Goal: Task Accomplishment & Management: Use online tool/utility

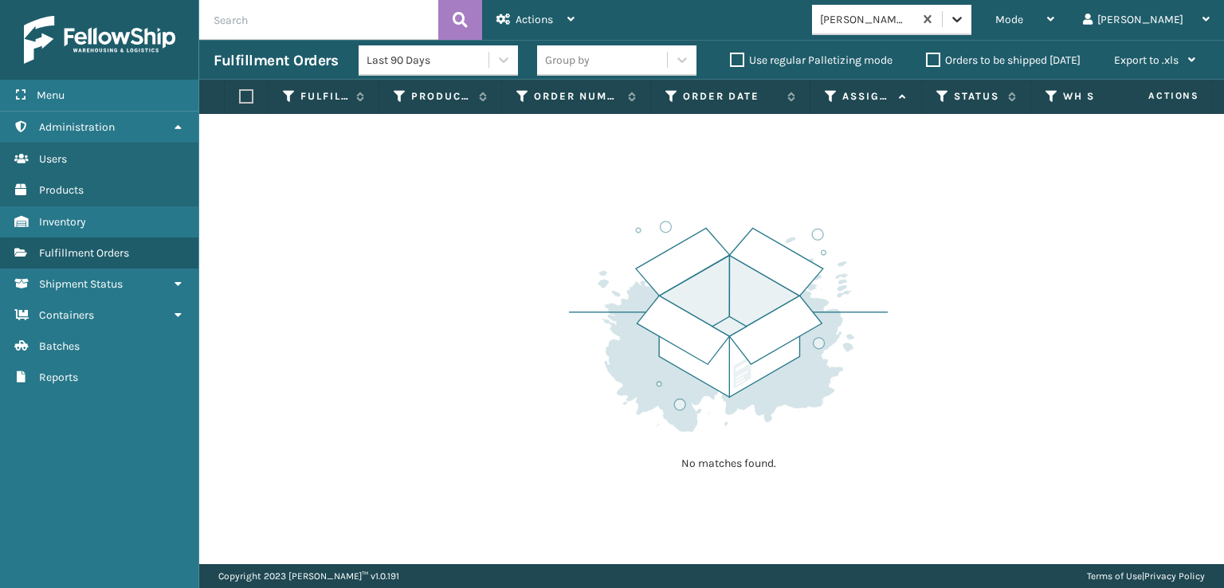
click at [962, 22] on icon at bounding box center [957, 20] width 10 height 6
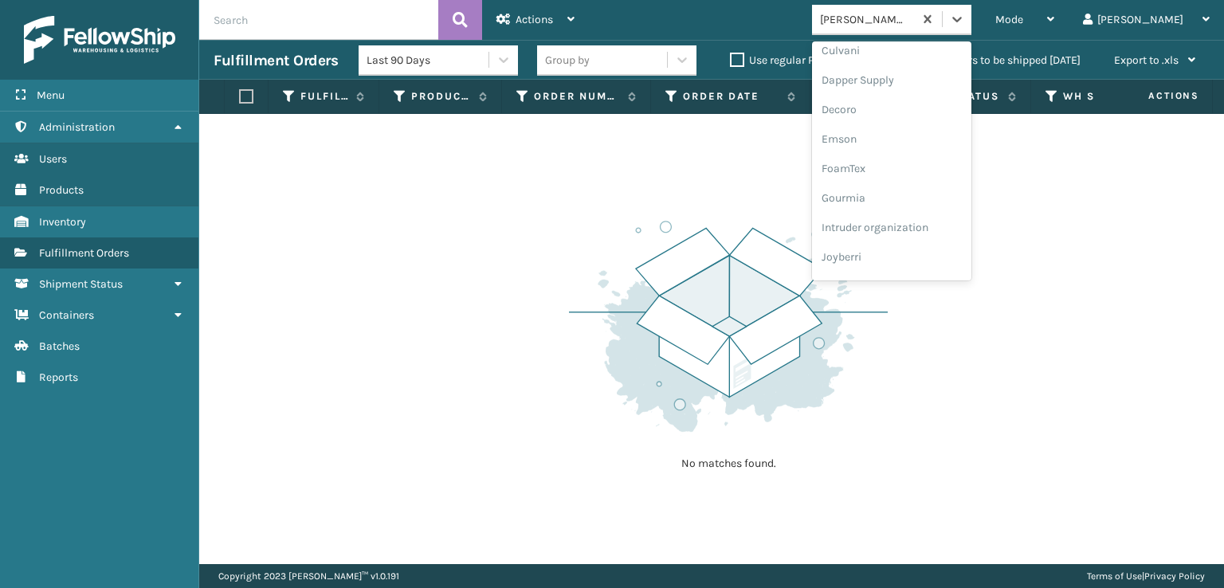
scroll to position [265, 0]
click at [904, 178] on div "FoamTex" at bounding box center [891, 177] width 159 height 29
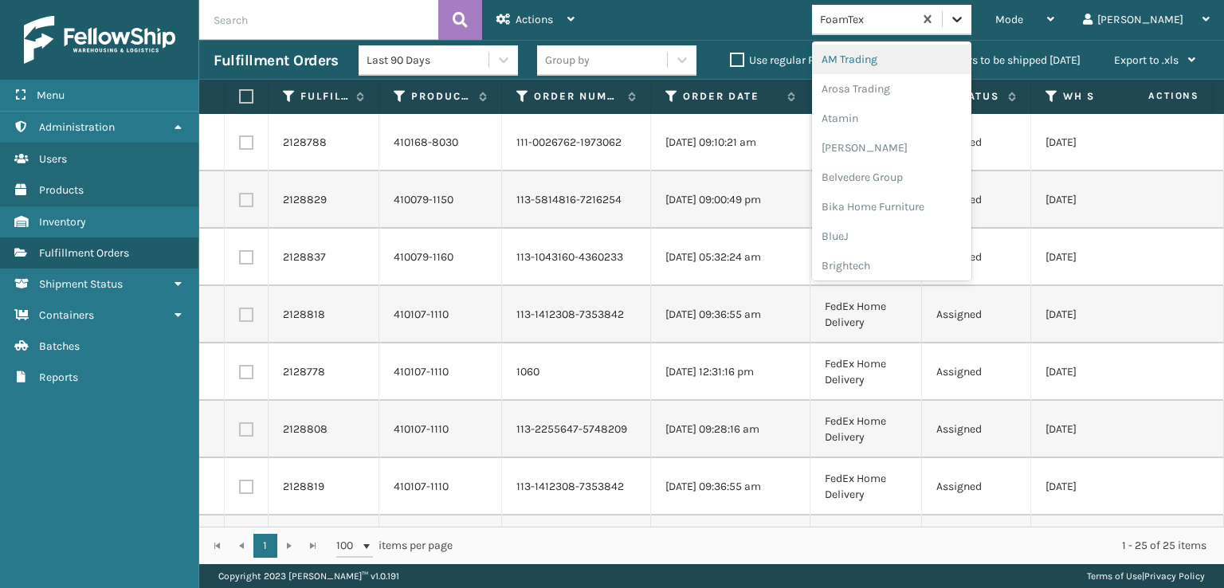
click at [965, 17] on icon at bounding box center [957, 19] width 16 height 16
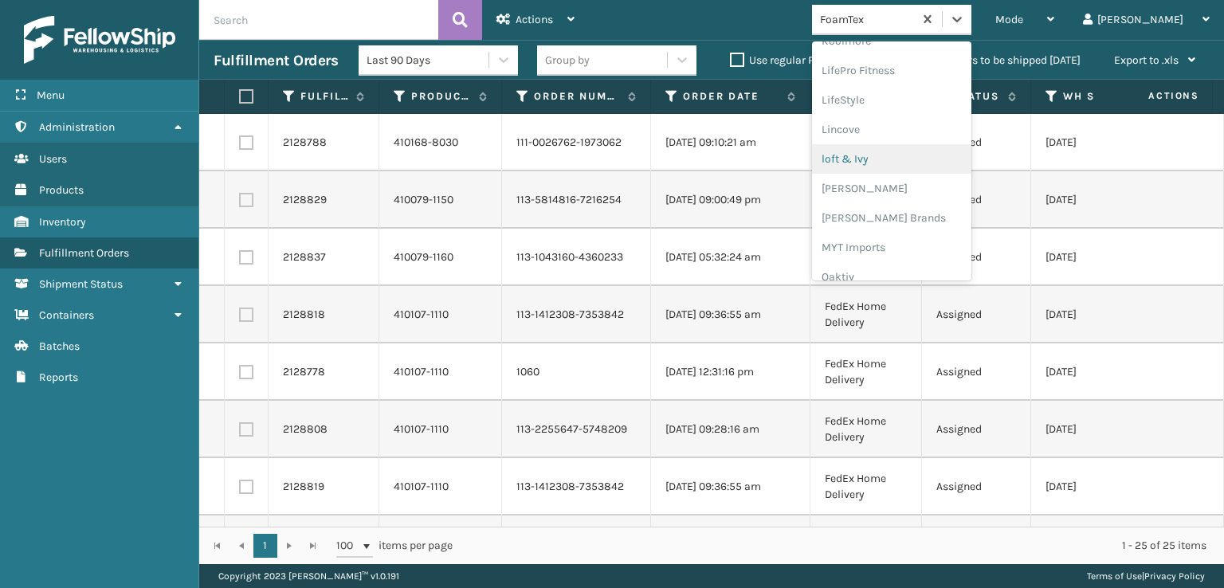
scroll to position [799, 0]
click at [918, 226] on div "SleepGeekz" at bounding box center [891, 232] width 159 height 29
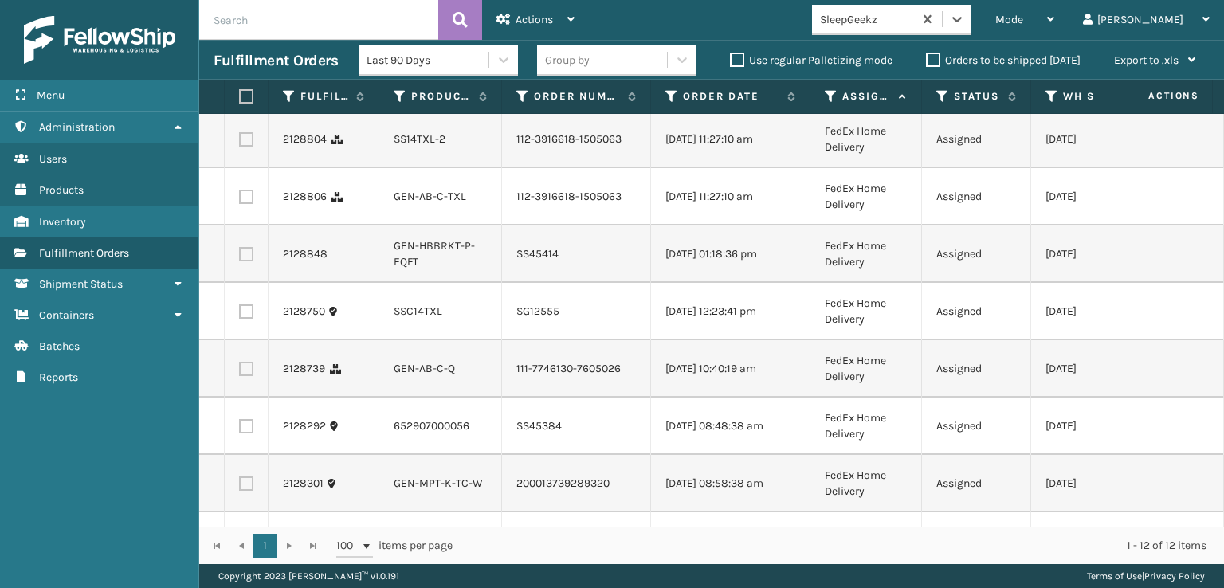
scroll to position [354, 0]
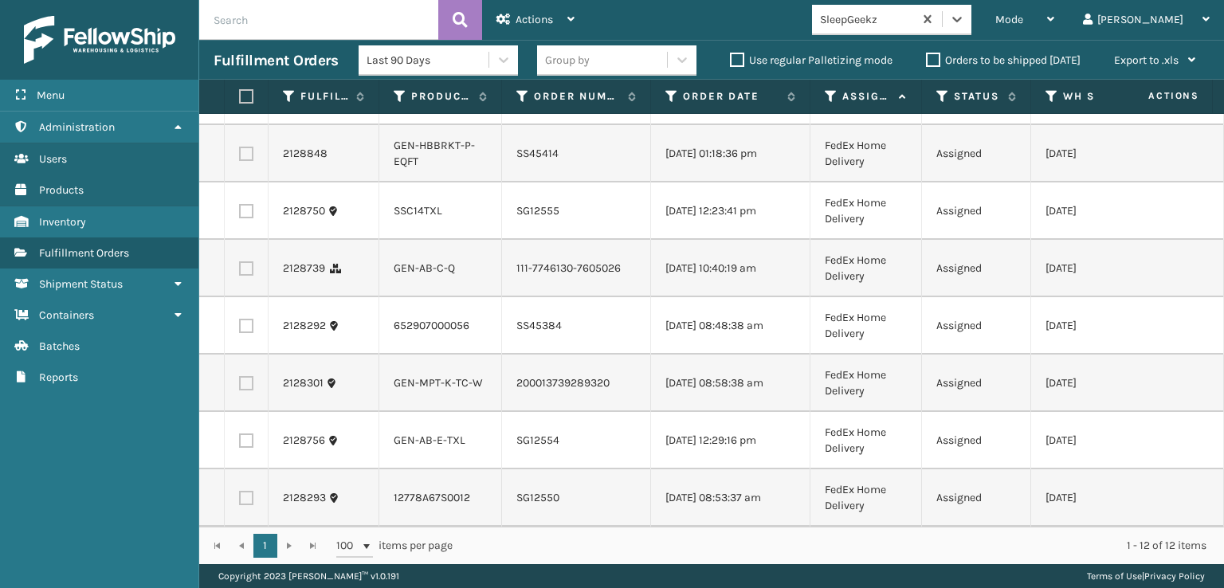
click at [246, 433] on label at bounding box center [246, 440] width 14 height 14
click at [240, 433] on input "checkbox" at bounding box center [239, 438] width 1 height 10
checkbox input "true"
click at [242, 277] on label at bounding box center [246, 270] width 14 height 14
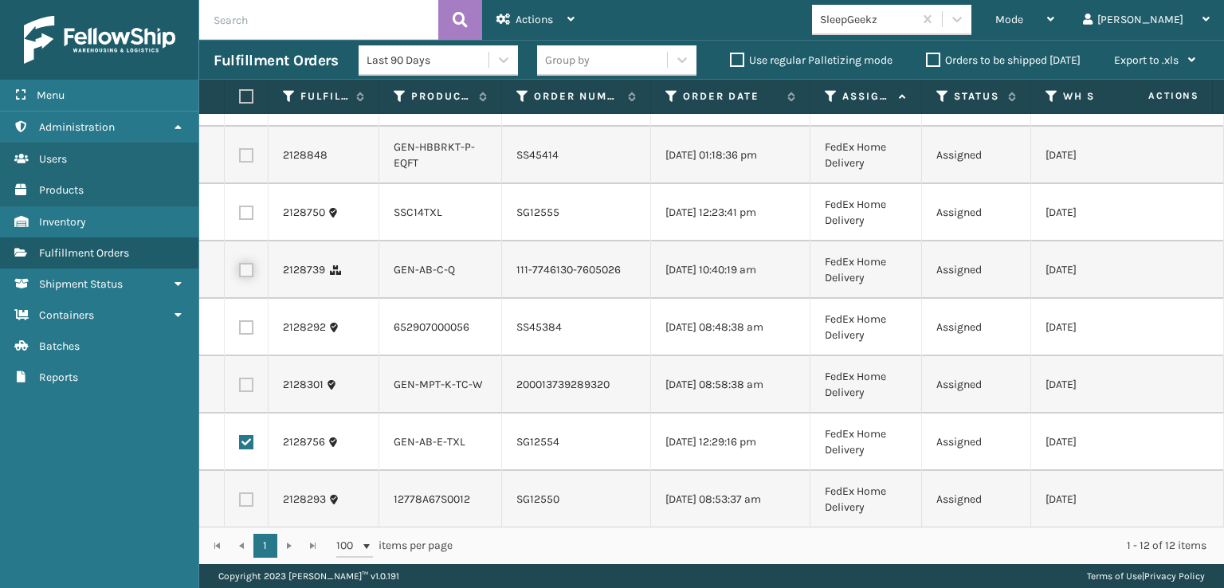
click at [240, 273] on input "checkbox" at bounding box center [239, 268] width 1 height 10
checkbox input "true"
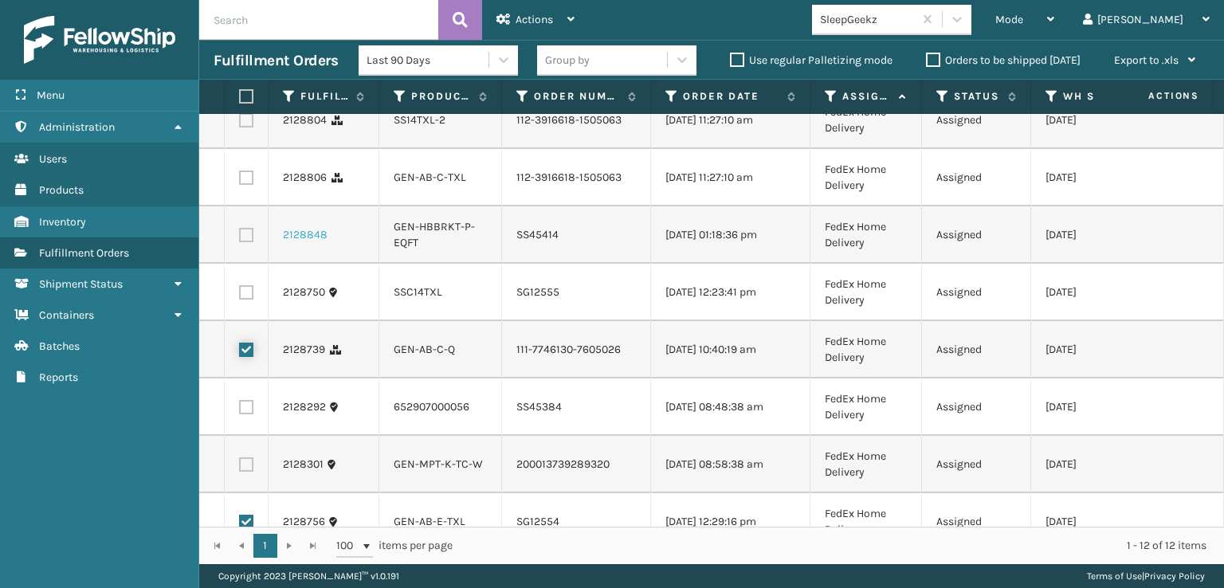
scroll to position [115, 0]
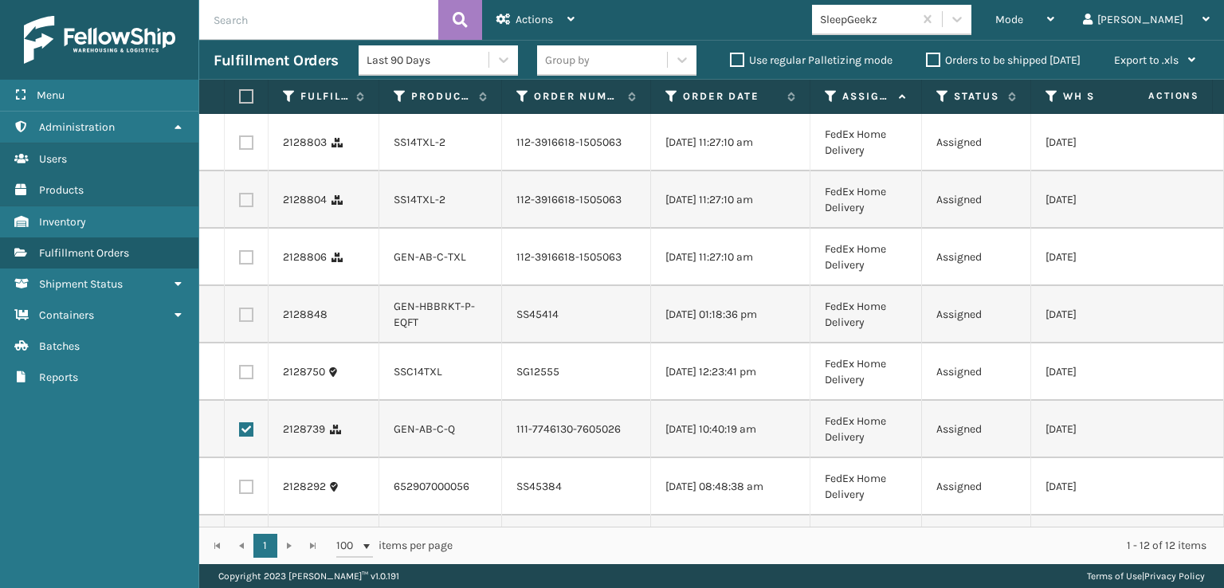
click at [242, 265] on label at bounding box center [246, 257] width 14 height 14
click at [240, 261] on input "checkbox" at bounding box center [239, 255] width 1 height 10
checkbox input "true"
click at [245, 207] on label at bounding box center [246, 200] width 14 height 14
click at [240, 203] on input "checkbox" at bounding box center [239, 198] width 1 height 10
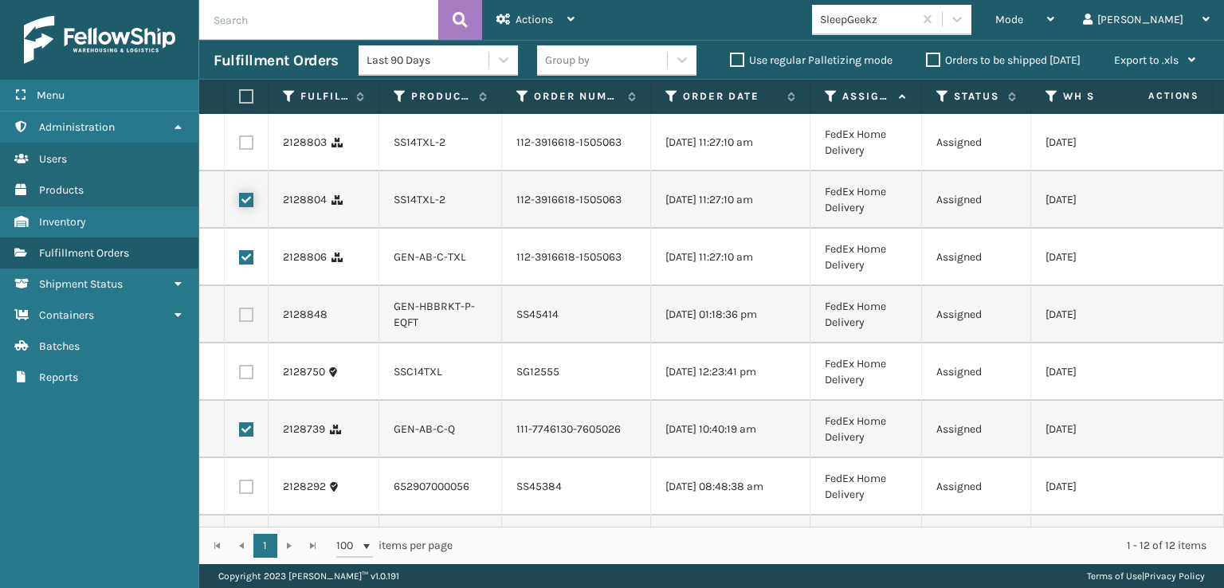
checkbox input "true"
click at [248, 150] on label at bounding box center [246, 142] width 14 height 14
click at [240, 146] on input "checkbox" at bounding box center [239, 140] width 1 height 10
checkbox input "true"
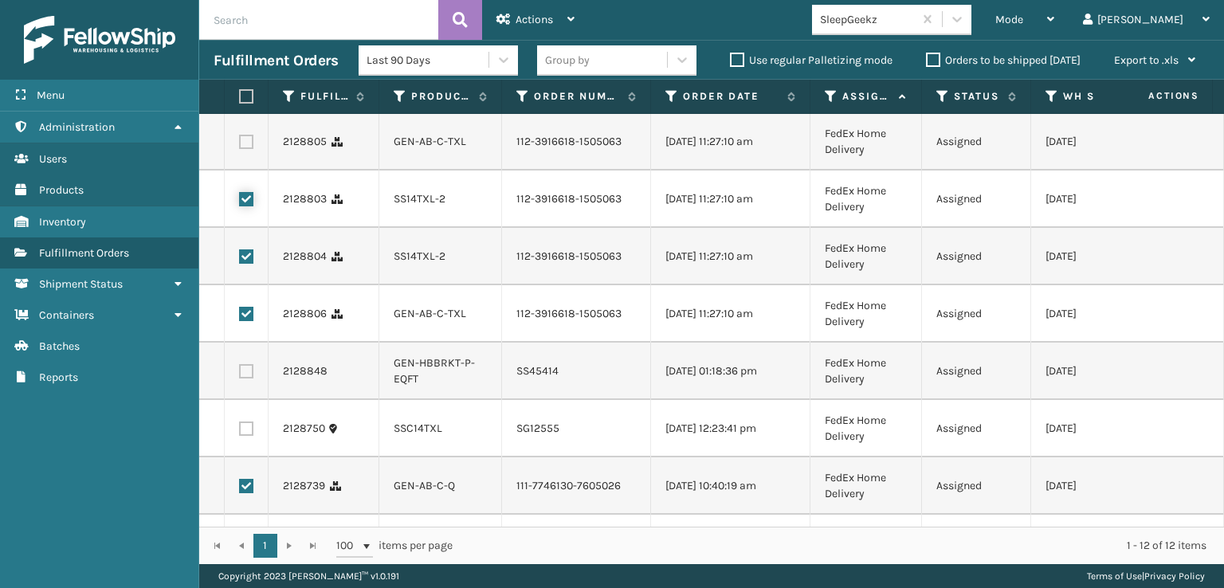
scroll to position [0, 0]
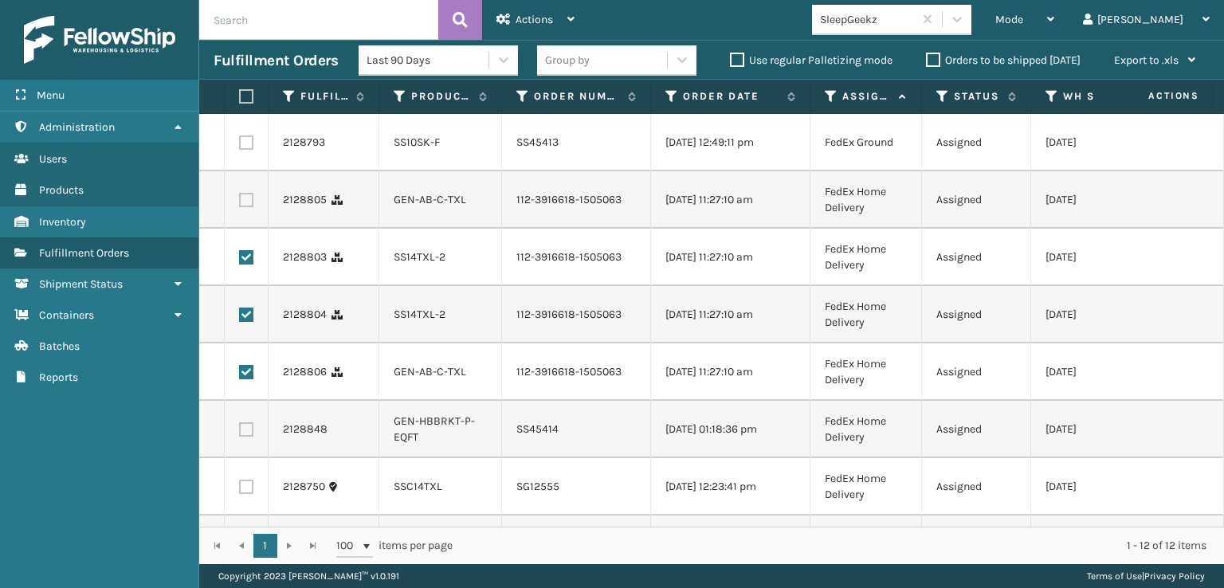
click at [250, 207] on label at bounding box center [246, 200] width 14 height 14
click at [240, 203] on input "checkbox" at bounding box center [239, 198] width 1 height 10
checkbox input "true"
click at [249, 147] on label at bounding box center [246, 142] width 14 height 14
click at [240, 146] on input "checkbox" at bounding box center [239, 140] width 1 height 10
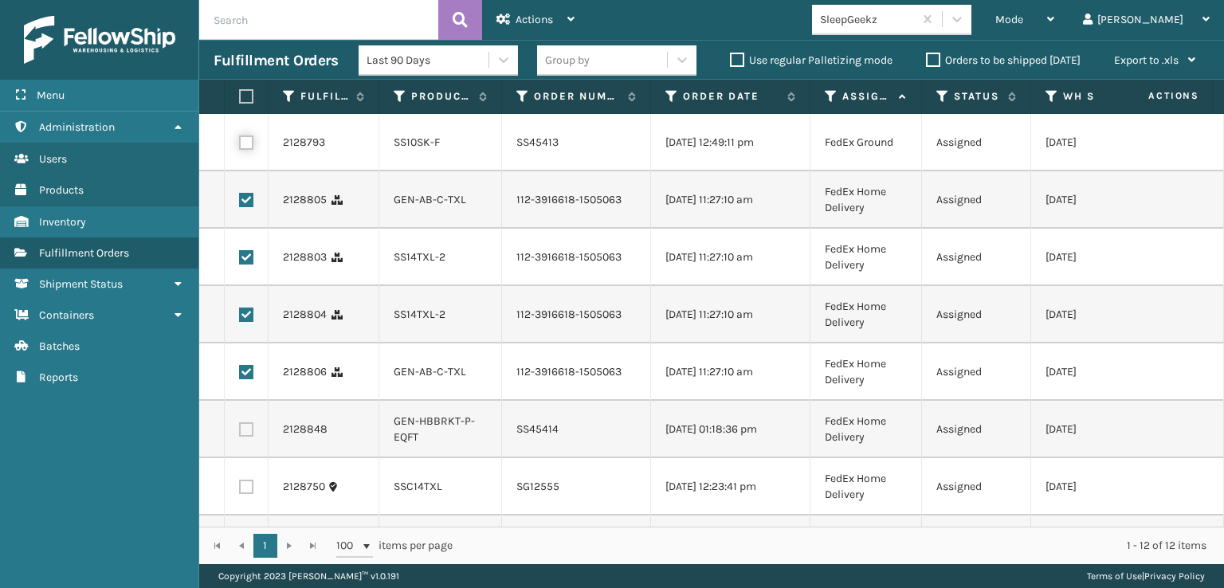
checkbox input "true"
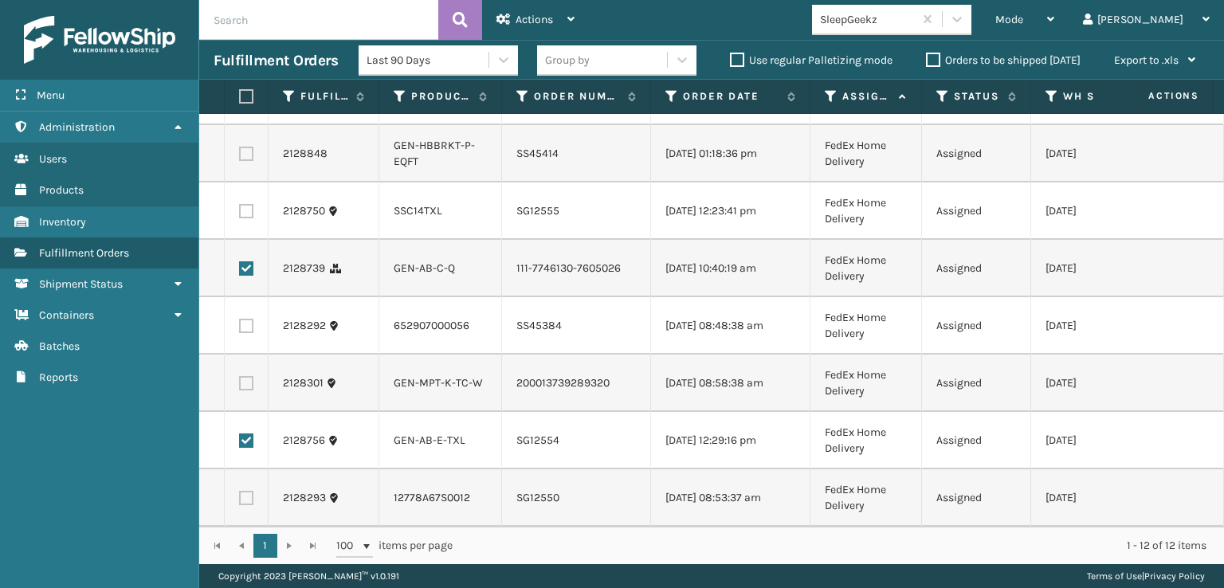
scroll to position [354, 0]
click at [550, 10] on div "Actions" at bounding box center [535, 20] width 78 height 40
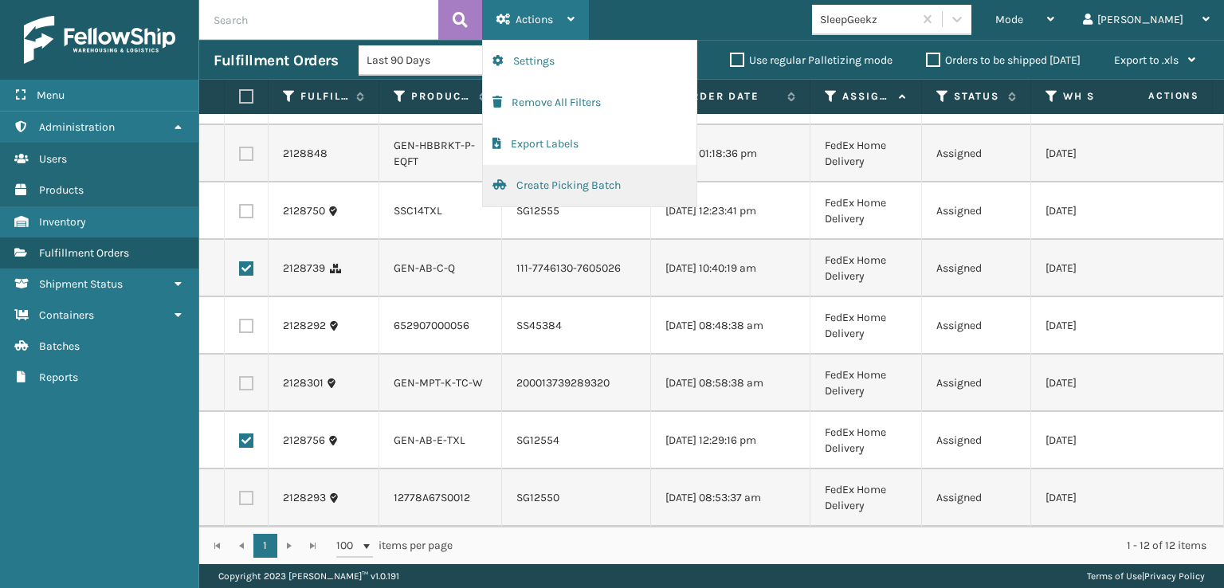
click at [539, 185] on button "Create Picking Batch" at bounding box center [590, 185] width 214 height 41
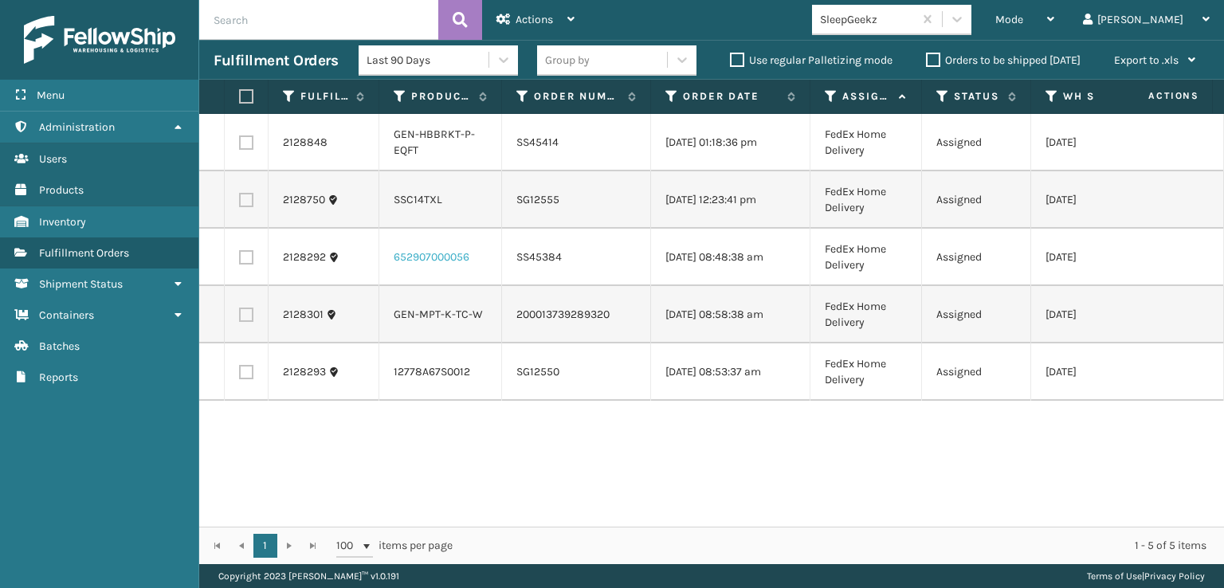
click at [423, 254] on link "652907000056" at bounding box center [432, 257] width 76 height 14
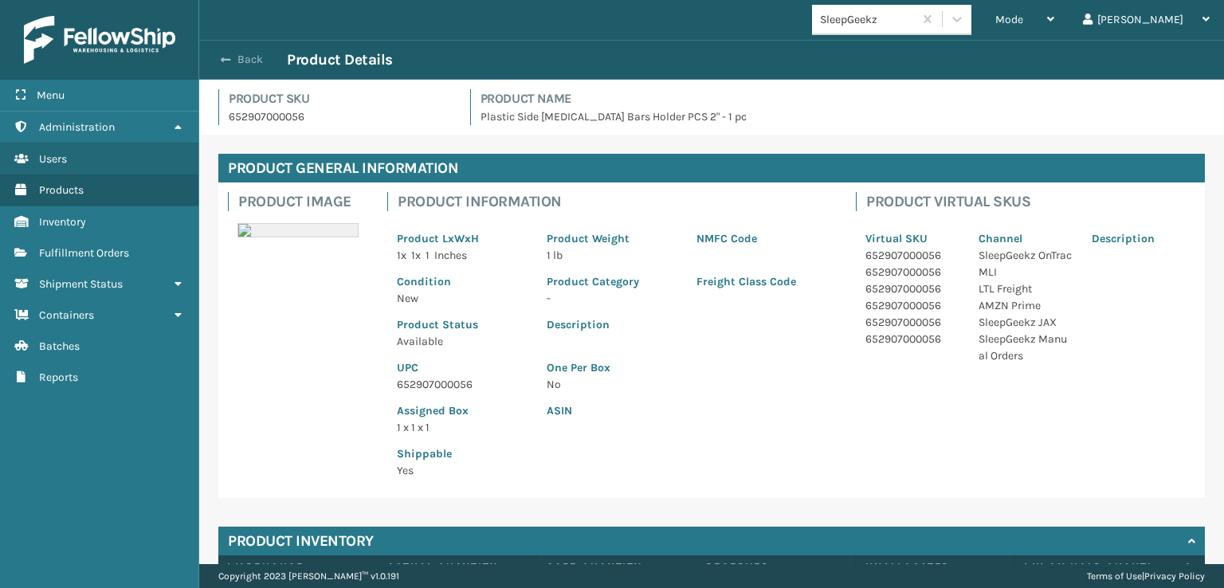
click at [233, 55] on button "Back" at bounding box center [250, 60] width 73 height 14
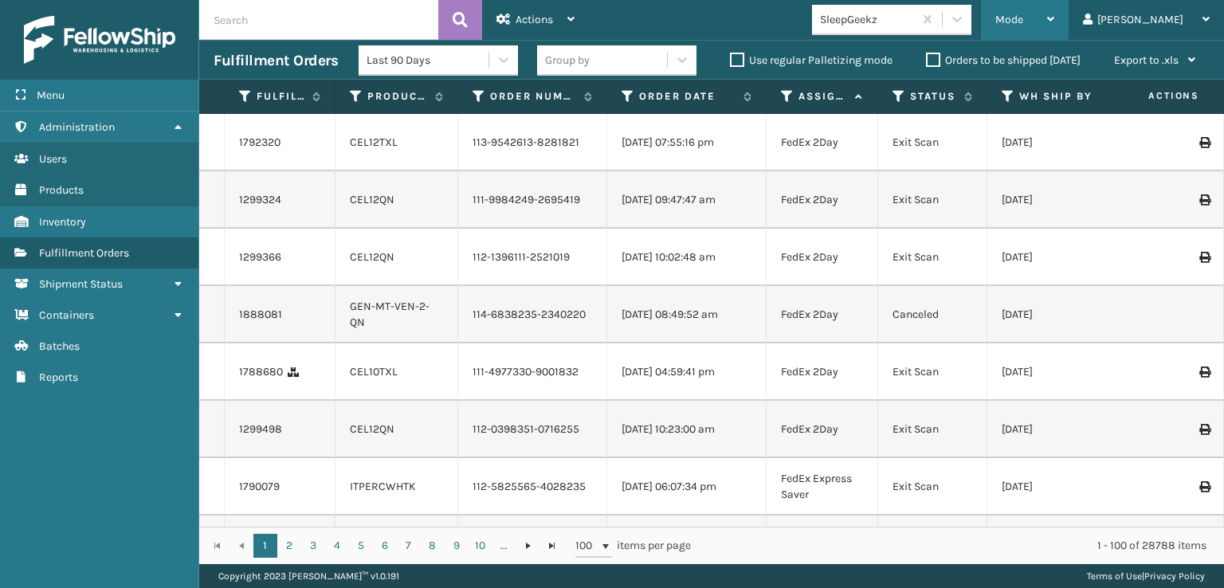
click at [1023, 22] on span "Mode" at bounding box center [1009, 20] width 28 height 14
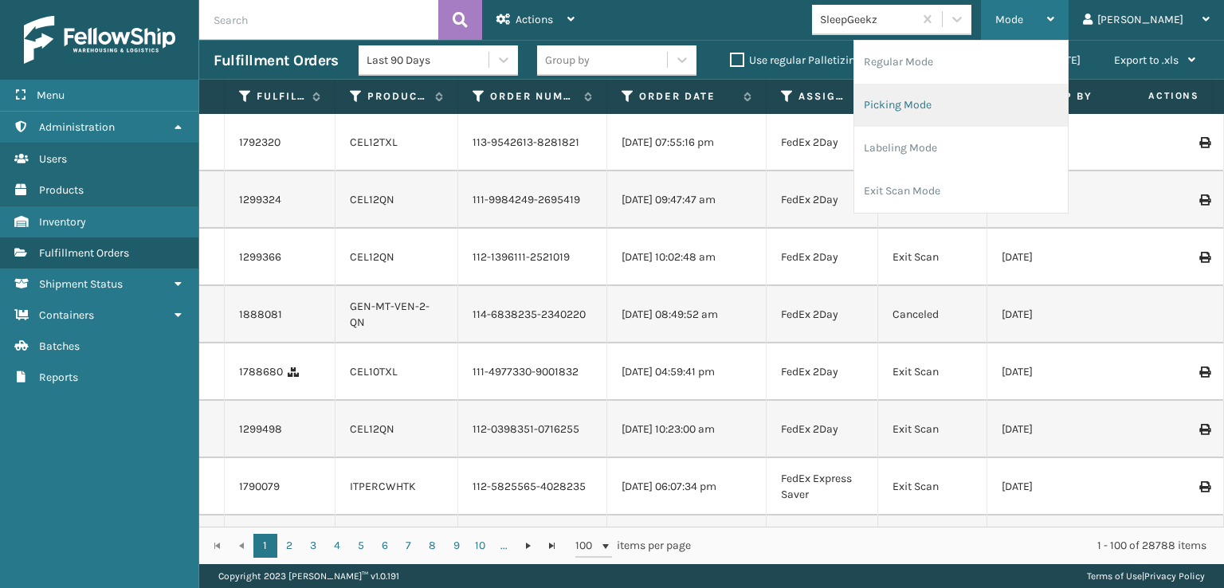
click at [979, 100] on li "Picking Mode" at bounding box center [961, 105] width 214 height 43
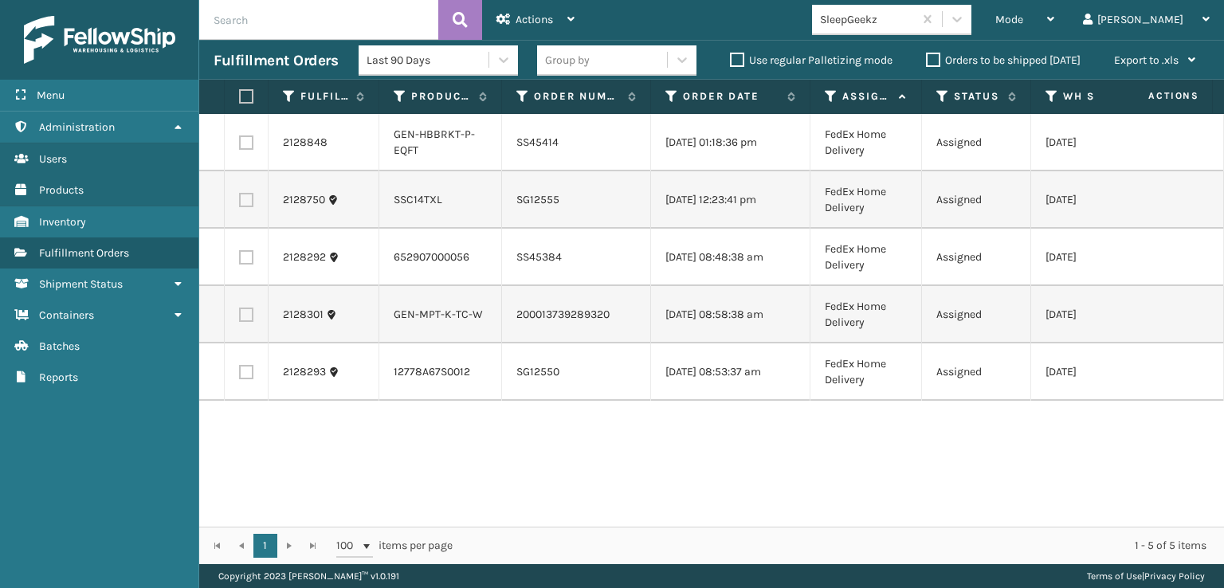
click at [249, 100] on label at bounding box center [244, 96] width 10 height 14
click at [240, 100] on input "checkbox" at bounding box center [239, 97] width 1 height 10
checkbox input "true"
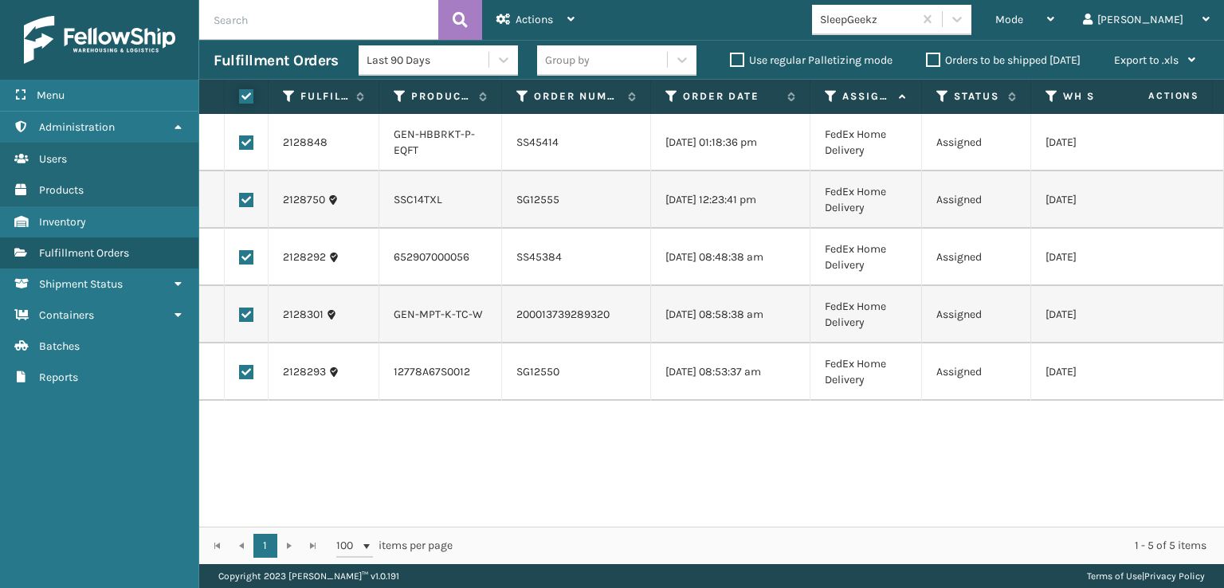
checkbox input "true"
click at [534, 23] on span "Actions" at bounding box center [534, 20] width 37 height 14
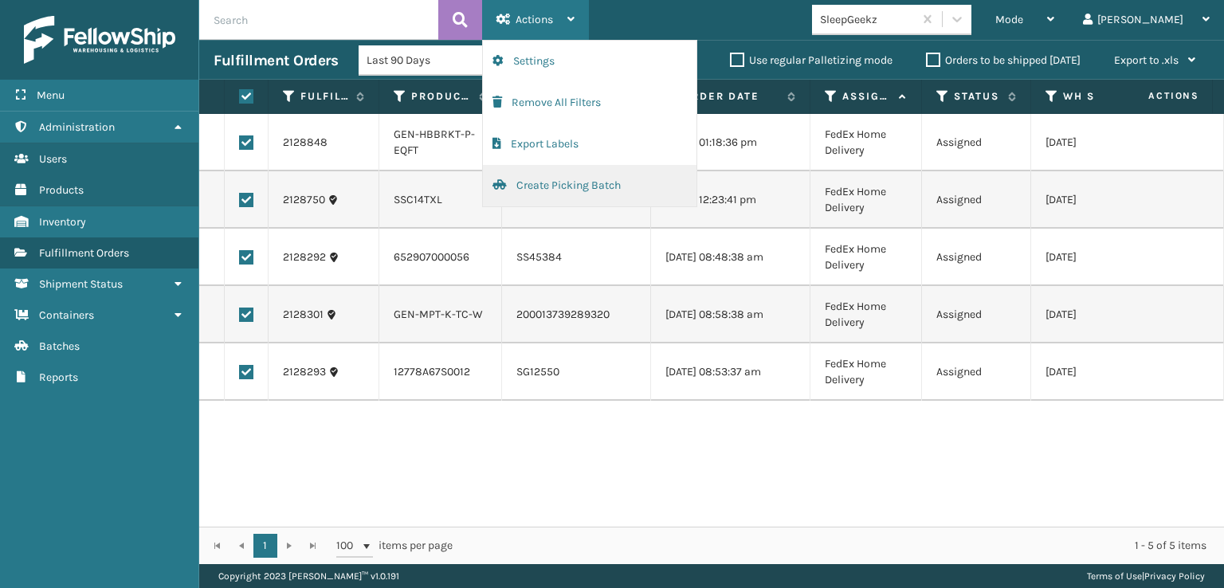
click at [540, 186] on button "Create Picking Batch" at bounding box center [590, 185] width 214 height 41
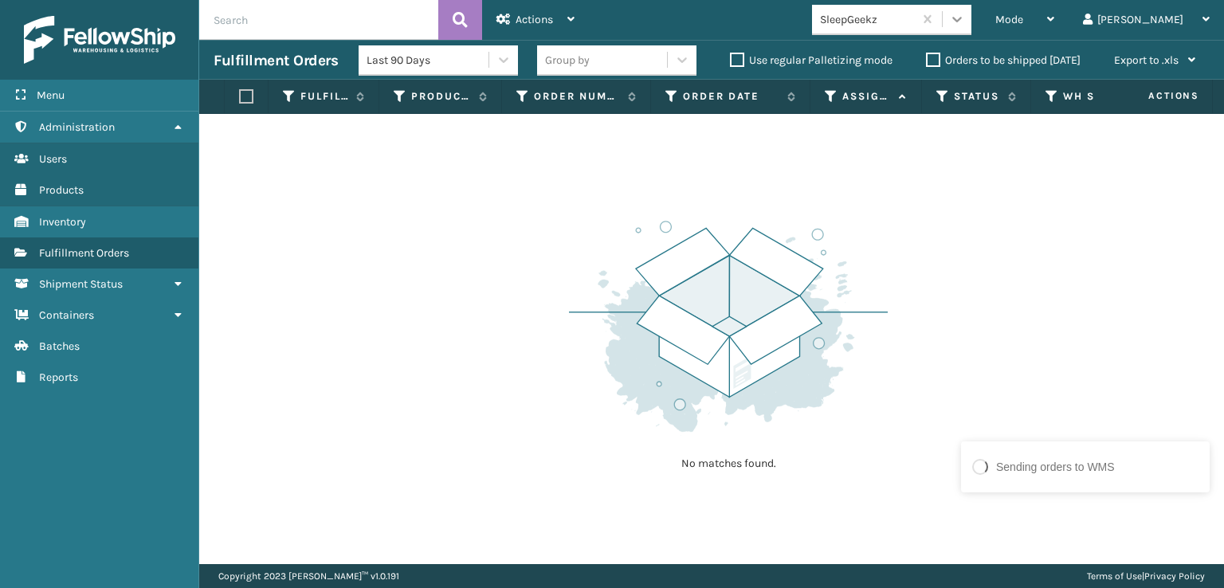
click at [965, 24] on icon at bounding box center [957, 19] width 16 height 16
click at [886, 489] on div "No matches found." at bounding box center [728, 344] width 319 height 294
click at [1151, 516] on div "Some orders failed to send to WMS. Click for details." at bounding box center [1091, 532] width 191 height 33
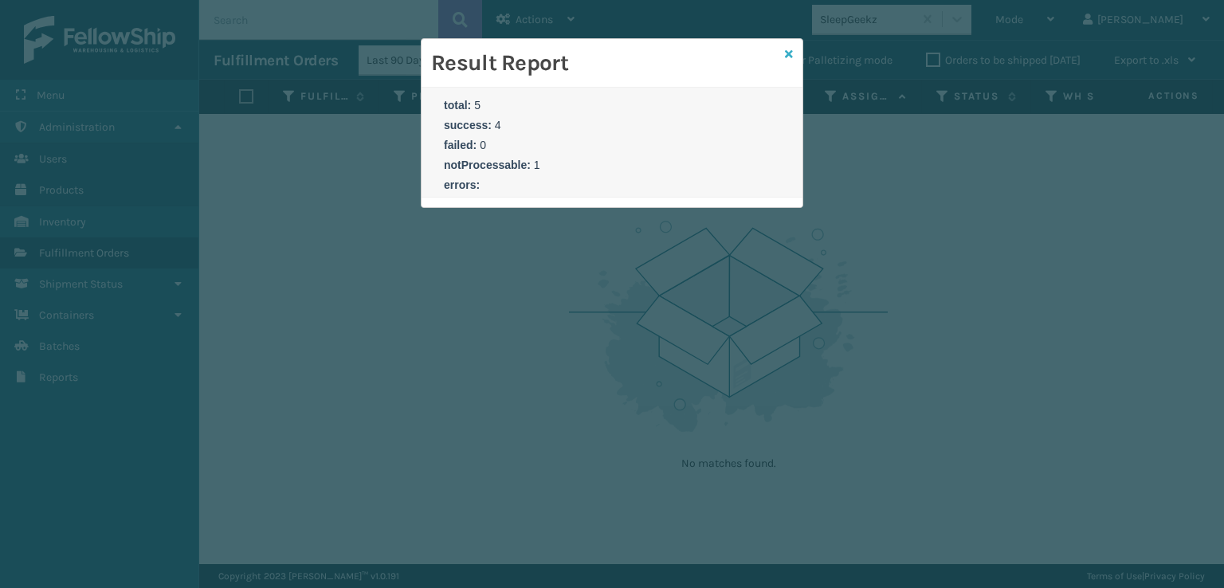
click at [789, 55] on icon at bounding box center [789, 54] width 8 height 11
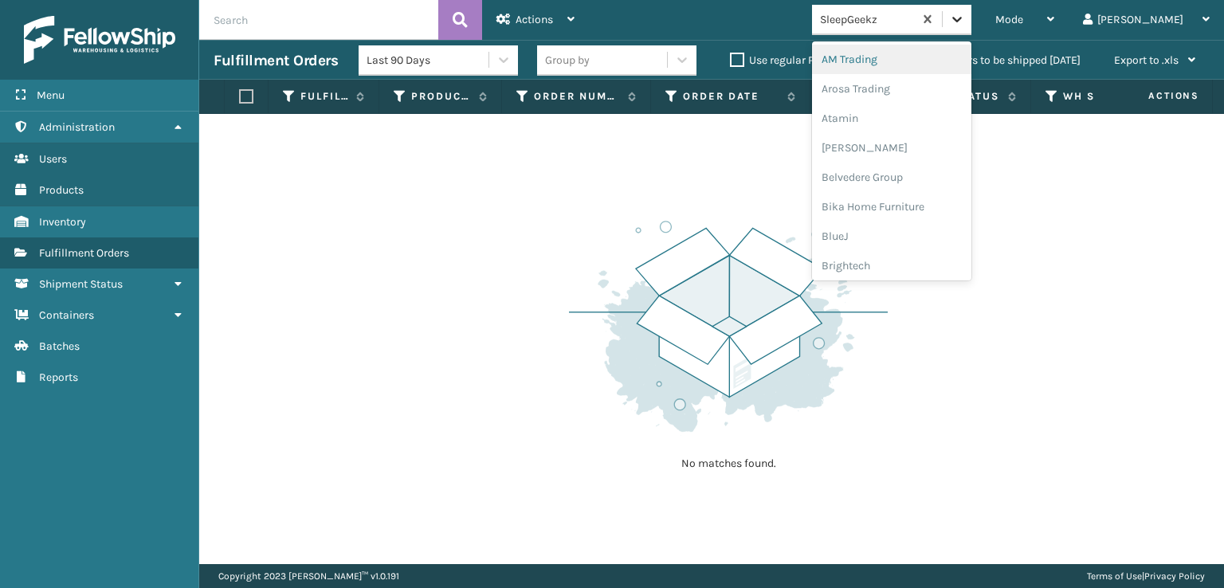
click at [962, 20] on icon at bounding box center [957, 20] width 10 height 6
click at [929, 243] on div "[PERSON_NAME] Brands" at bounding box center [891, 238] width 159 height 29
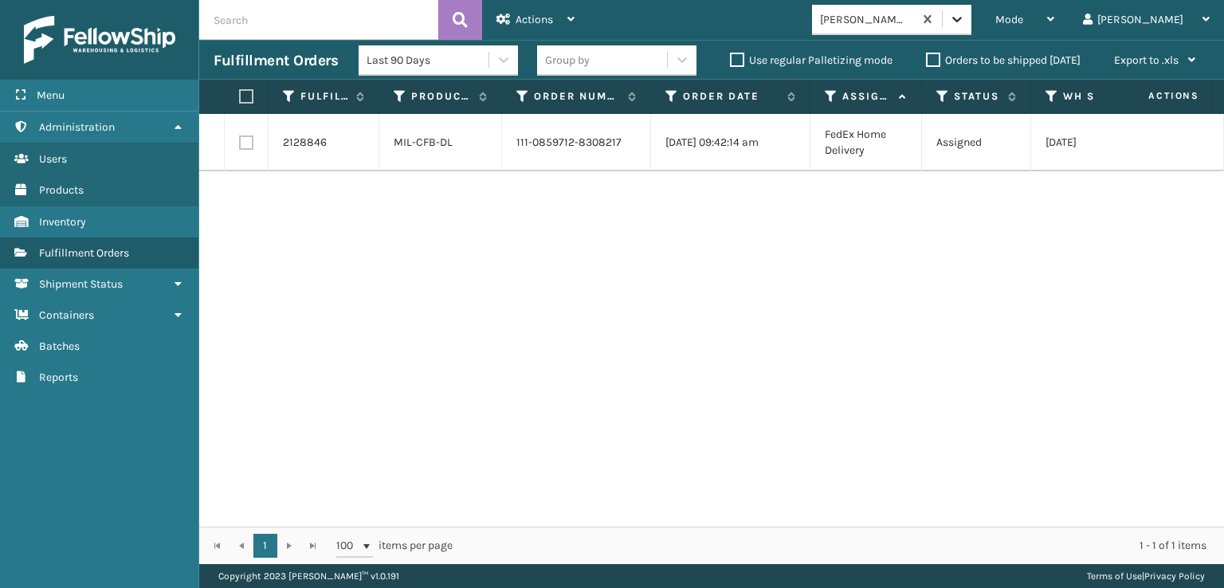
click at [962, 20] on icon at bounding box center [957, 20] width 10 height 6
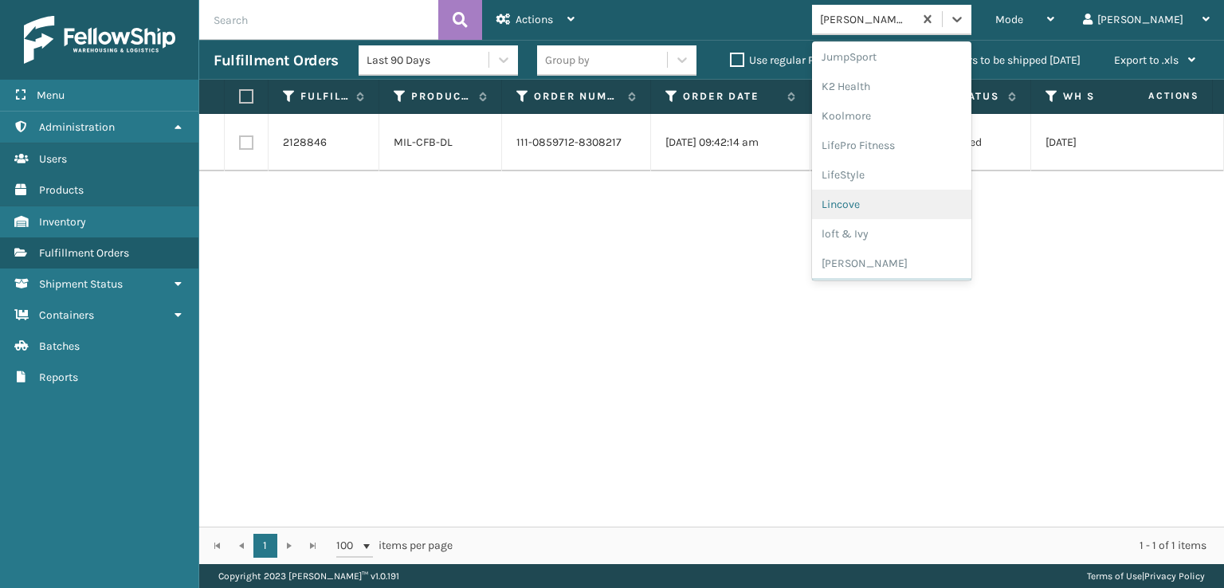
scroll to position [799, 0]
click at [918, 174] on div "SBYL [GEOGRAPHIC_DATA]" at bounding box center [891, 173] width 159 height 29
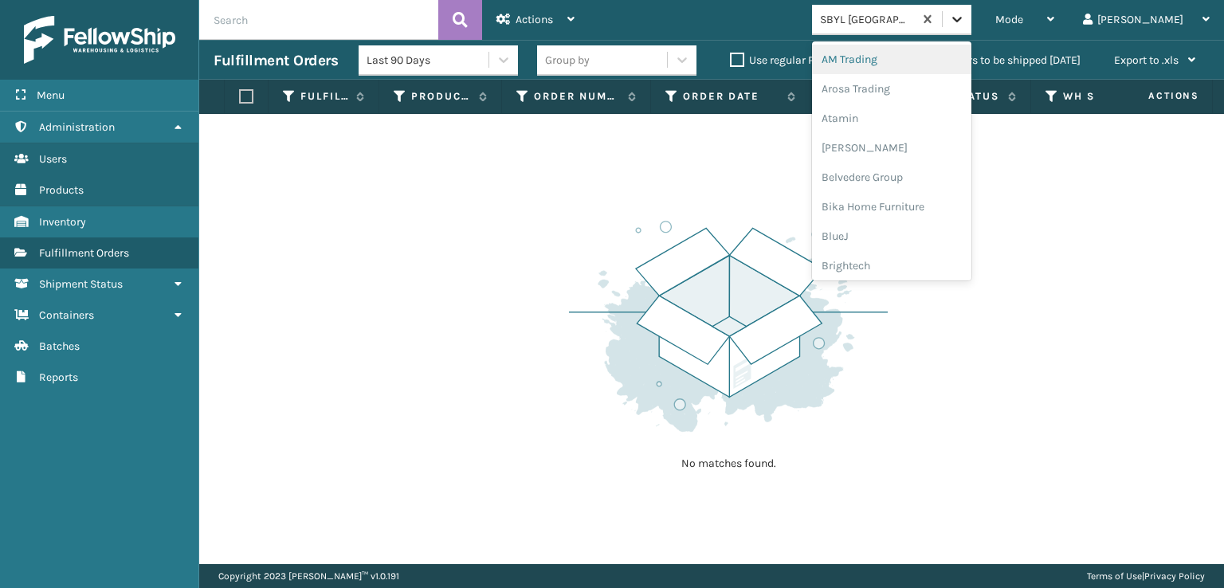
click at [965, 15] on icon at bounding box center [957, 19] width 16 height 16
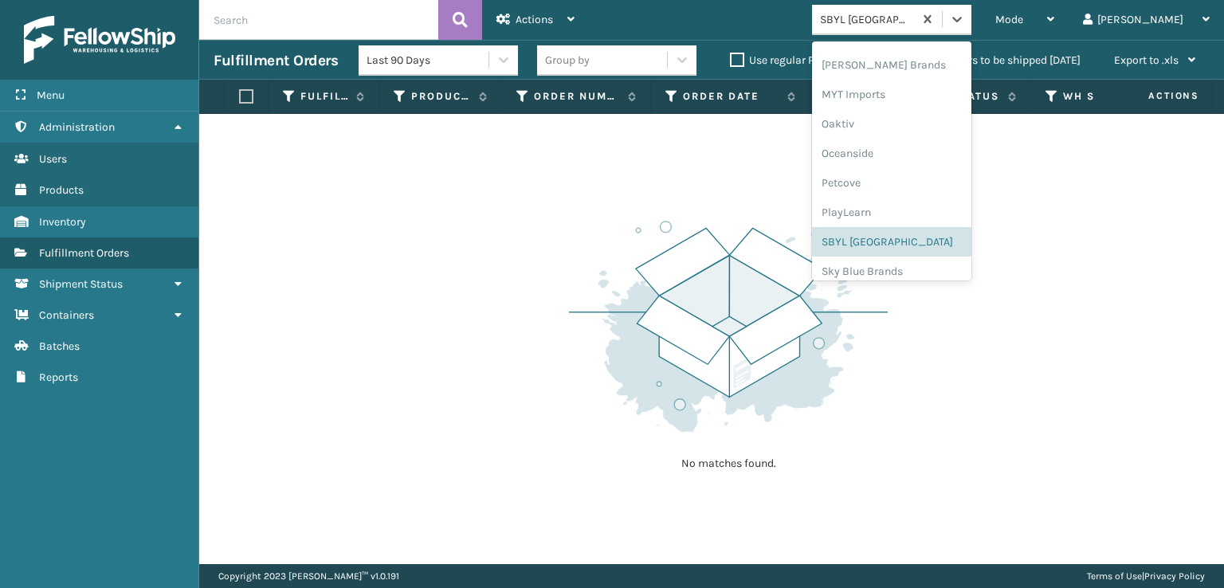
scroll to position [739, 0]
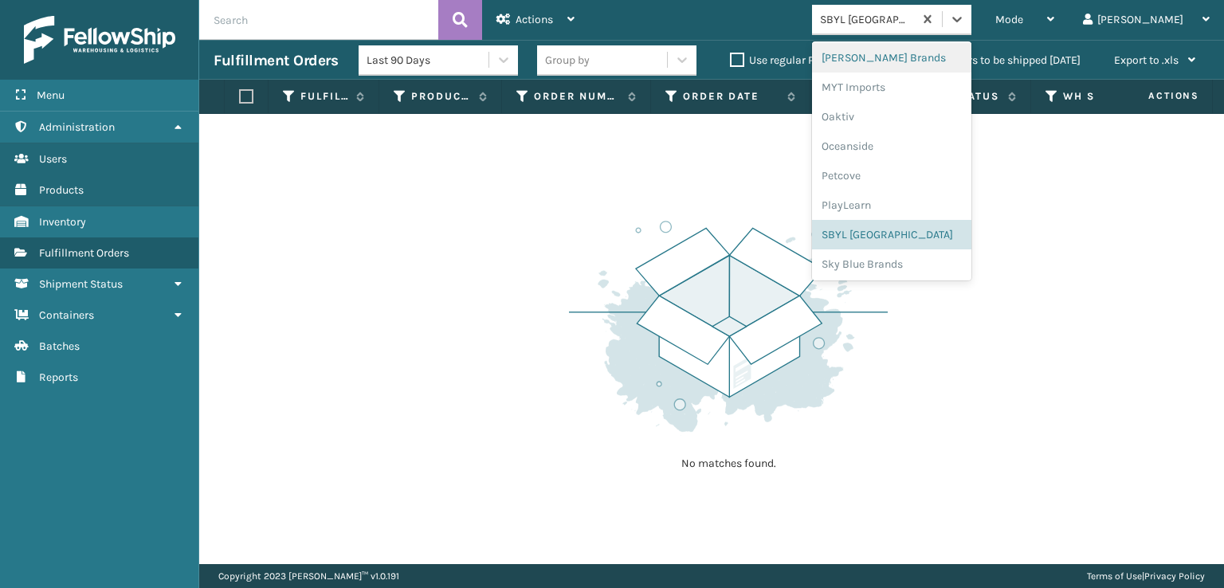
click at [910, 59] on div "[PERSON_NAME] Brands" at bounding box center [891, 57] width 159 height 29
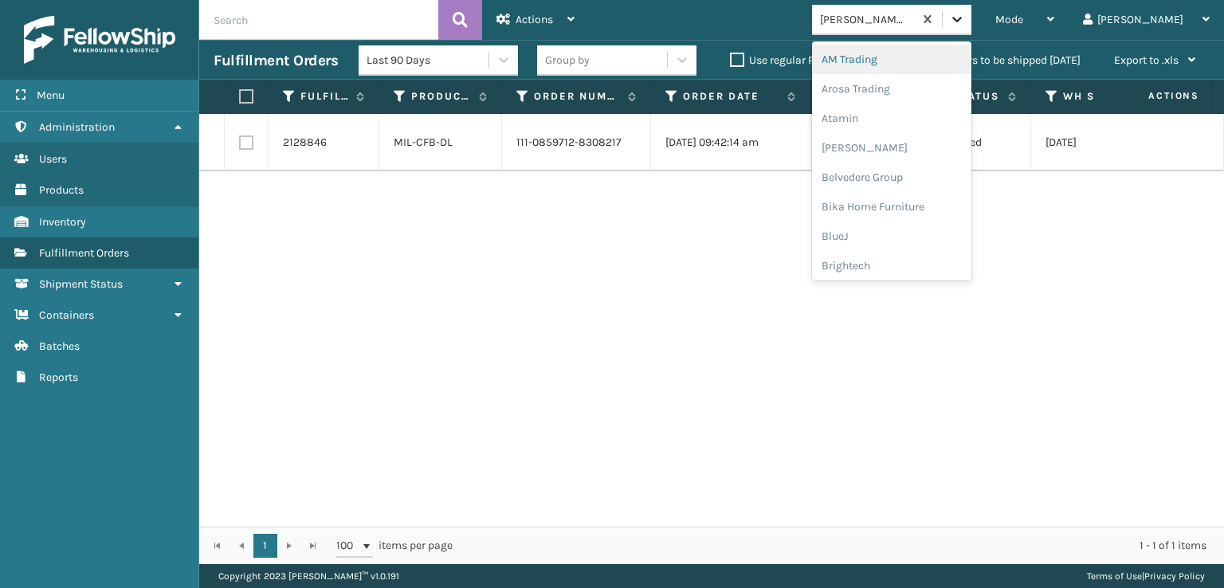
click at [965, 23] on icon at bounding box center [957, 19] width 16 height 16
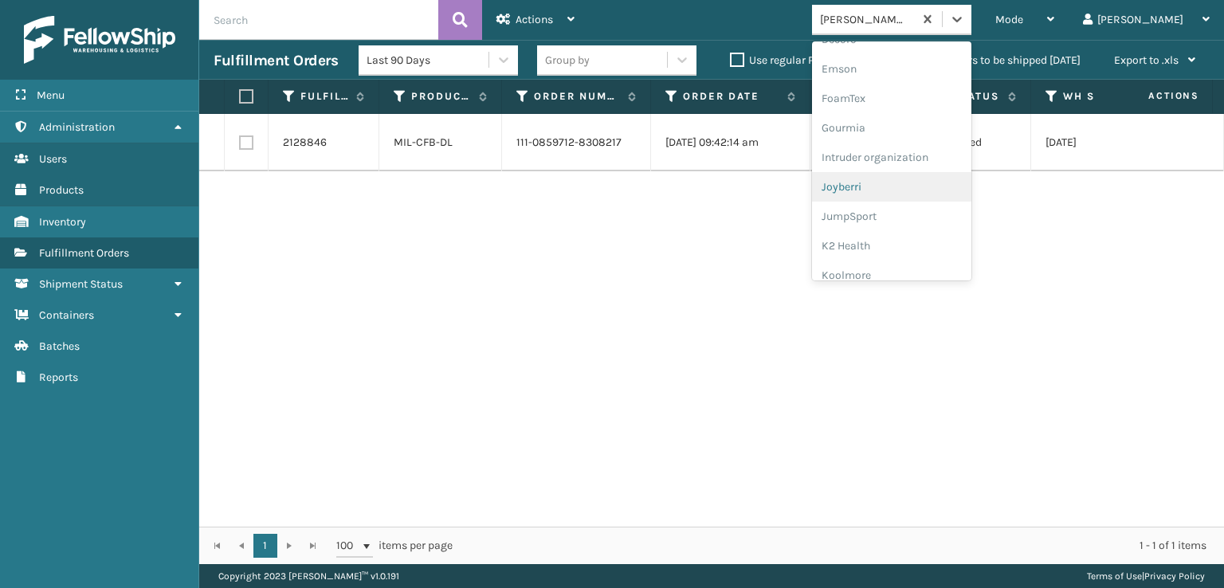
scroll to position [319, 0]
click at [918, 122] on div "FoamTex" at bounding box center [891, 123] width 159 height 29
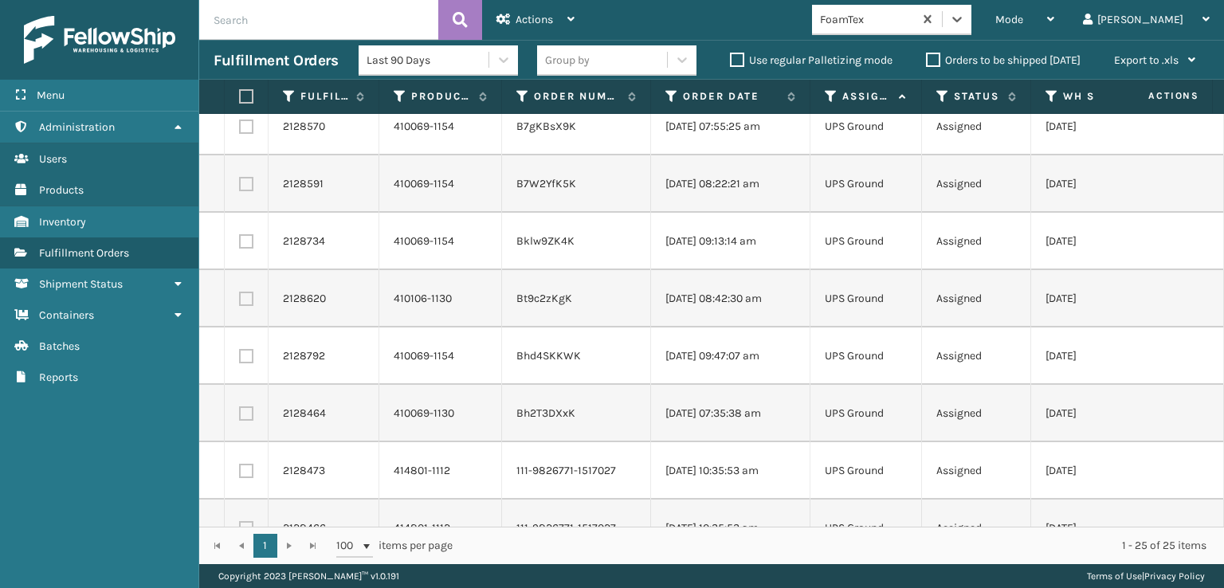
scroll to position [1033, 0]
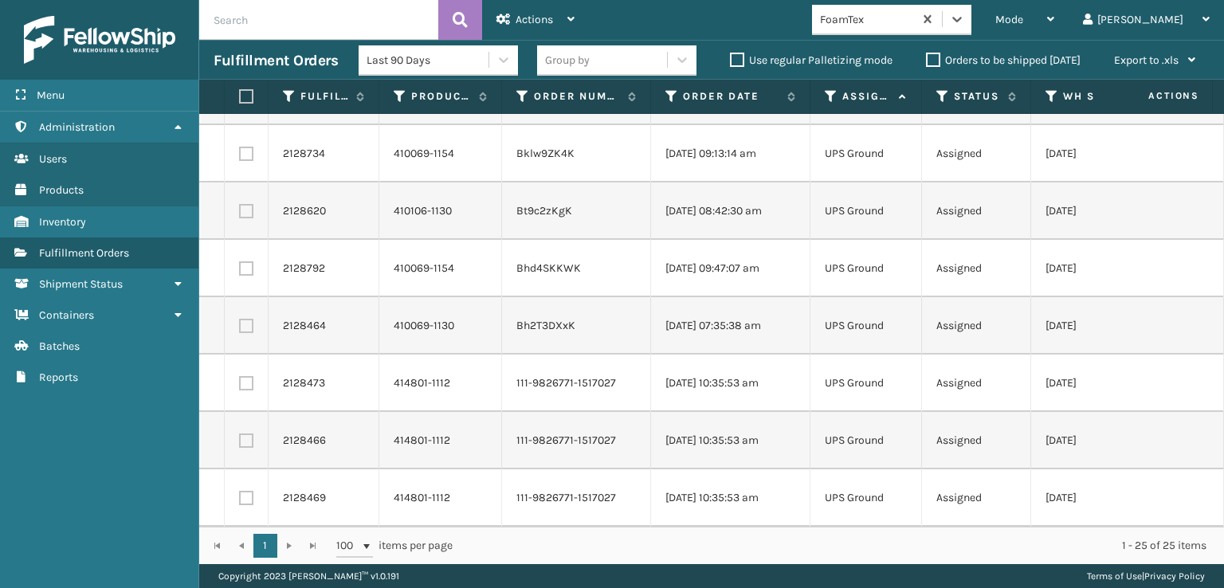
click at [247, 99] on label at bounding box center [244, 96] width 10 height 14
click at [240, 99] on input "checkbox" at bounding box center [239, 97] width 1 height 10
checkbox input "true"
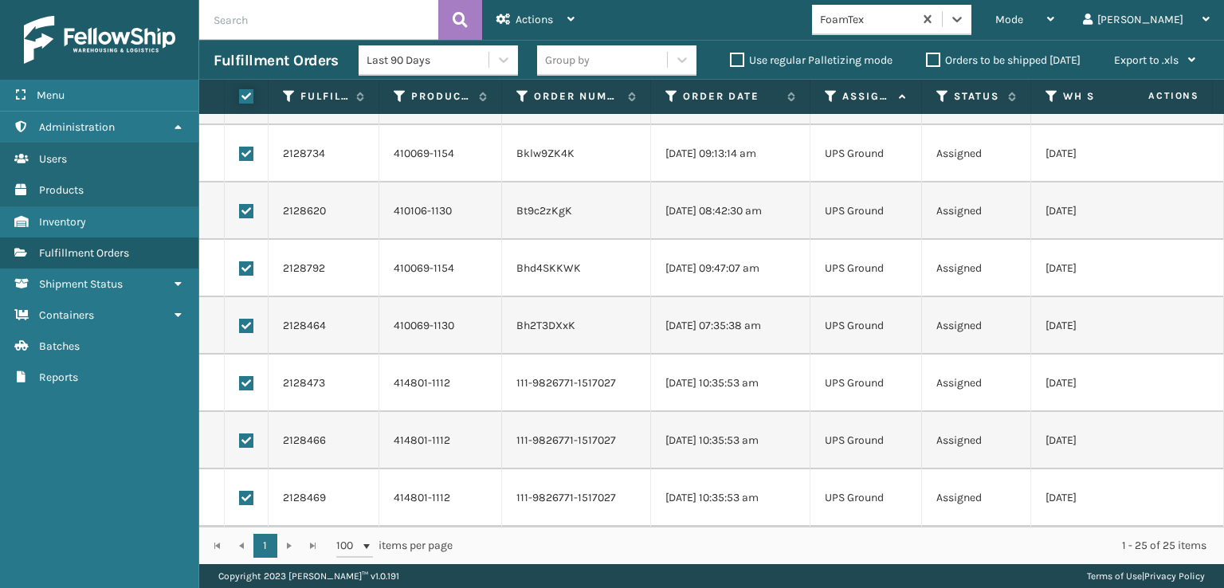
checkbox input "true"
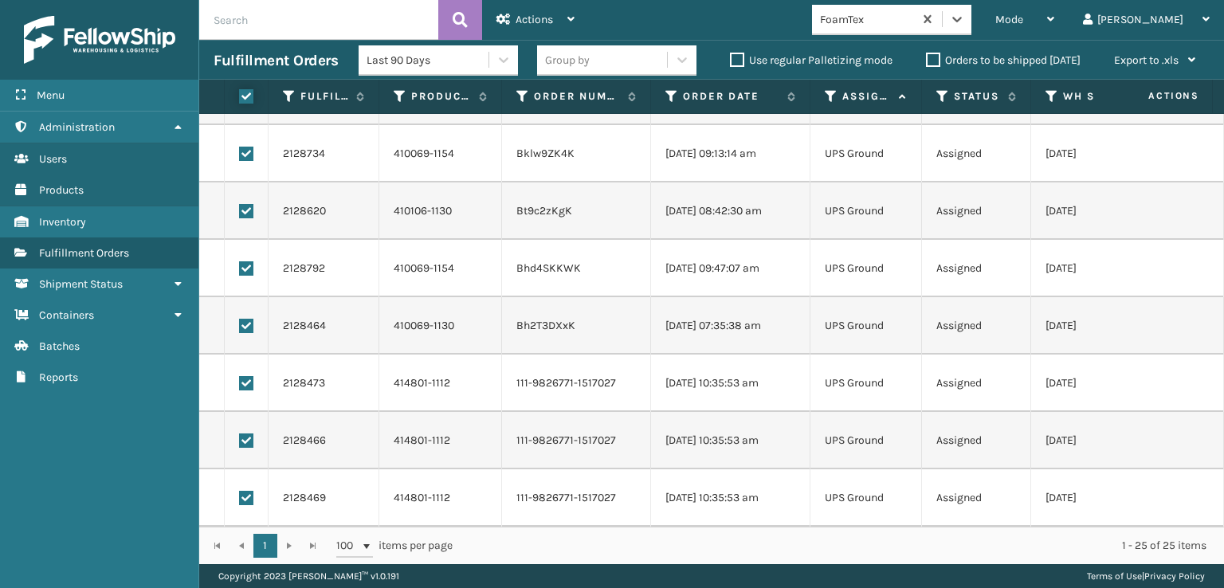
checkbox input "true"
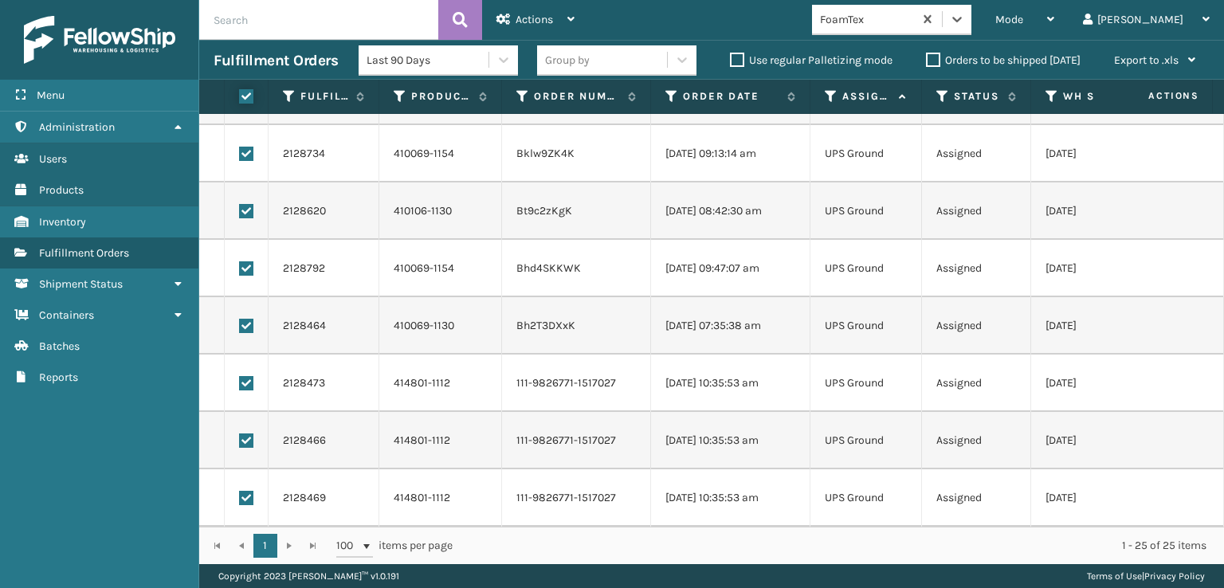
checkbox input "true"
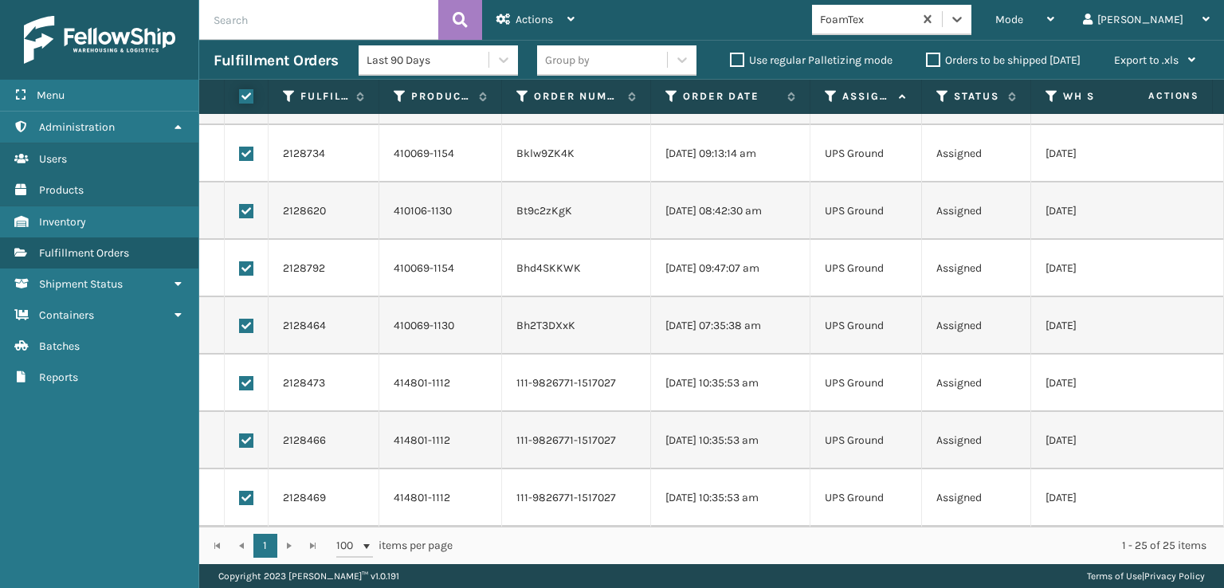
checkbox input "true"
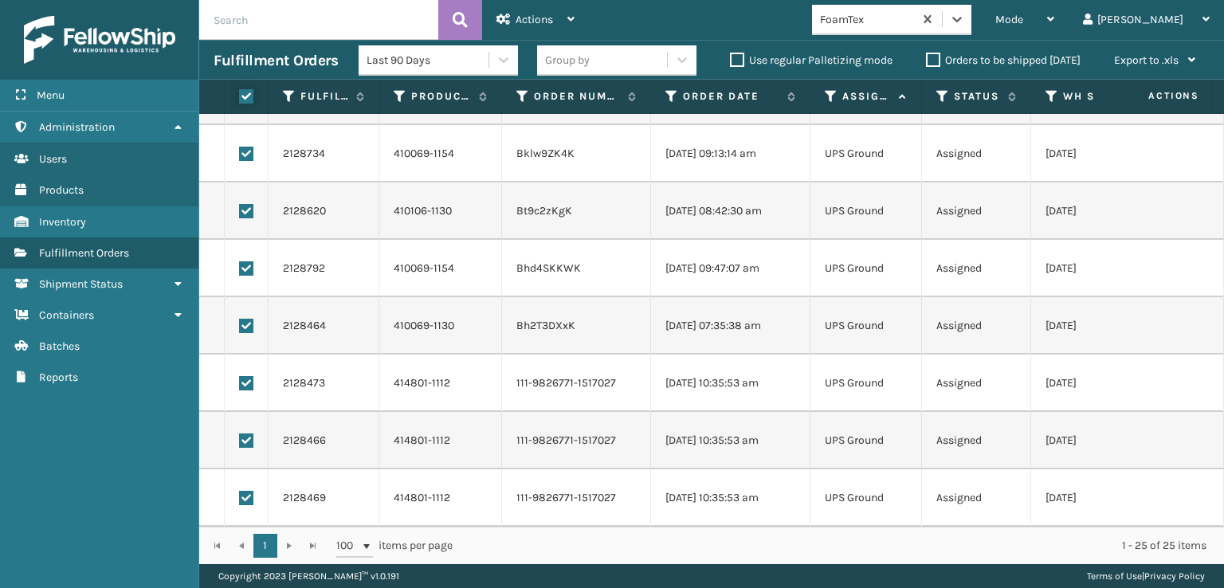
checkbox input "true"
click at [539, 19] on span "Actions" at bounding box center [534, 20] width 37 height 14
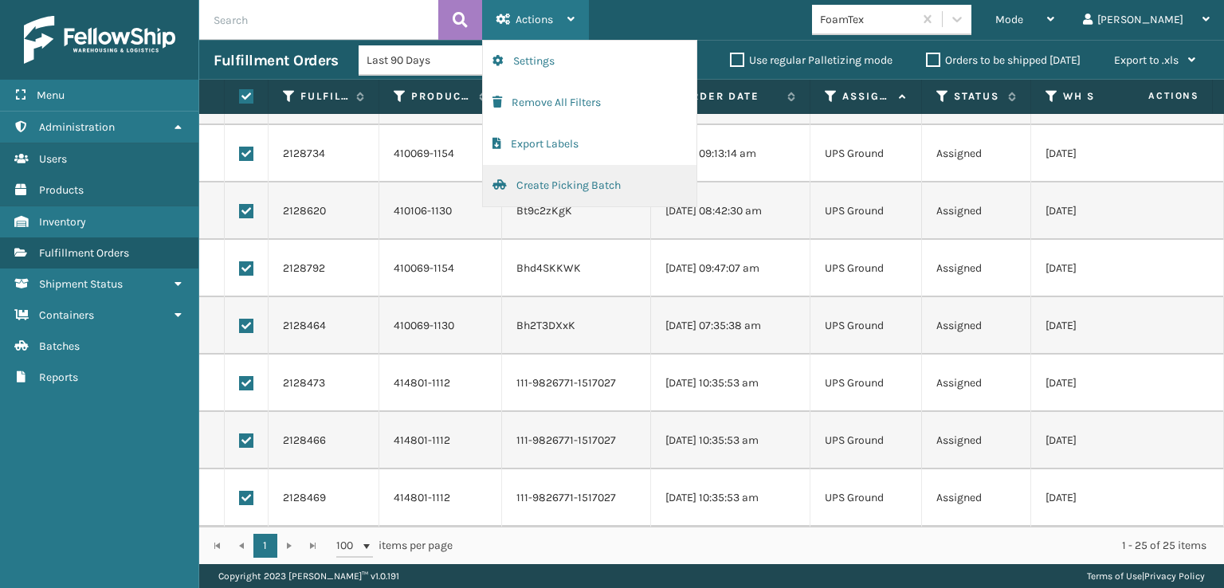
click at [547, 183] on button "Create Picking Batch" at bounding box center [590, 185] width 214 height 41
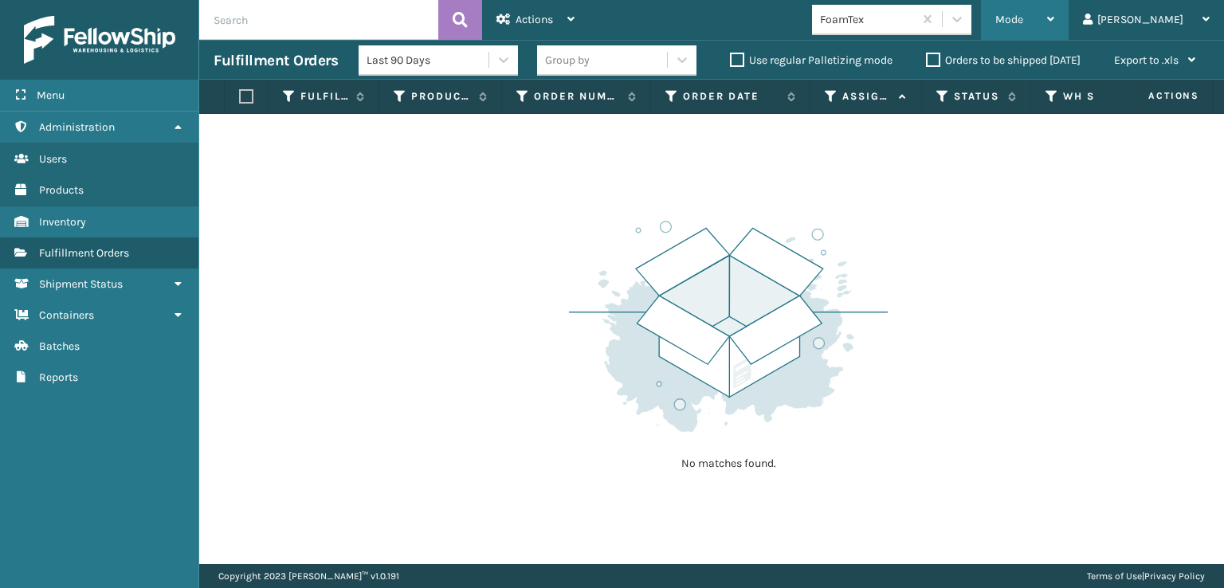
click at [1054, 12] on div "Mode" at bounding box center [1024, 20] width 59 height 40
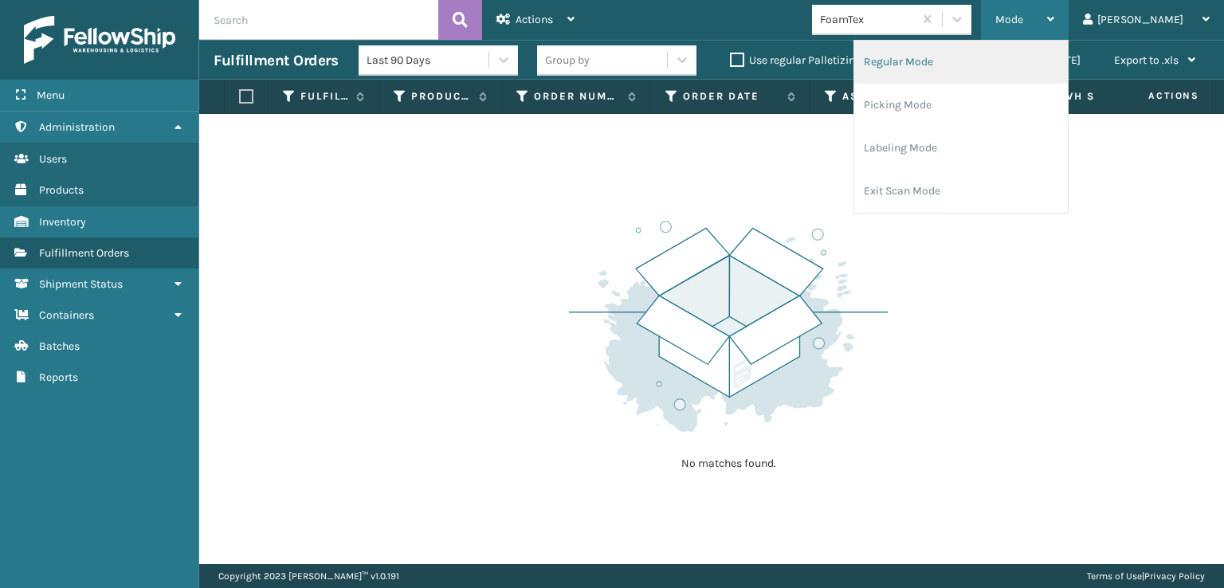
click at [944, 65] on li "Regular Mode" at bounding box center [961, 62] width 214 height 43
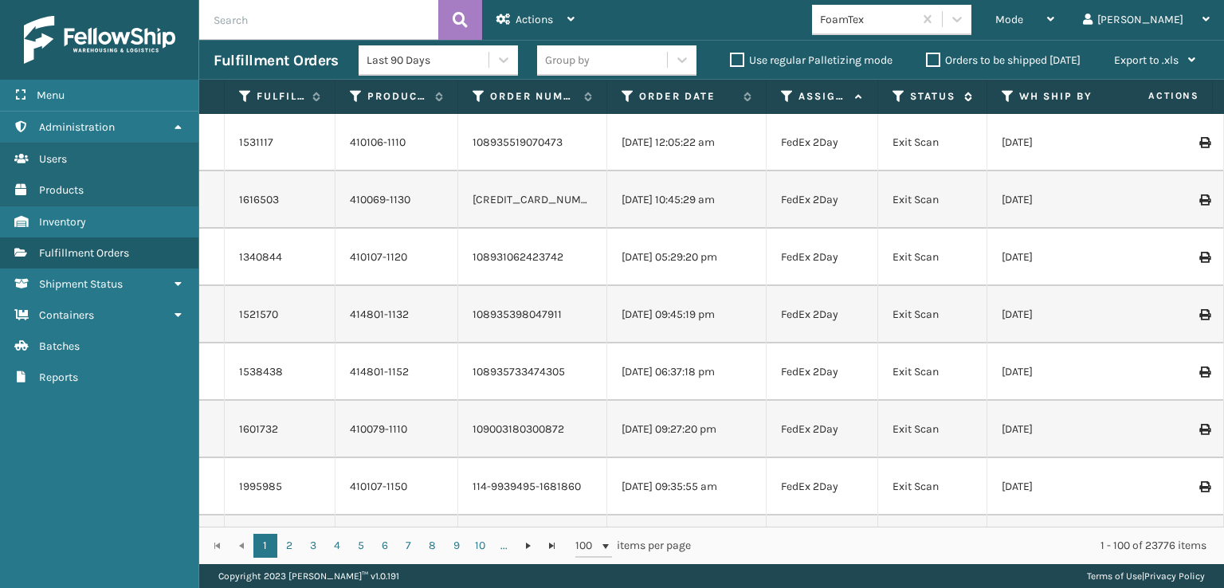
click at [900, 90] on icon at bounding box center [898, 96] width 13 height 14
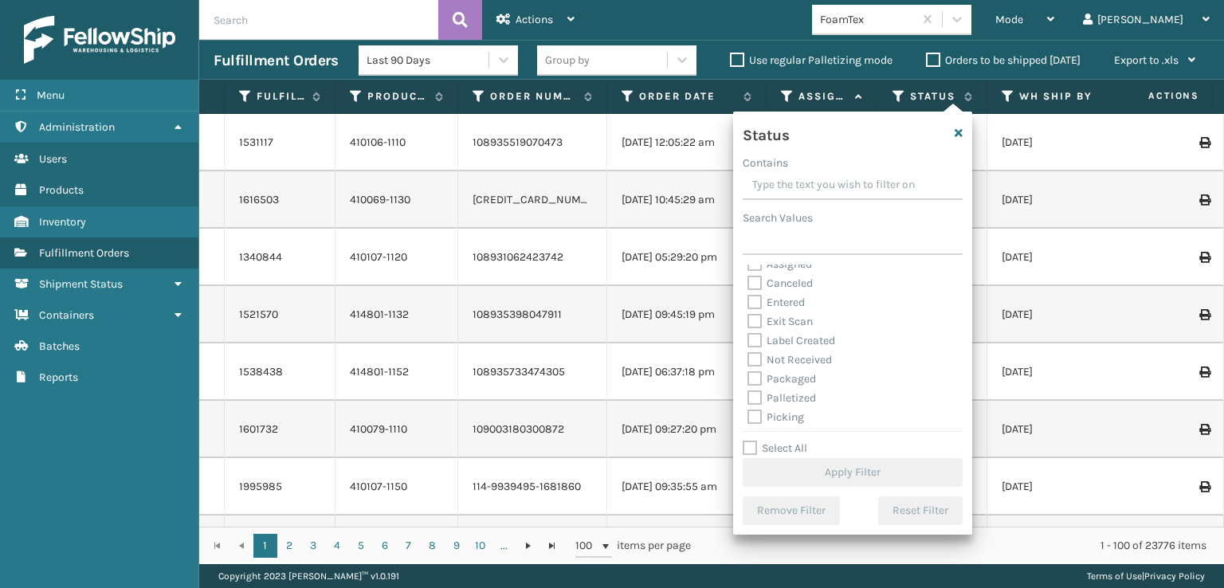
scroll to position [89, 0]
click at [757, 338] on label "Picking" at bounding box center [775, 338] width 57 height 14
click at [748, 338] on input "Picking" at bounding box center [747, 333] width 1 height 10
checkbox input "true"
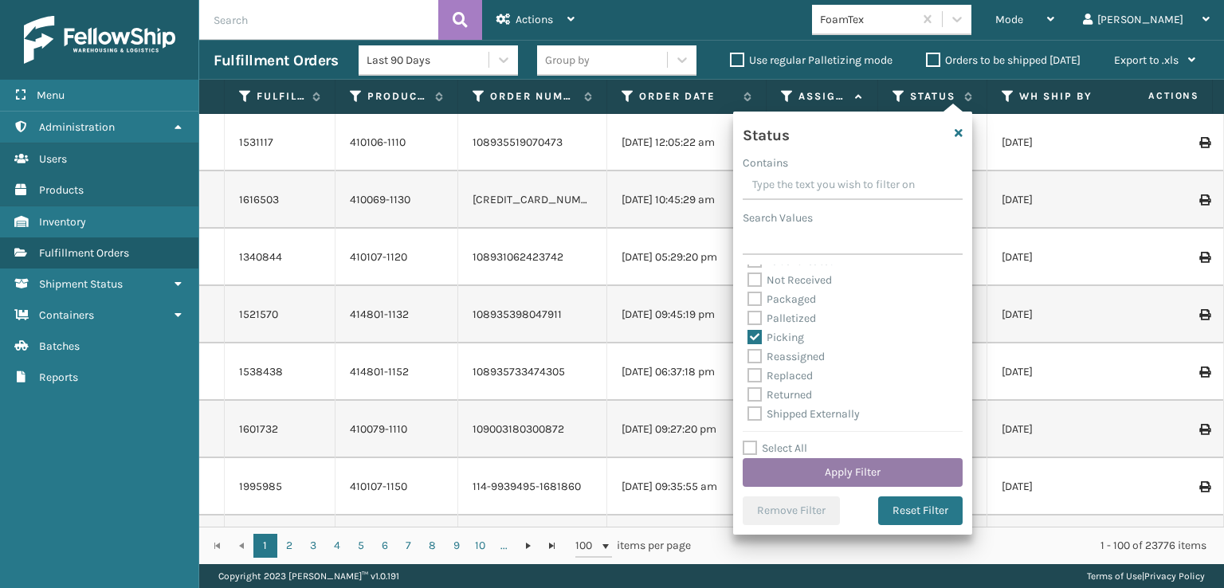
click at [817, 465] on button "Apply Filter" at bounding box center [853, 472] width 220 height 29
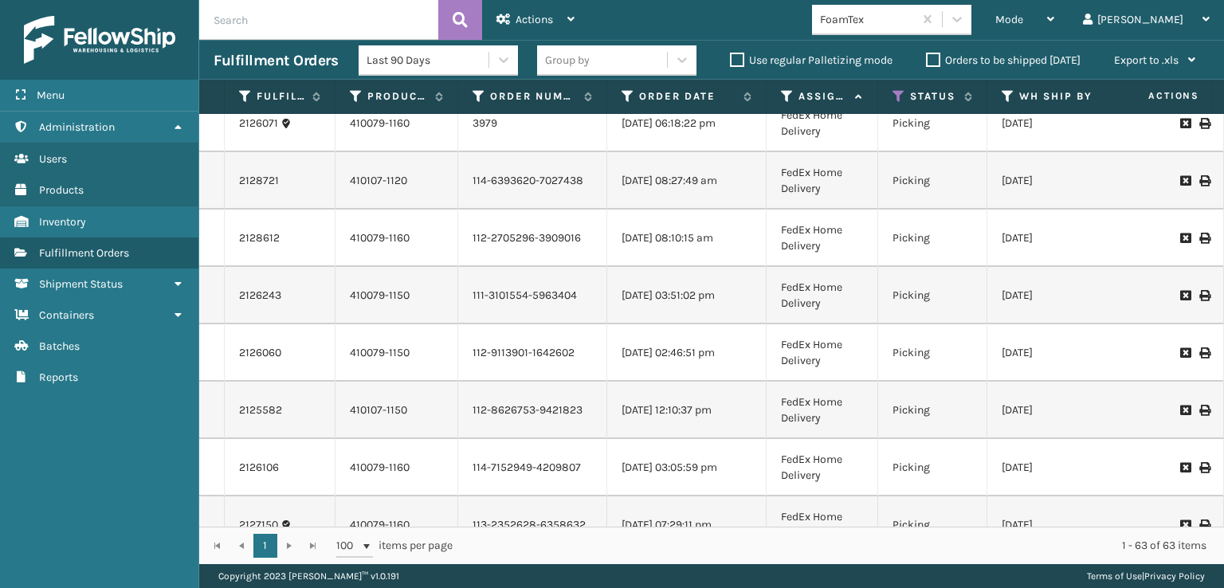
scroll to position [0, 0]
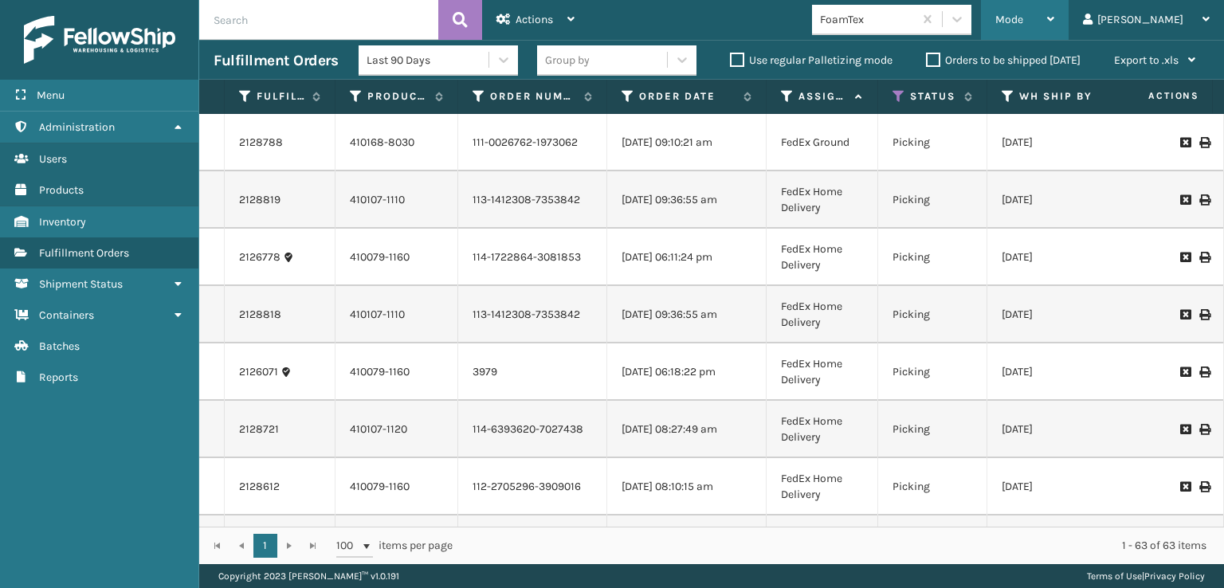
click at [1023, 14] on span "Mode" at bounding box center [1009, 20] width 28 height 14
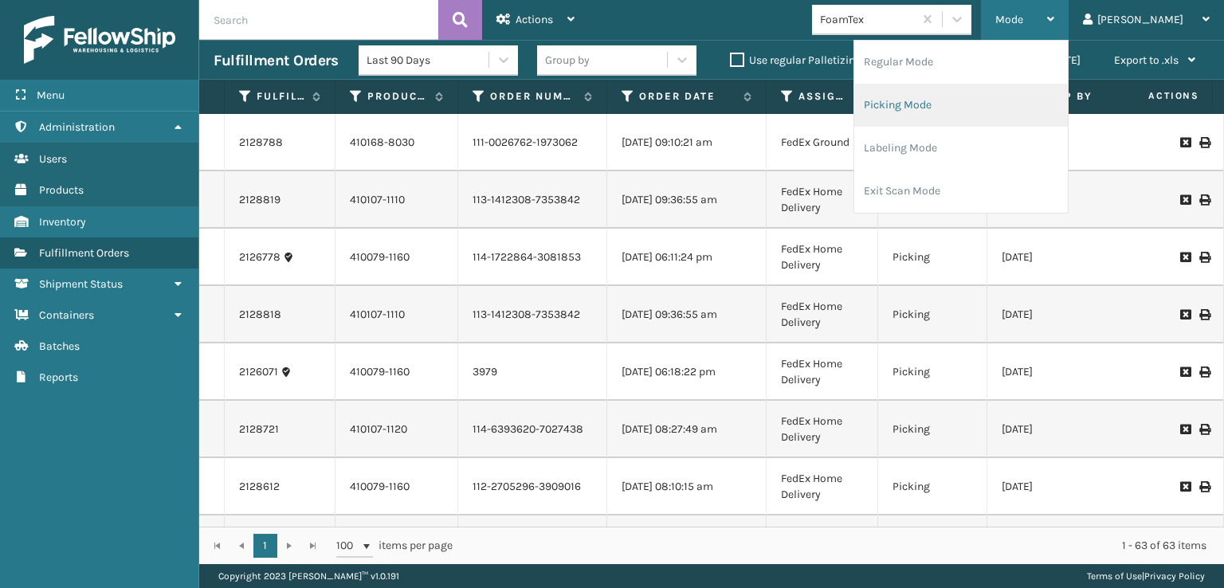
click at [979, 100] on li "Picking Mode" at bounding box center [961, 105] width 214 height 43
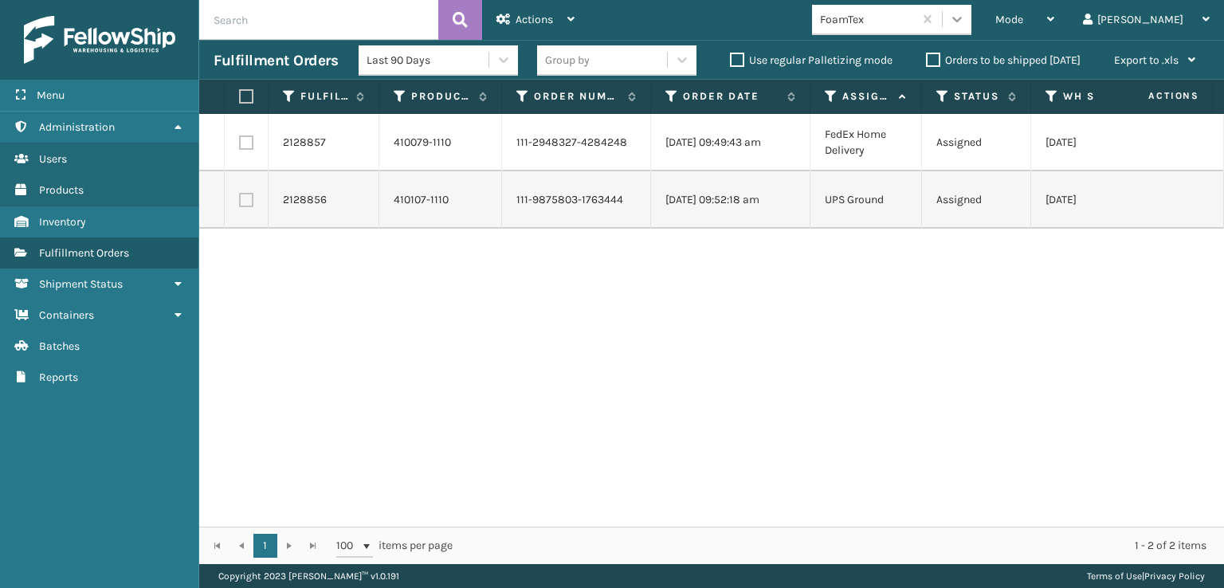
click at [965, 15] on icon at bounding box center [957, 19] width 16 height 16
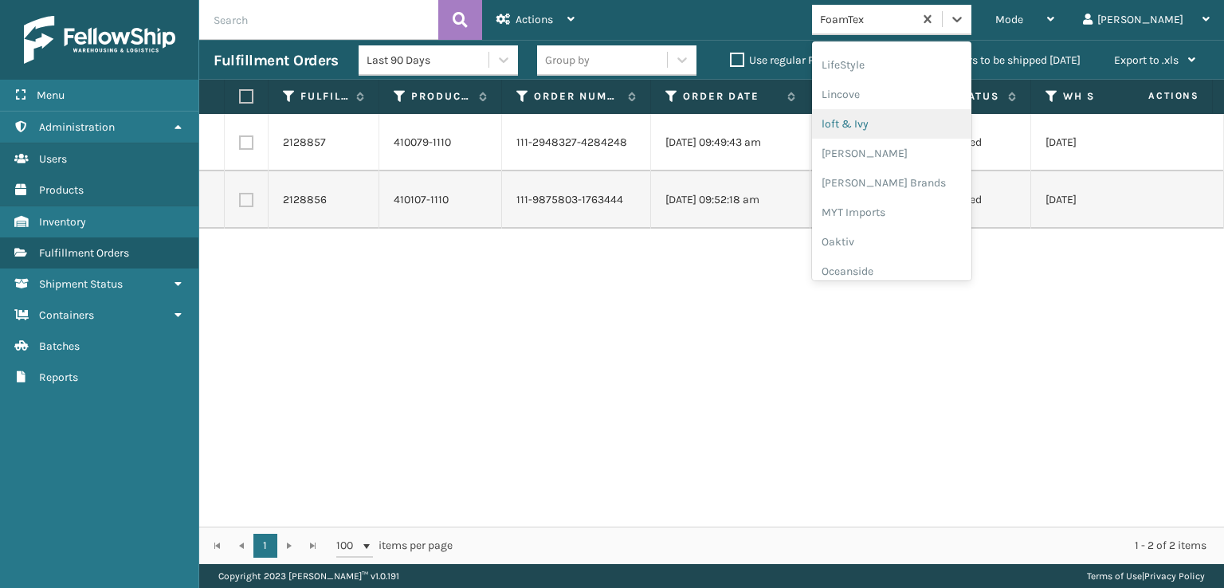
scroll to position [663, 0]
click at [913, 129] on div "[PERSON_NAME] Brands" at bounding box center [891, 133] width 159 height 29
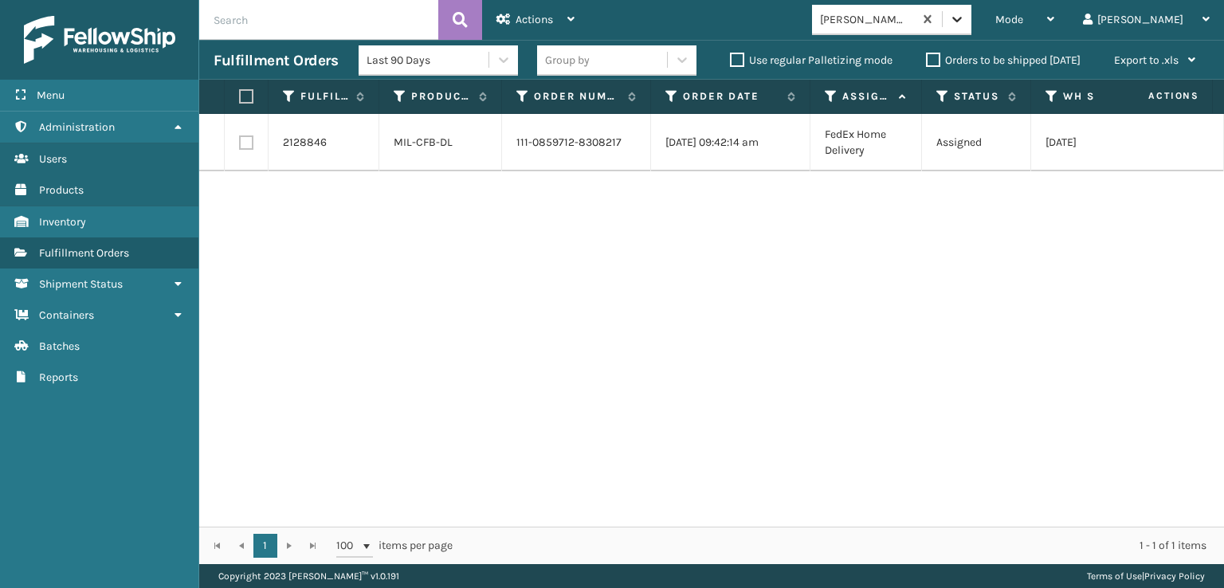
click at [971, 22] on div at bounding box center [957, 19] width 29 height 29
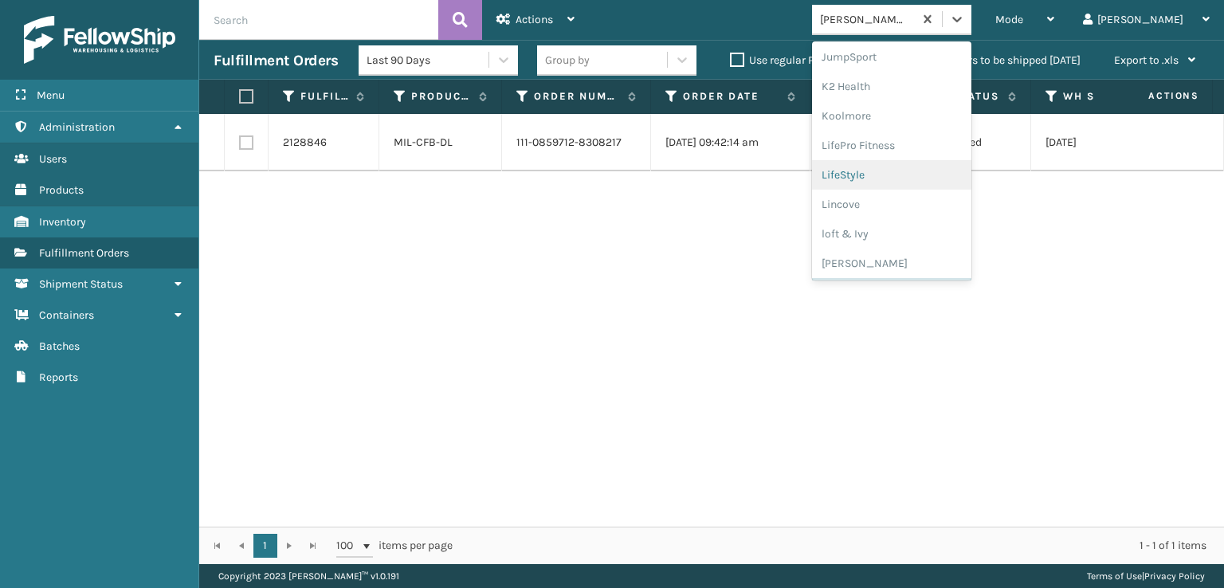
scroll to position [799, 0]
click at [908, 233] on div "SleepGeekz" at bounding box center [891, 232] width 159 height 29
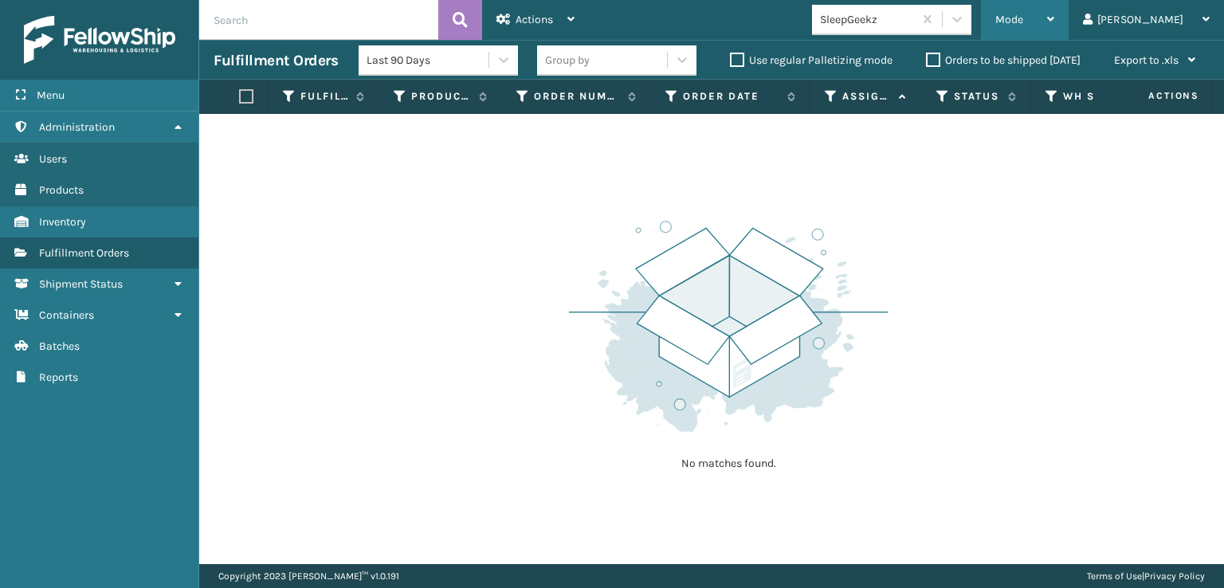
click at [1054, 10] on div "Mode" at bounding box center [1024, 20] width 59 height 40
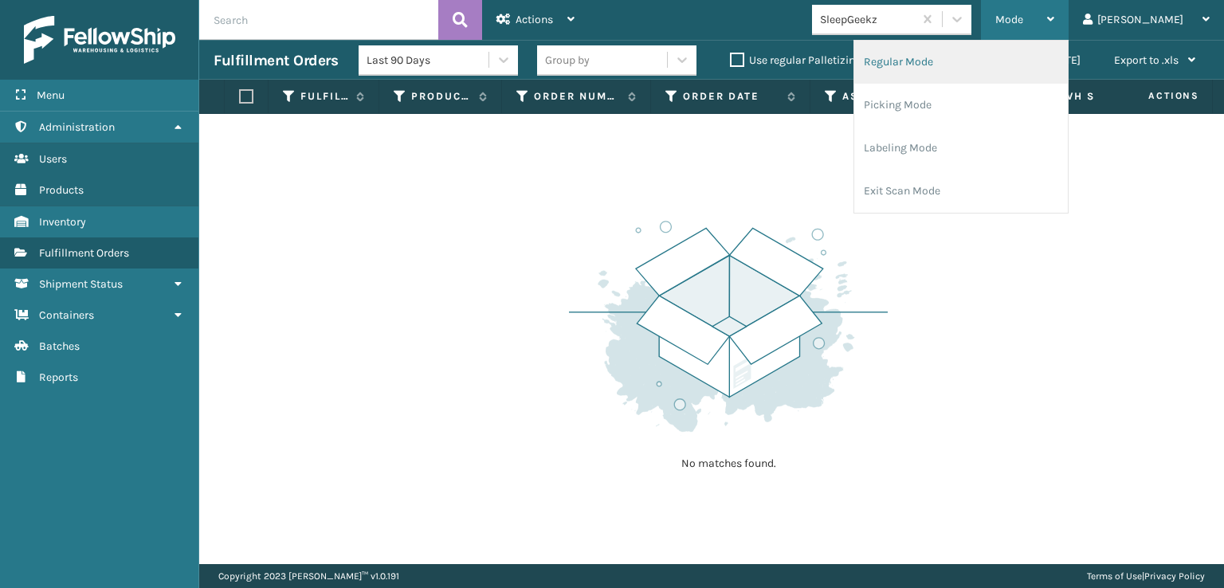
click at [954, 61] on li "Regular Mode" at bounding box center [961, 62] width 214 height 43
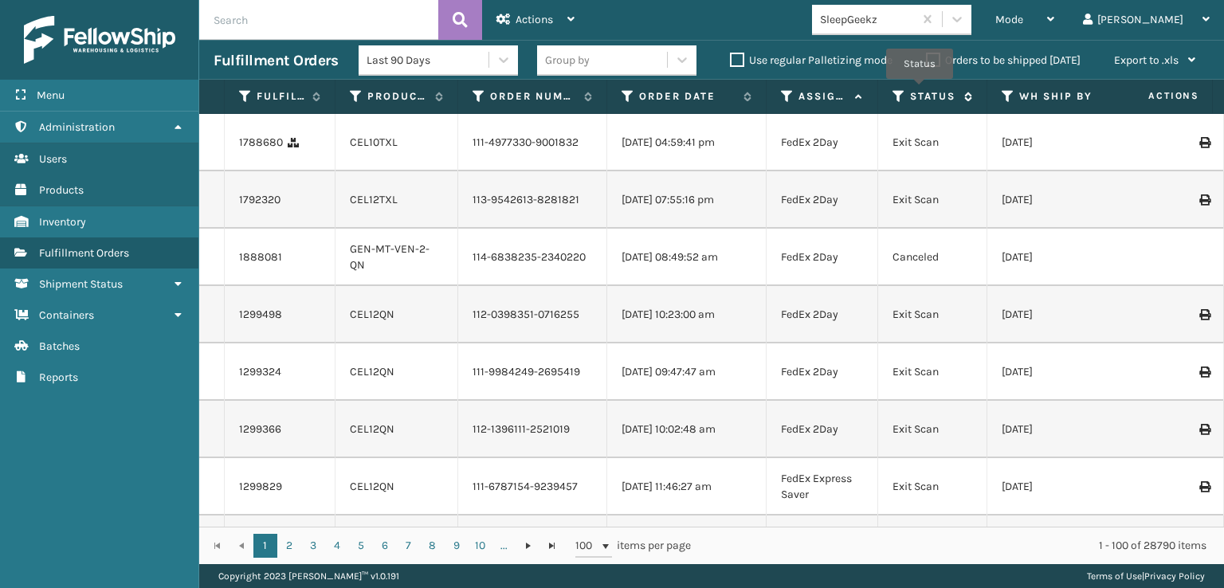
click at [922, 90] on label "Status" at bounding box center [933, 96] width 46 height 14
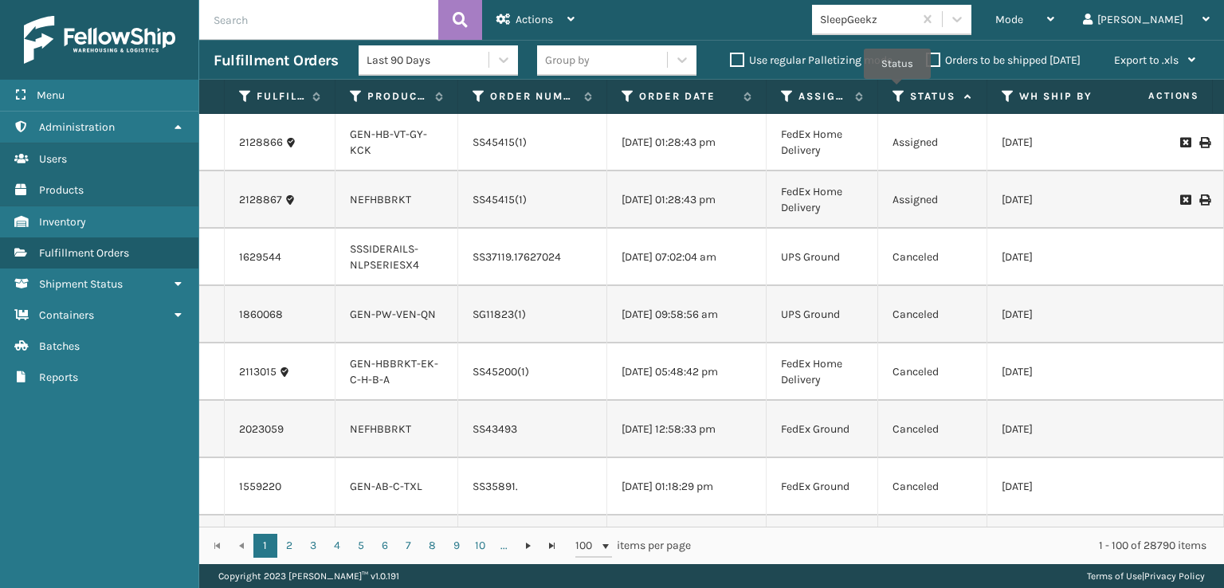
click at [897, 90] on icon at bounding box center [898, 96] width 13 height 14
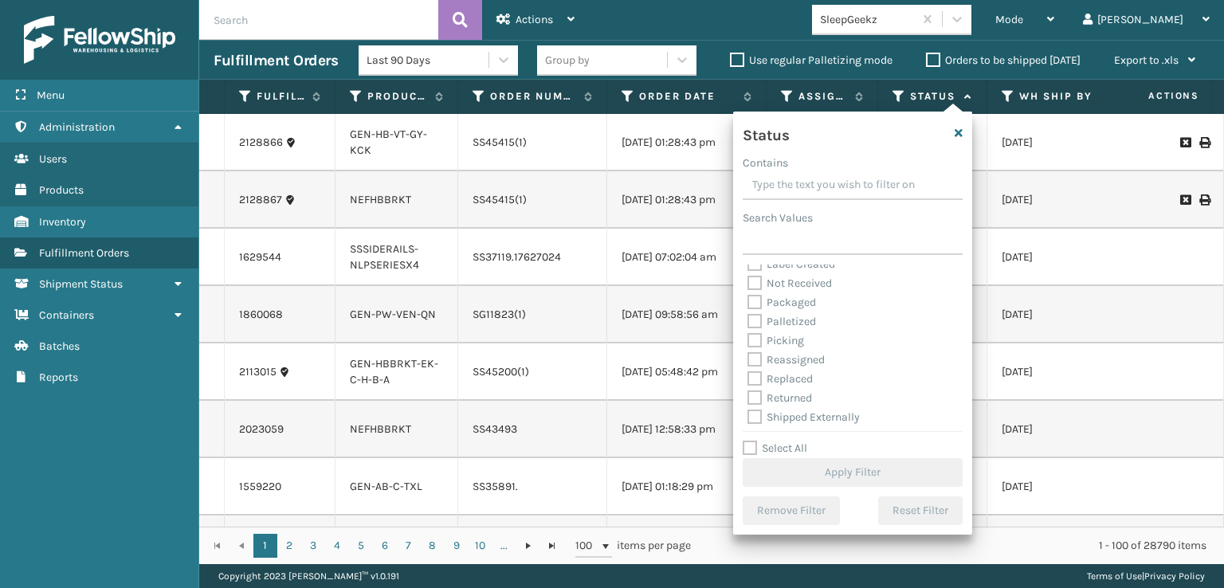
scroll to position [89, 0]
click at [756, 333] on label "Picking" at bounding box center [775, 338] width 57 height 14
click at [748, 333] on input "Picking" at bounding box center [747, 333] width 1 height 10
checkbox input "true"
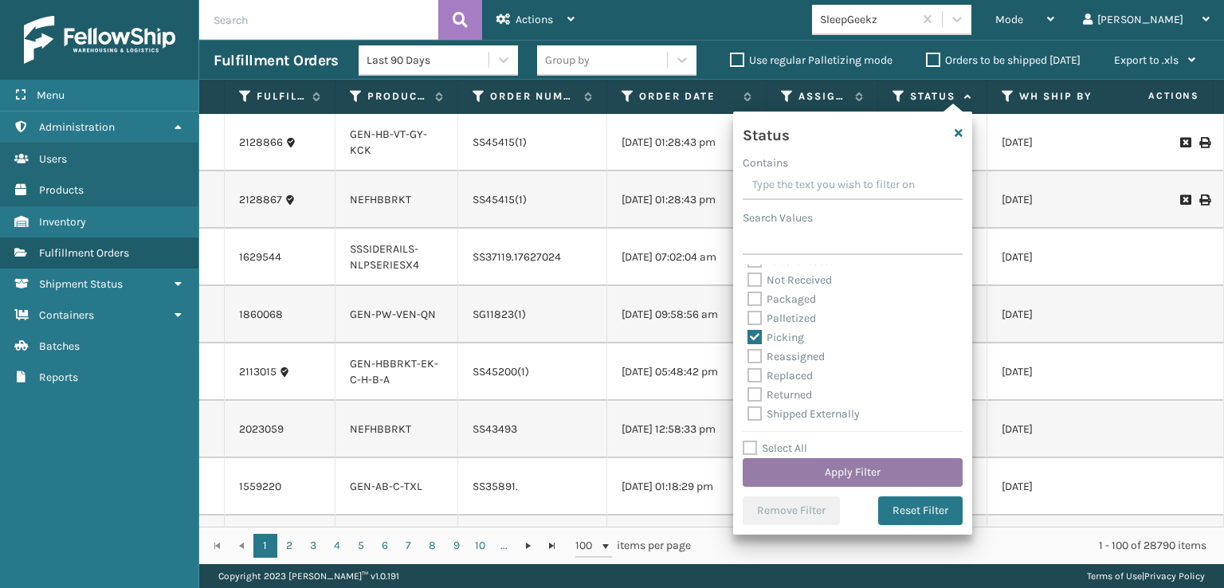
click at [807, 474] on button "Apply Filter" at bounding box center [853, 472] width 220 height 29
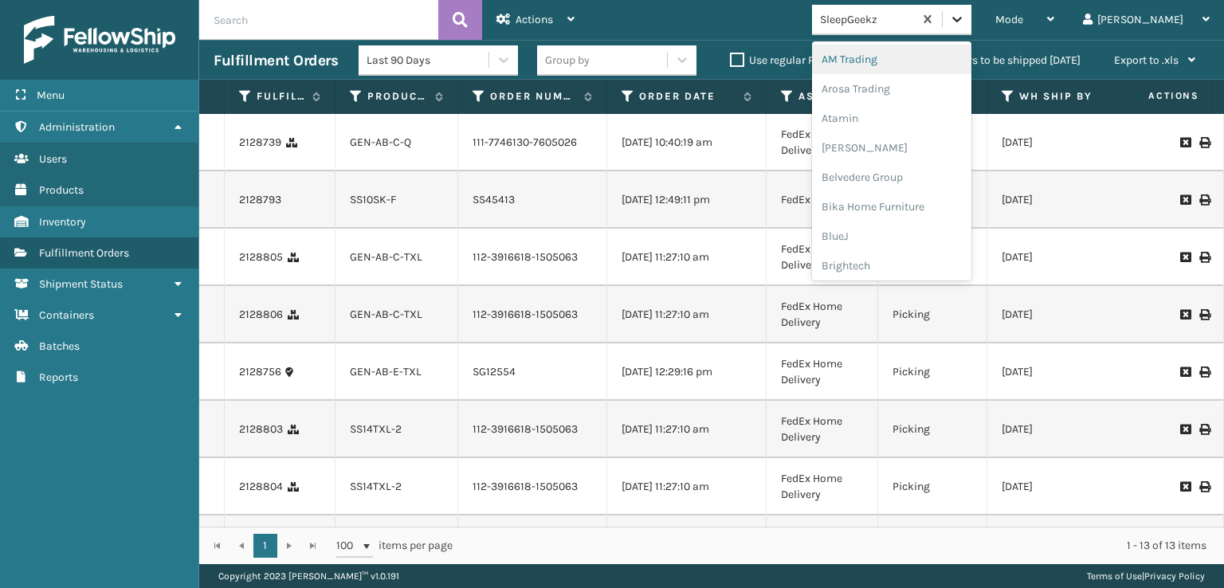
click at [965, 23] on icon at bounding box center [957, 19] width 16 height 16
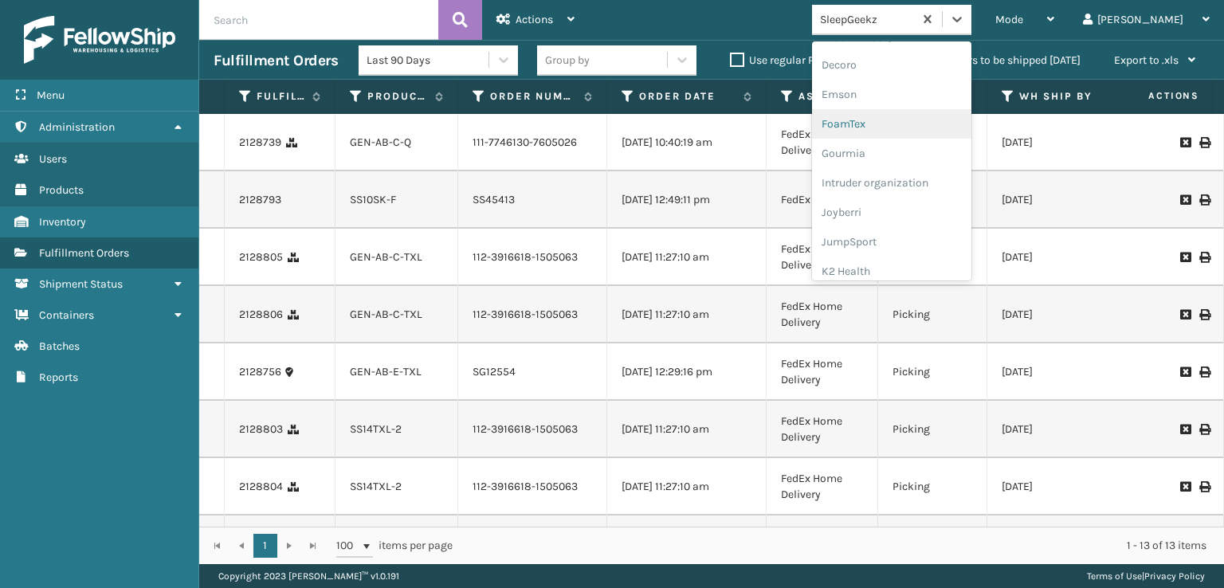
click at [905, 125] on div "FoamTex" at bounding box center [891, 123] width 159 height 29
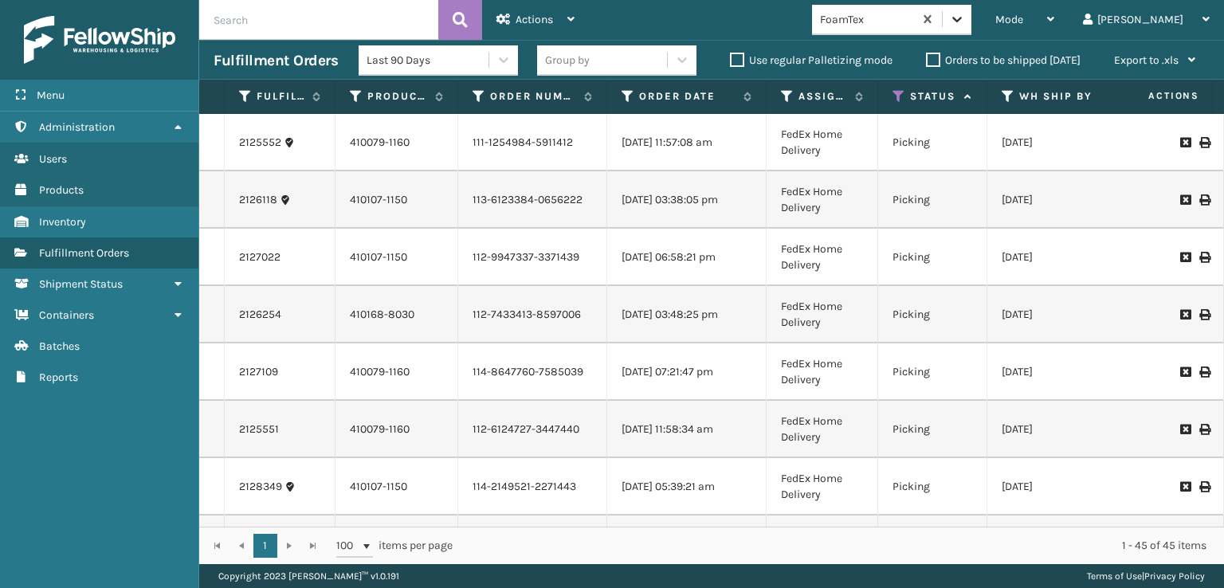
click at [962, 22] on icon at bounding box center [957, 20] width 10 height 6
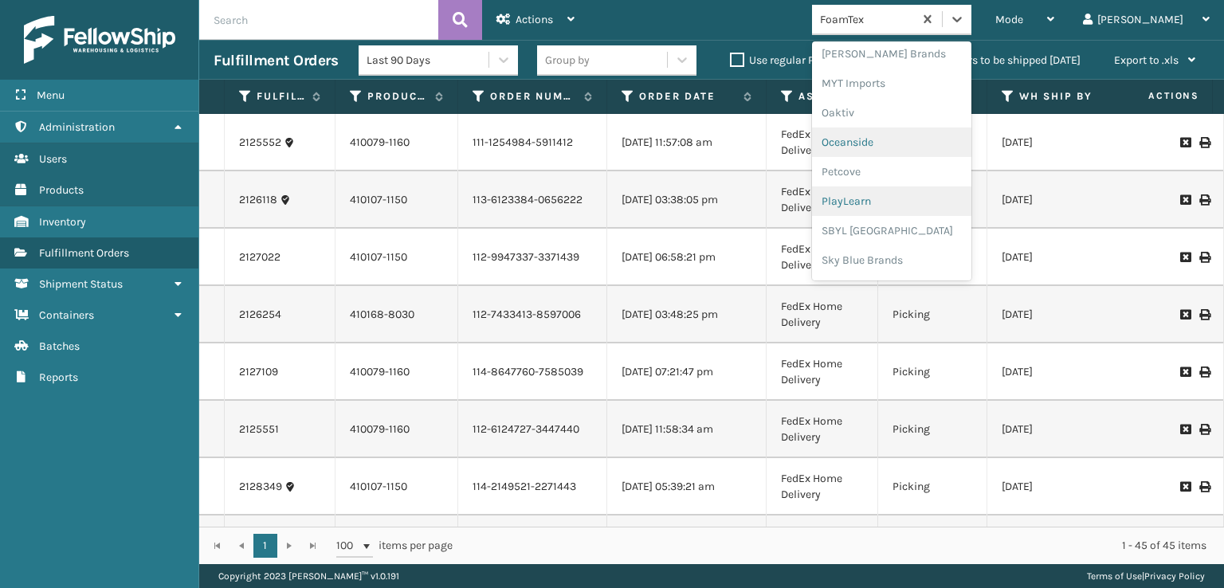
scroll to position [799, 0]
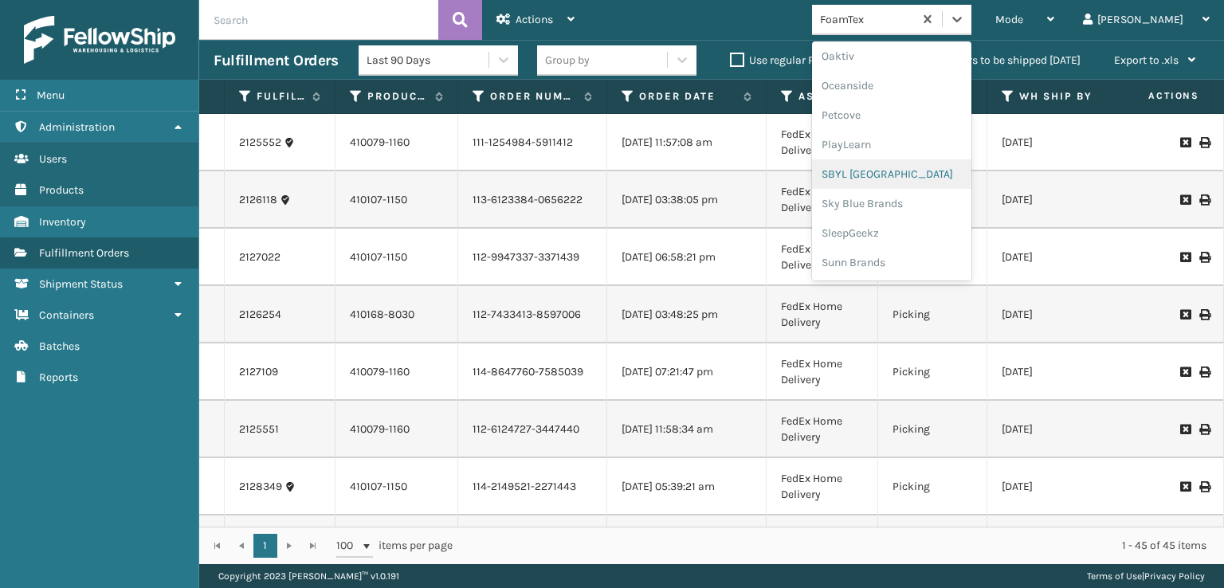
click at [911, 174] on div "SBYL [GEOGRAPHIC_DATA]" at bounding box center [891, 173] width 159 height 29
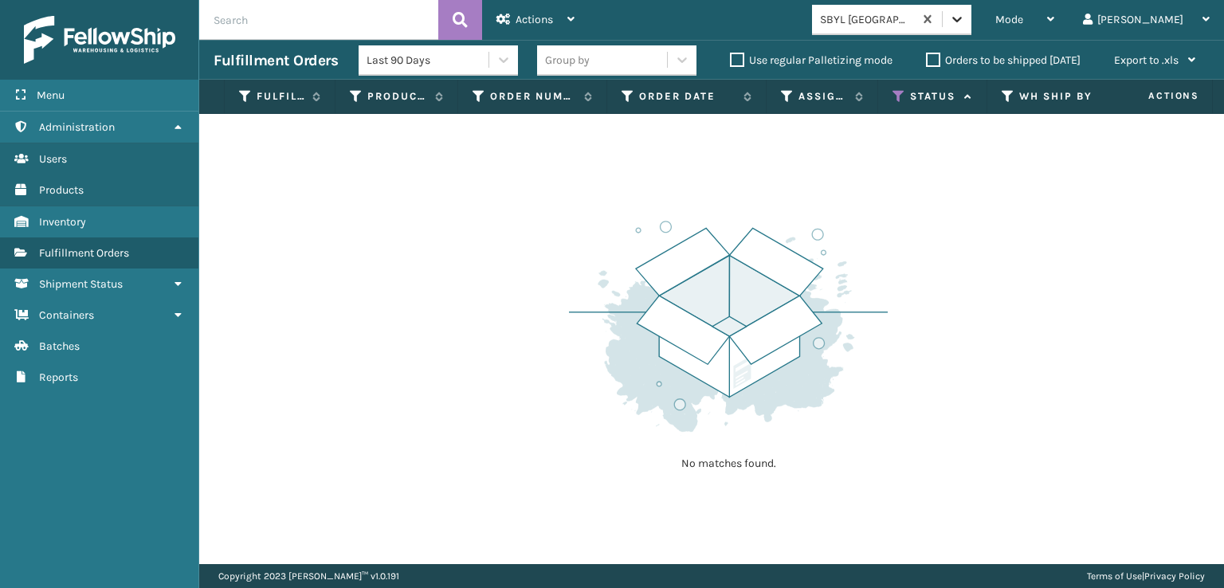
click at [965, 18] on icon at bounding box center [957, 19] width 16 height 16
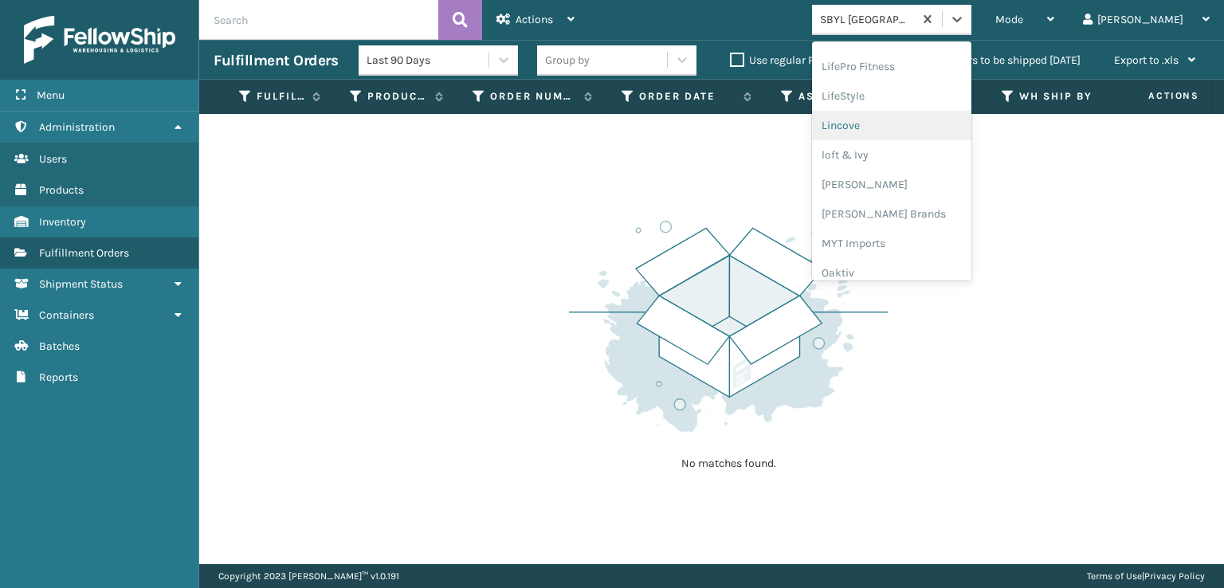
scroll to position [663, 0]
click at [908, 128] on div "[PERSON_NAME] Brands" at bounding box center [891, 133] width 159 height 29
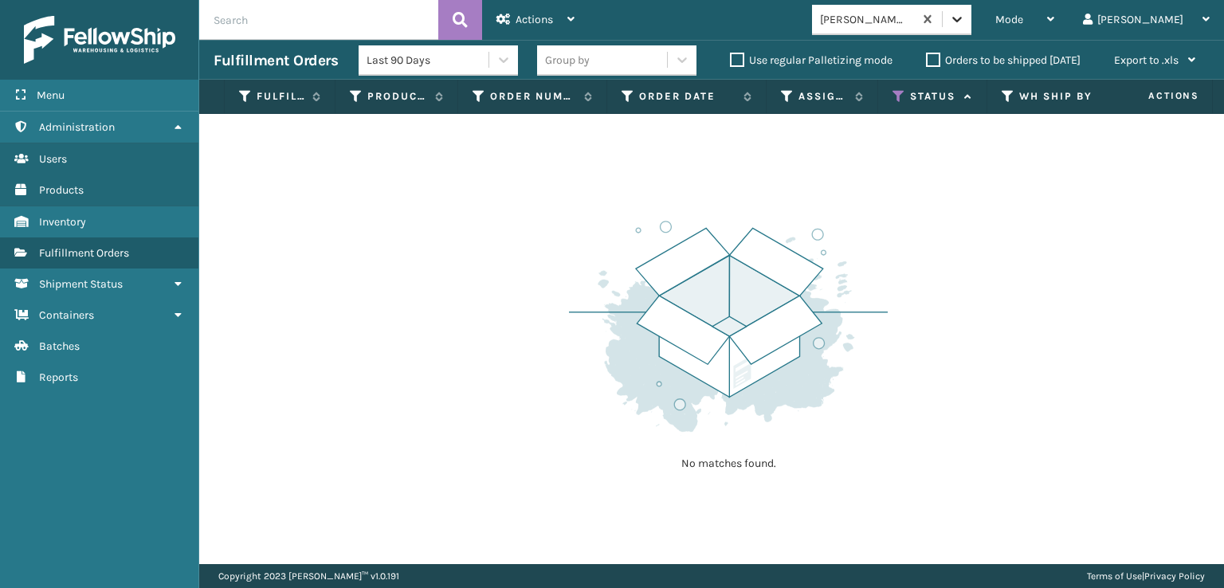
click at [962, 22] on icon at bounding box center [957, 20] width 10 height 6
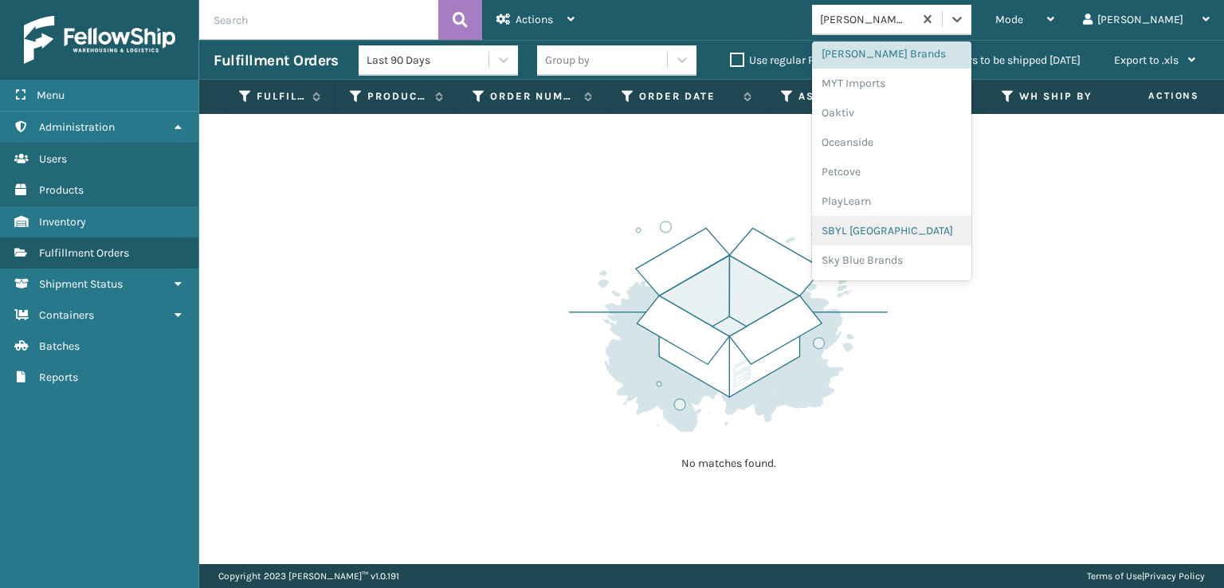
scroll to position [799, 0]
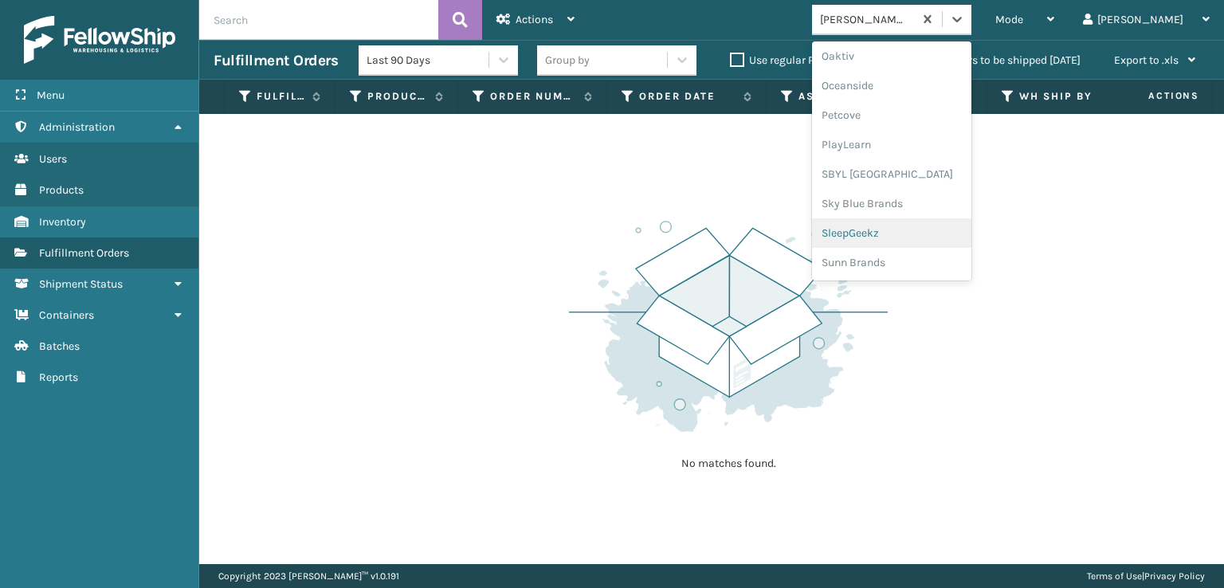
click at [912, 233] on div "SleepGeekz" at bounding box center [891, 232] width 159 height 29
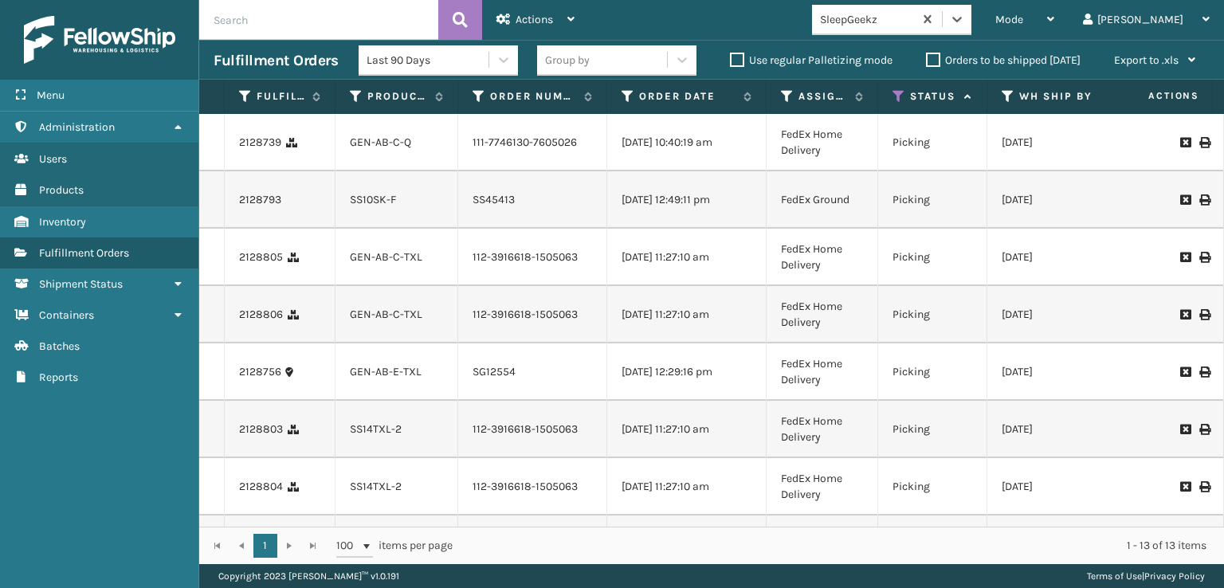
scroll to position [0, 0]
click at [965, 21] on icon at bounding box center [957, 19] width 16 height 16
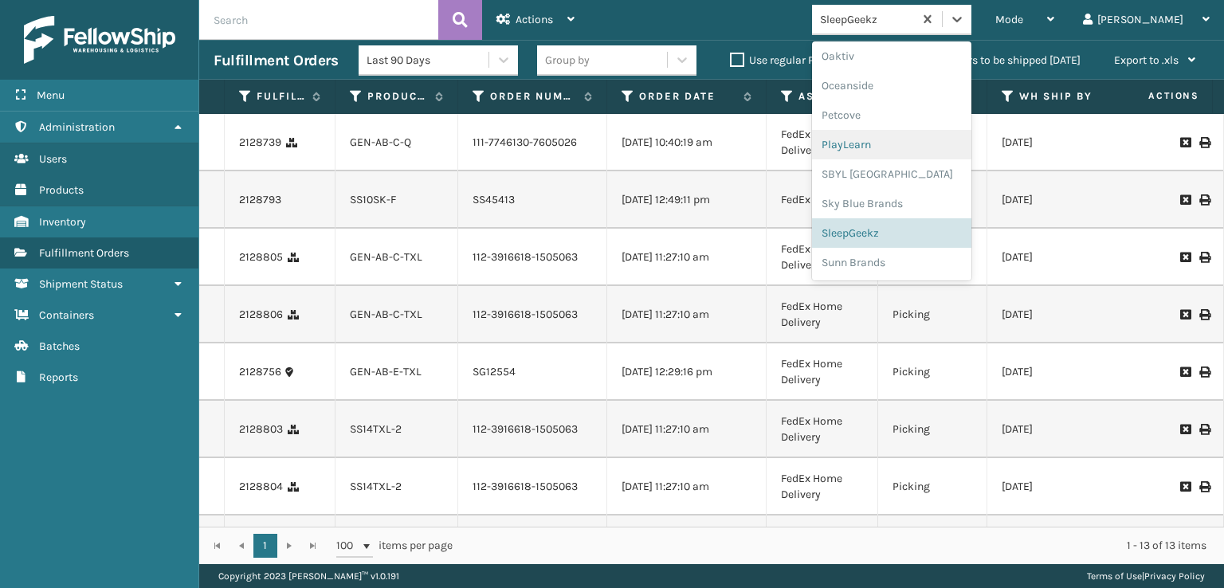
scroll to position [640, 0]
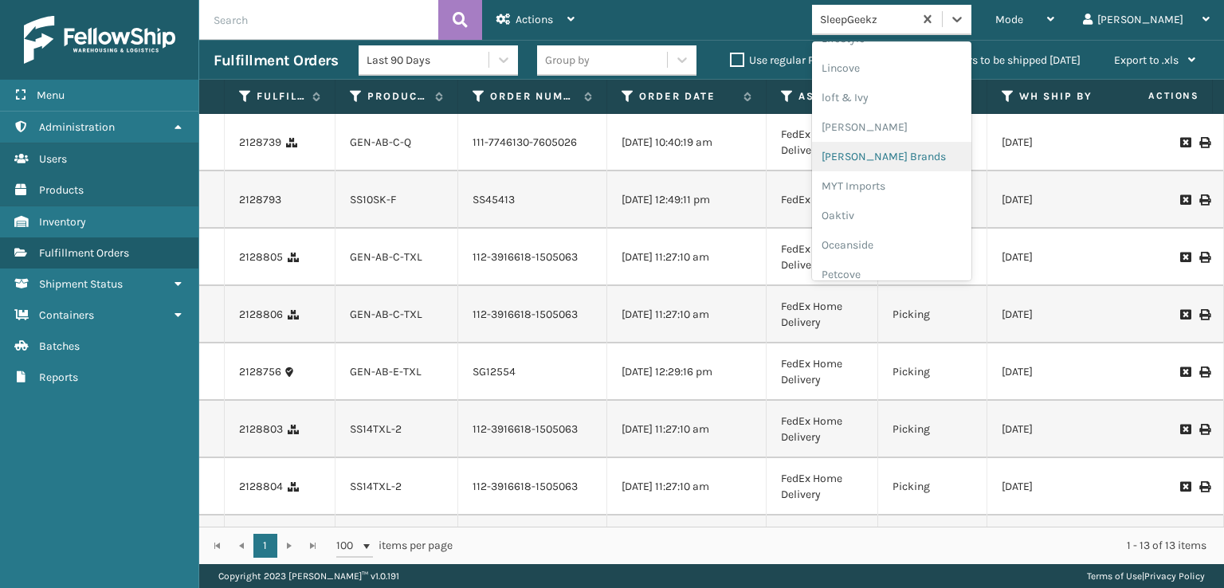
click at [927, 154] on div "[PERSON_NAME] Brands" at bounding box center [891, 156] width 159 height 29
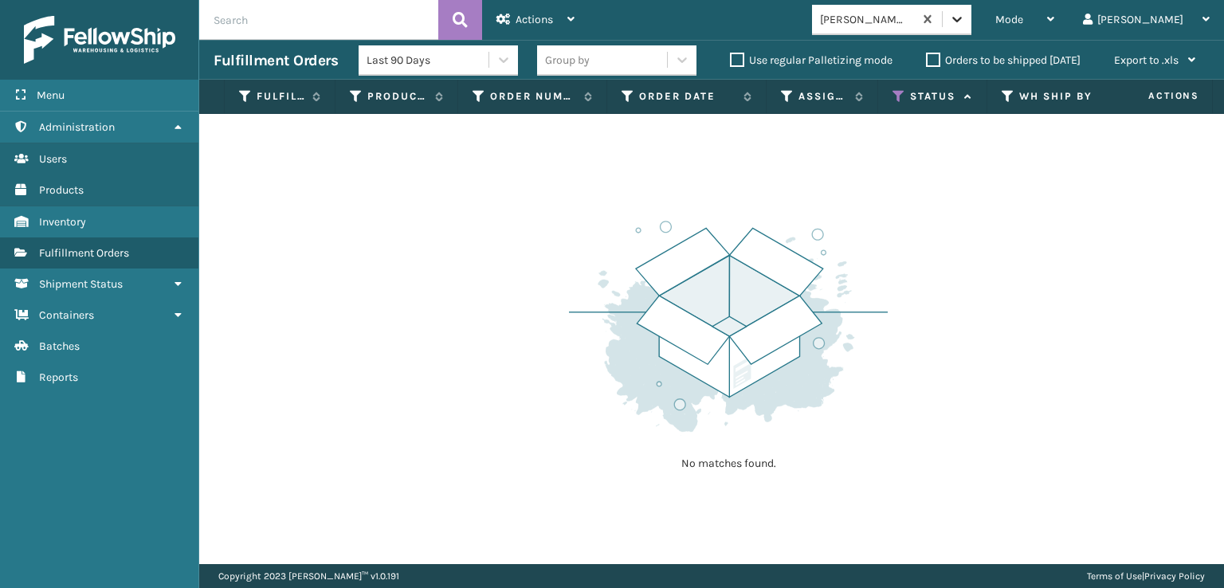
click at [965, 18] on icon at bounding box center [957, 19] width 16 height 16
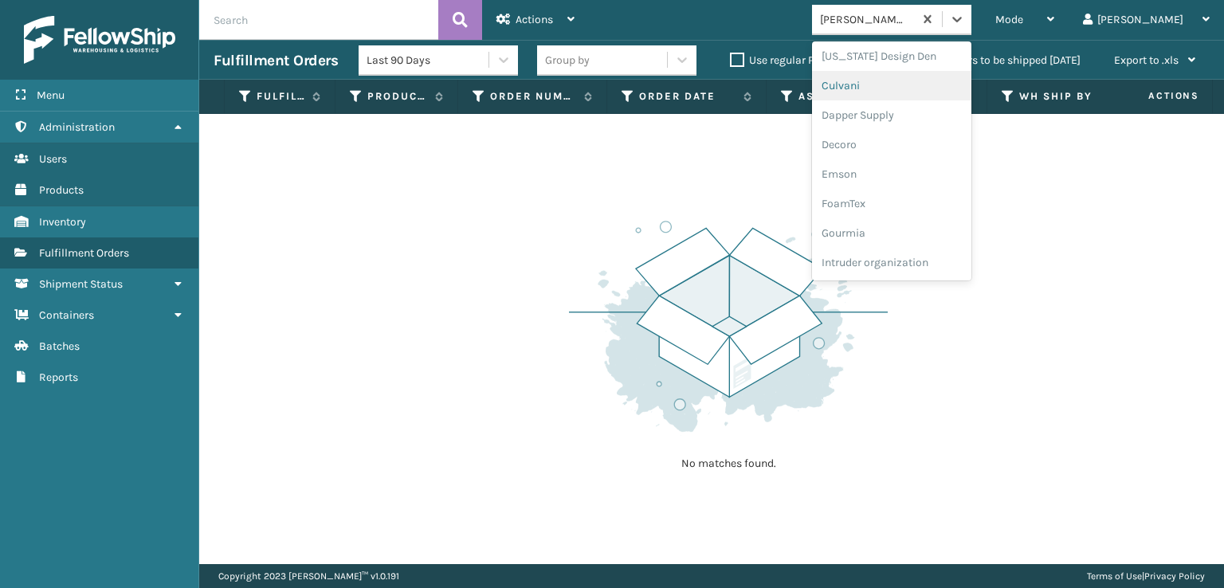
scroll to position [319, 0]
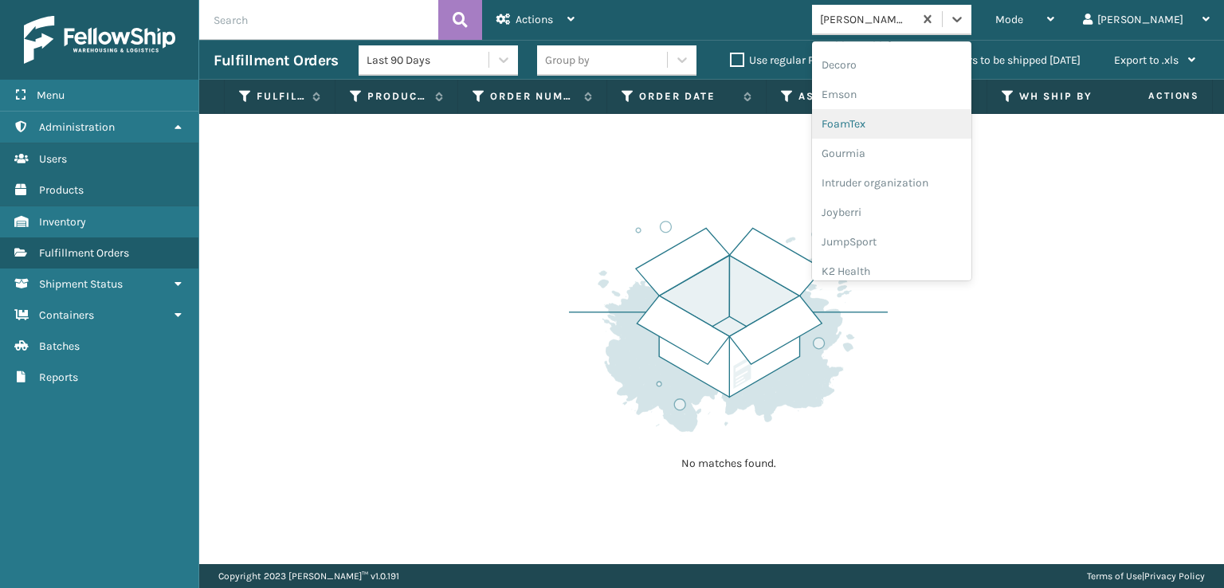
click at [919, 120] on div "FoamTex" at bounding box center [891, 123] width 159 height 29
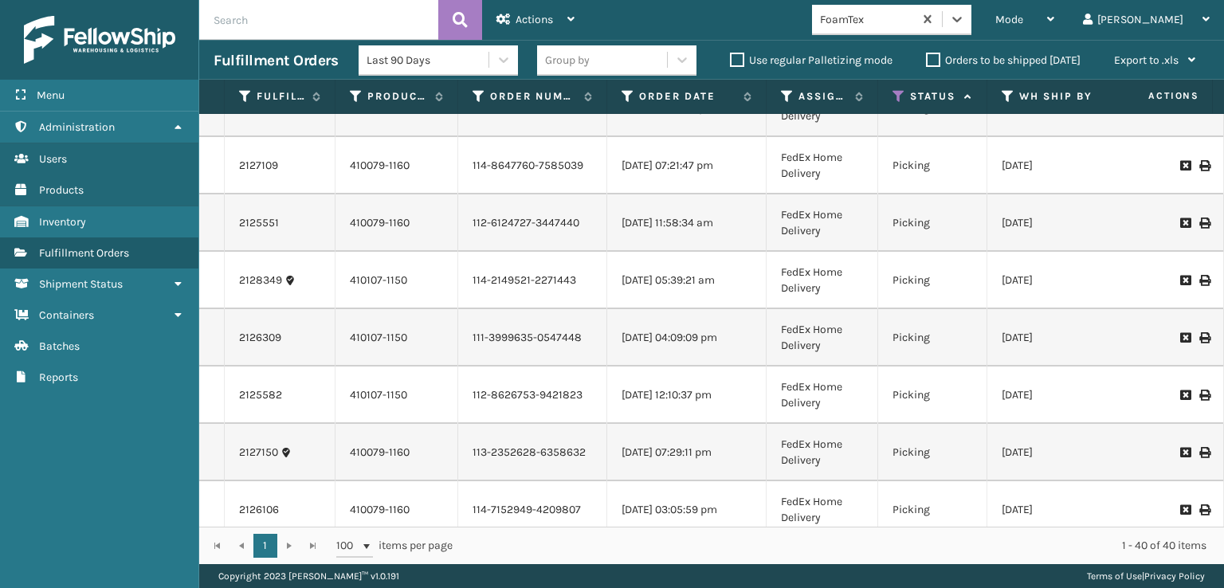
scroll to position [0, 0]
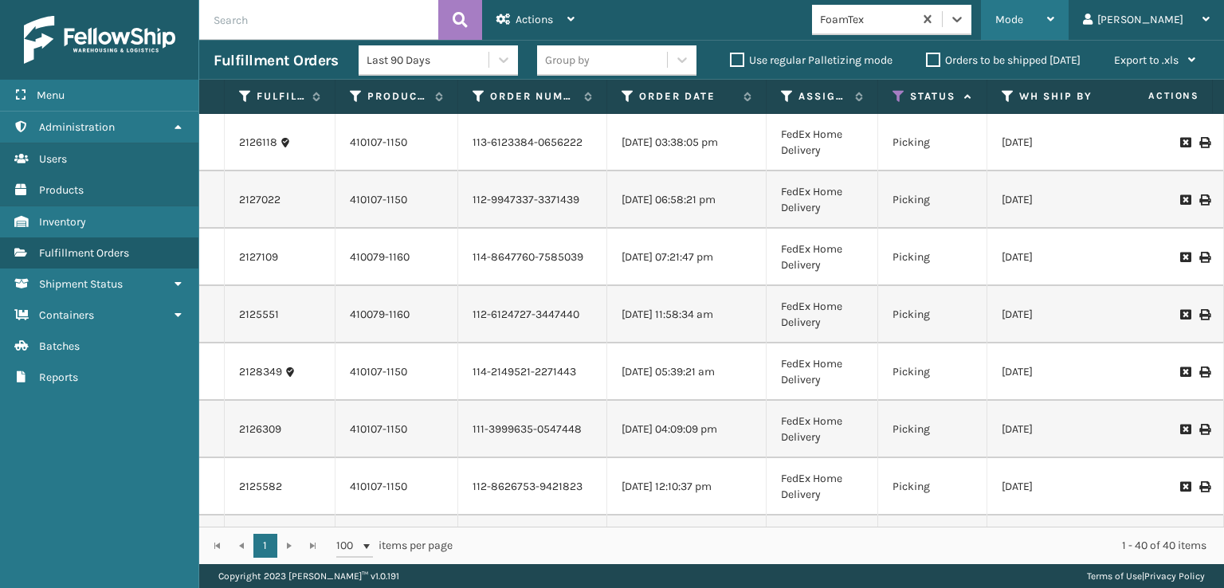
click at [1023, 23] on span "Mode" at bounding box center [1009, 20] width 28 height 14
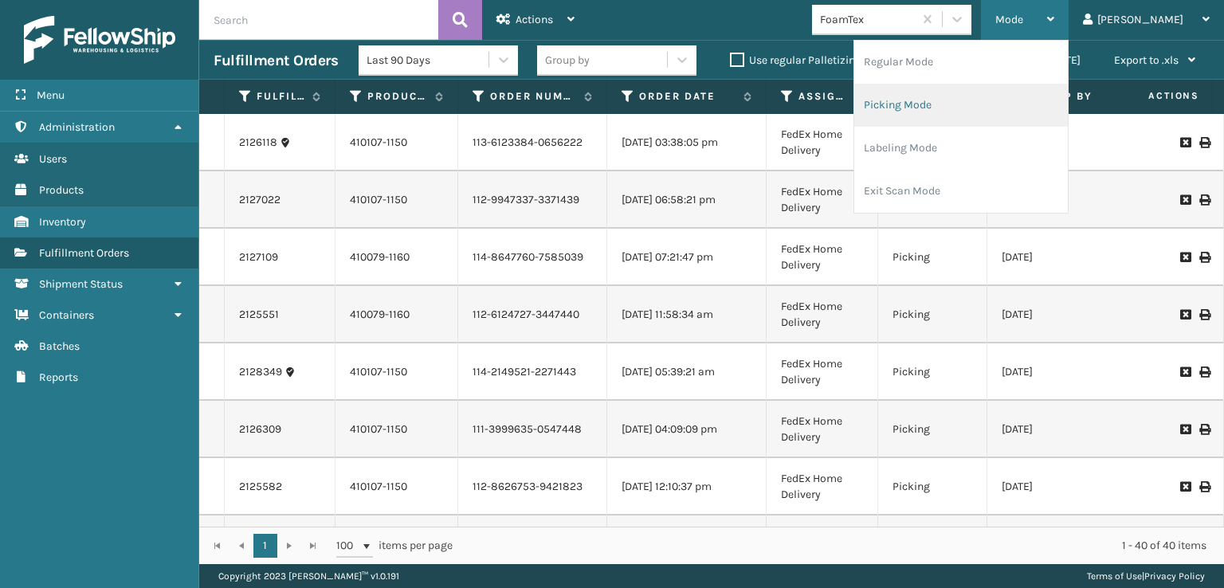
click at [974, 97] on li "Picking Mode" at bounding box center [961, 105] width 214 height 43
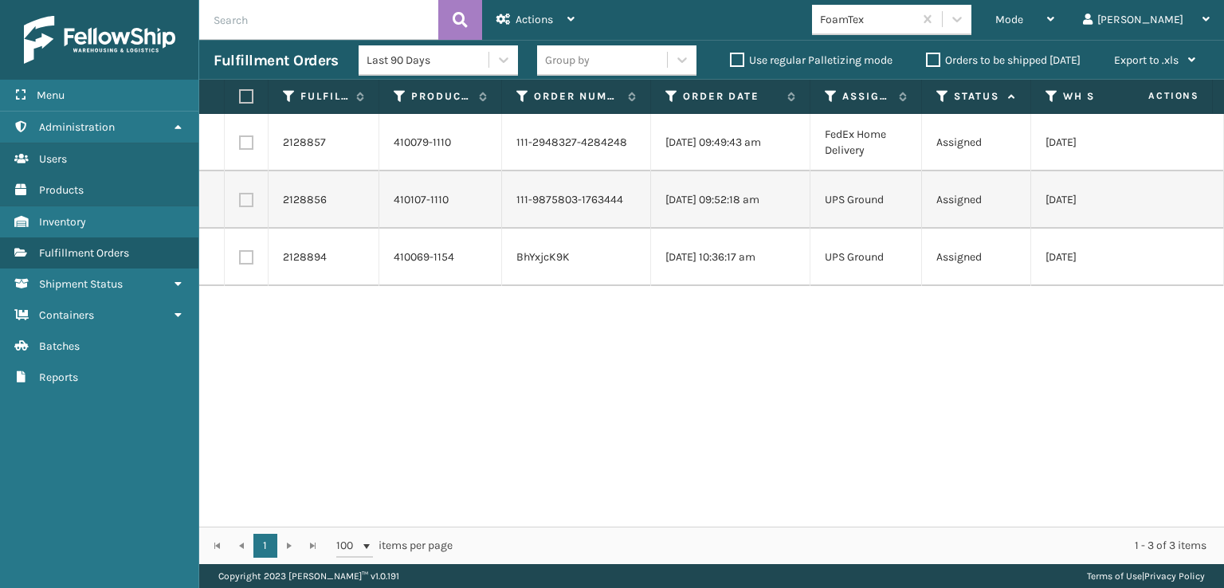
click at [244, 97] on label at bounding box center [244, 96] width 10 height 14
click at [240, 97] on input "checkbox" at bounding box center [239, 97] width 1 height 10
checkbox input "true"
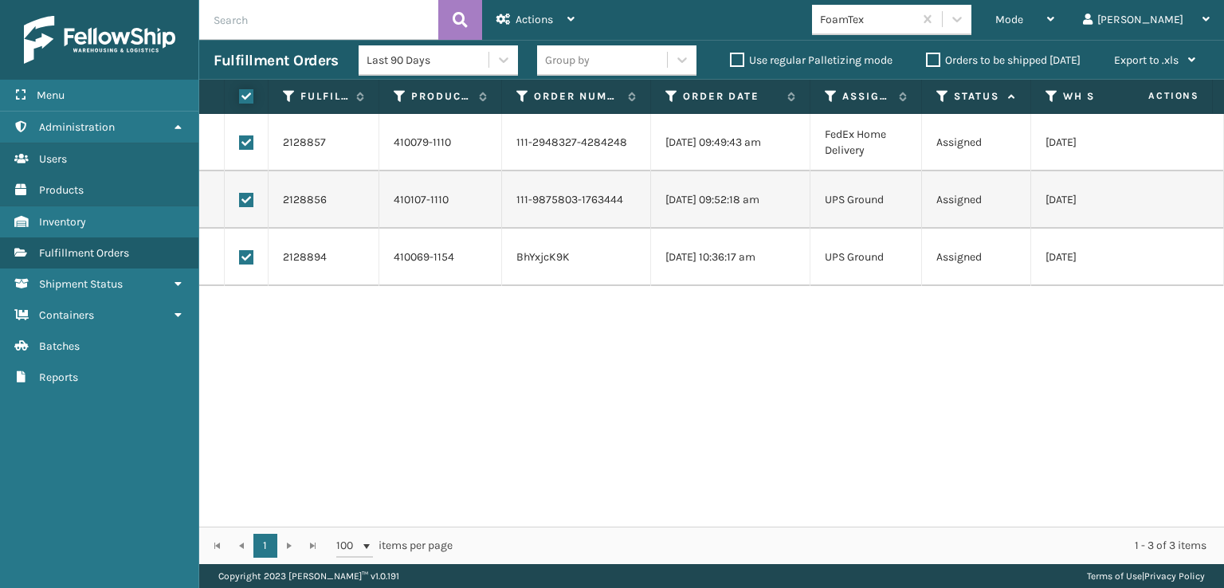
checkbox input "true"
click at [506, 11] on div "Actions" at bounding box center [535, 20] width 78 height 40
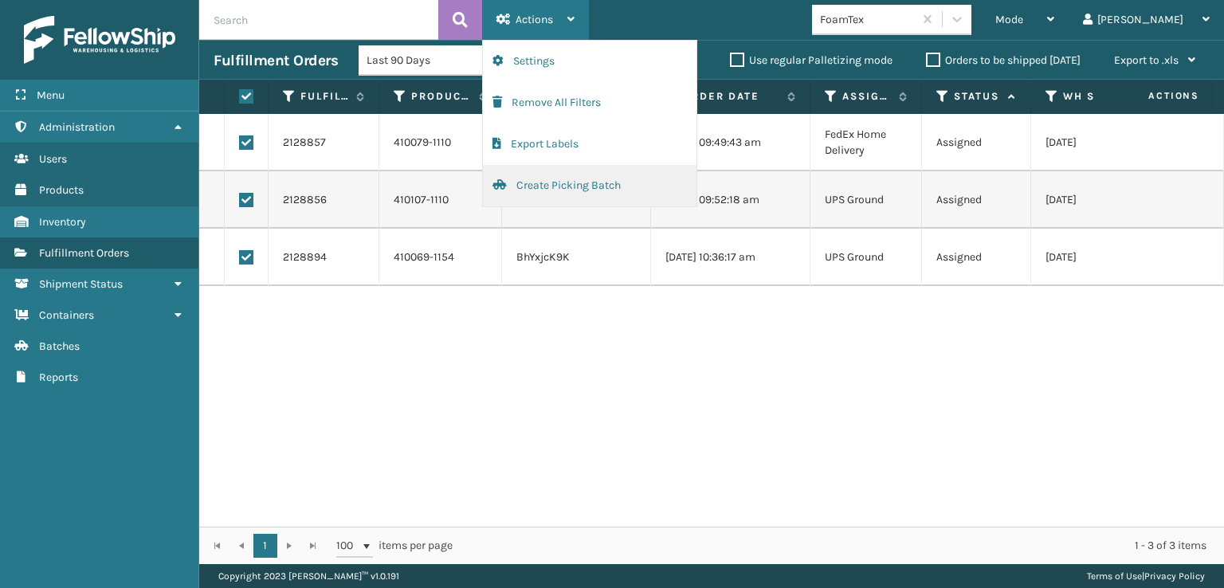
click at [533, 179] on button "Create Picking Batch" at bounding box center [590, 185] width 214 height 41
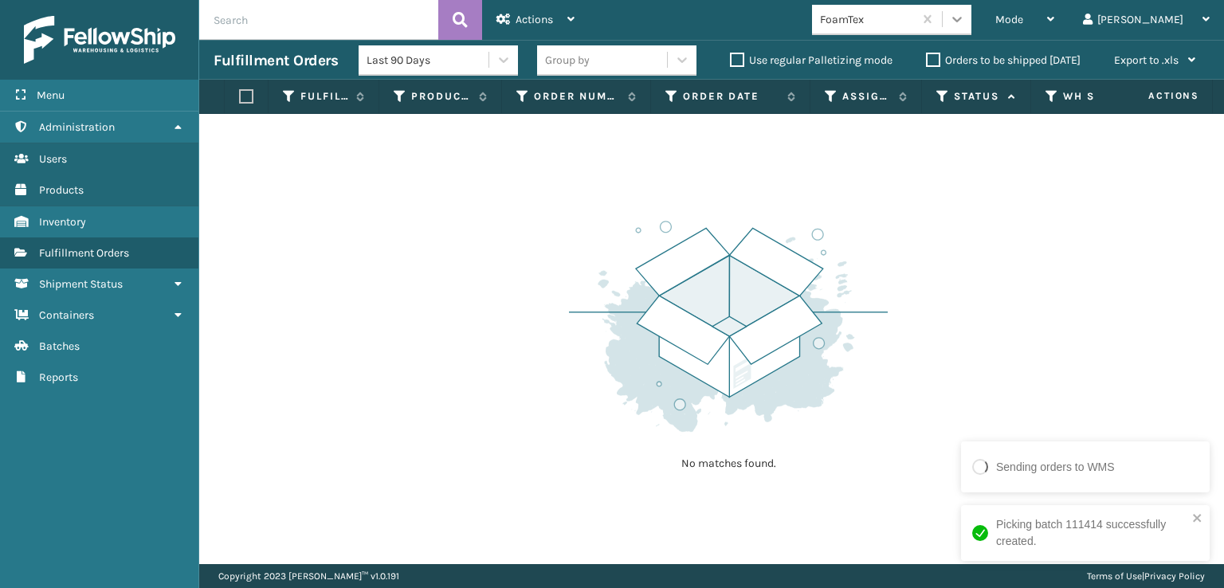
click at [965, 14] on icon at bounding box center [957, 19] width 16 height 16
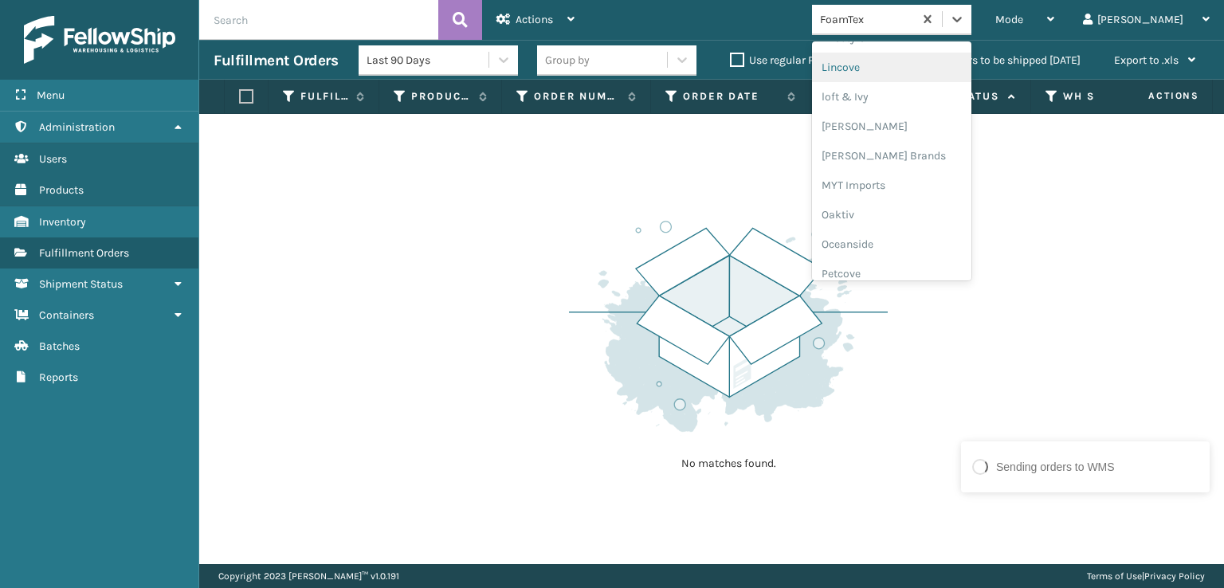
scroll to position [663, 0]
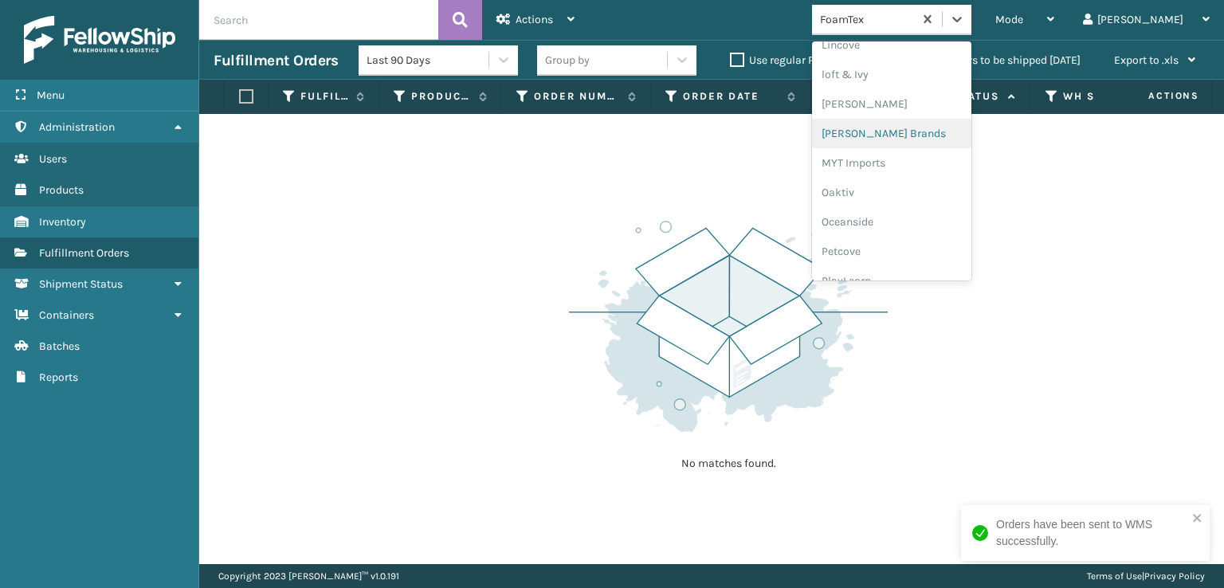
click at [932, 128] on div "[PERSON_NAME] Brands" at bounding box center [891, 133] width 159 height 29
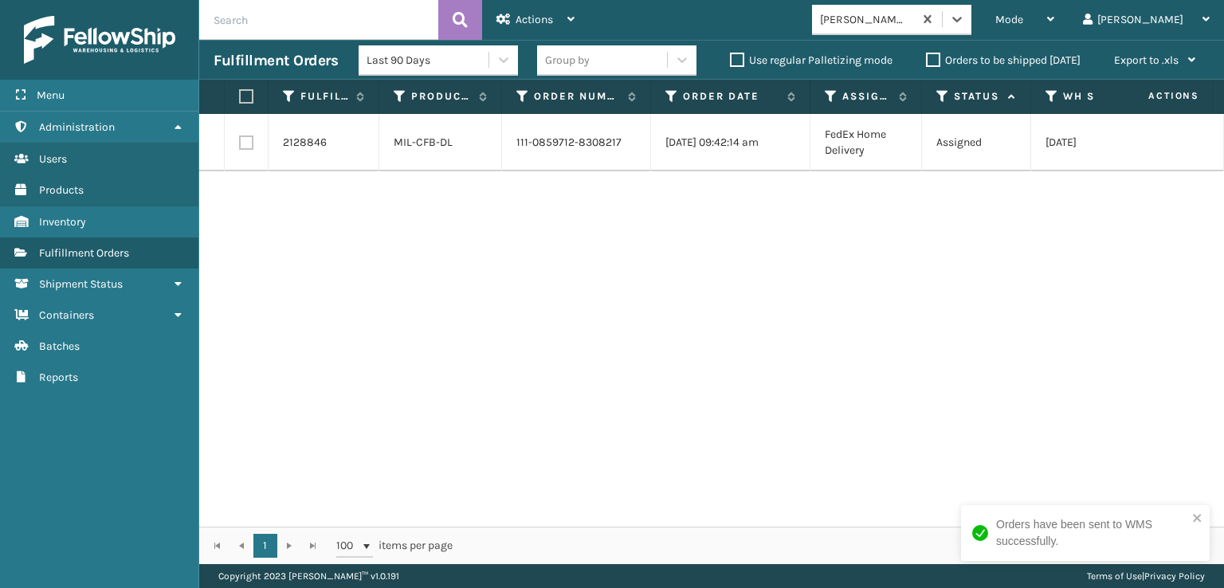
click at [250, 140] on label at bounding box center [246, 142] width 14 height 14
click at [240, 140] on input "checkbox" at bounding box center [239, 140] width 1 height 10
checkbox input "true"
click at [539, 26] on div "Actions" at bounding box center [535, 20] width 78 height 40
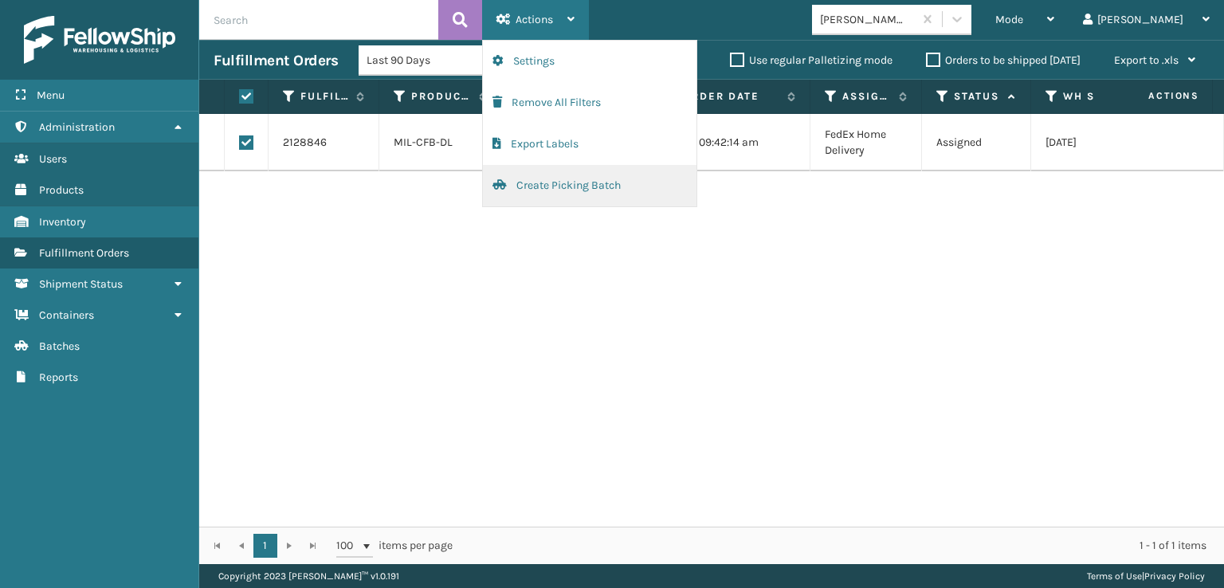
click at [550, 186] on button "Create Picking Batch" at bounding box center [590, 185] width 214 height 41
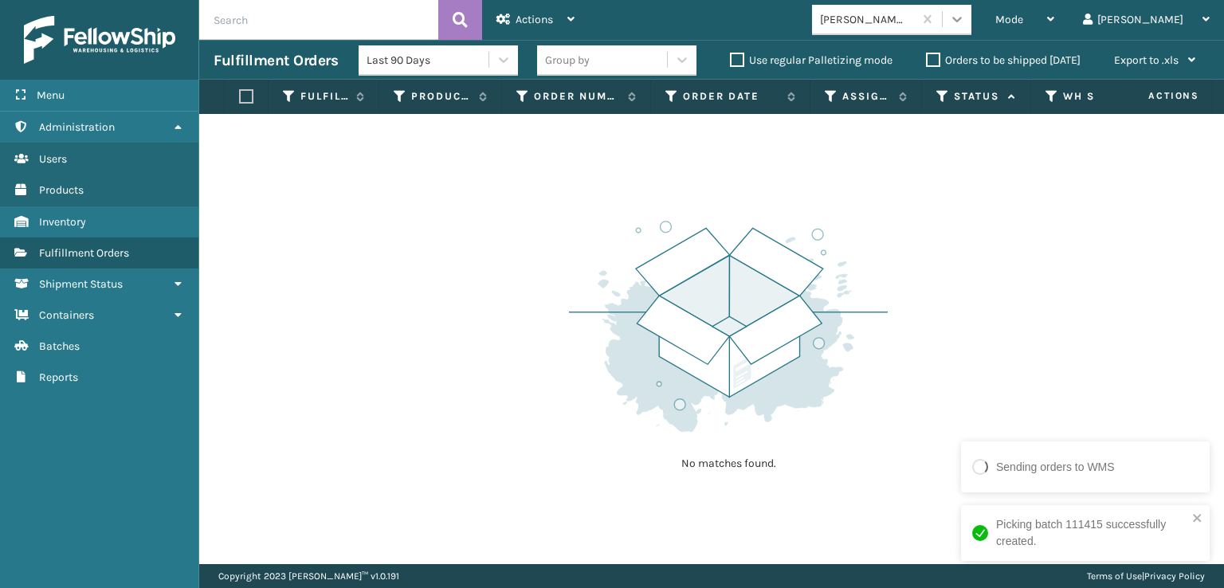
click at [971, 29] on div at bounding box center [957, 19] width 29 height 29
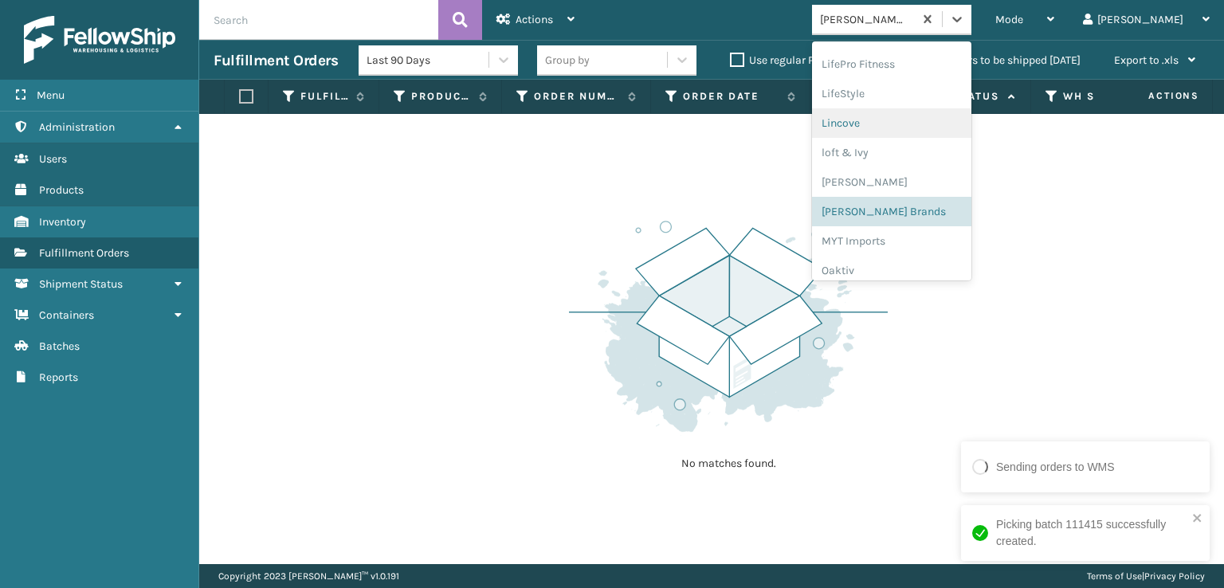
scroll to position [799, 0]
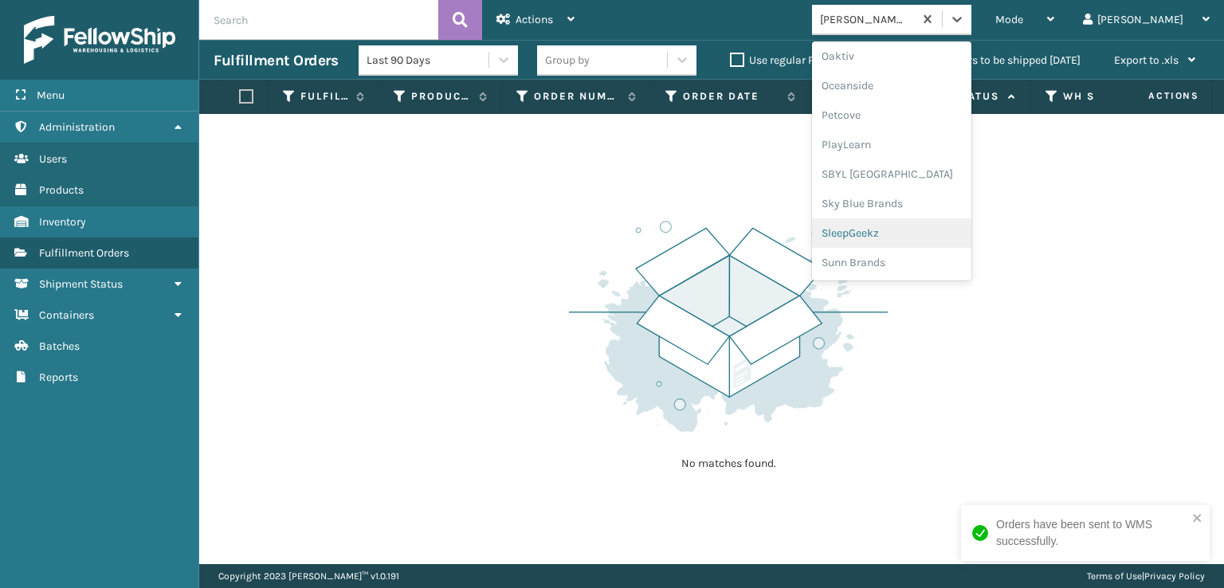
click at [907, 233] on div "SleepGeekz" at bounding box center [891, 232] width 159 height 29
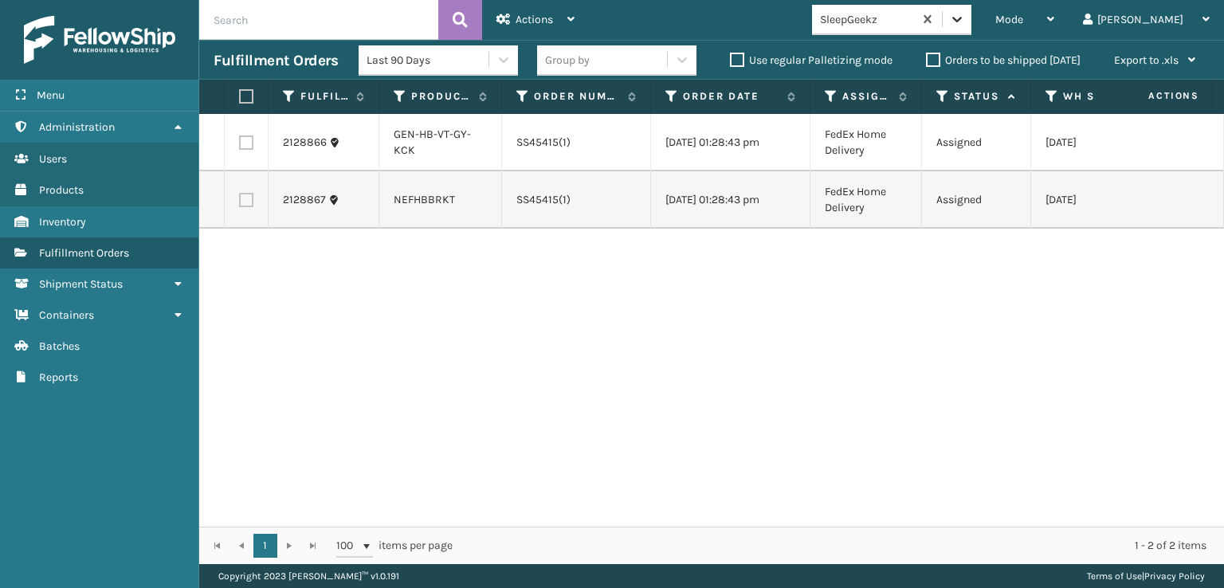
click at [965, 24] on icon at bounding box center [957, 19] width 16 height 16
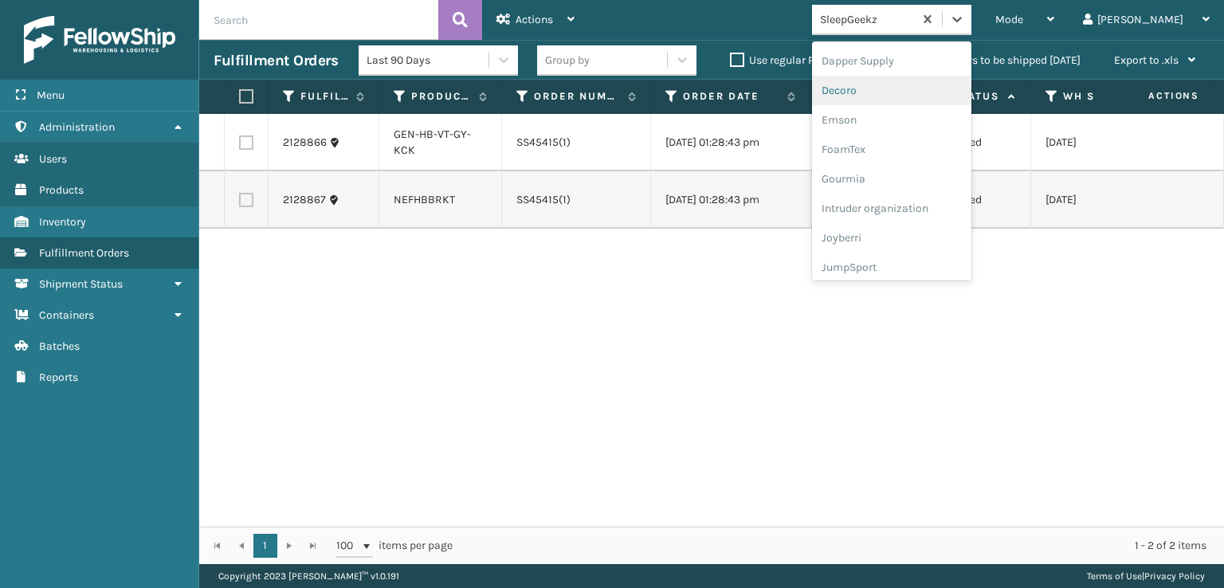
scroll to position [319, 0]
click at [890, 125] on div "FoamTex" at bounding box center [891, 123] width 159 height 29
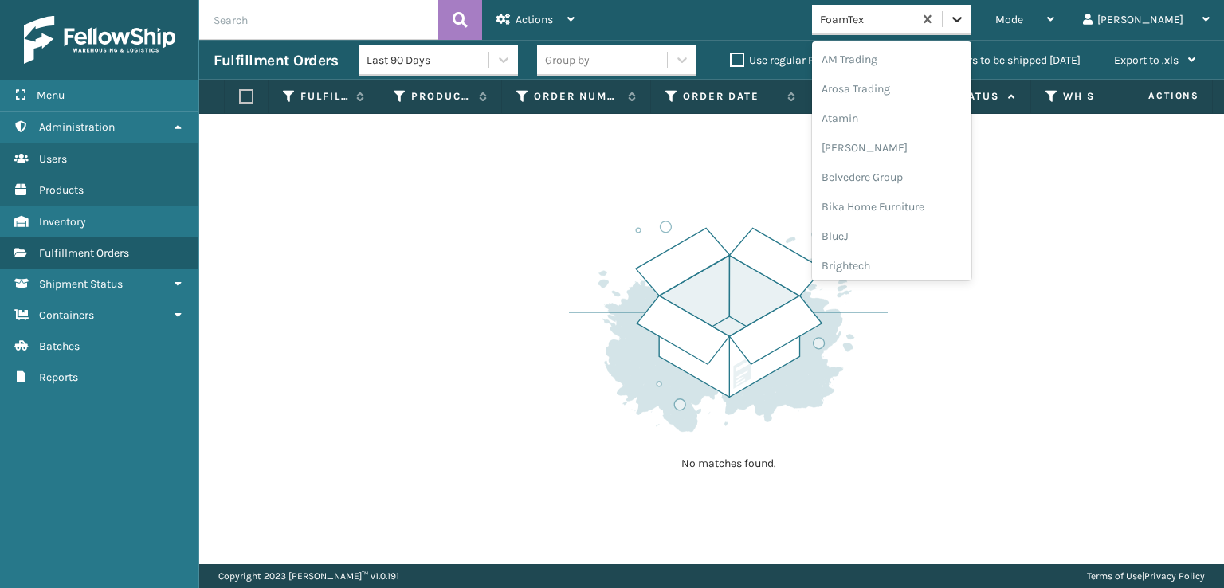
click at [965, 20] on icon at bounding box center [957, 19] width 16 height 16
click at [913, 49] on div "[PERSON_NAME] Brands" at bounding box center [891, 53] width 159 height 29
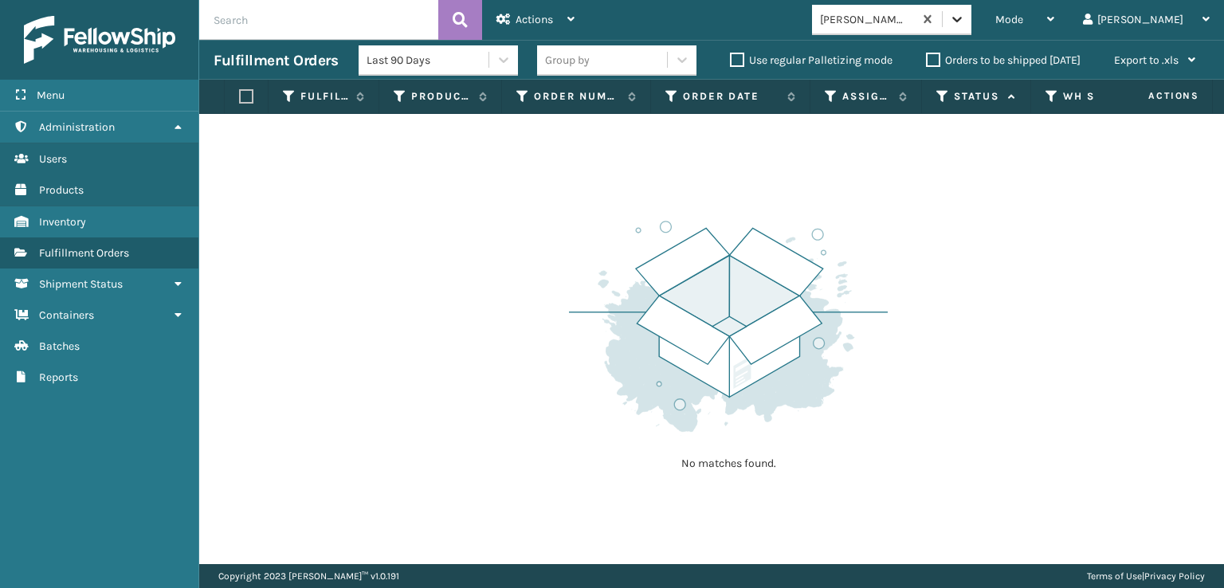
click at [962, 21] on icon at bounding box center [957, 20] width 10 height 6
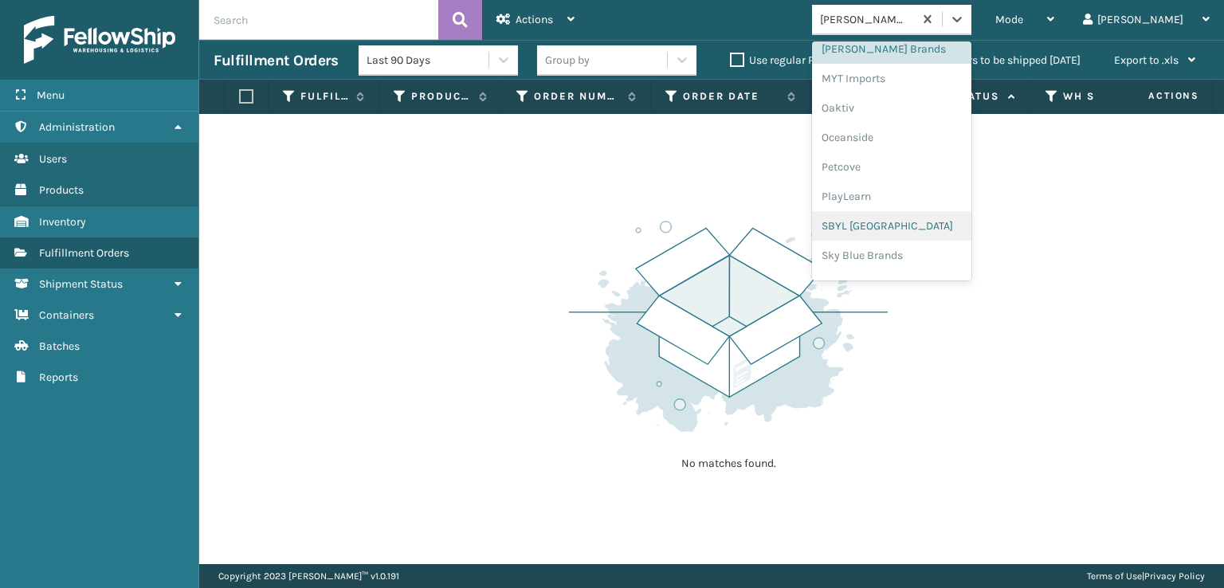
scroll to position [799, 0]
click at [905, 233] on div "SleepGeekz" at bounding box center [891, 232] width 159 height 29
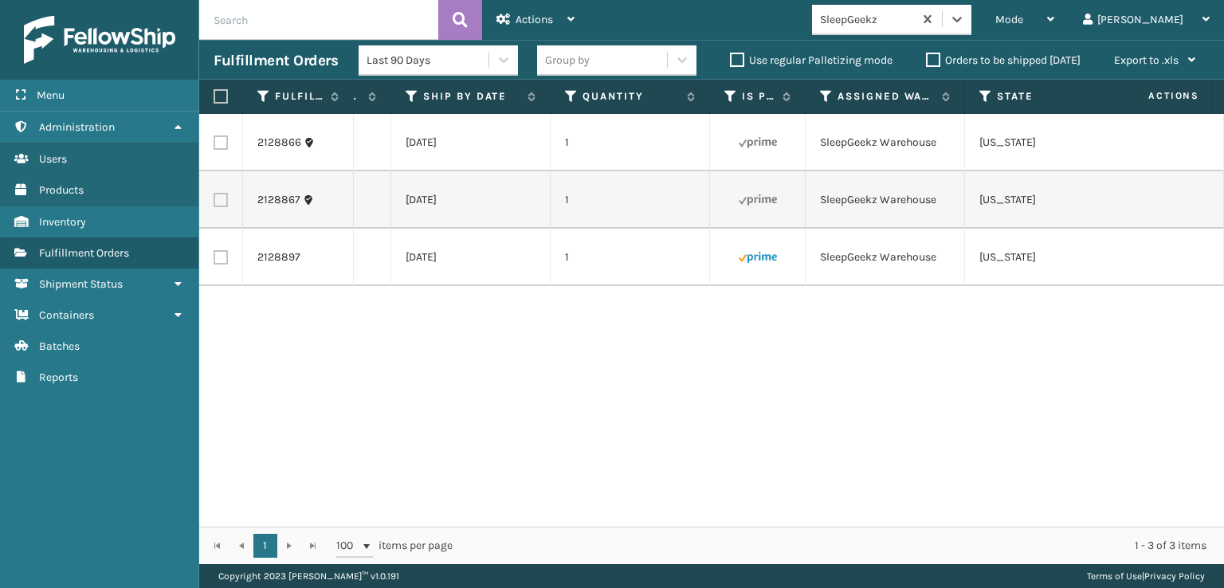
scroll to position [0, 838]
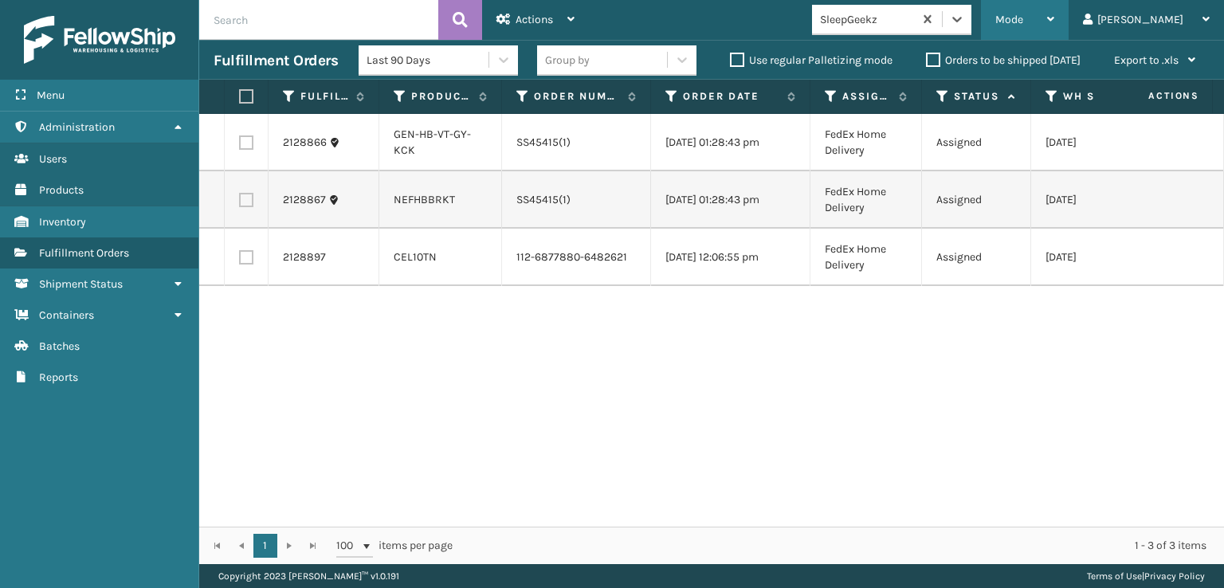
click at [1054, 13] on div "Mode" at bounding box center [1024, 20] width 59 height 40
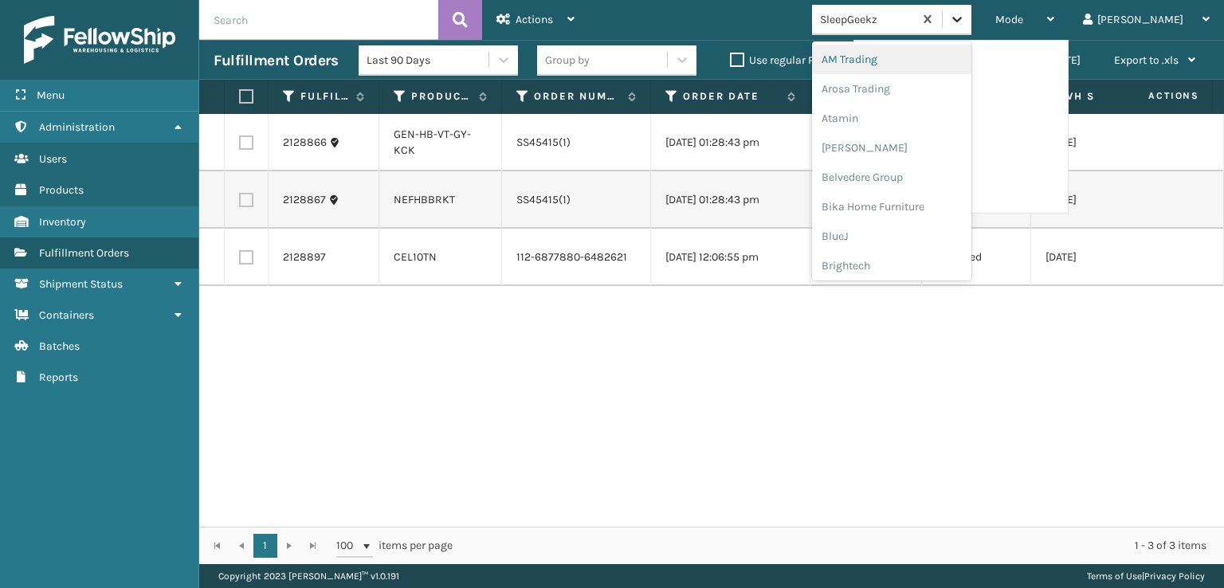
click at [965, 23] on icon at bounding box center [957, 19] width 16 height 16
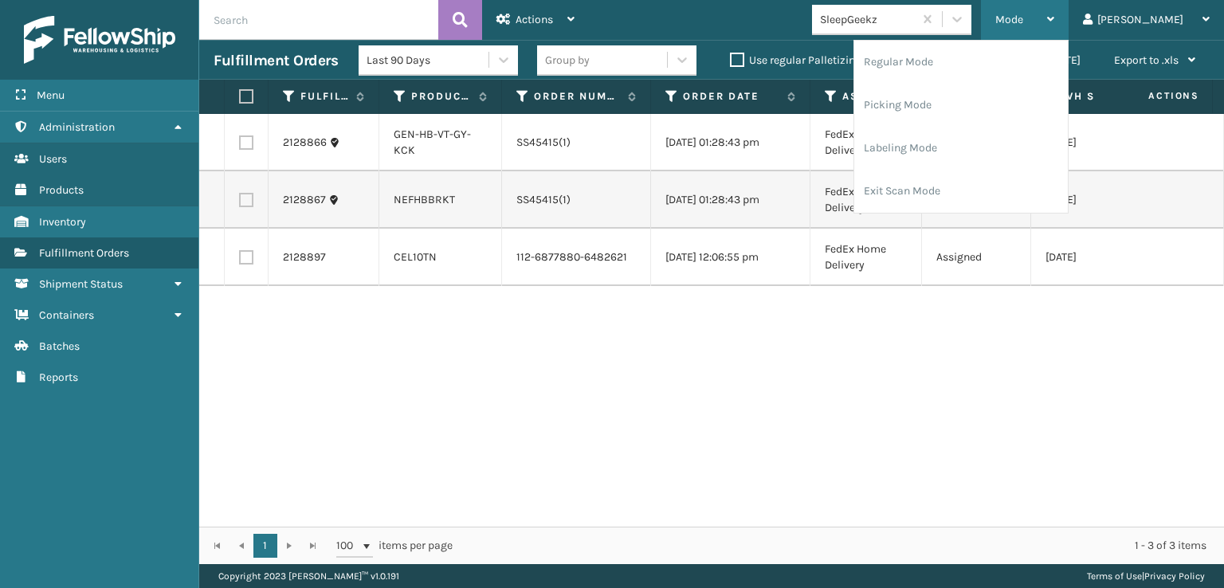
click at [1023, 22] on span "Mode" at bounding box center [1009, 20] width 28 height 14
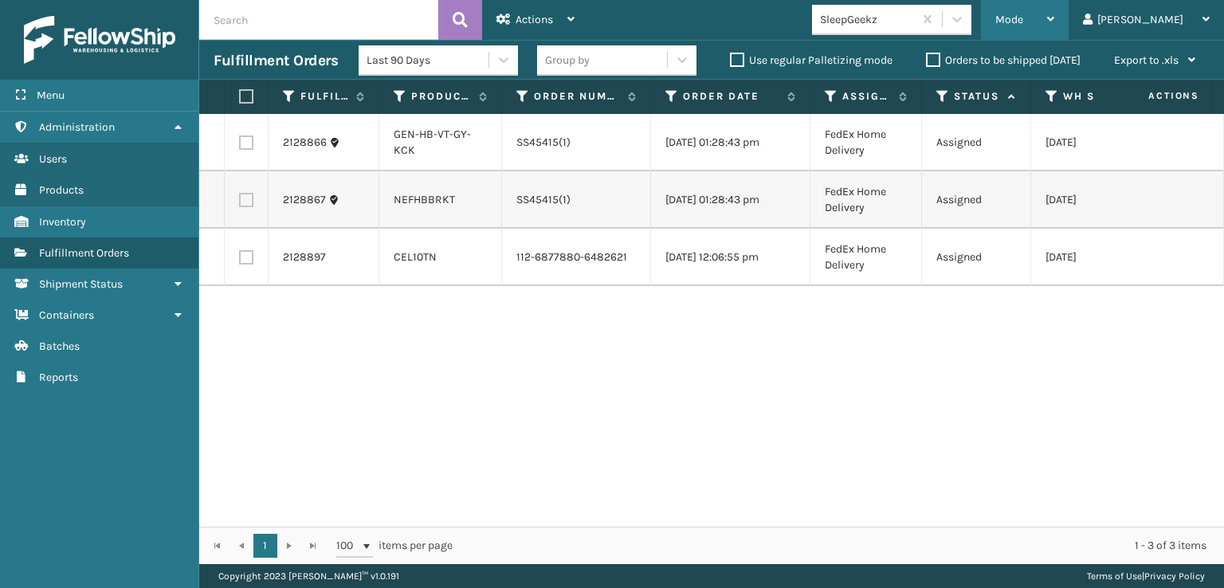
click at [1054, 30] on div "Mode" at bounding box center [1024, 20] width 59 height 40
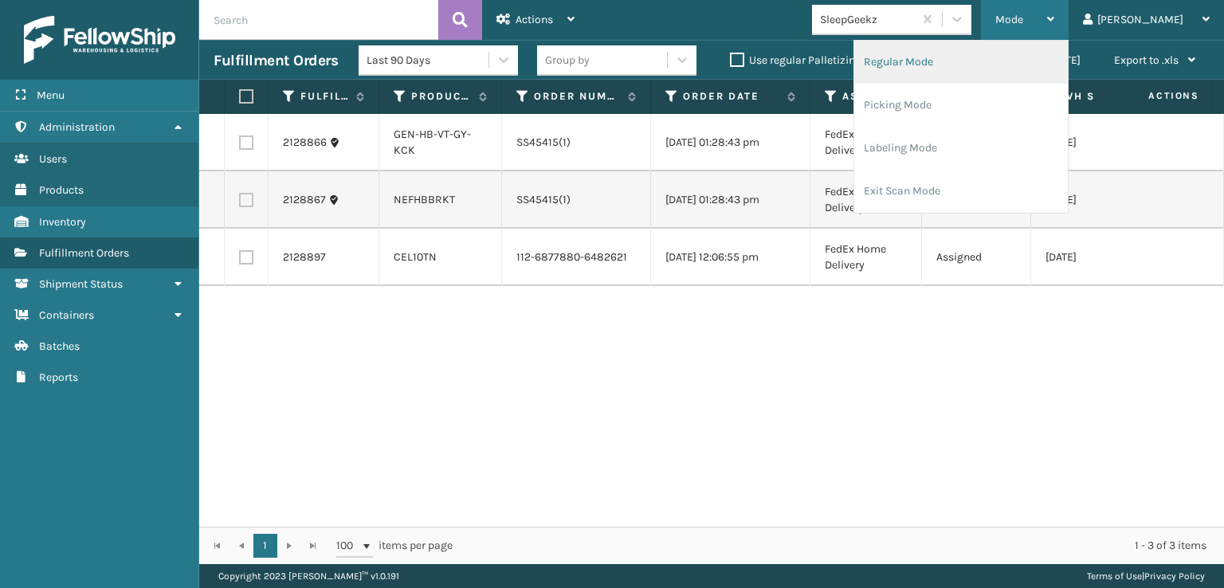
click at [980, 59] on li "Regular Mode" at bounding box center [961, 62] width 214 height 43
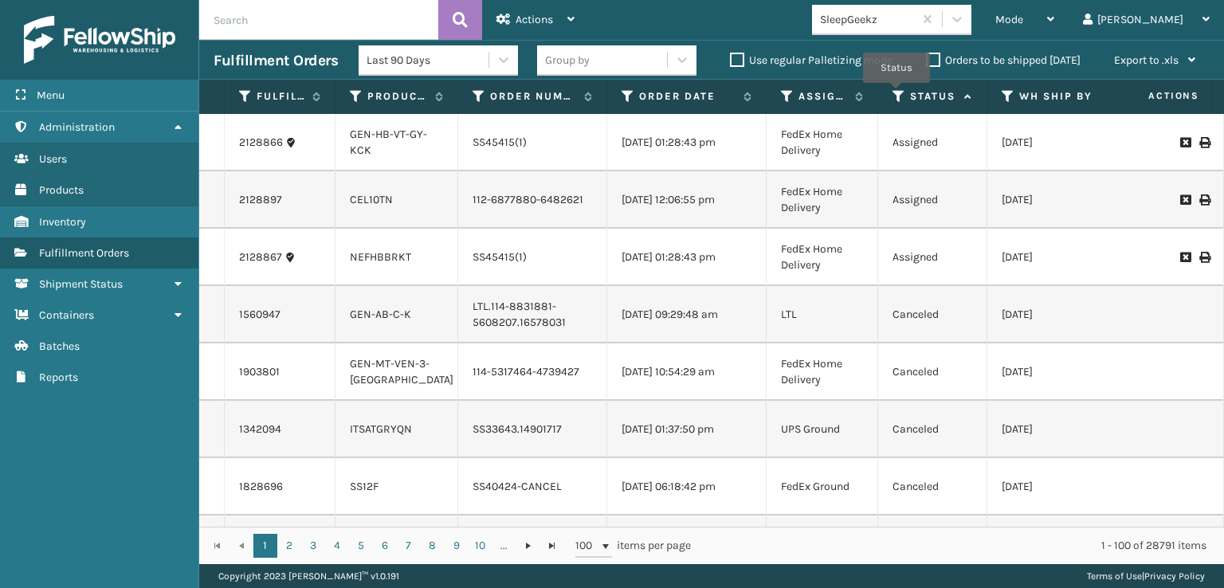
click at [896, 94] on icon at bounding box center [898, 96] width 13 height 14
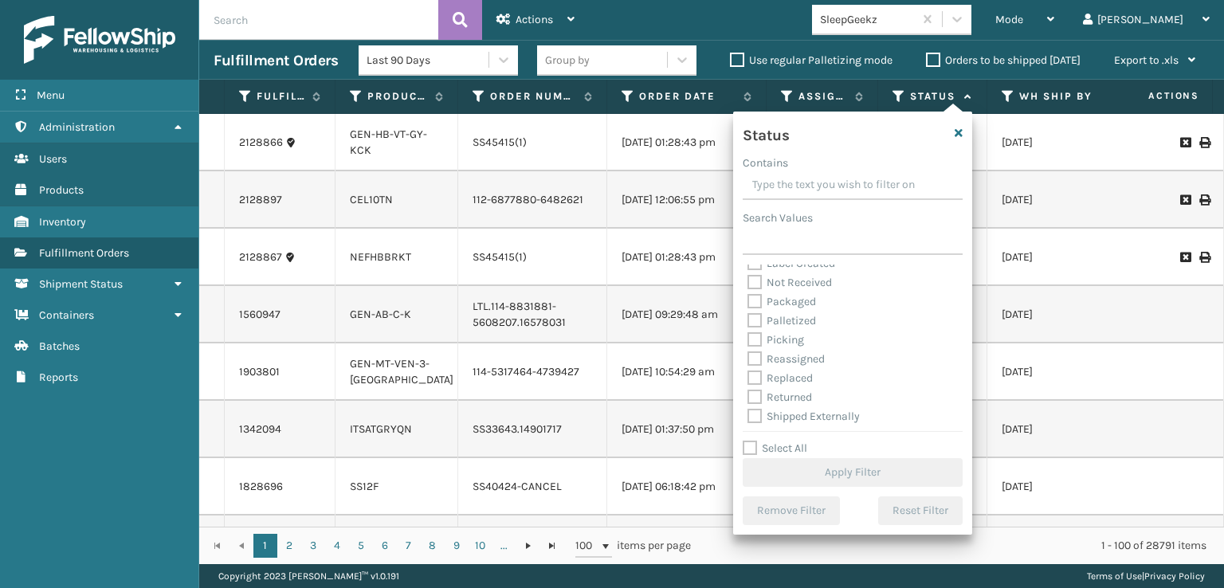
scroll to position [89, 0]
click at [754, 339] on label "Picking" at bounding box center [775, 338] width 57 height 14
click at [748, 339] on input "Picking" at bounding box center [747, 333] width 1 height 10
checkbox input "true"
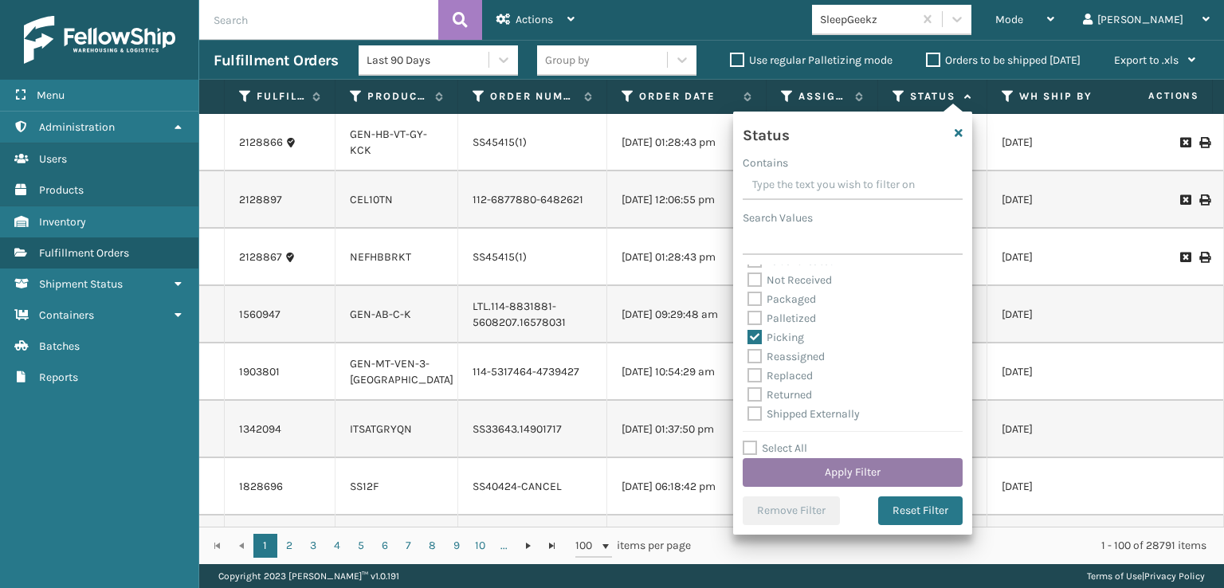
click at [806, 476] on button "Apply Filter" at bounding box center [853, 472] width 220 height 29
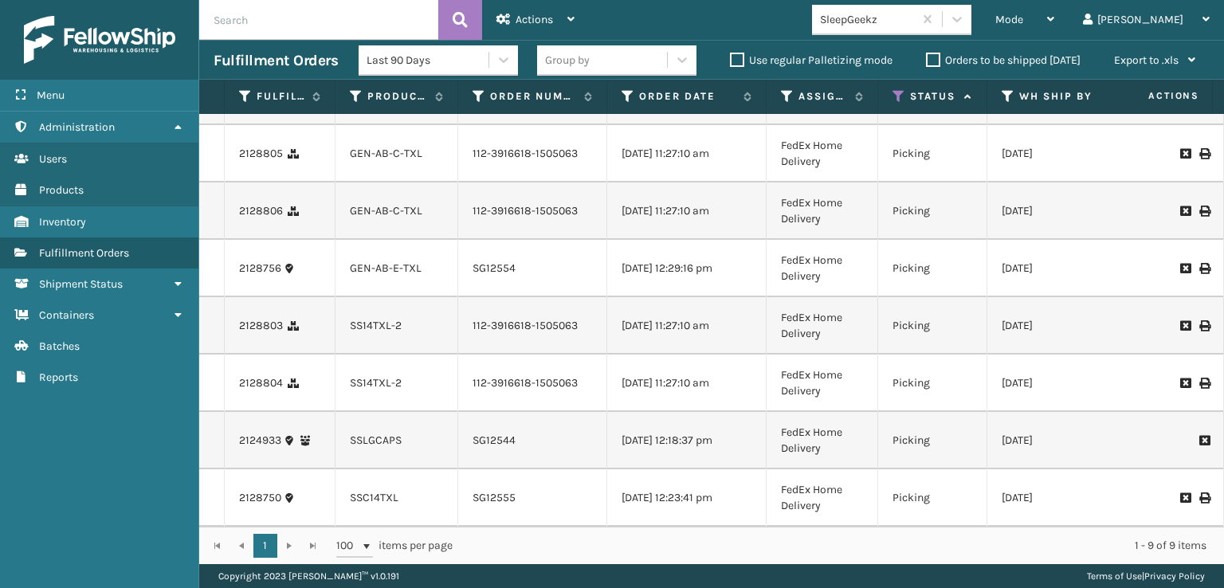
scroll to position [182, 0]
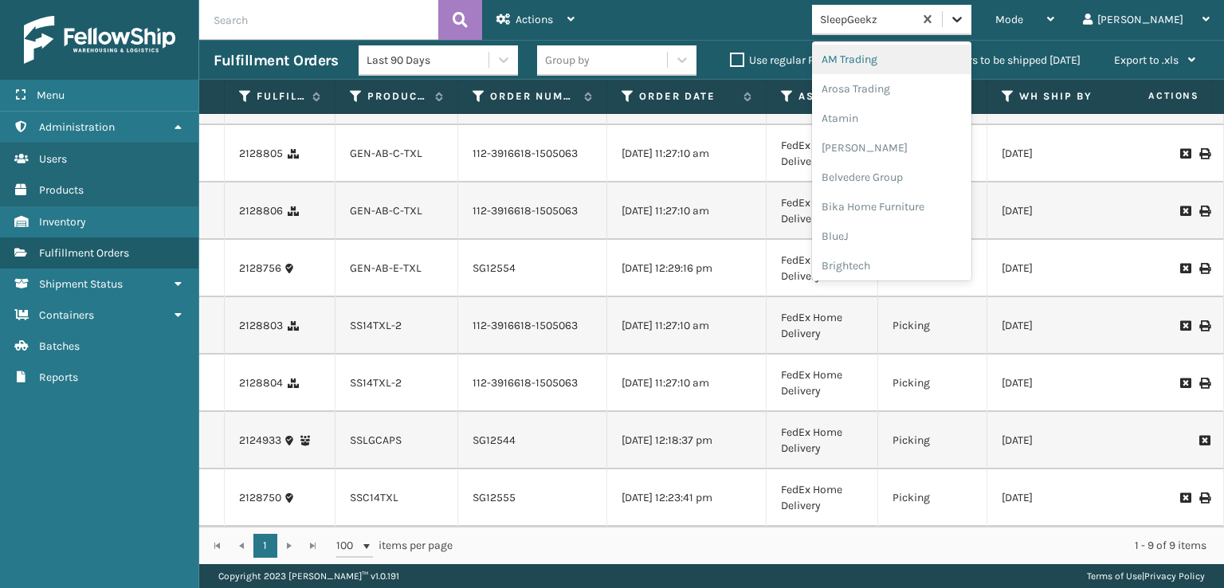
click at [965, 24] on icon at bounding box center [957, 19] width 16 height 16
click at [927, 201] on div "FoamTex" at bounding box center [891, 203] width 159 height 29
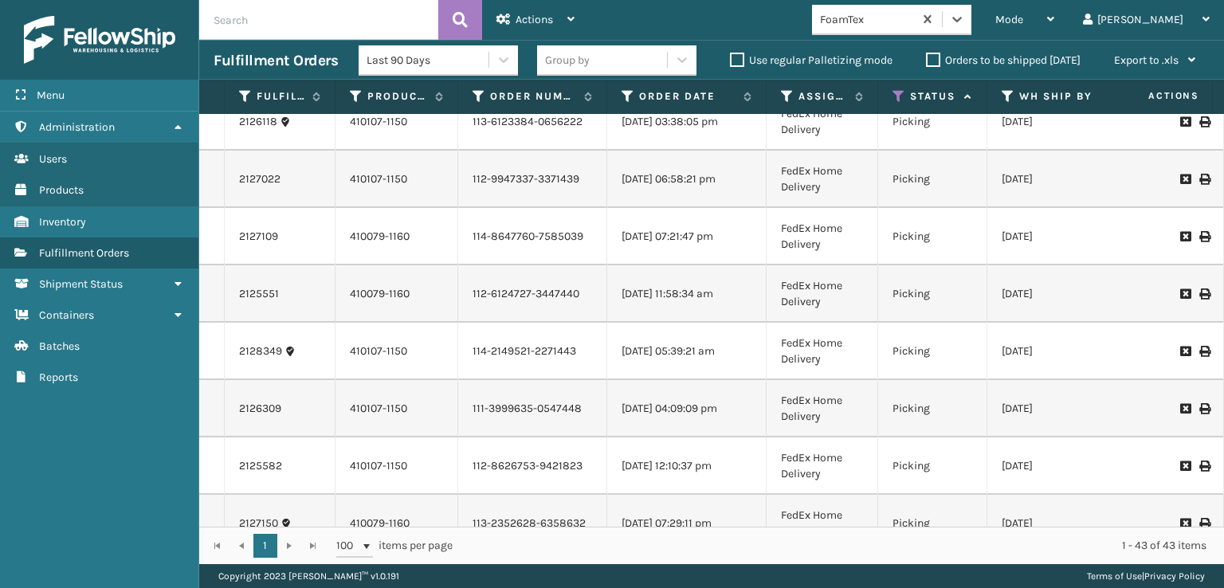
scroll to position [0, 0]
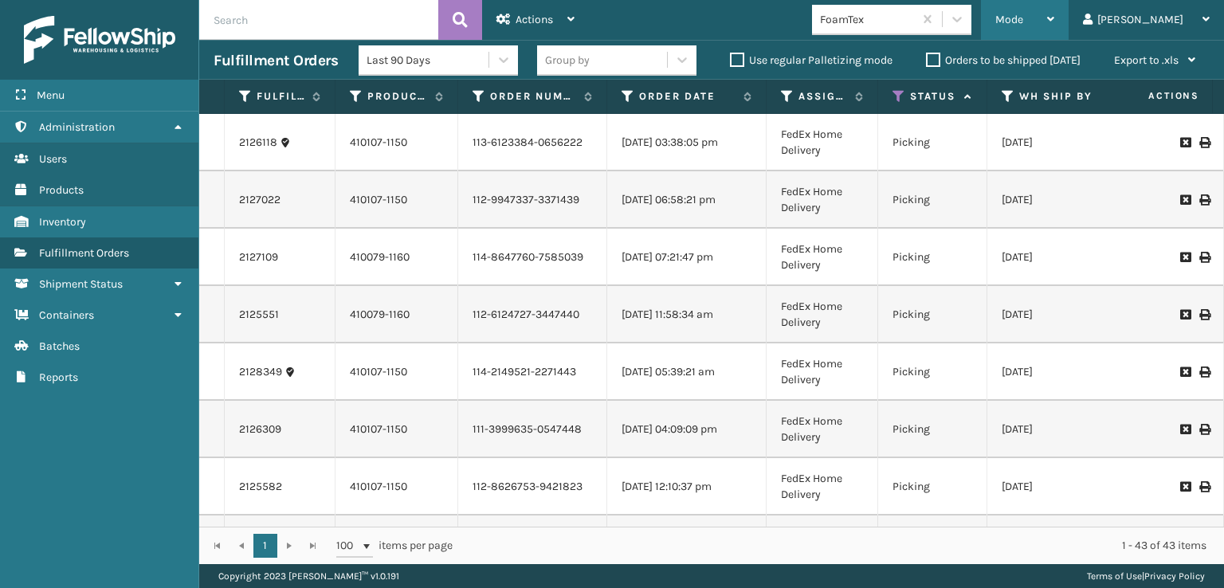
click at [1054, 25] on div "Mode" at bounding box center [1024, 20] width 59 height 40
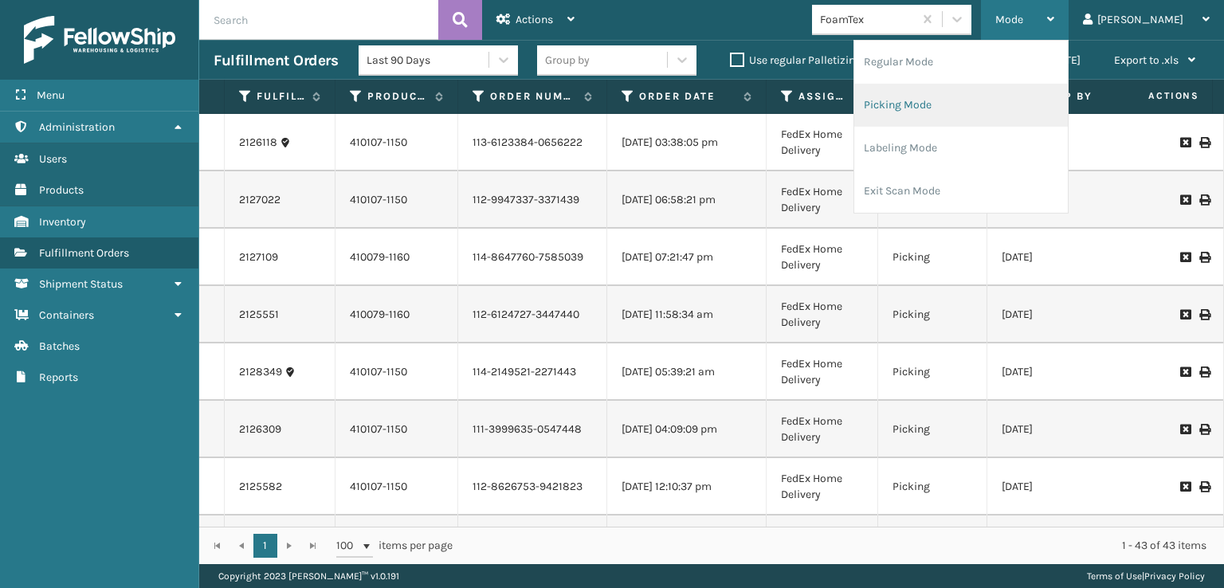
click at [955, 103] on li "Picking Mode" at bounding box center [961, 105] width 214 height 43
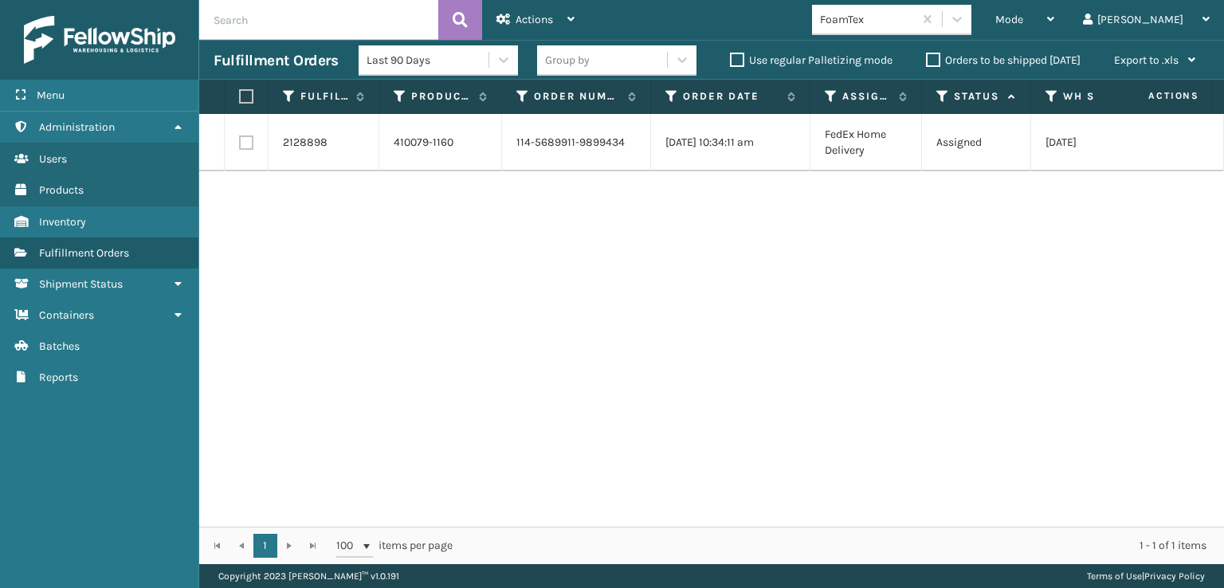
click at [243, 147] on label at bounding box center [246, 142] width 14 height 14
click at [240, 146] on input "checkbox" at bounding box center [239, 140] width 1 height 10
checkbox input "true"
click at [514, 15] on div "Actions" at bounding box center [535, 20] width 78 height 40
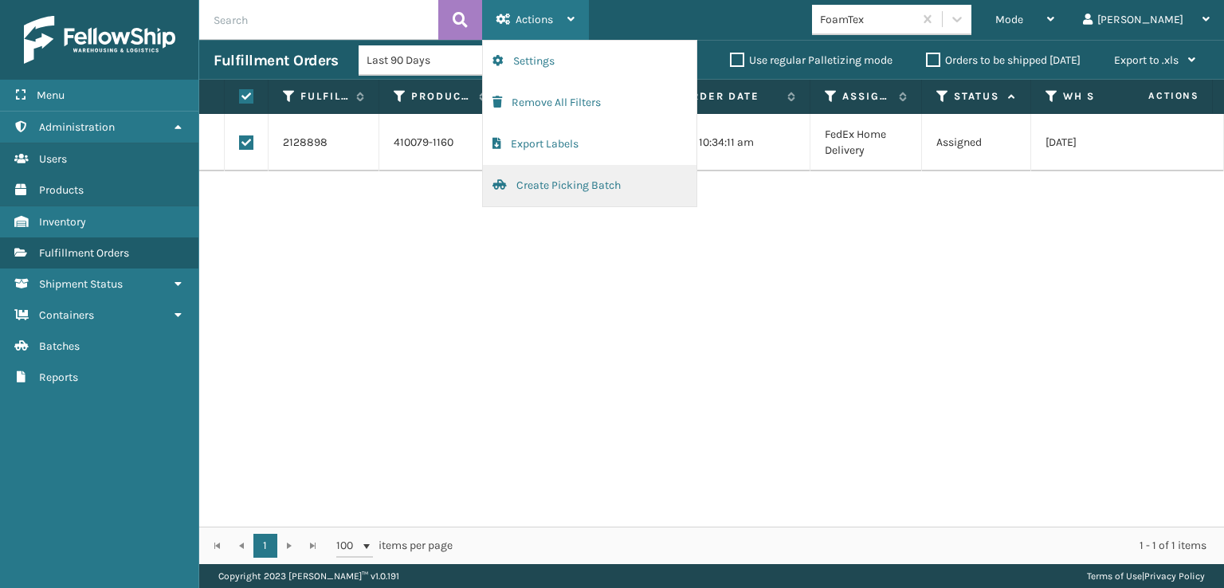
click at [555, 185] on button "Create Picking Batch" at bounding box center [590, 185] width 214 height 41
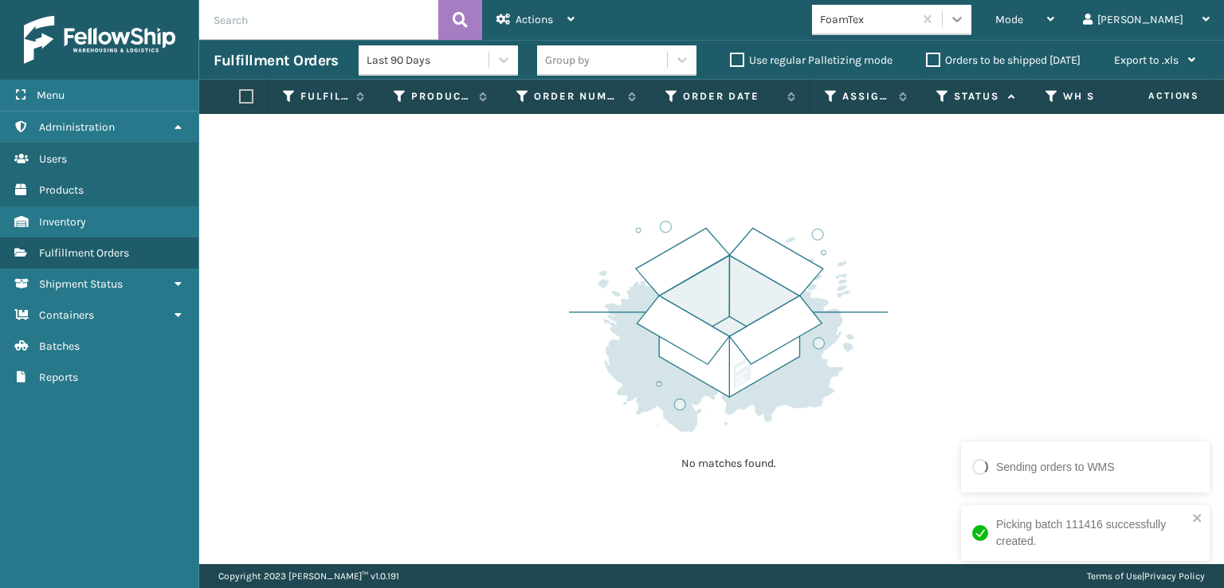
click at [965, 16] on icon at bounding box center [957, 19] width 16 height 16
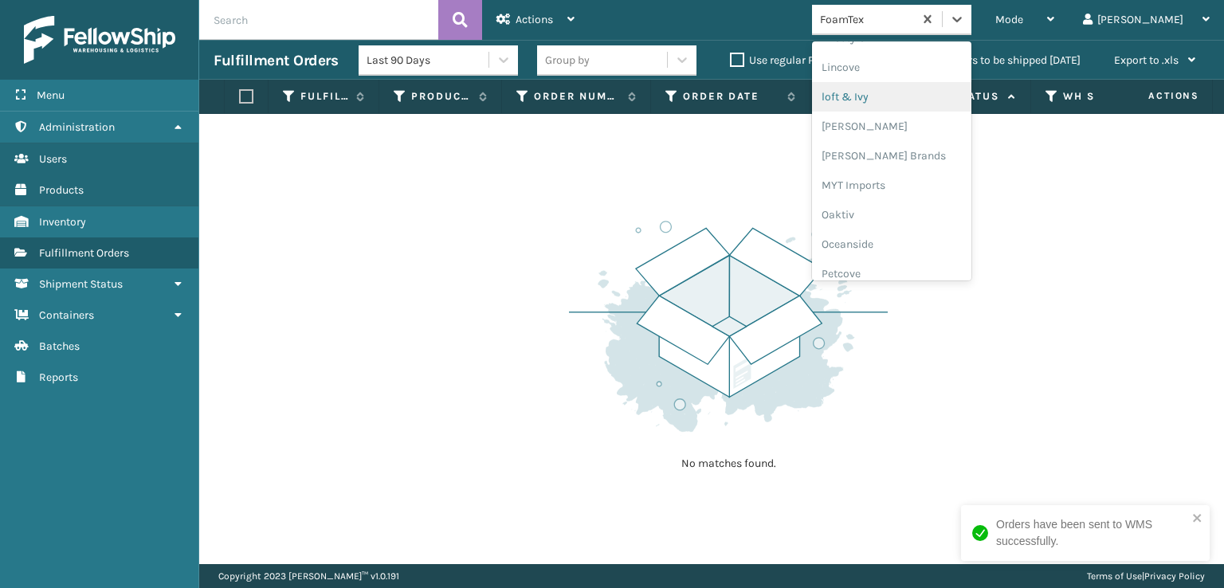
scroll to position [663, 0]
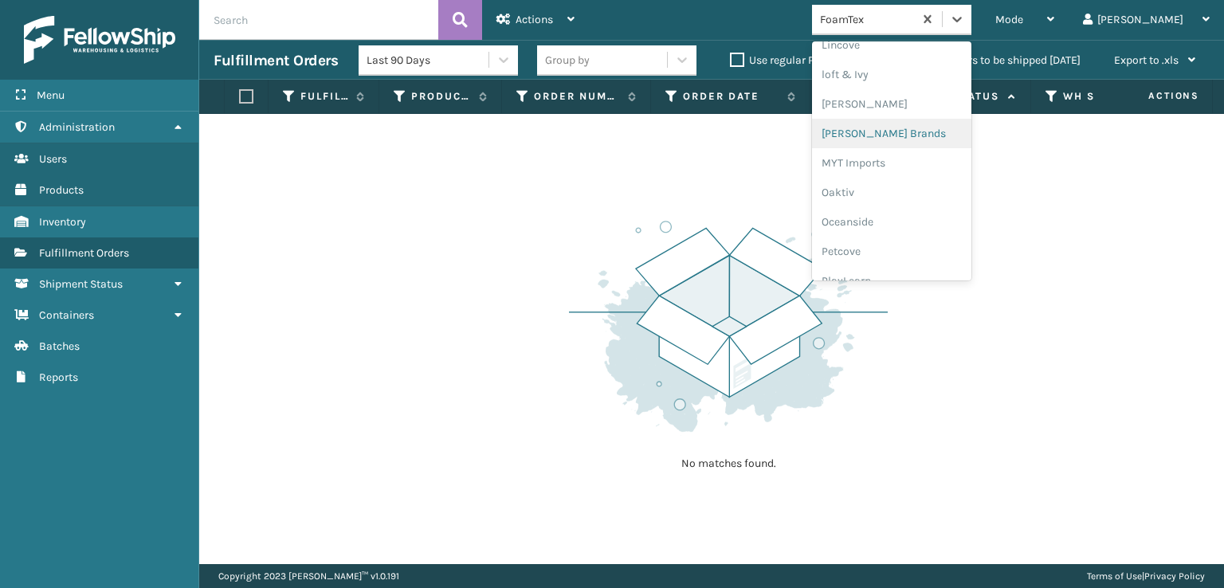
click at [931, 136] on div "[PERSON_NAME] Brands" at bounding box center [891, 133] width 159 height 29
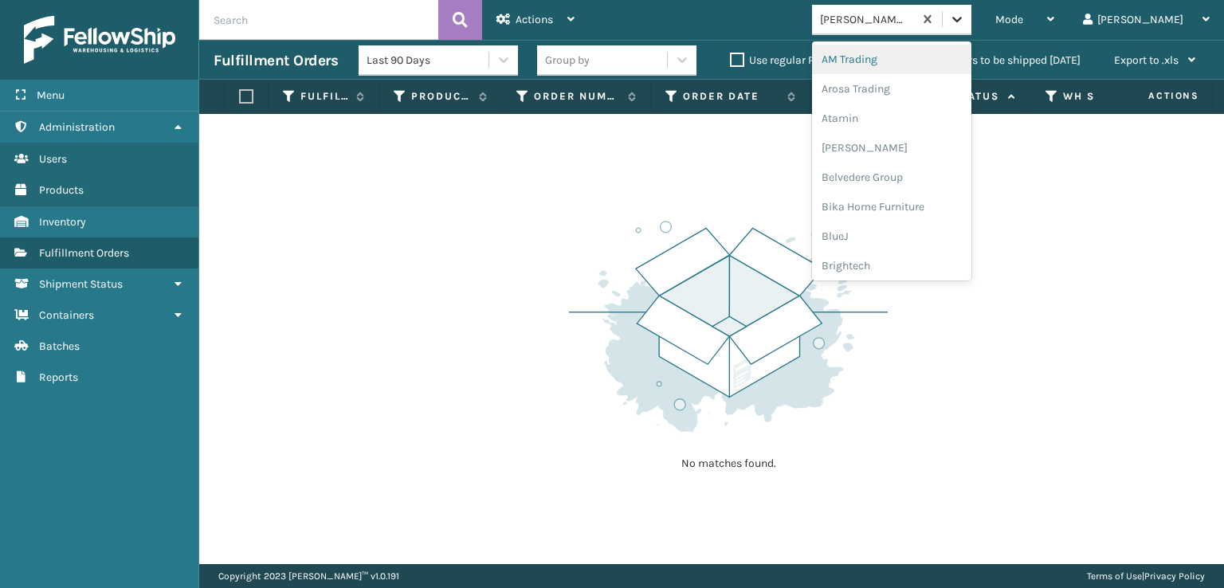
click at [962, 19] on icon at bounding box center [957, 20] width 10 height 6
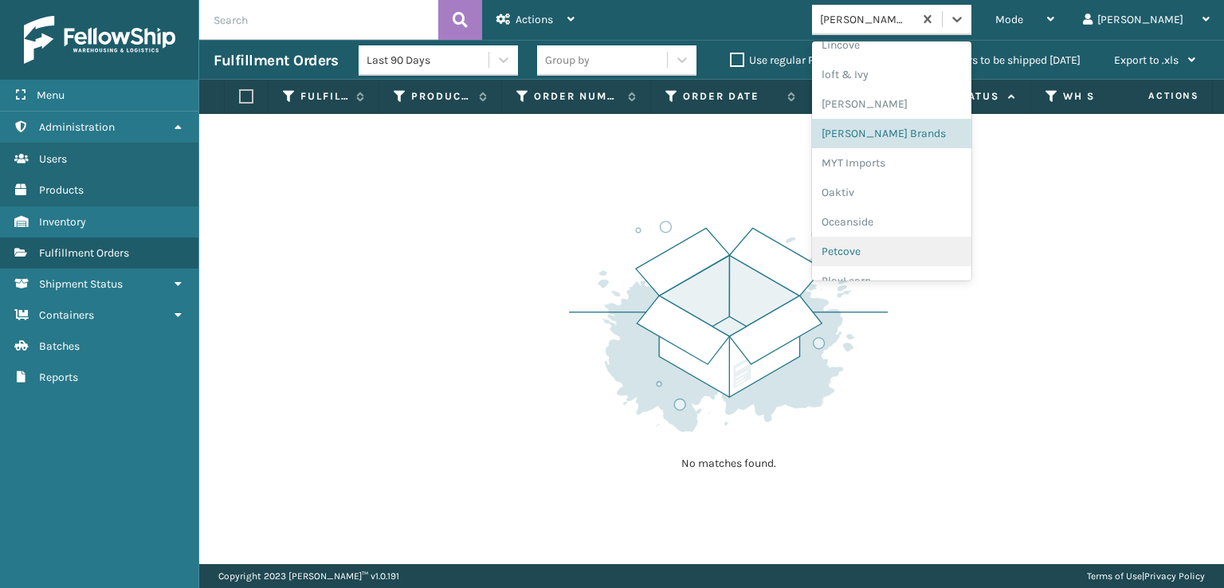
scroll to position [799, 0]
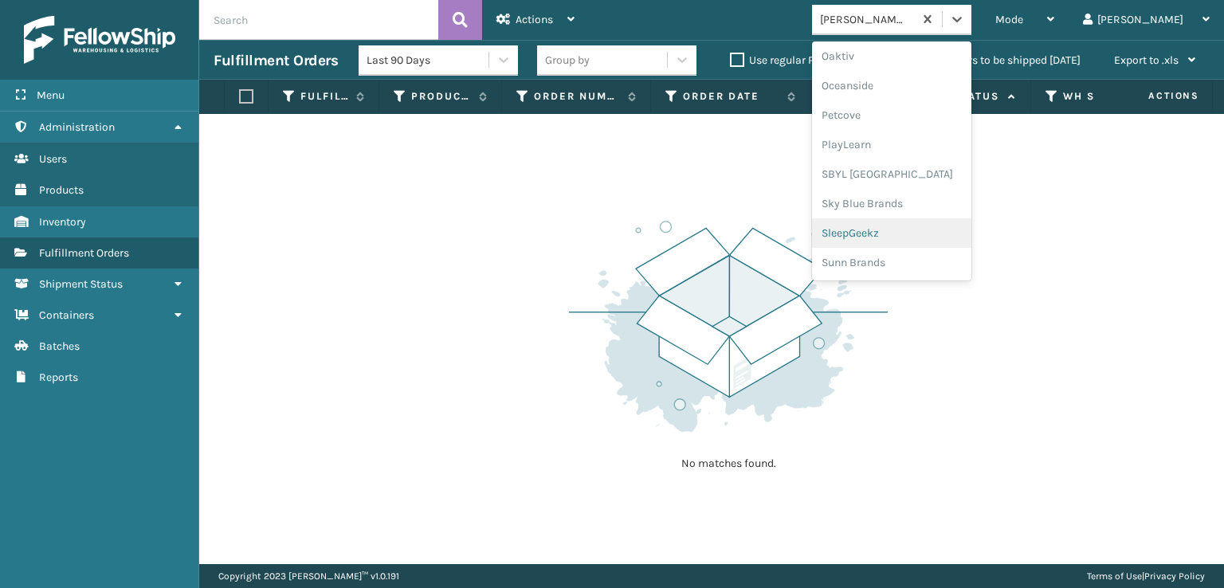
click at [919, 232] on div "SleepGeekz" at bounding box center [891, 232] width 159 height 29
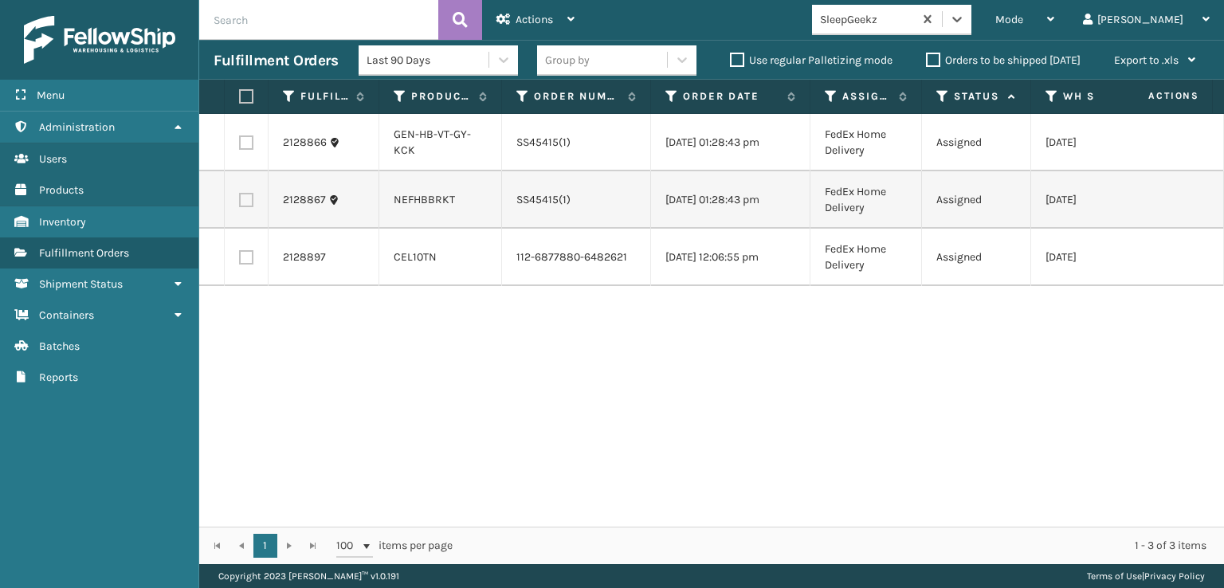
click at [244, 99] on label at bounding box center [244, 96] width 10 height 14
click at [240, 99] on input "checkbox" at bounding box center [239, 97] width 1 height 10
checkbox input "true"
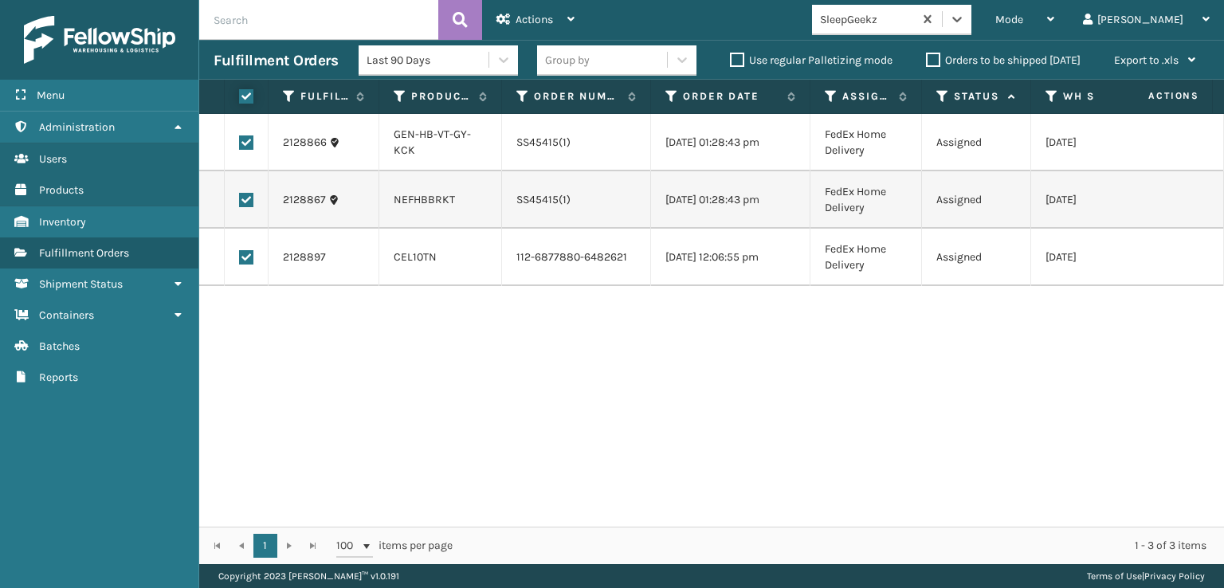
checkbox input "true"
click at [537, 10] on div "Actions" at bounding box center [535, 20] width 78 height 40
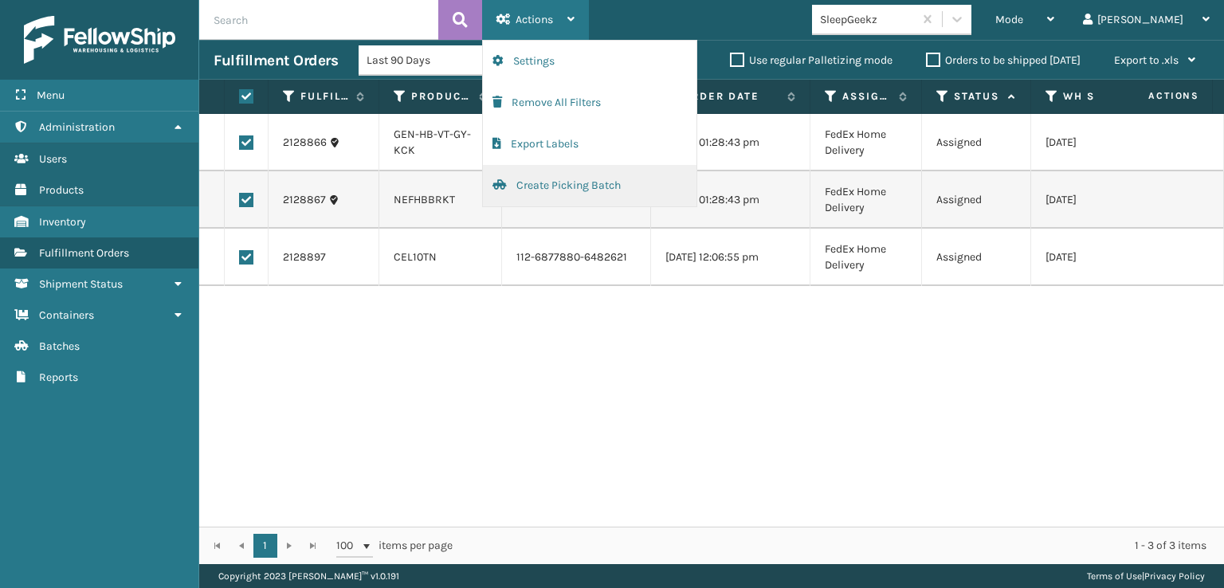
click at [578, 183] on button "Create Picking Batch" at bounding box center [590, 185] width 214 height 41
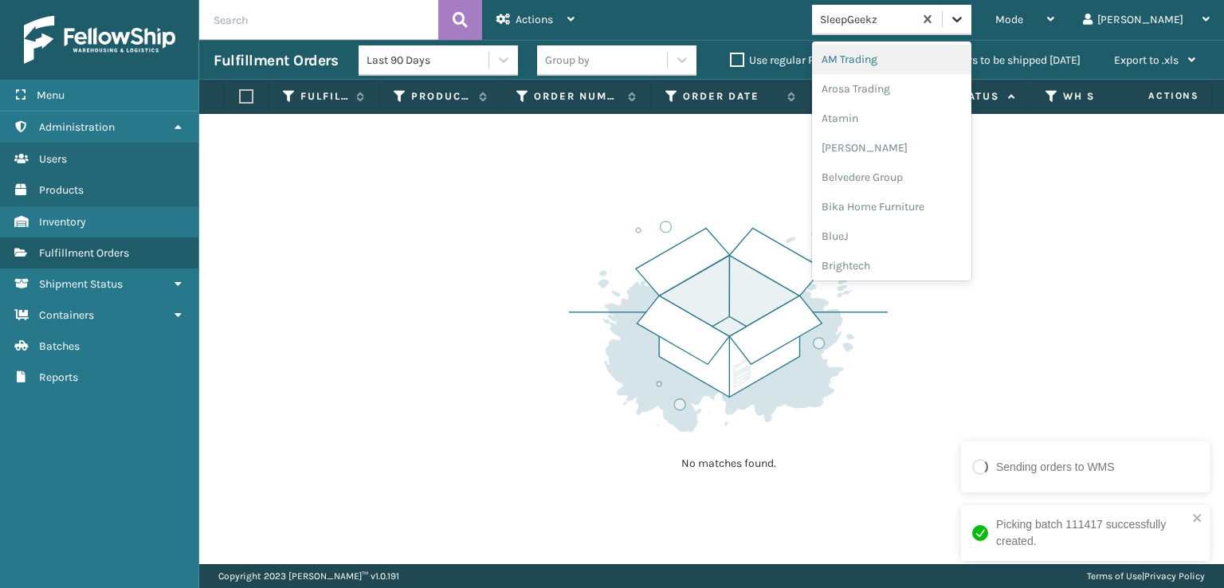
click at [962, 21] on icon at bounding box center [957, 20] width 10 height 6
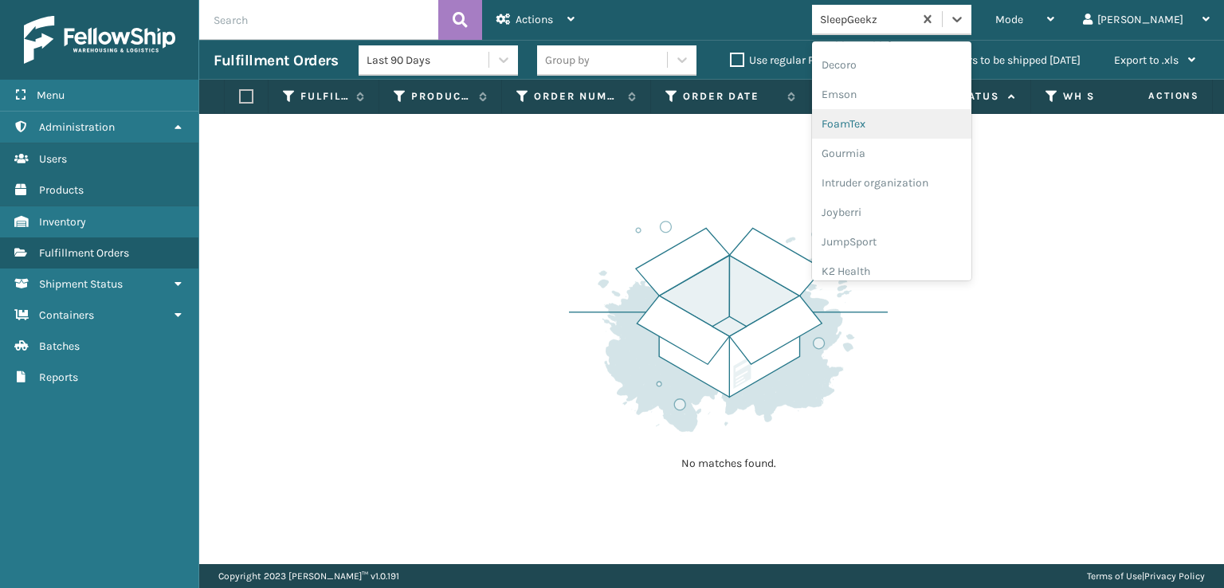
click at [912, 120] on div "FoamTex" at bounding box center [891, 123] width 159 height 29
click at [965, 21] on icon at bounding box center [957, 19] width 16 height 16
click at [919, 212] on div "[PERSON_NAME] Brands" at bounding box center [891, 212] width 159 height 29
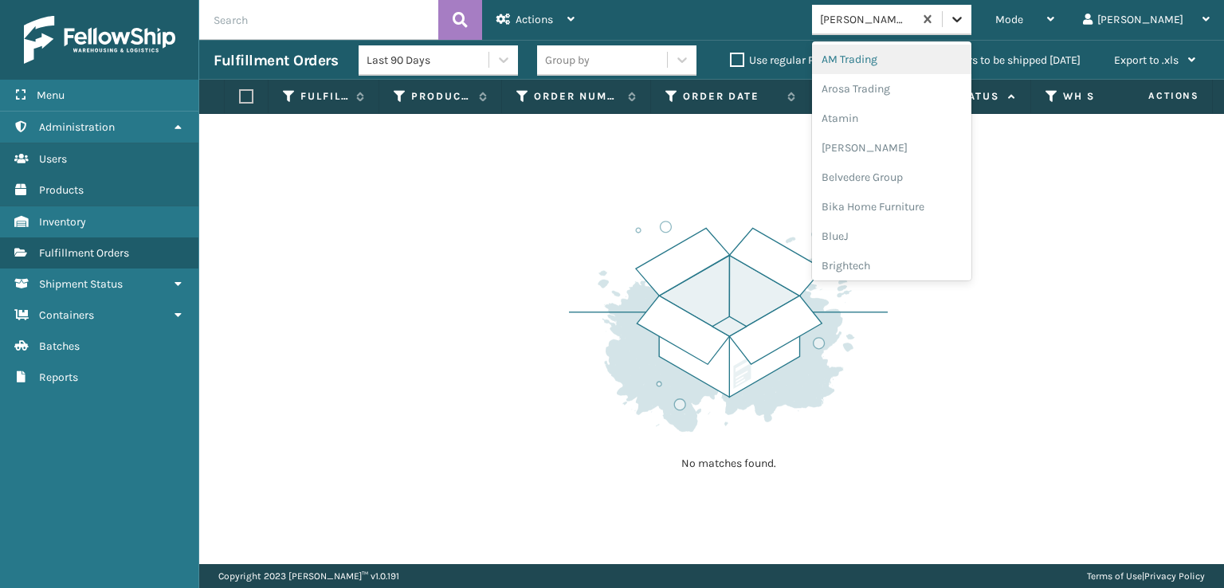
click at [965, 14] on icon at bounding box center [957, 19] width 16 height 16
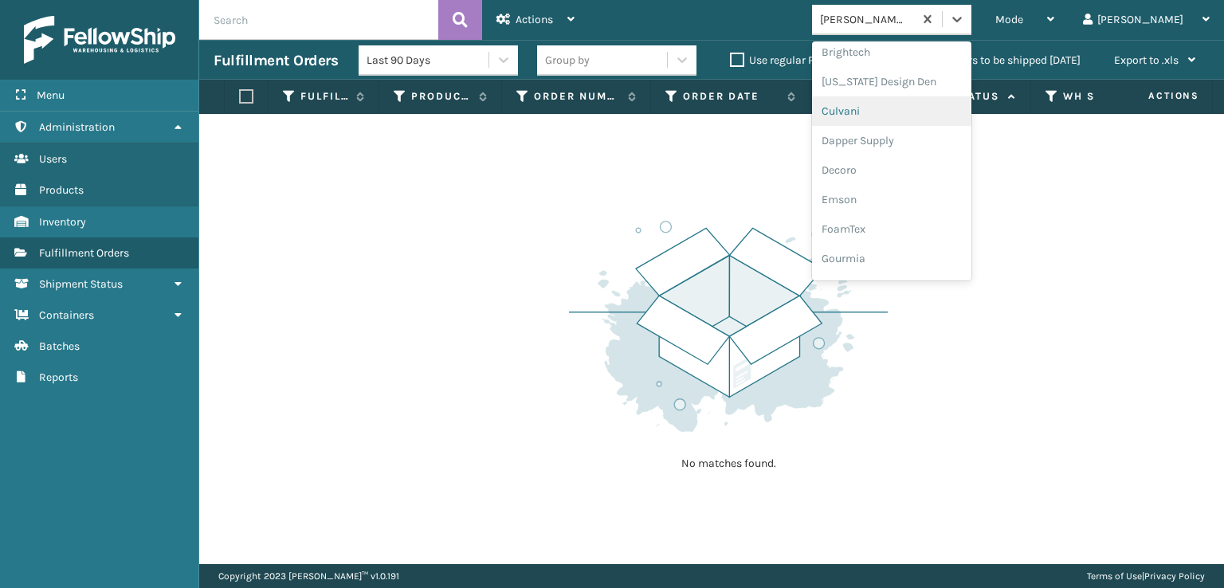
scroll to position [239, 0]
click at [898, 201] on div "FoamTex" at bounding box center [891, 203] width 159 height 29
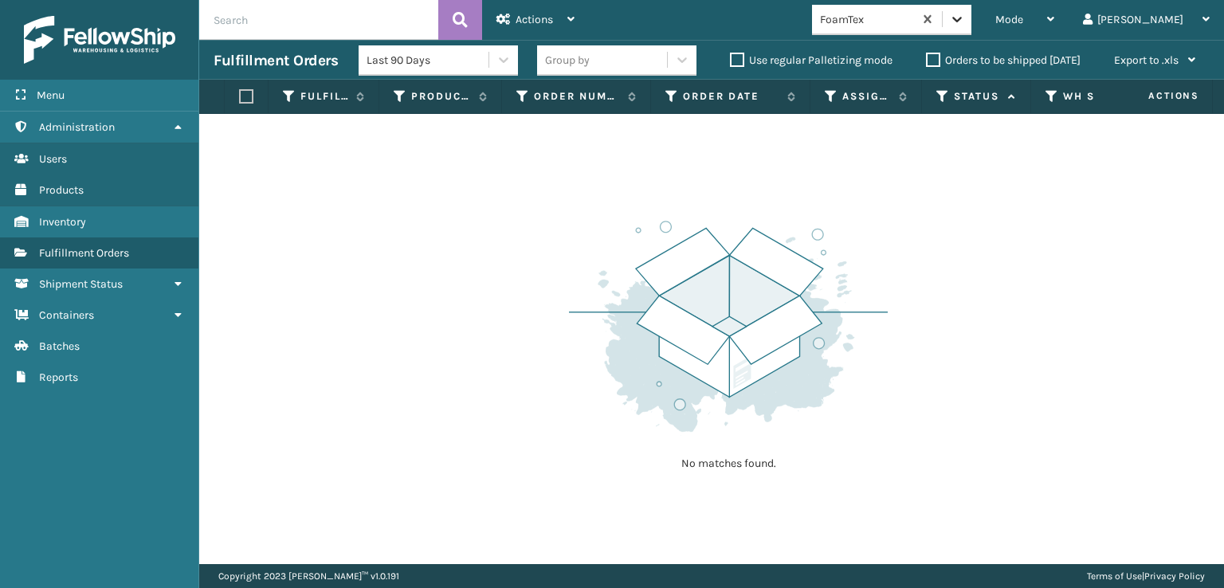
click at [962, 20] on icon at bounding box center [957, 20] width 10 height 6
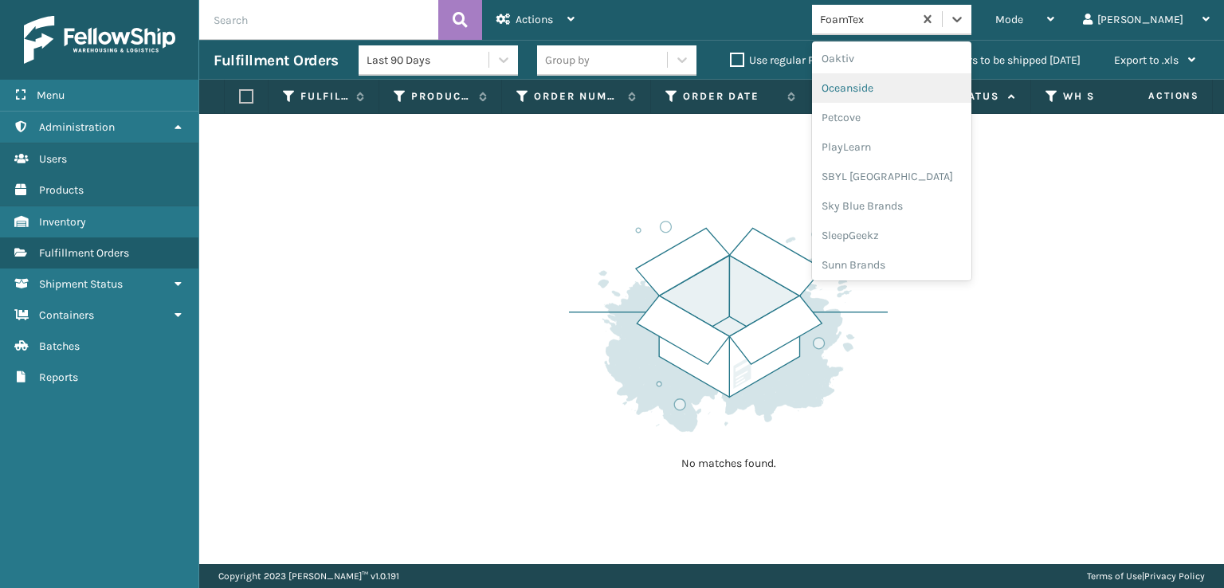
scroll to position [799, 0]
click at [918, 228] on div "SleepGeekz" at bounding box center [891, 232] width 159 height 29
click at [965, 17] on icon at bounding box center [957, 19] width 16 height 16
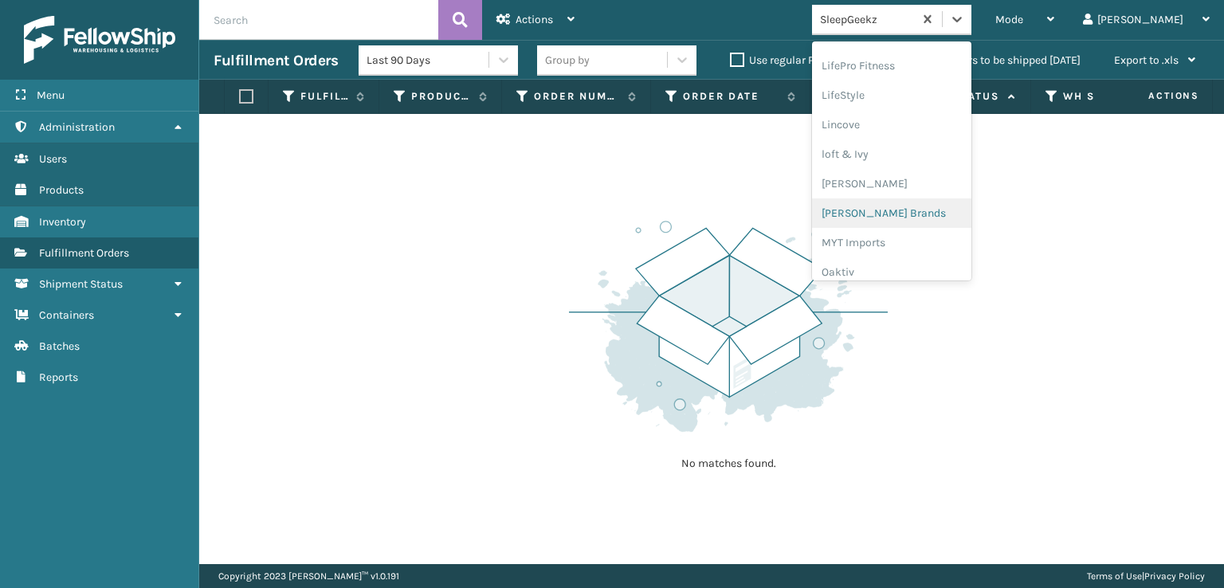
click at [909, 203] on div "[PERSON_NAME] Brands" at bounding box center [891, 212] width 159 height 29
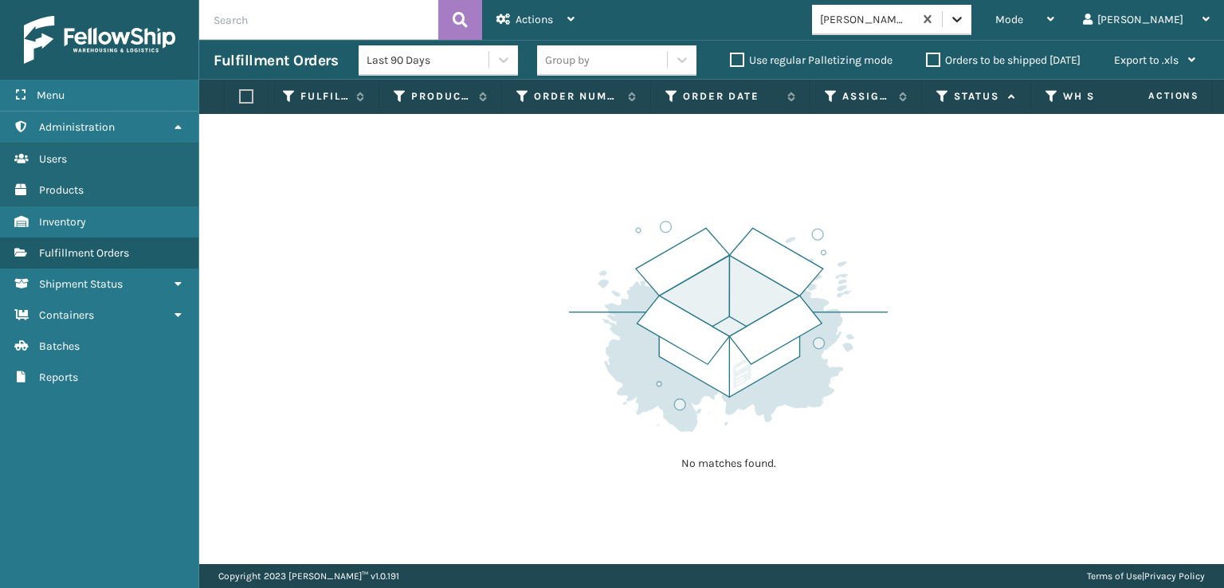
click at [965, 23] on icon at bounding box center [957, 19] width 16 height 16
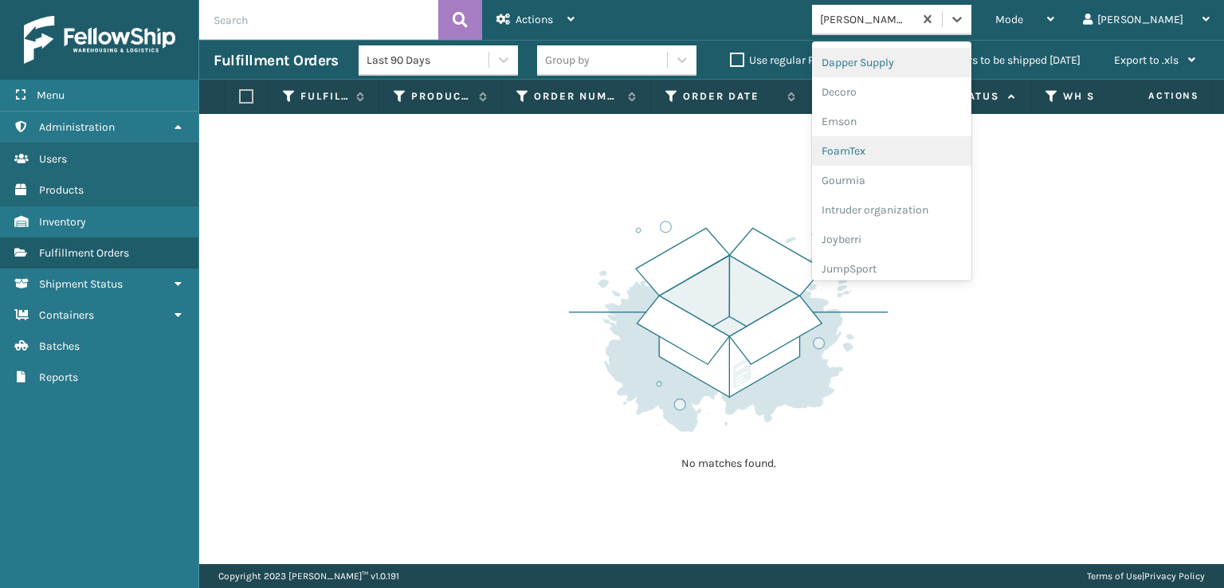
scroll to position [319, 0]
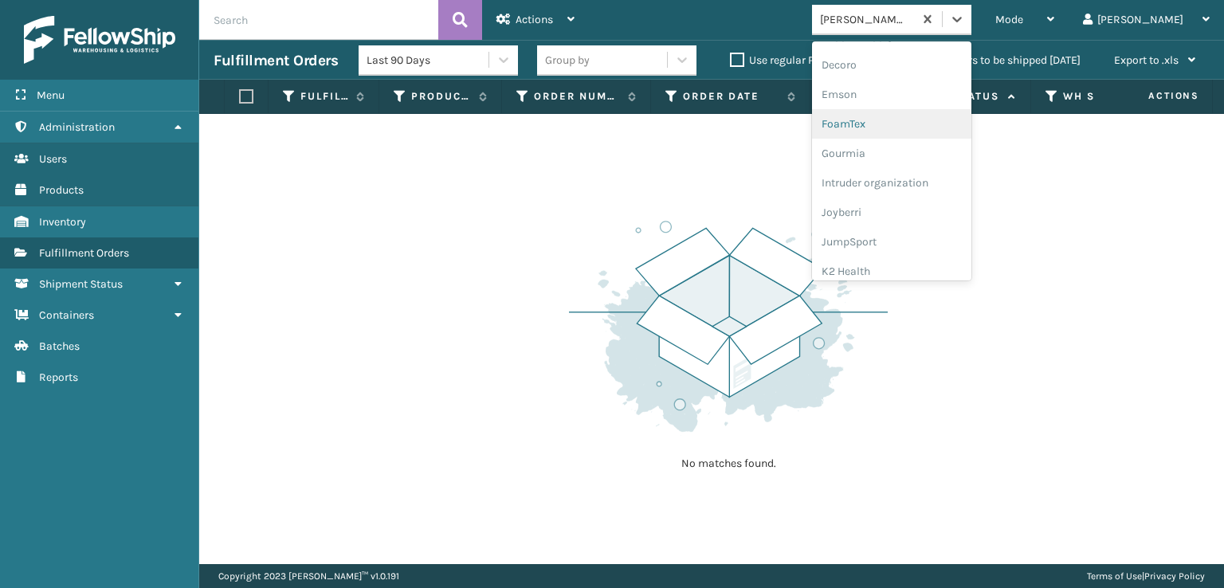
click at [902, 119] on div "FoamTex" at bounding box center [891, 123] width 159 height 29
click at [965, 25] on icon at bounding box center [957, 19] width 16 height 16
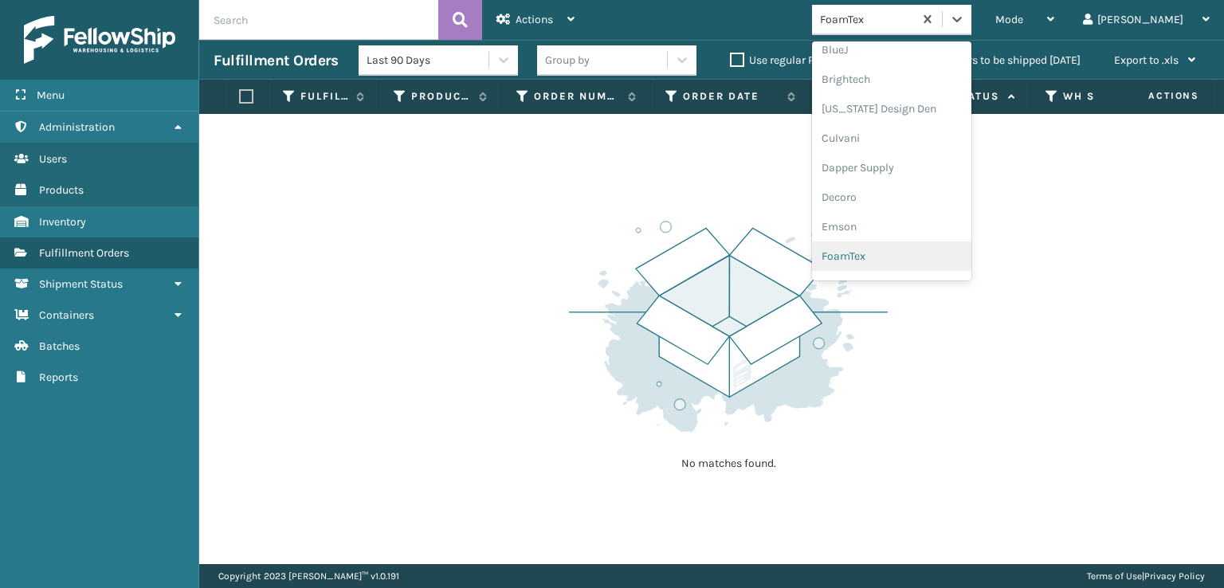
click at [912, 258] on div "FoamTex" at bounding box center [891, 255] width 159 height 29
click at [971, 6] on div at bounding box center [957, 19] width 29 height 29
click at [903, 227] on div "SleepGeekz" at bounding box center [891, 232] width 159 height 29
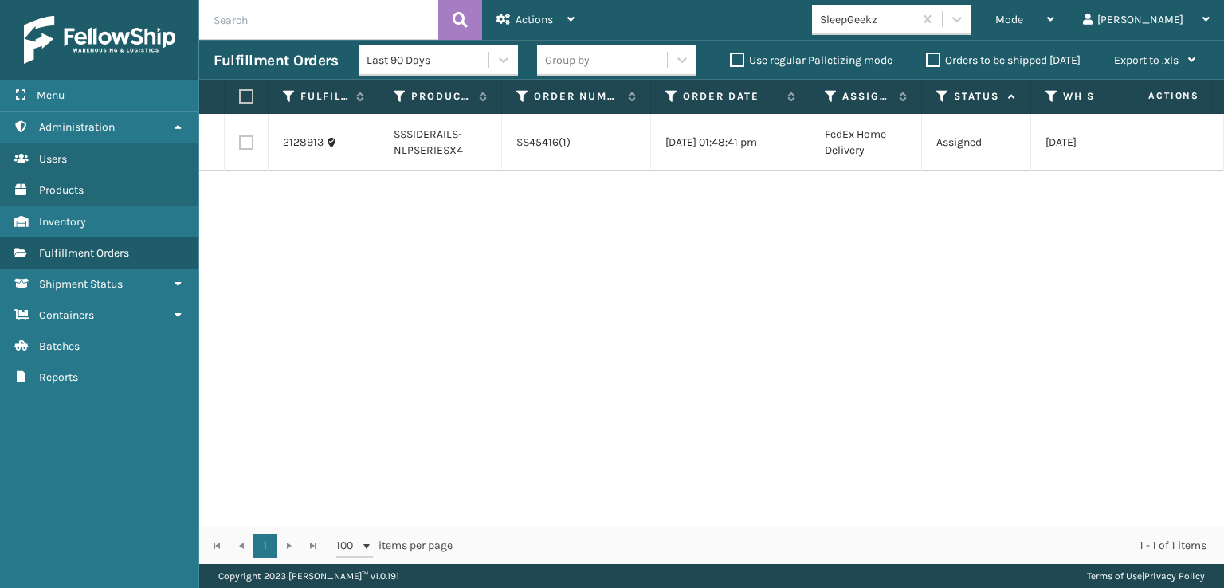
click at [247, 147] on label at bounding box center [246, 142] width 14 height 14
click at [240, 146] on input "checkbox" at bounding box center [239, 140] width 1 height 10
checkbox input "true"
click at [529, 11] on div "Actions" at bounding box center [535, 20] width 78 height 40
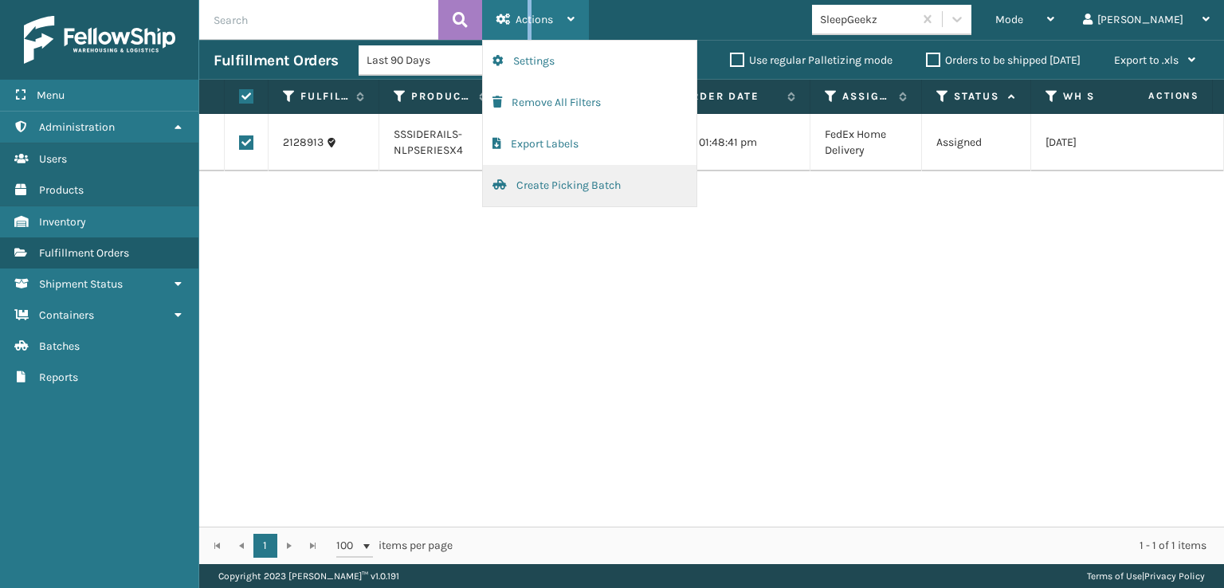
click at [547, 186] on button "Create Picking Batch" at bounding box center [590, 185] width 214 height 41
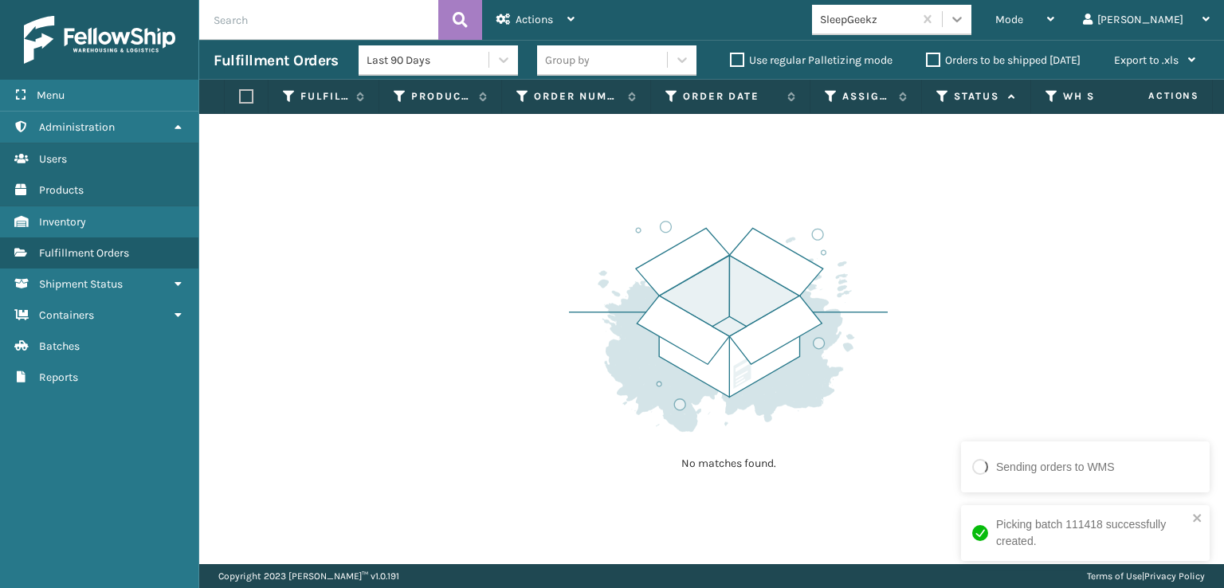
click at [965, 18] on icon at bounding box center [957, 19] width 16 height 16
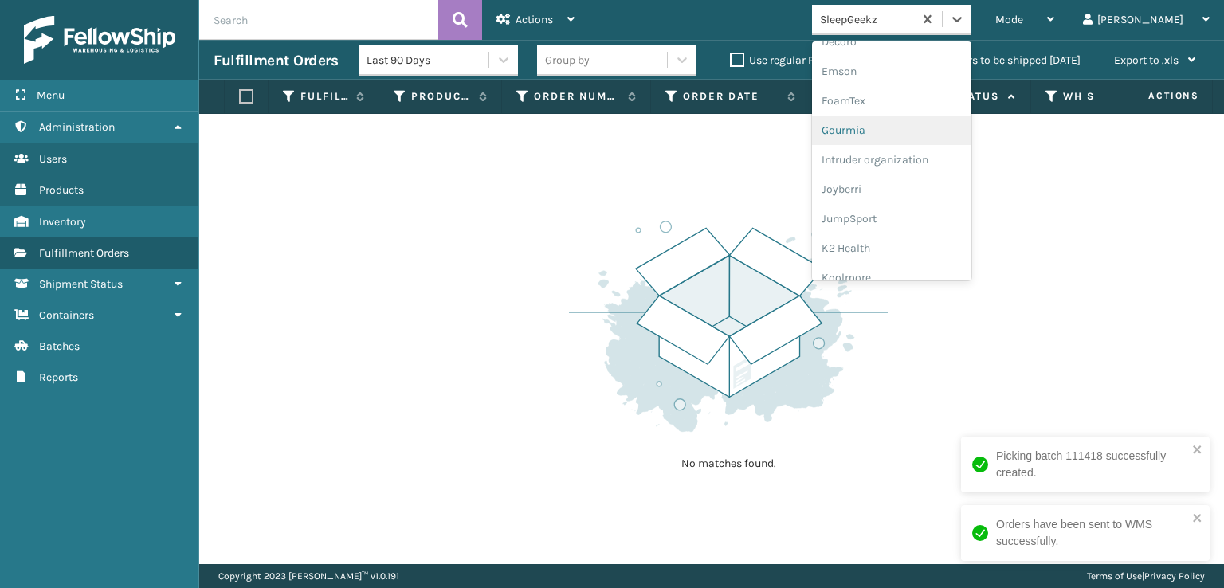
scroll to position [319, 0]
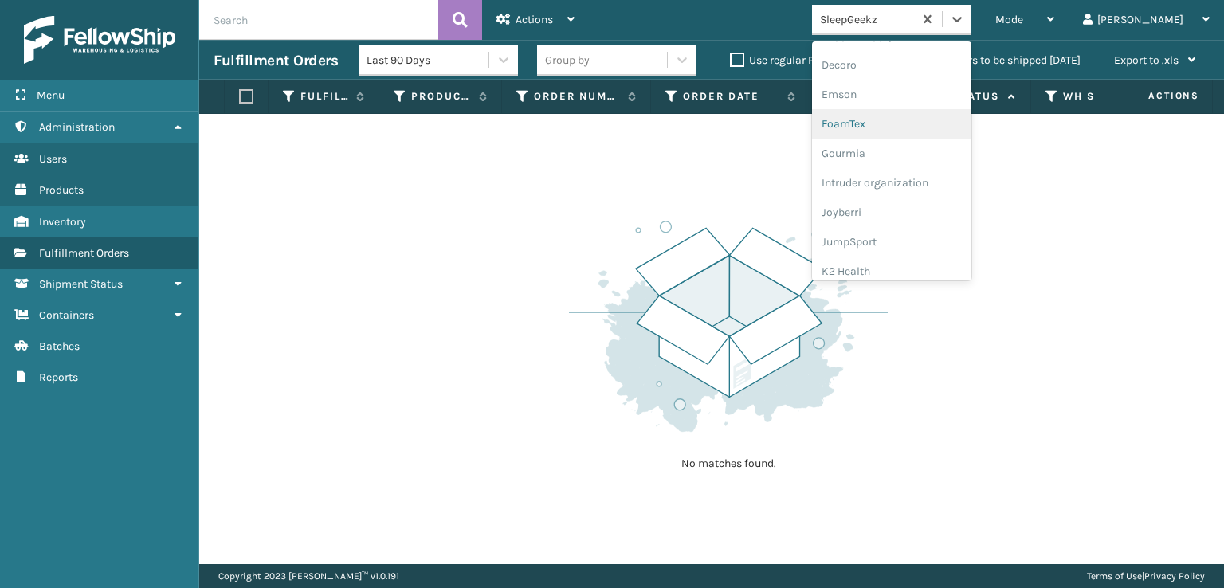
click at [915, 120] on div "FoamTex" at bounding box center [891, 123] width 159 height 29
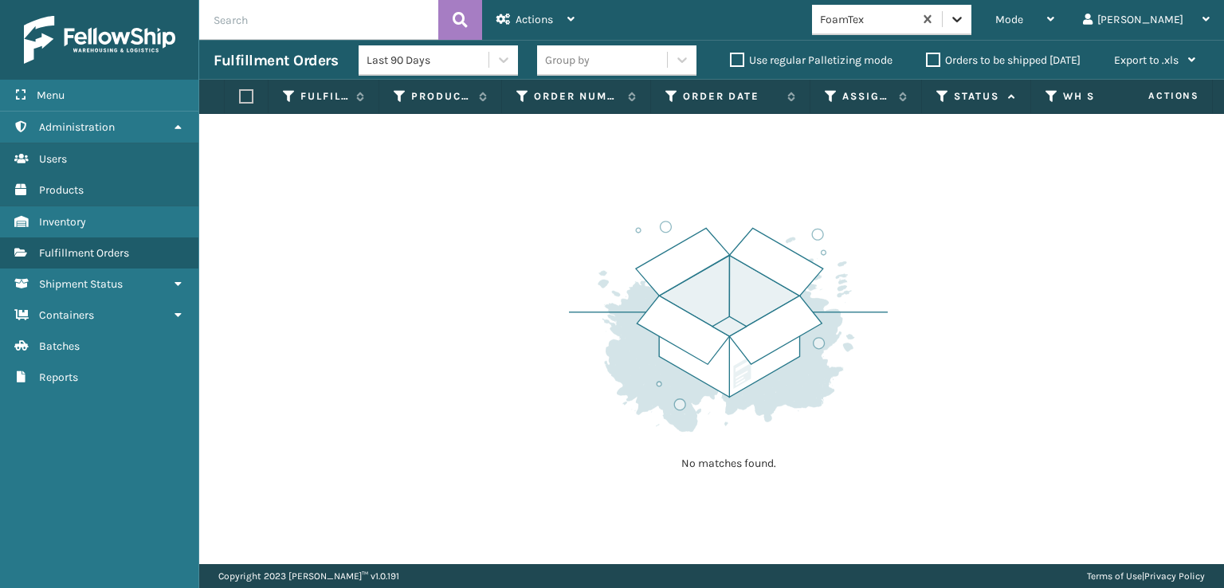
click at [965, 23] on icon at bounding box center [957, 19] width 16 height 16
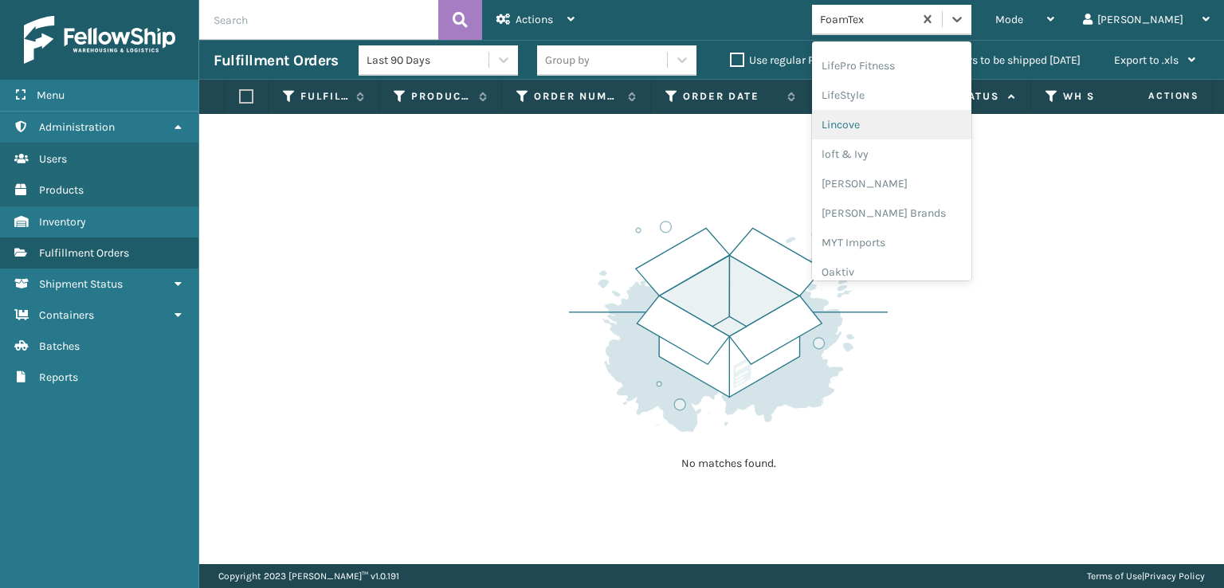
scroll to position [663, 0]
click at [904, 128] on div "[PERSON_NAME] Brands" at bounding box center [891, 133] width 159 height 29
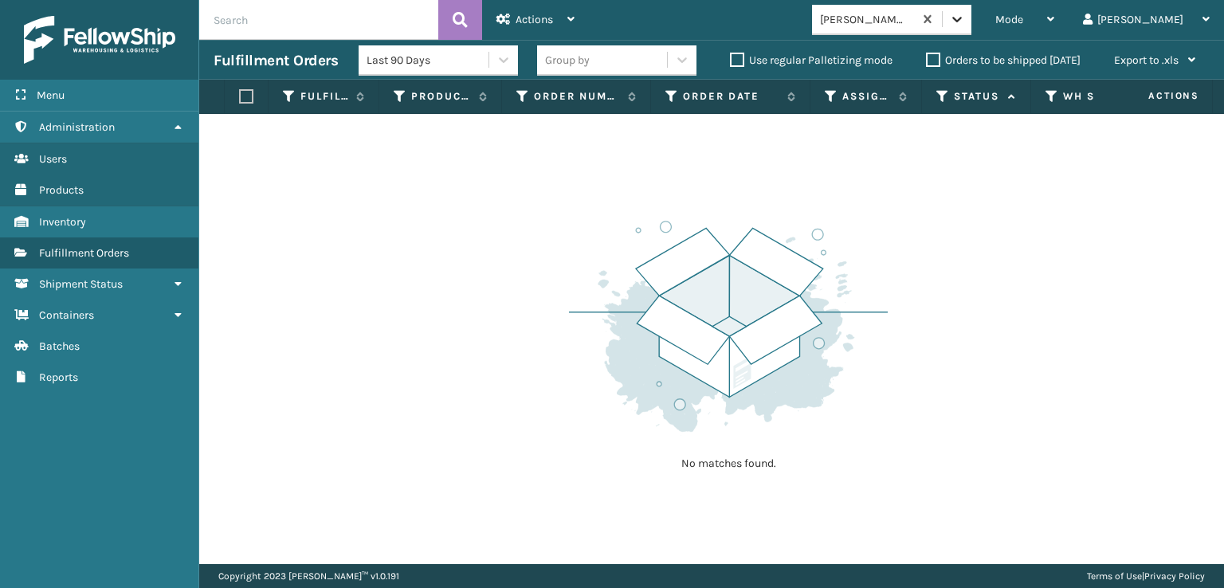
click at [965, 25] on icon at bounding box center [957, 19] width 16 height 16
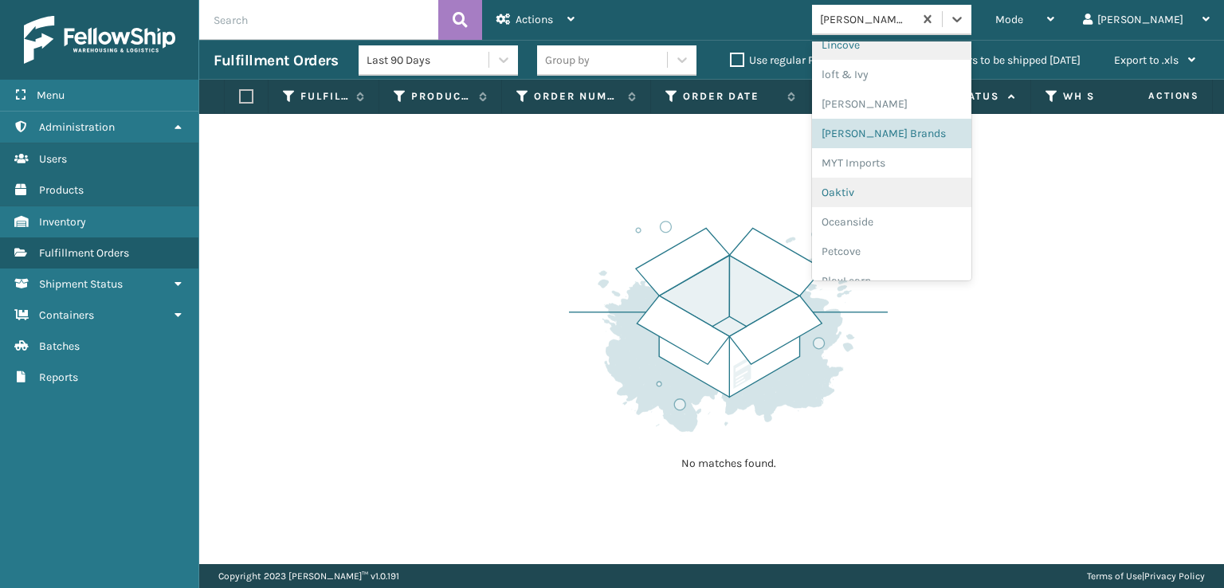
scroll to position [799, 0]
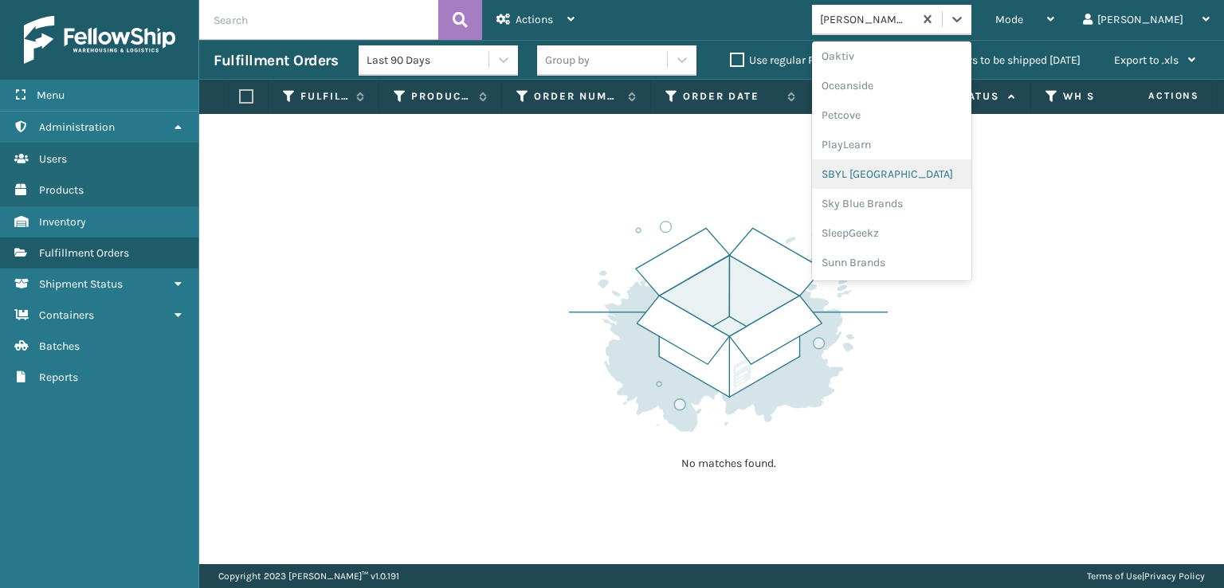
click at [912, 170] on div "SBYL [GEOGRAPHIC_DATA]" at bounding box center [891, 173] width 159 height 29
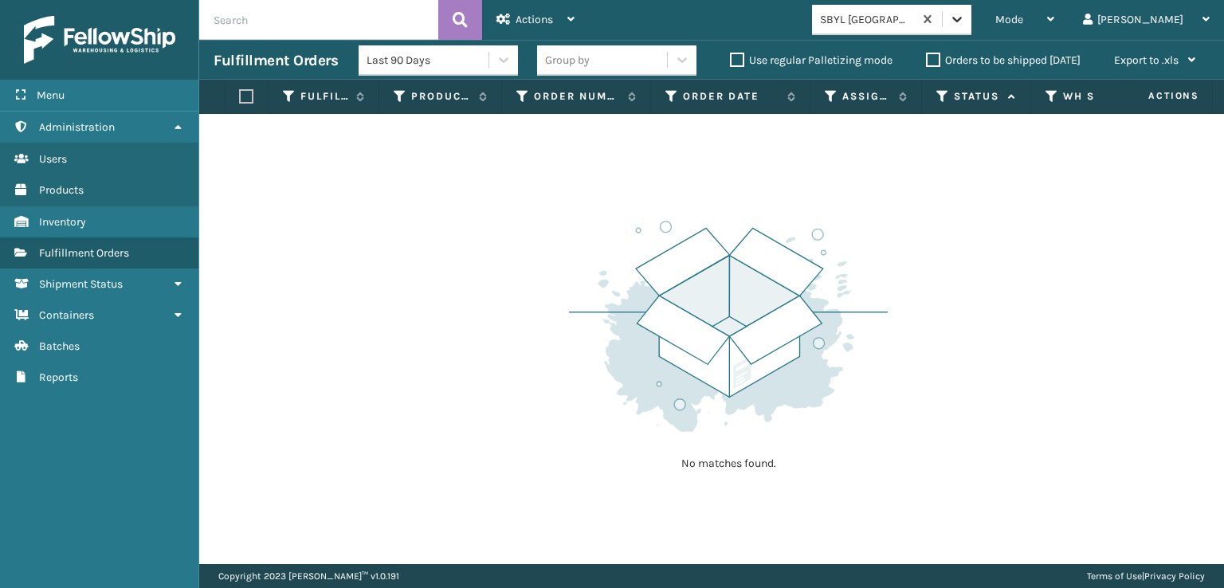
click at [965, 22] on icon at bounding box center [957, 19] width 16 height 16
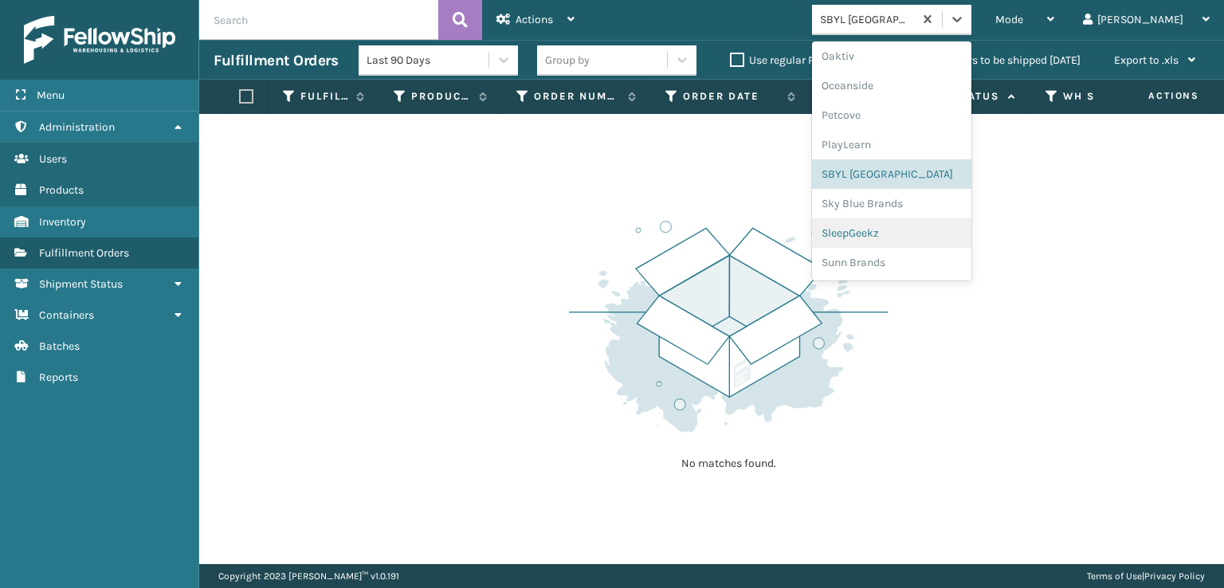
click at [916, 233] on div "SleepGeekz" at bounding box center [891, 232] width 159 height 29
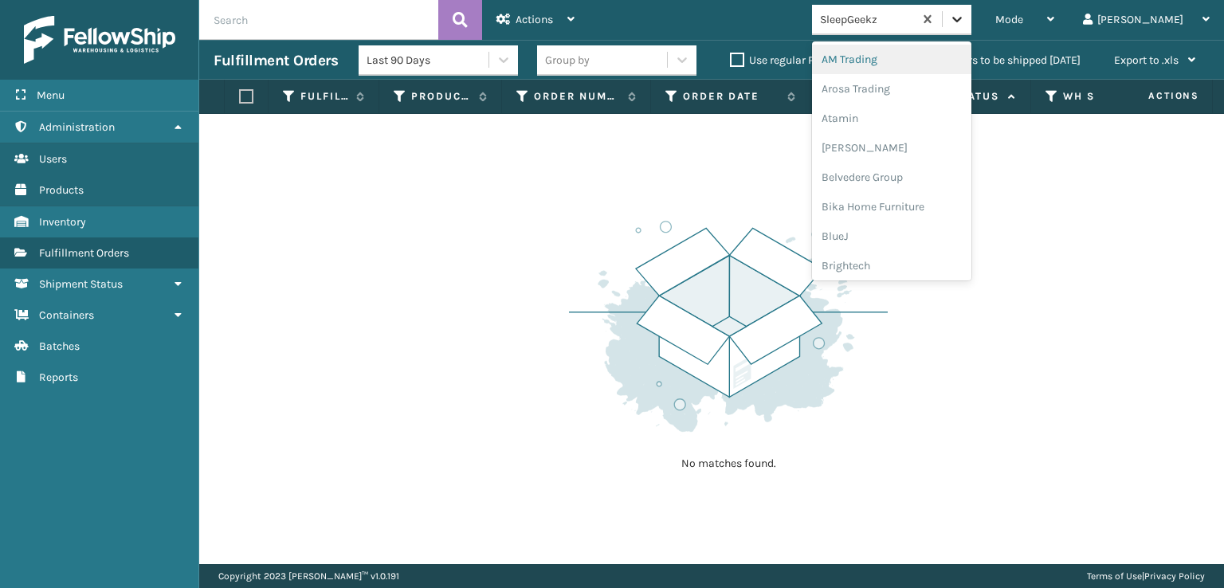
click at [965, 17] on icon at bounding box center [957, 19] width 16 height 16
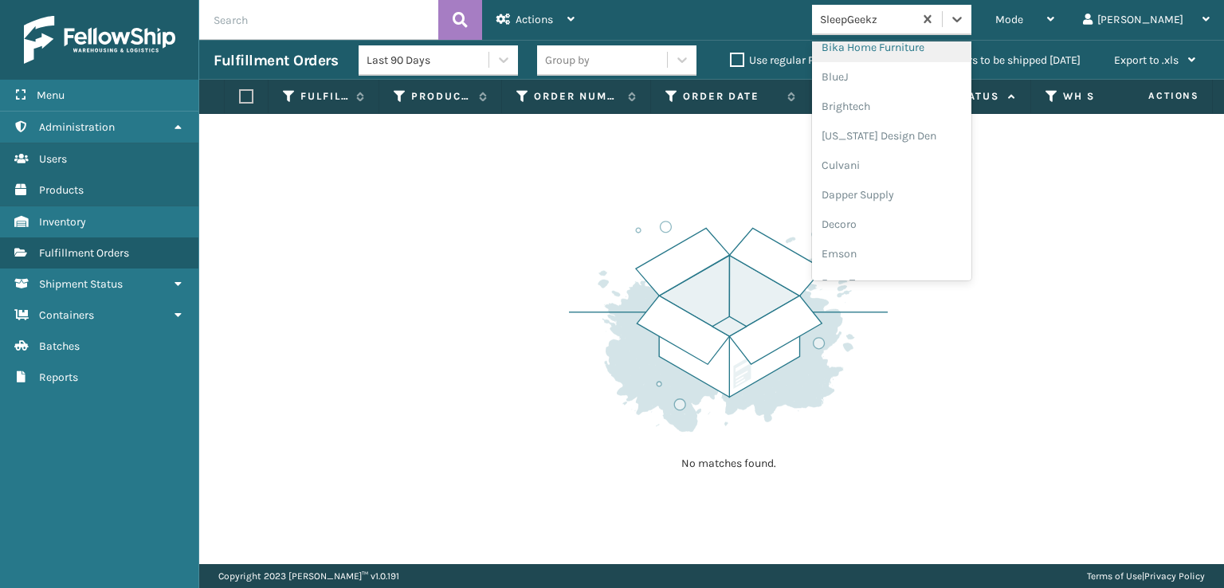
scroll to position [319, 0]
click at [903, 124] on div "FoamTex" at bounding box center [891, 123] width 159 height 29
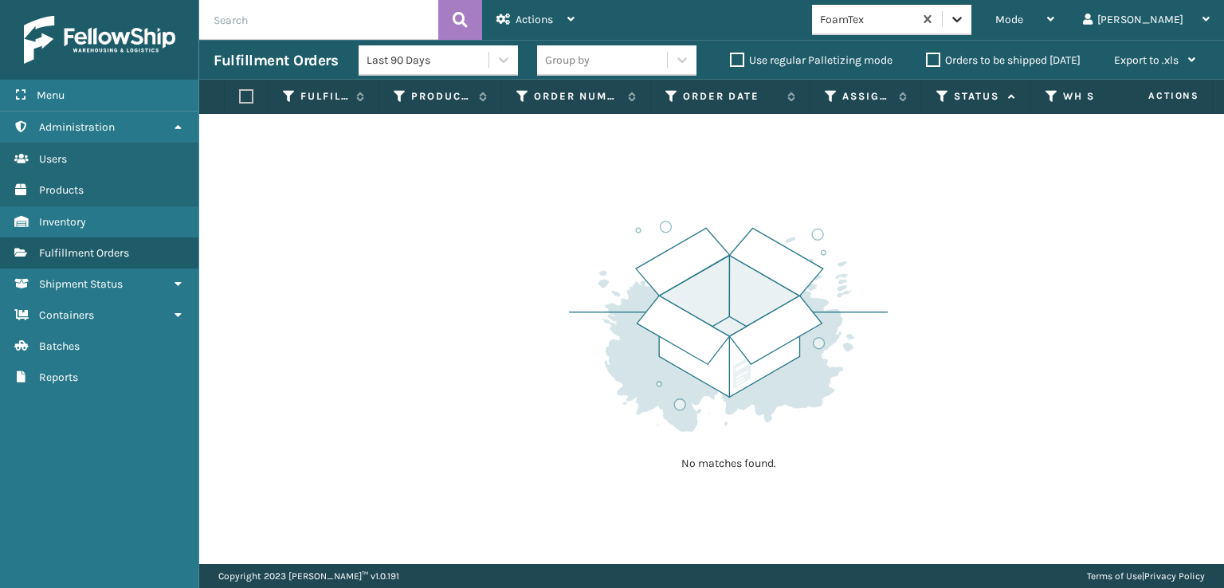
click at [965, 14] on icon at bounding box center [957, 19] width 16 height 16
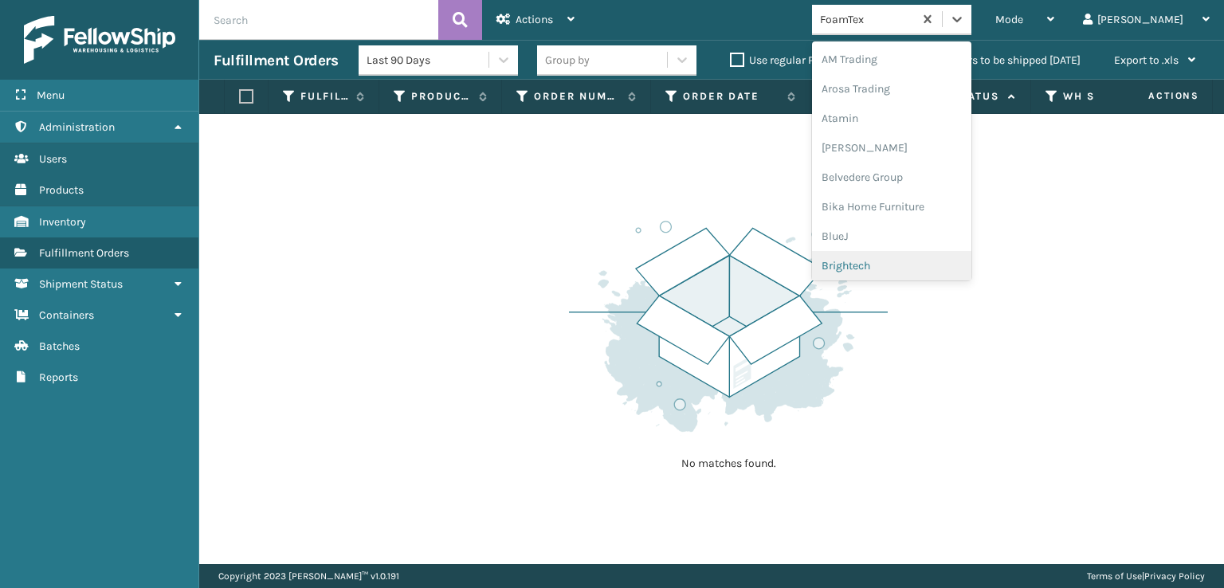
scroll to position [186, 0]
click at [915, 254] on div "FoamTex" at bounding box center [891, 255] width 159 height 29
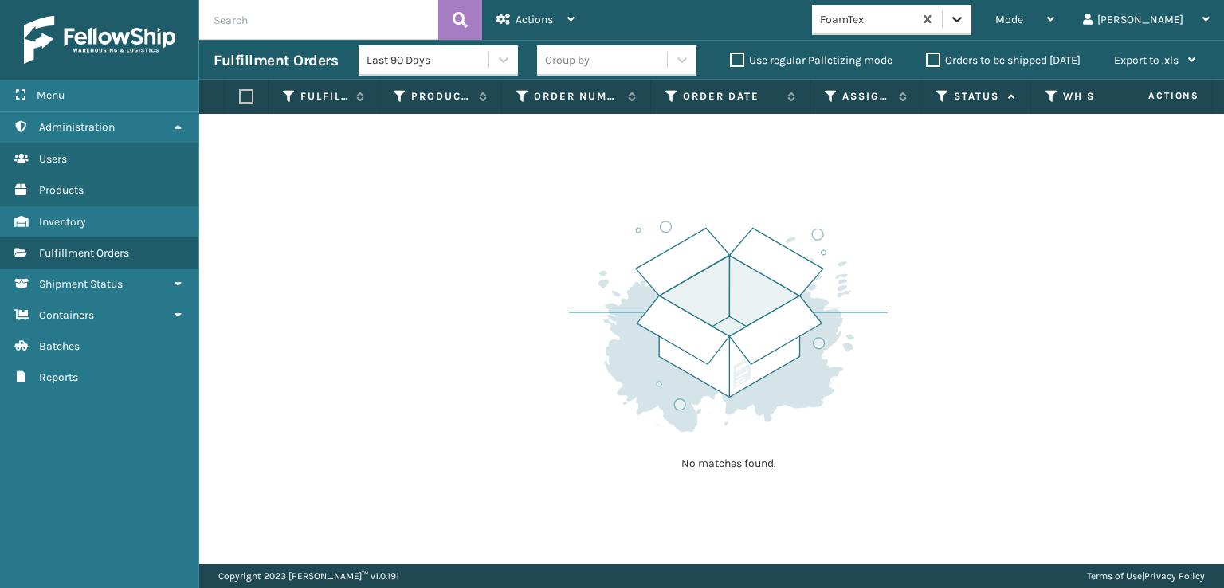
click at [965, 19] on icon at bounding box center [957, 19] width 16 height 16
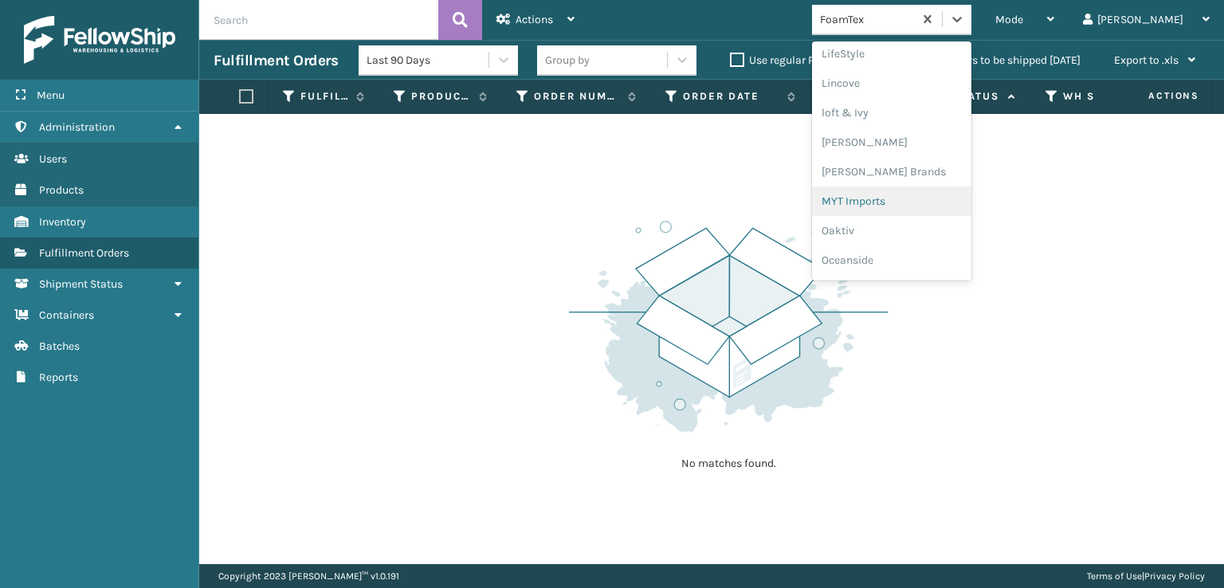
scroll to position [799, 0]
click at [919, 227] on div "SleepGeekz" at bounding box center [891, 232] width 159 height 29
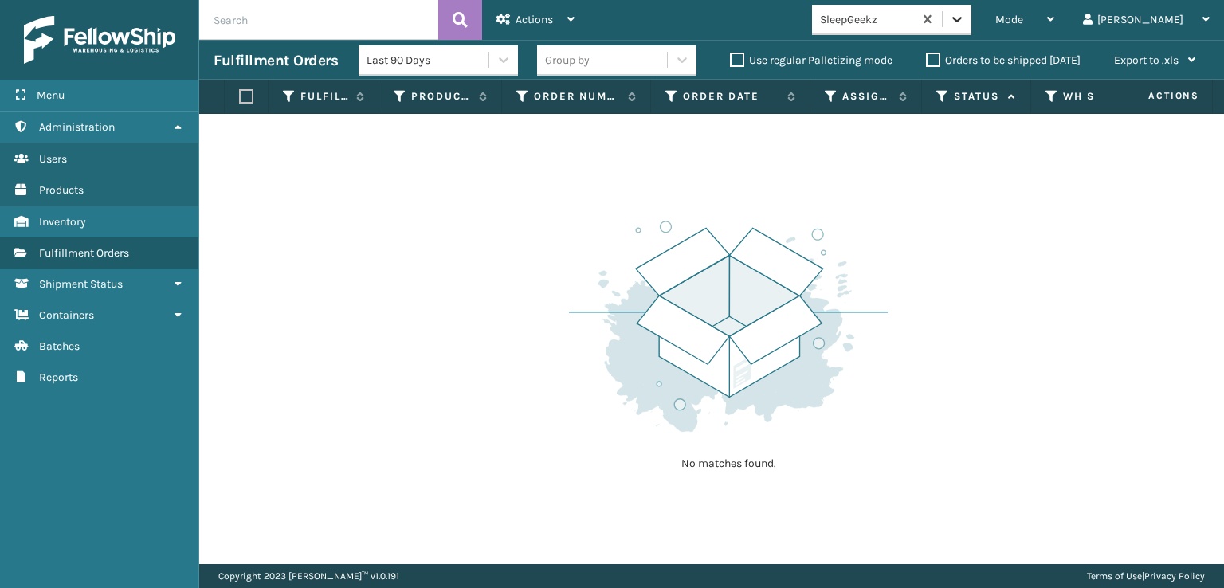
click at [965, 18] on icon at bounding box center [957, 19] width 16 height 16
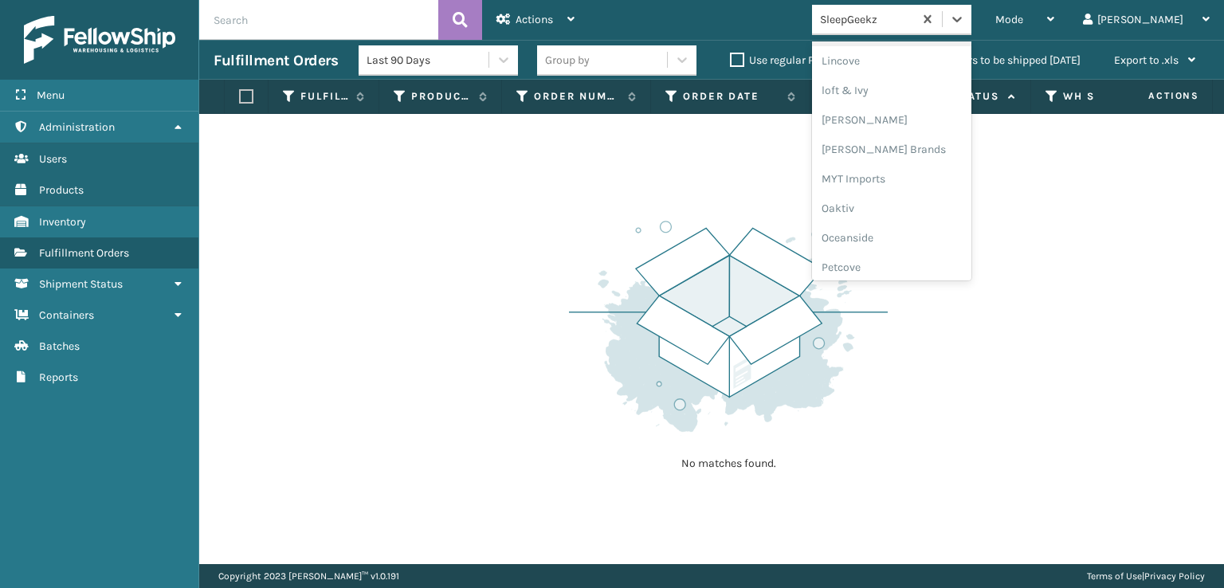
scroll to position [663, 0]
click at [904, 134] on div "[PERSON_NAME] Brands" at bounding box center [891, 133] width 159 height 29
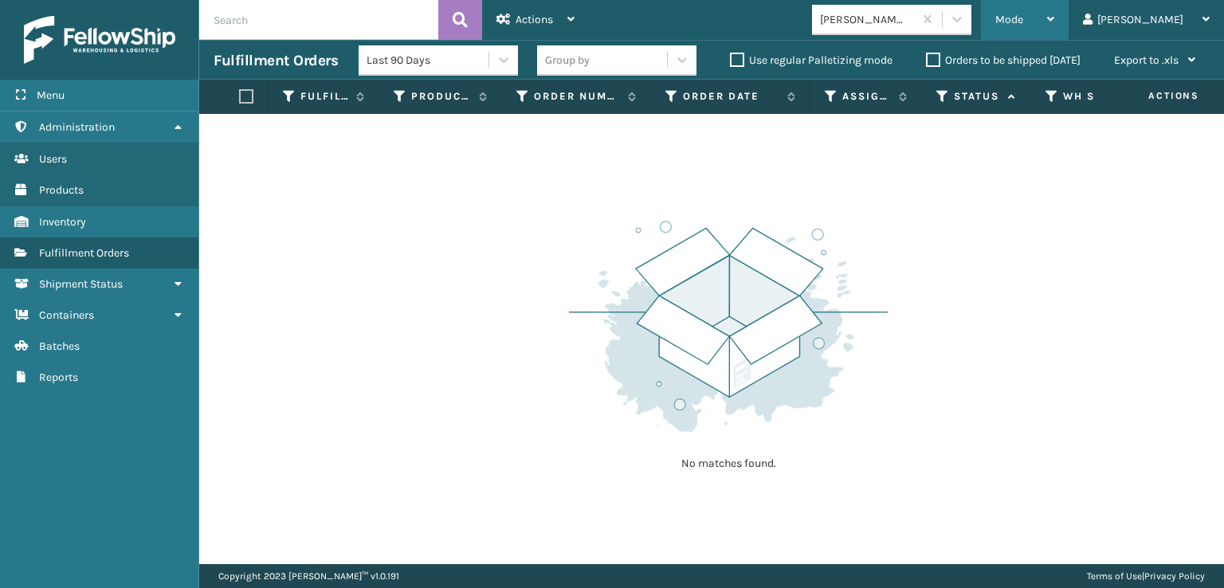
click at [1023, 25] on span "Mode" at bounding box center [1009, 20] width 28 height 14
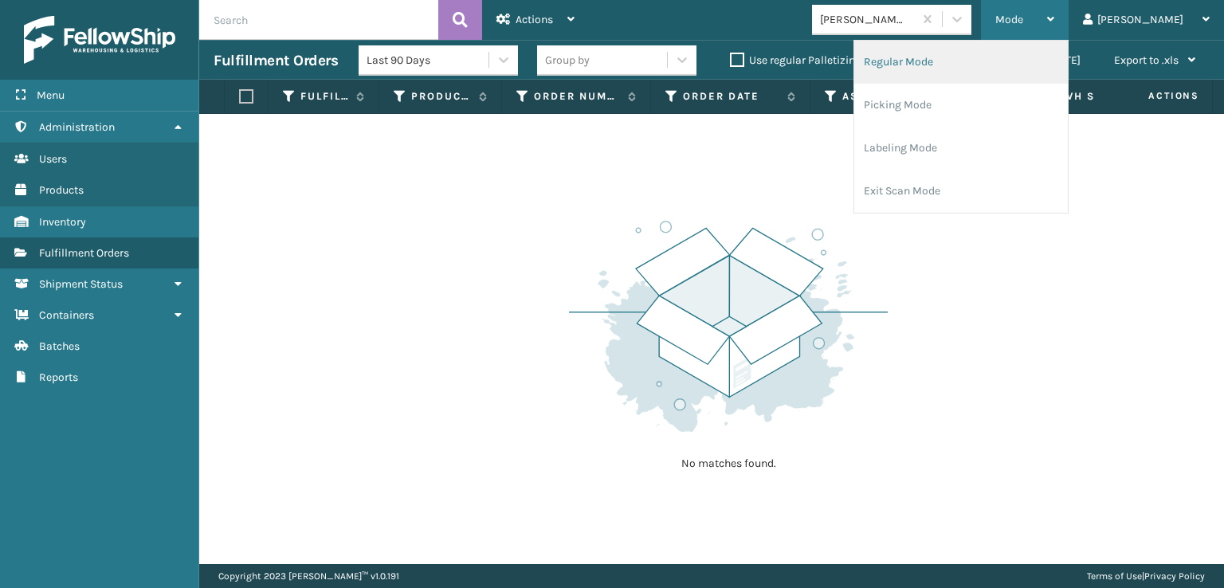
click at [956, 49] on li "Regular Mode" at bounding box center [961, 62] width 214 height 43
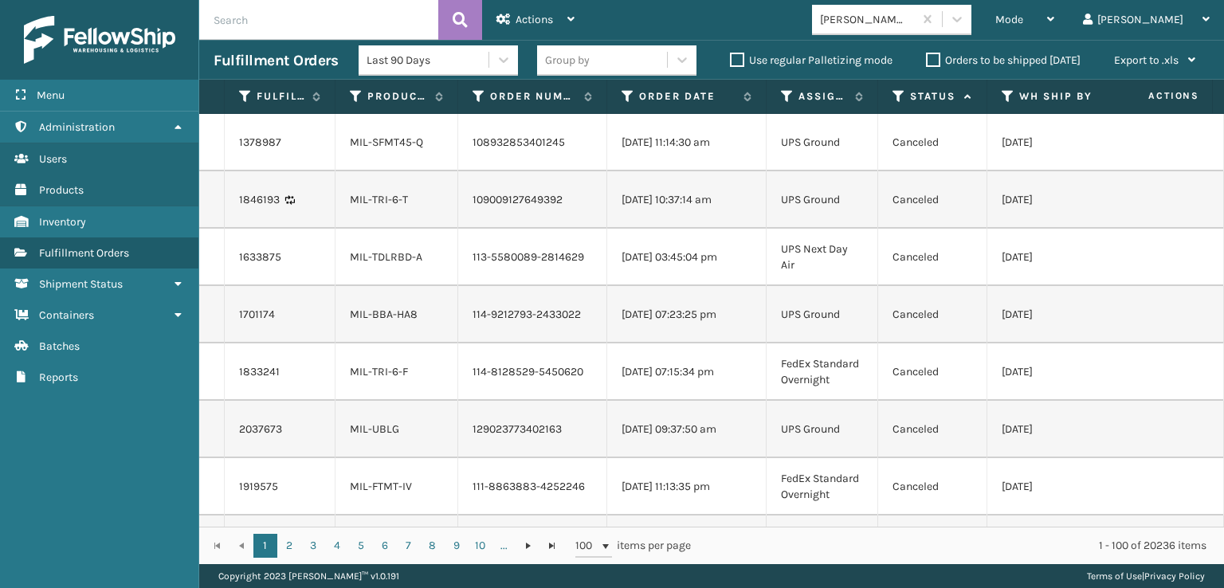
click at [899, 96] on icon at bounding box center [898, 96] width 13 height 14
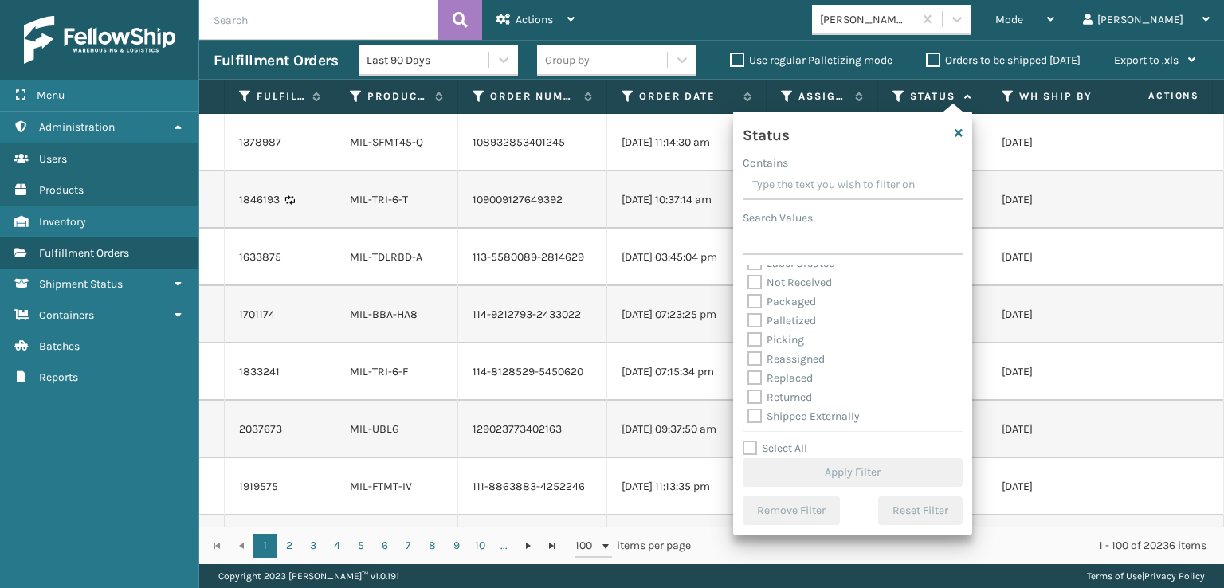
scroll to position [89, 0]
click at [752, 334] on label "Picking" at bounding box center [775, 338] width 57 height 14
click at [748, 334] on input "Picking" at bounding box center [747, 333] width 1 height 10
checkbox input "true"
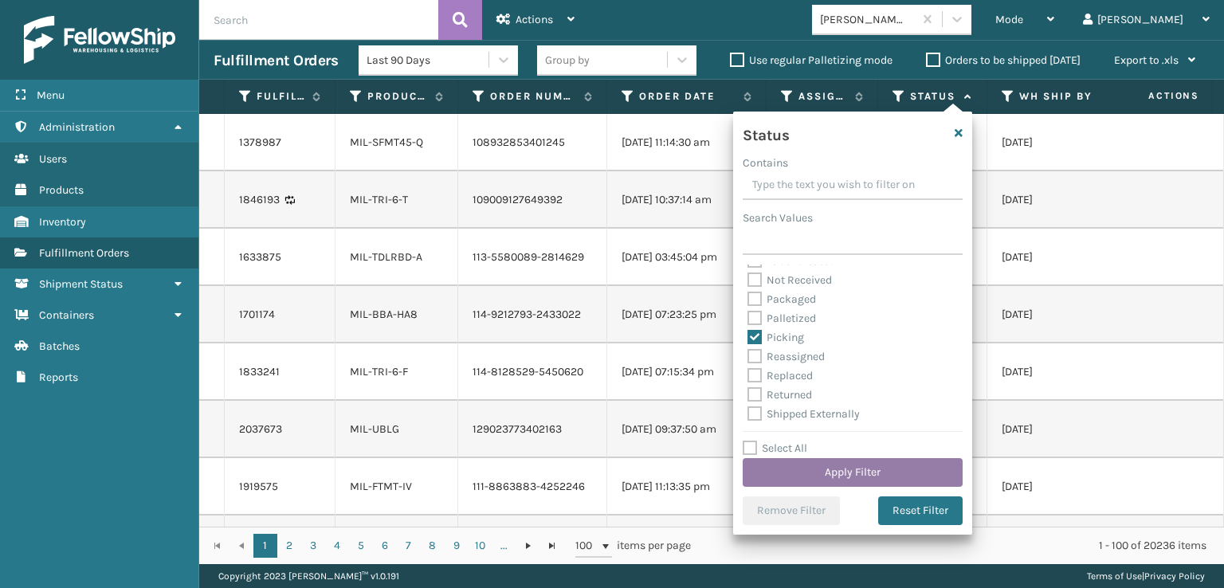
click at [809, 480] on button "Apply Filter" at bounding box center [853, 472] width 220 height 29
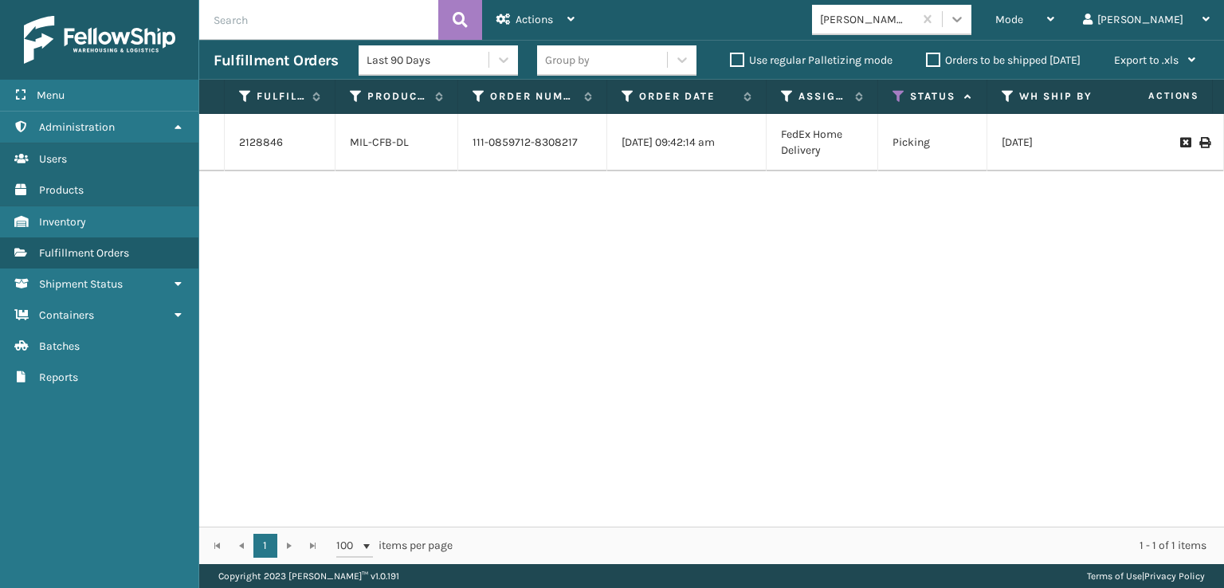
click at [971, 19] on div at bounding box center [957, 19] width 29 height 29
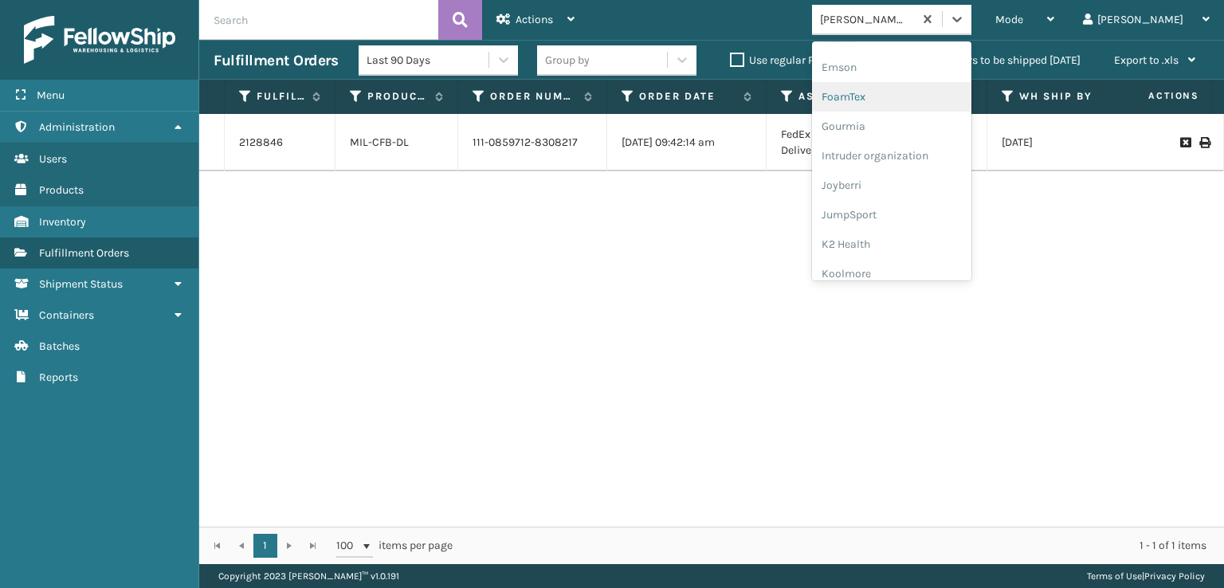
scroll to position [319, 0]
click at [909, 126] on div "FoamTex" at bounding box center [891, 123] width 159 height 29
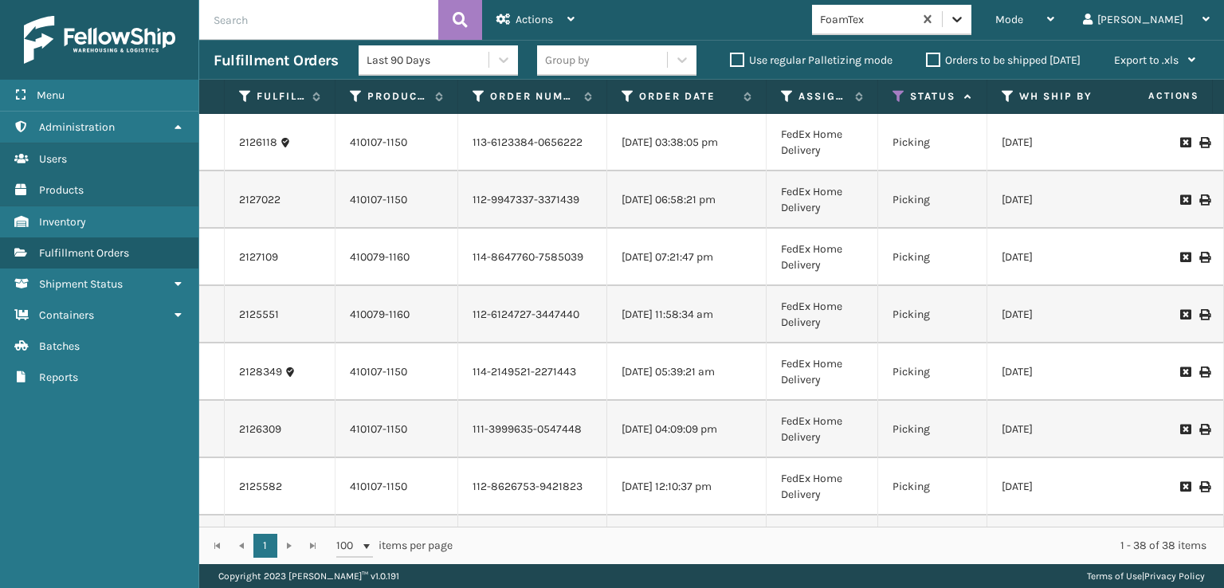
click at [965, 17] on icon at bounding box center [957, 19] width 16 height 16
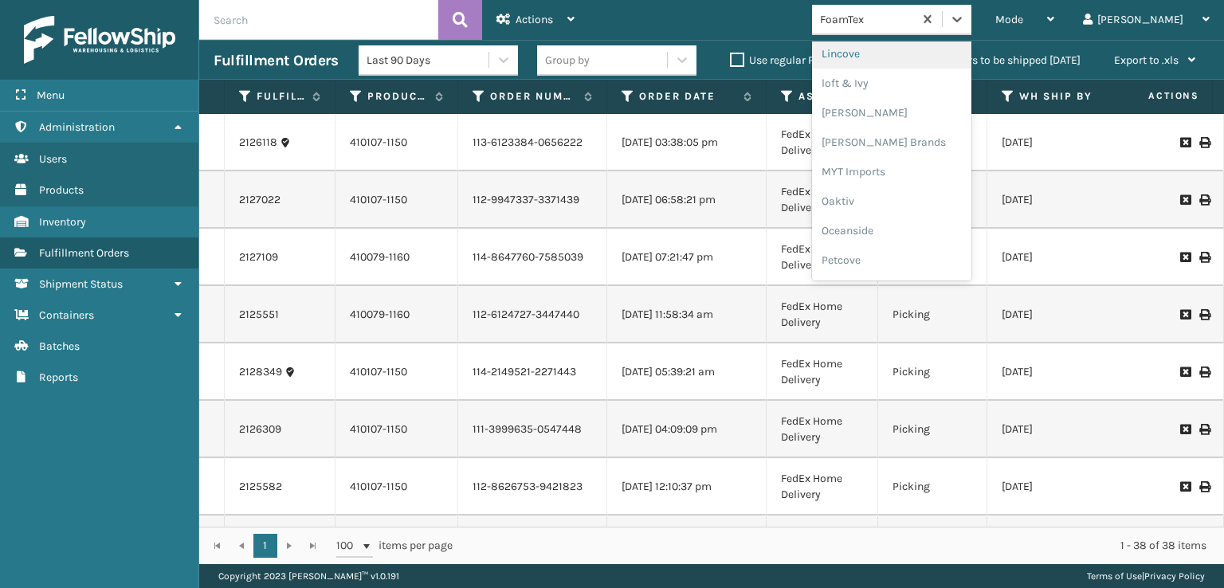
scroll to position [663, 0]
click at [912, 135] on div "[PERSON_NAME] Brands" at bounding box center [891, 133] width 159 height 29
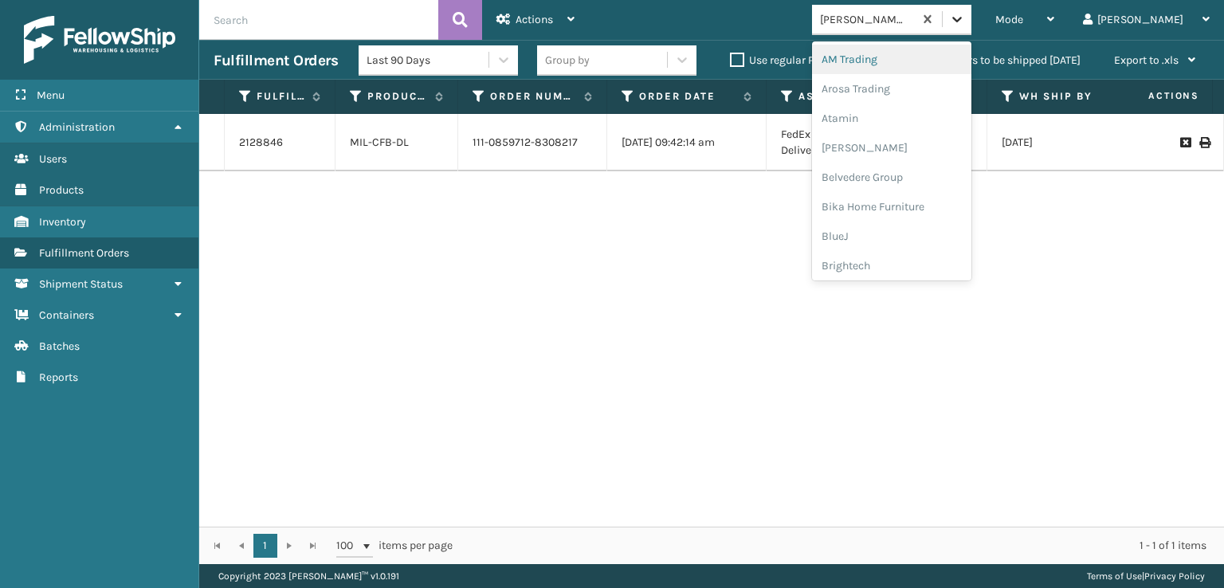
click at [965, 16] on icon at bounding box center [957, 19] width 16 height 16
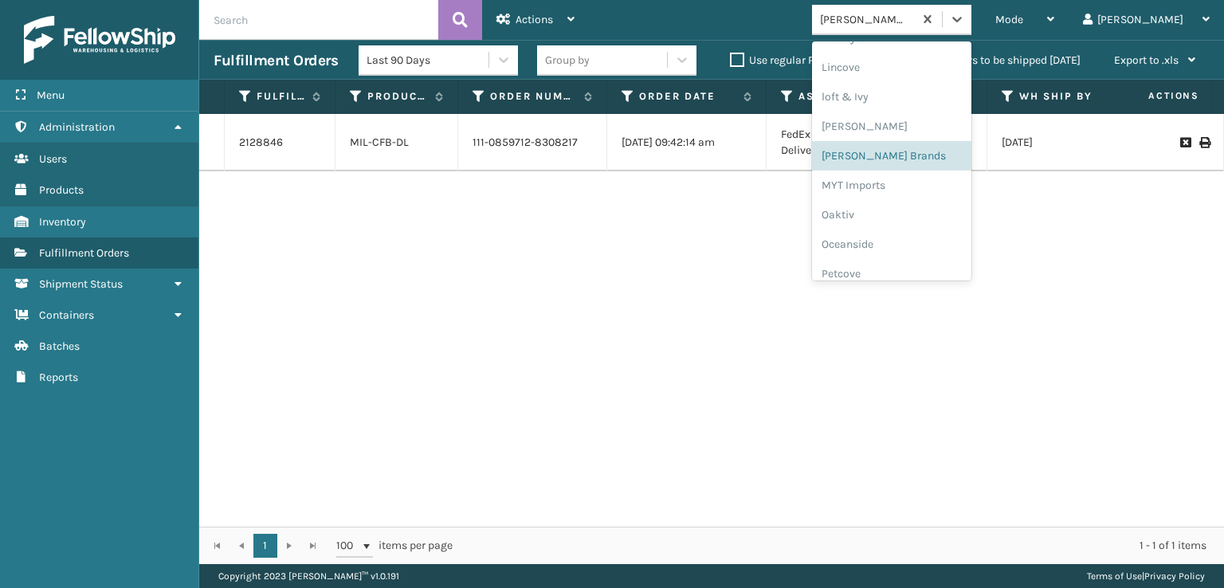
scroll to position [799, 0]
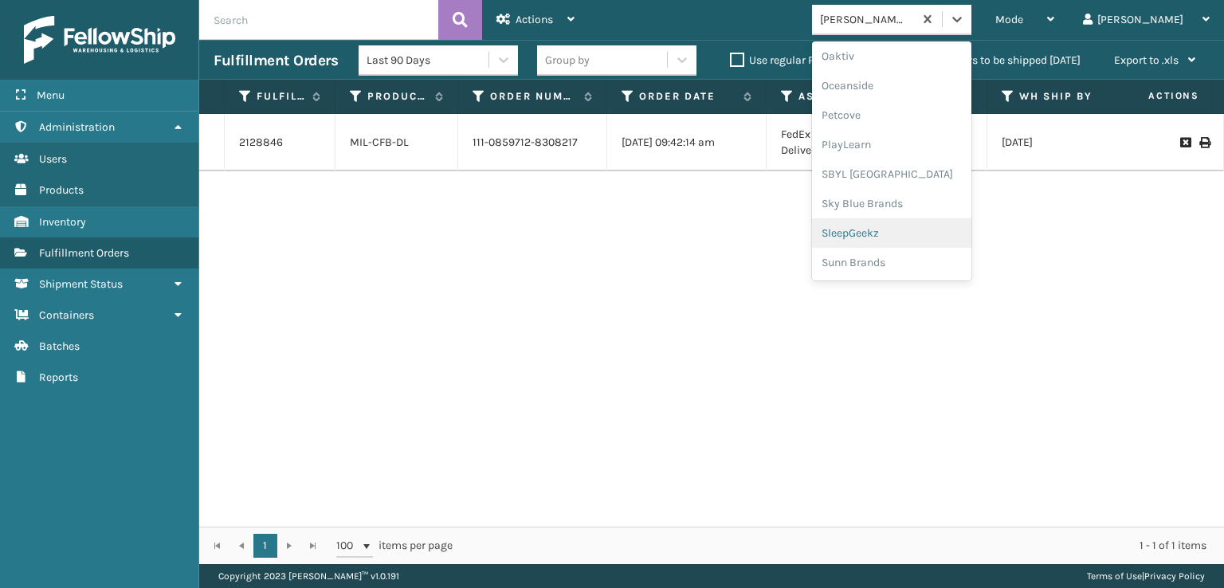
click at [912, 227] on div "SleepGeekz" at bounding box center [891, 232] width 159 height 29
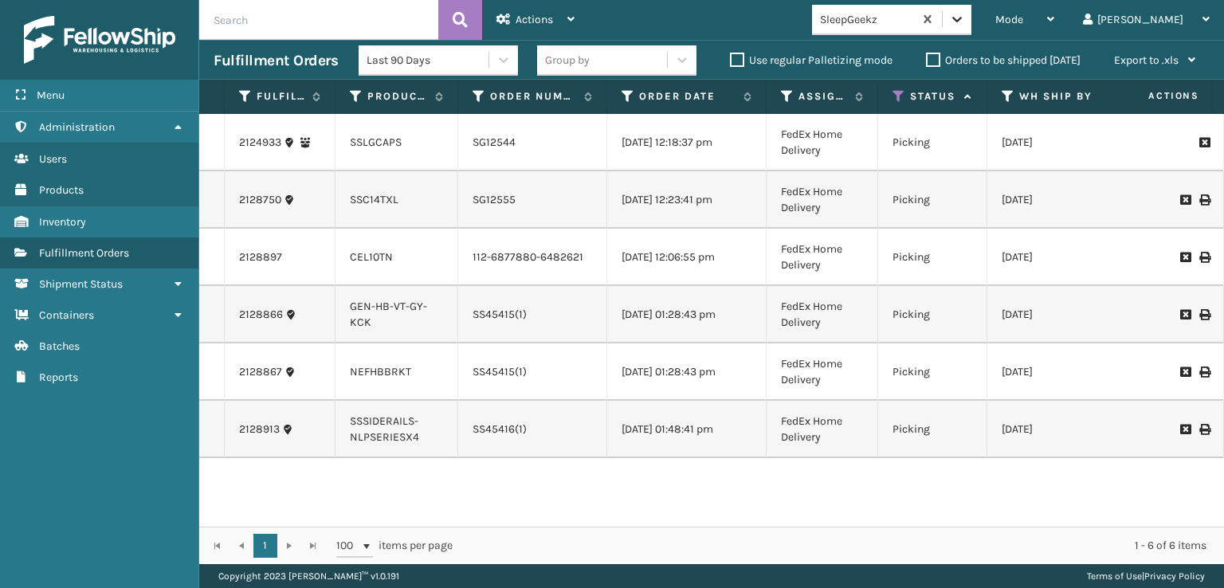
click at [965, 17] on icon at bounding box center [957, 19] width 16 height 16
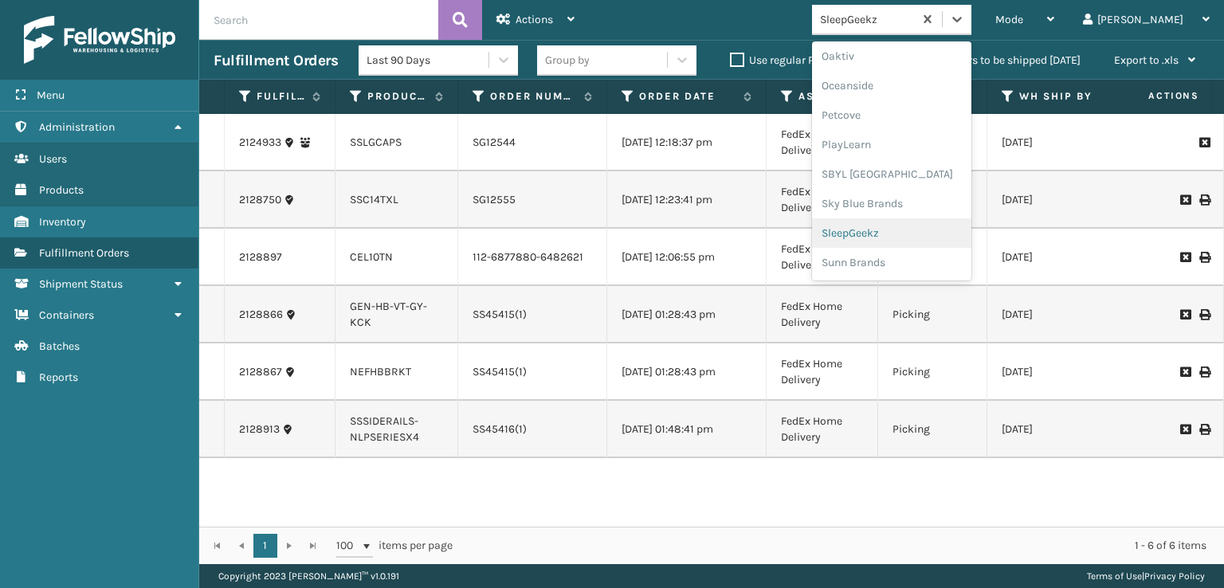
click at [905, 233] on div "SleepGeekz" at bounding box center [891, 232] width 159 height 29
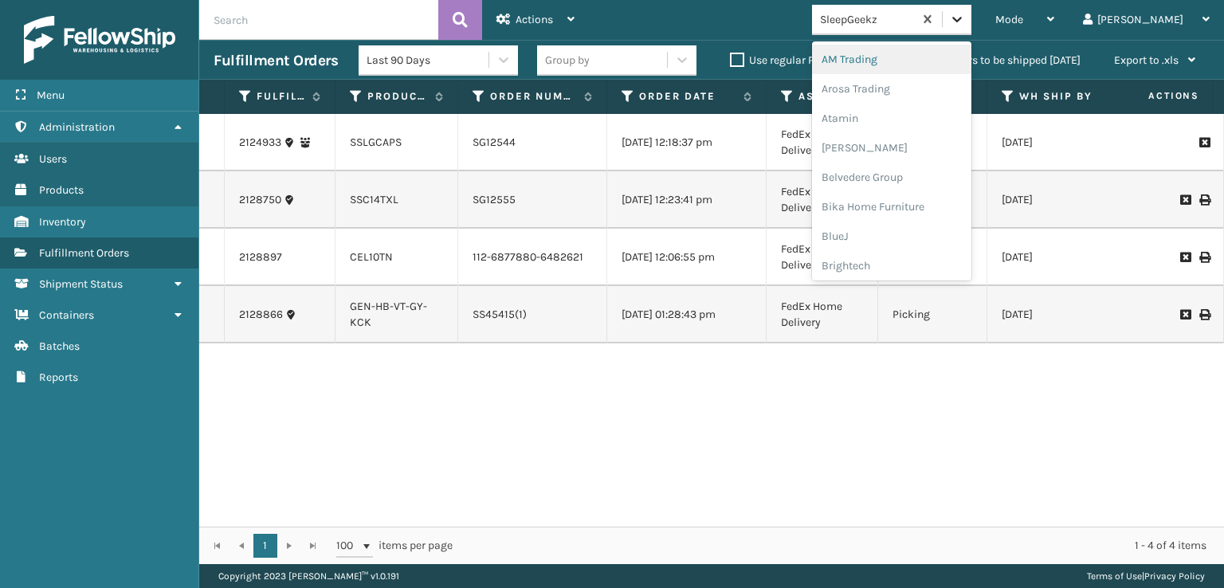
click at [965, 25] on icon at bounding box center [957, 19] width 16 height 16
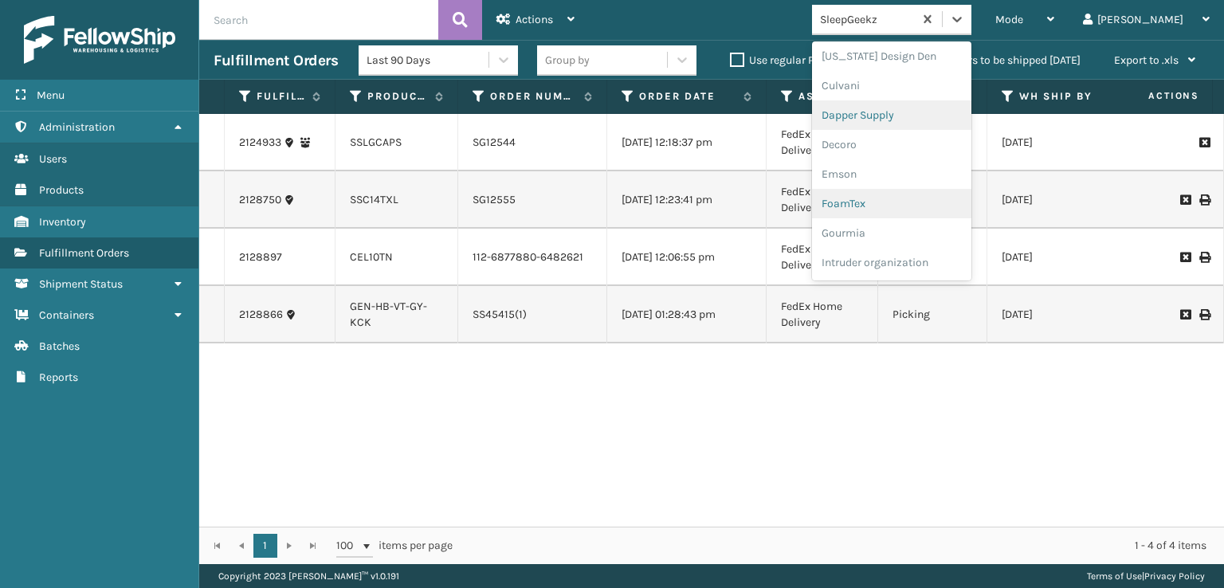
scroll to position [319, 0]
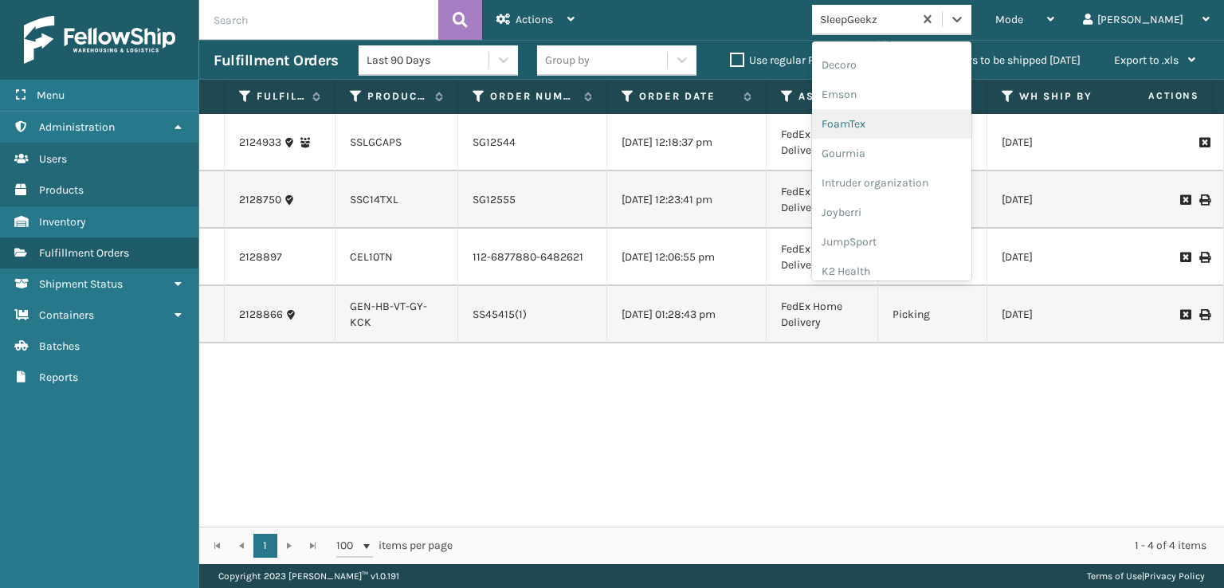
click at [909, 124] on div "FoamTex" at bounding box center [891, 123] width 159 height 29
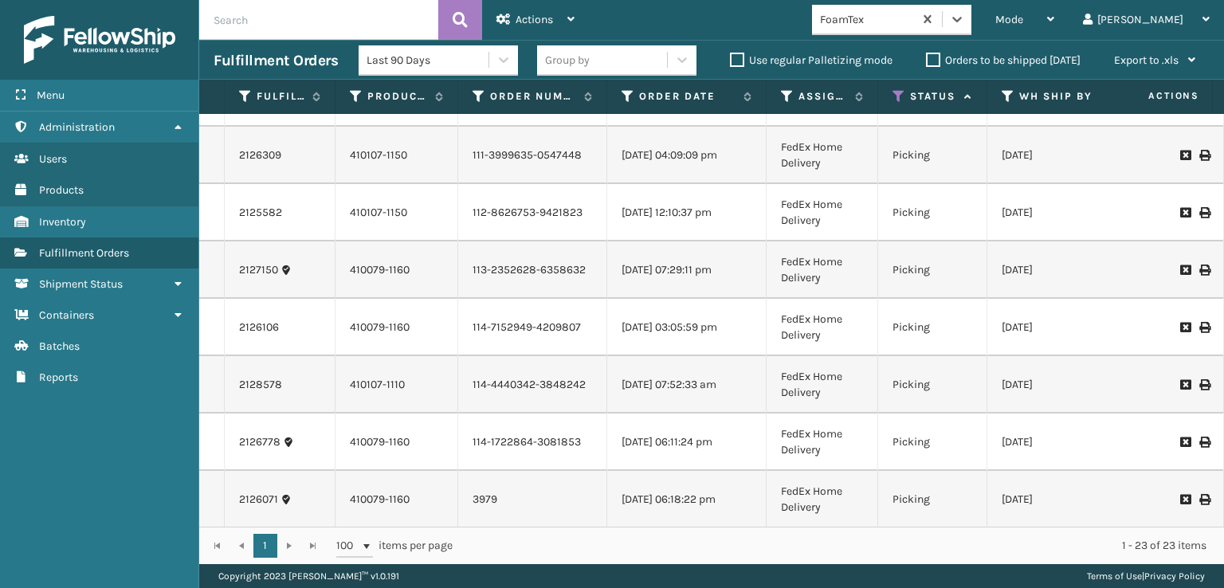
scroll to position [239, 0]
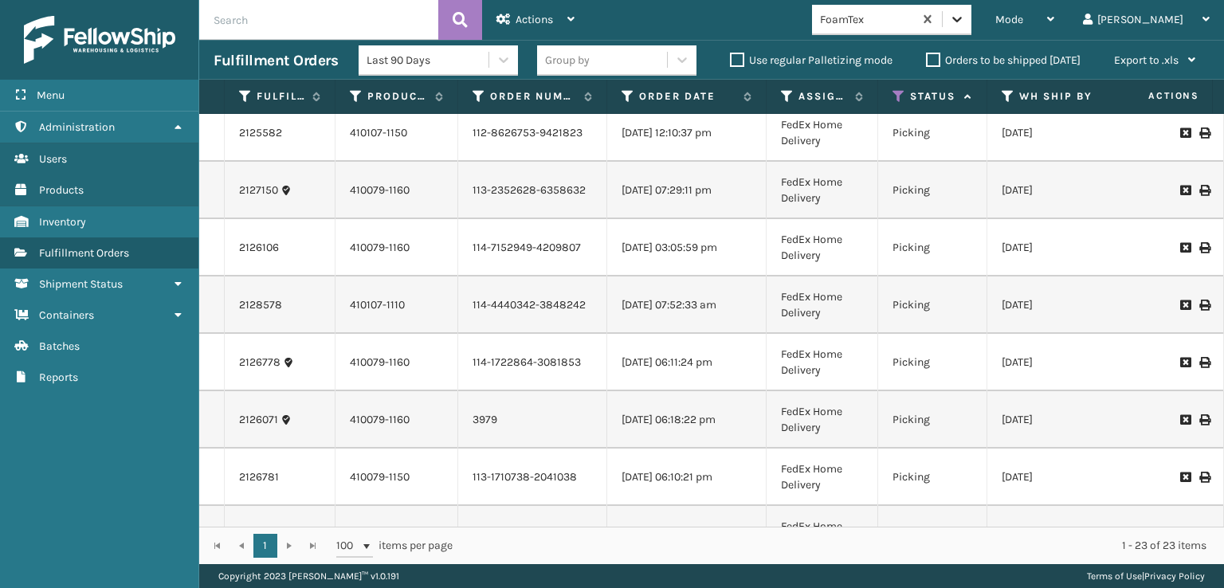
click at [965, 19] on icon at bounding box center [957, 19] width 16 height 16
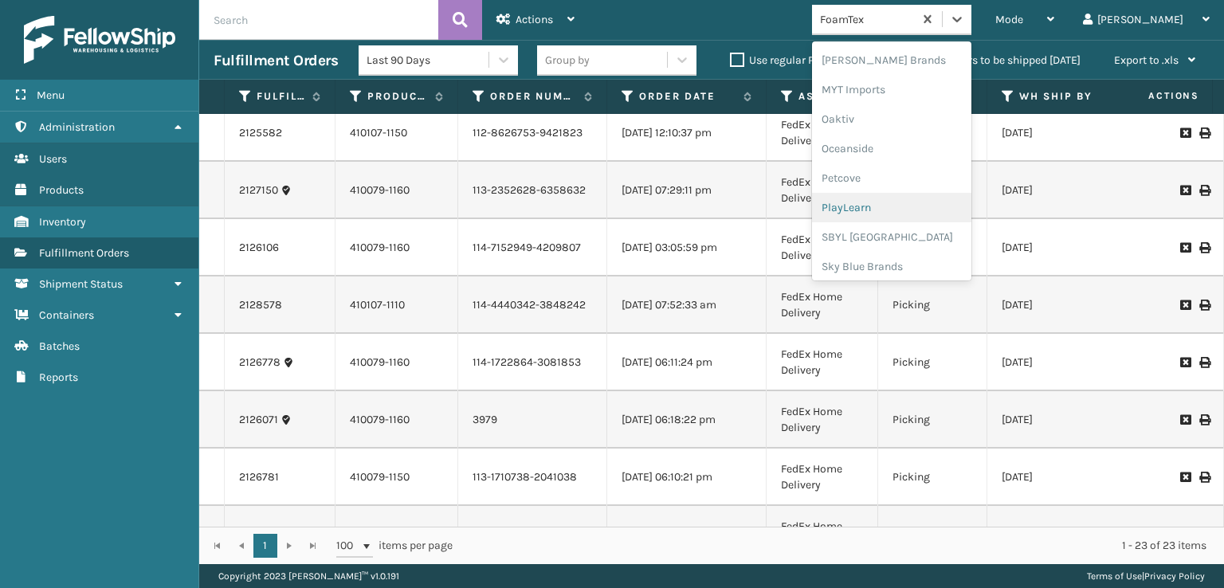
scroll to position [743, 0]
click at [915, 18] on div "FoamTex" at bounding box center [867, 19] width 95 height 17
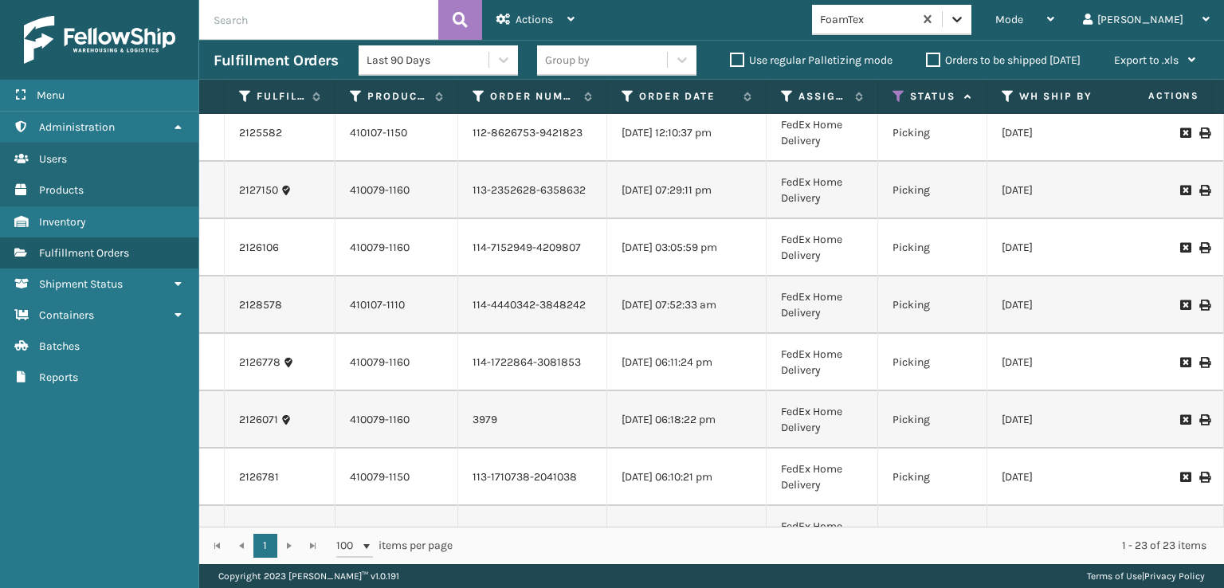
click at [965, 23] on icon at bounding box center [957, 19] width 16 height 16
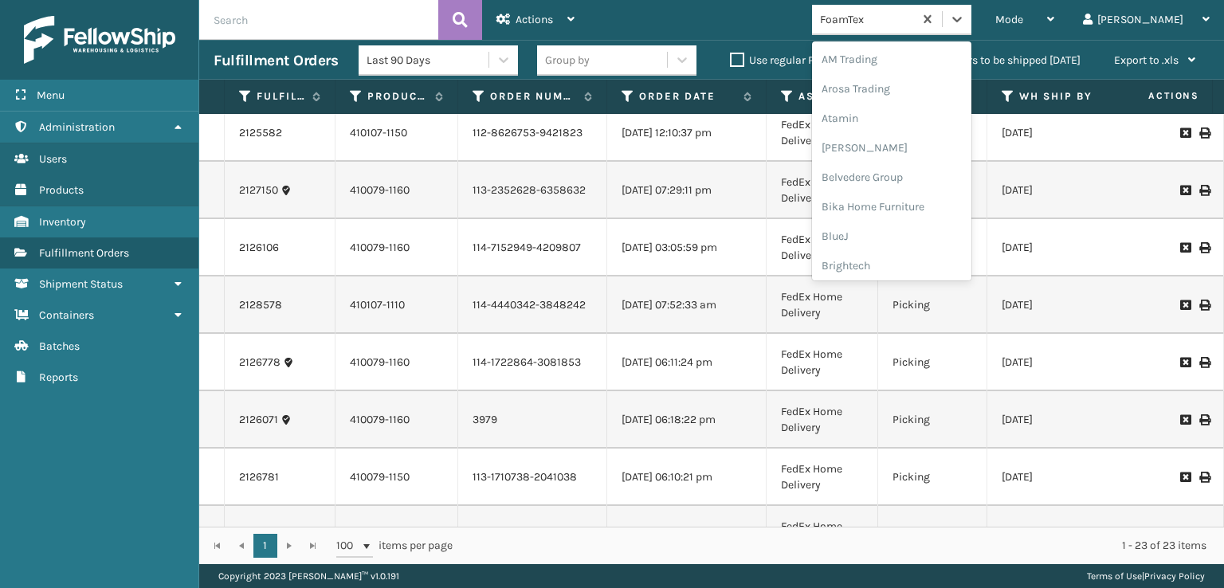
scroll to position [186, 0]
click at [912, 257] on div "FoamTex" at bounding box center [891, 255] width 159 height 29
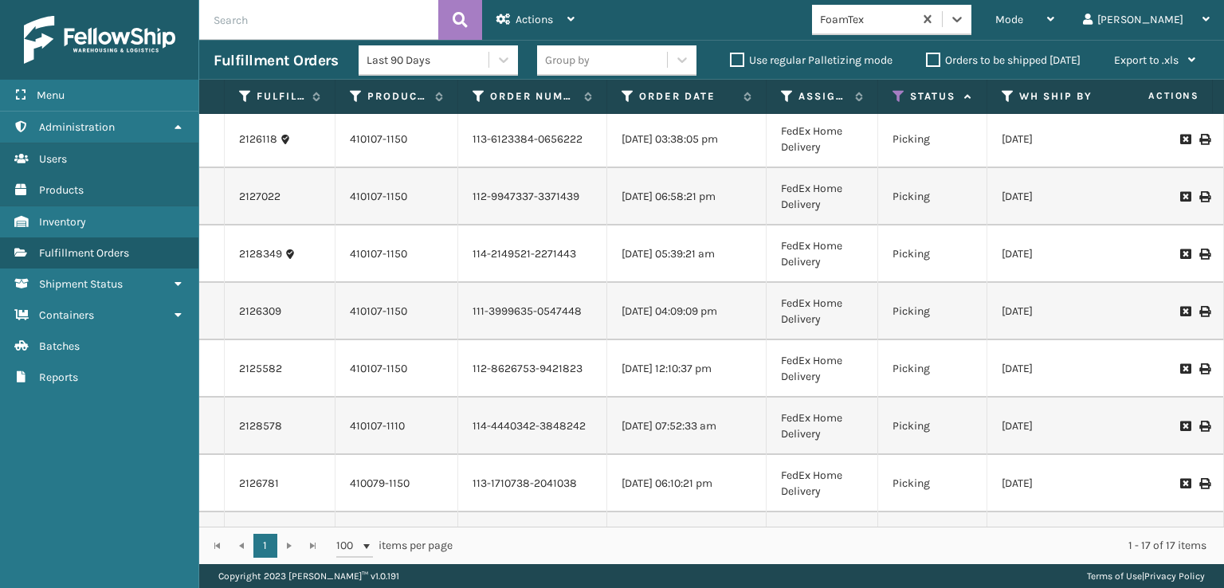
scroll to position [0, 0]
click at [965, 17] on icon at bounding box center [957, 19] width 16 height 16
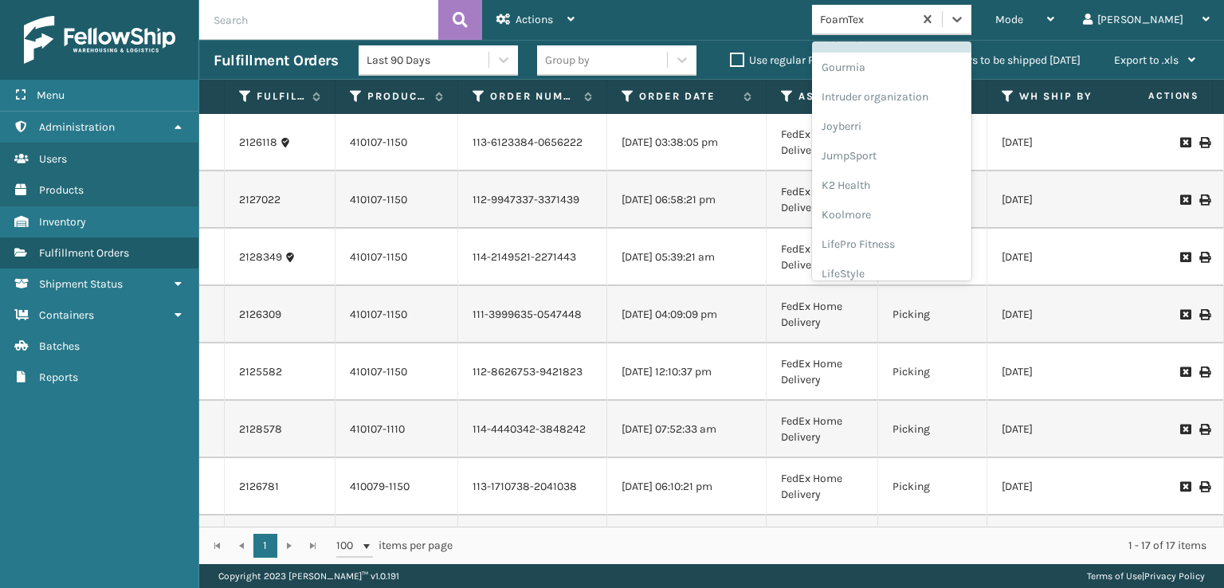
scroll to position [344, 0]
click at [908, 99] on div "FoamTex" at bounding box center [891, 98] width 159 height 29
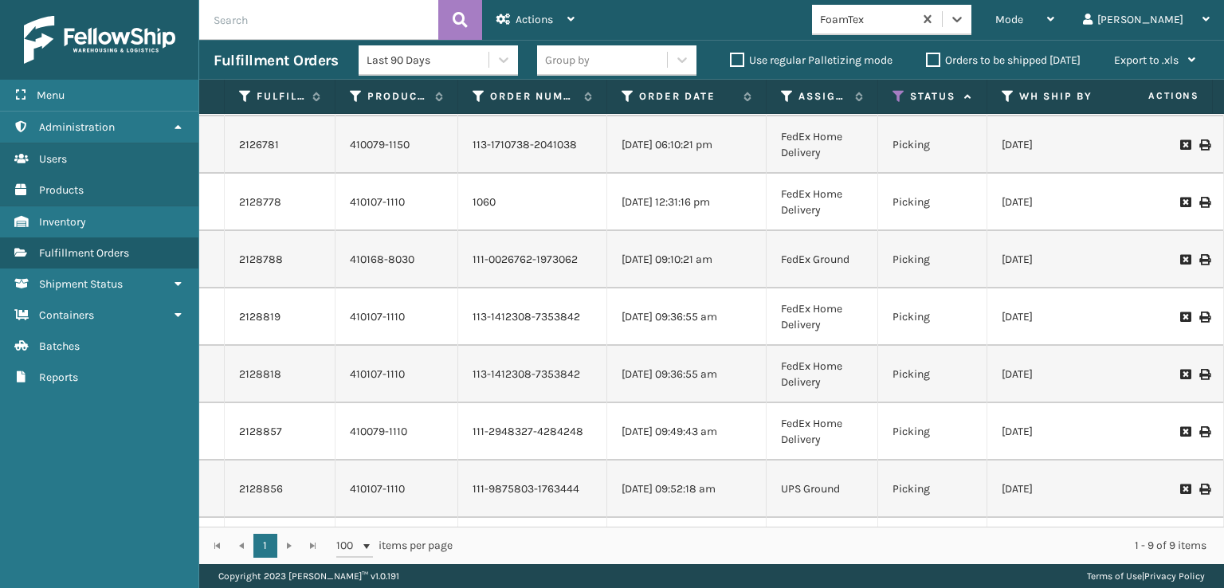
scroll to position [115, 0]
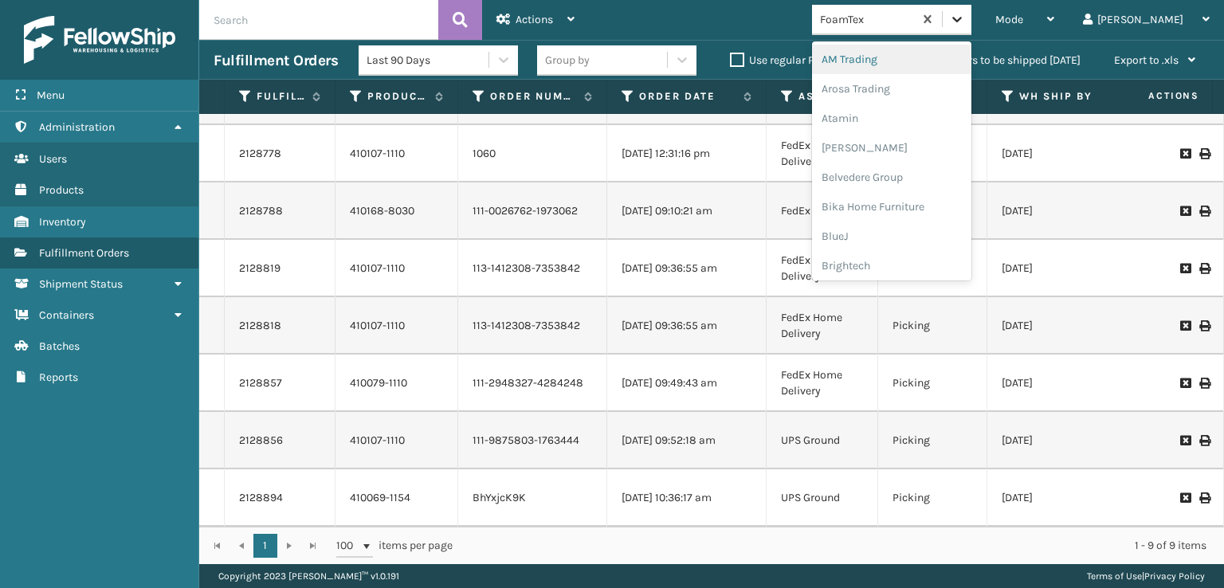
click at [971, 23] on div at bounding box center [957, 19] width 29 height 29
click at [922, 224] on div "SleepGeekz" at bounding box center [891, 232] width 159 height 29
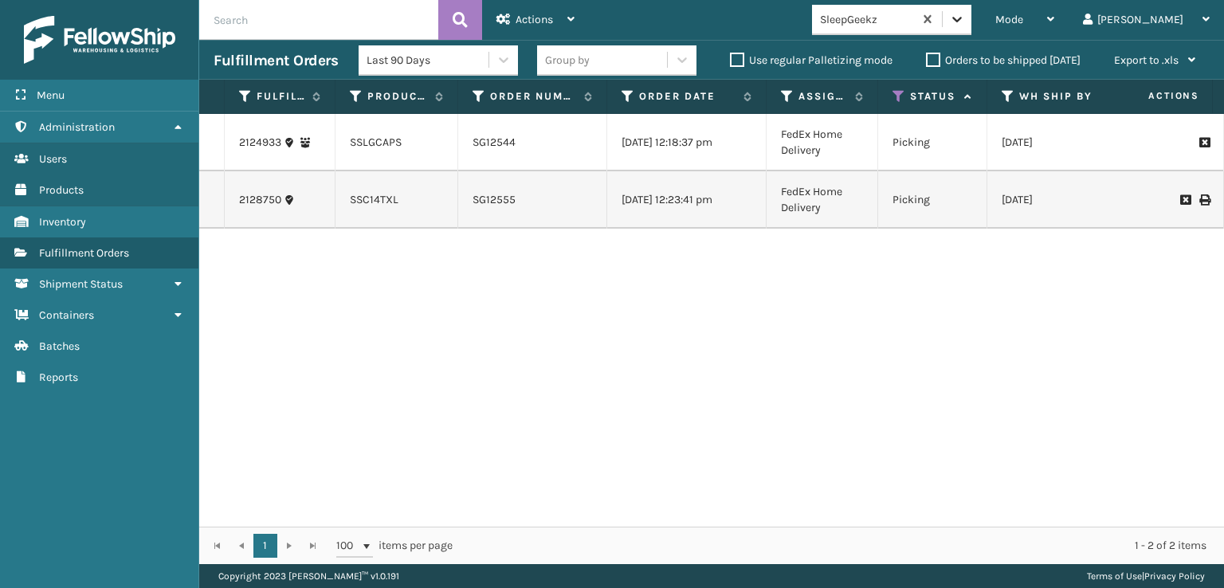
click at [962, 19] on icon at bounding box center [957, 20] width 10 height 6
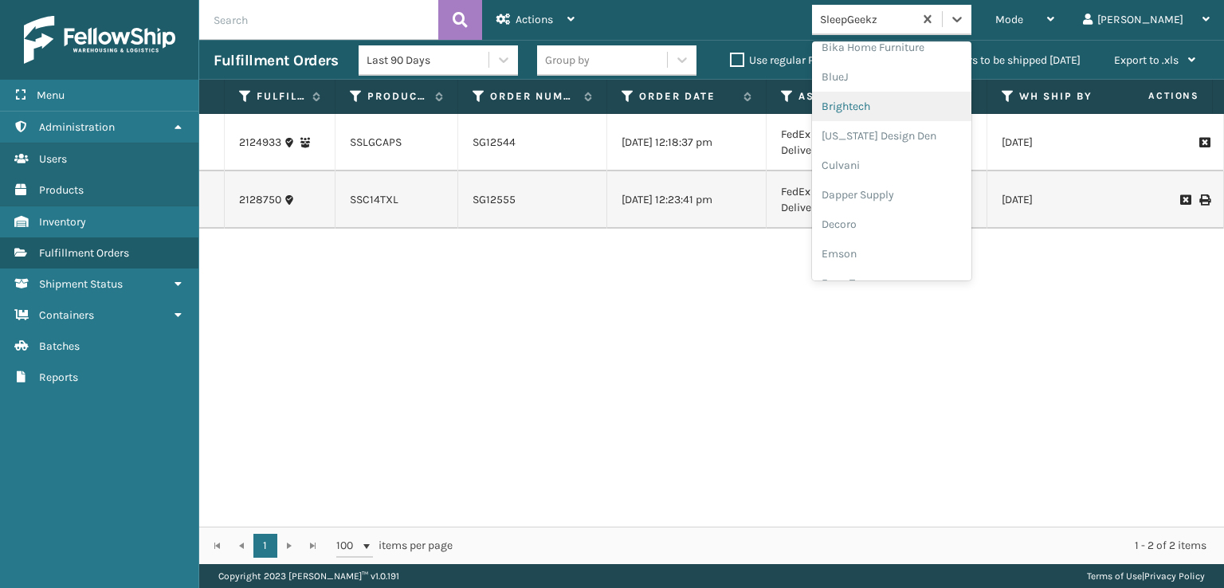
scroll to position [239, 0]
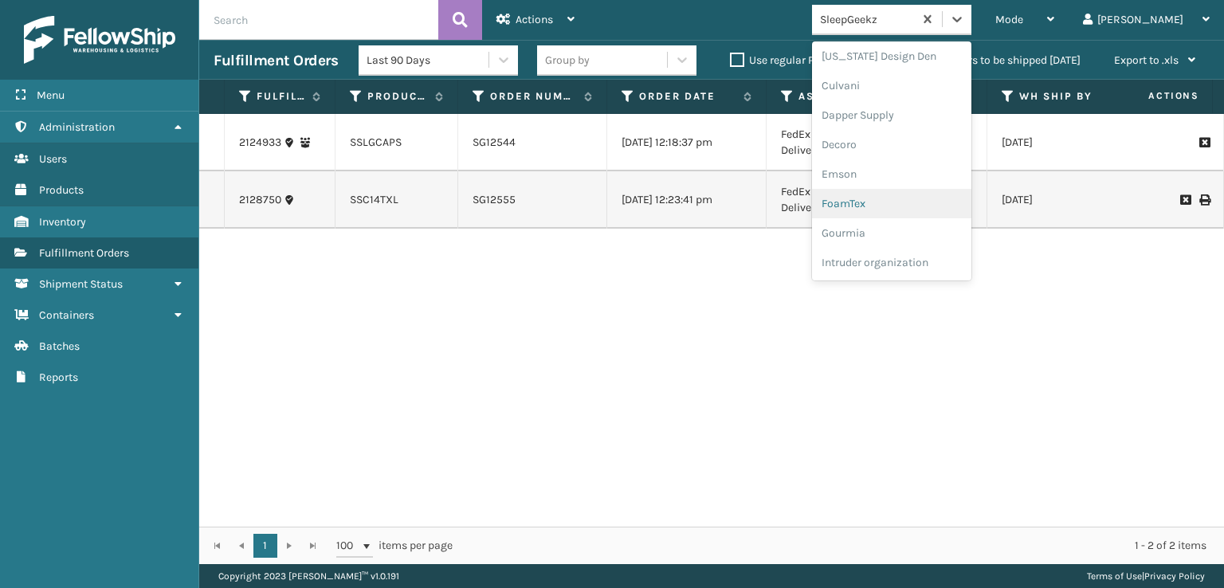
click at [892, 202] on div "FoamTex" at bounding box center [891, 203] width 159 height 29
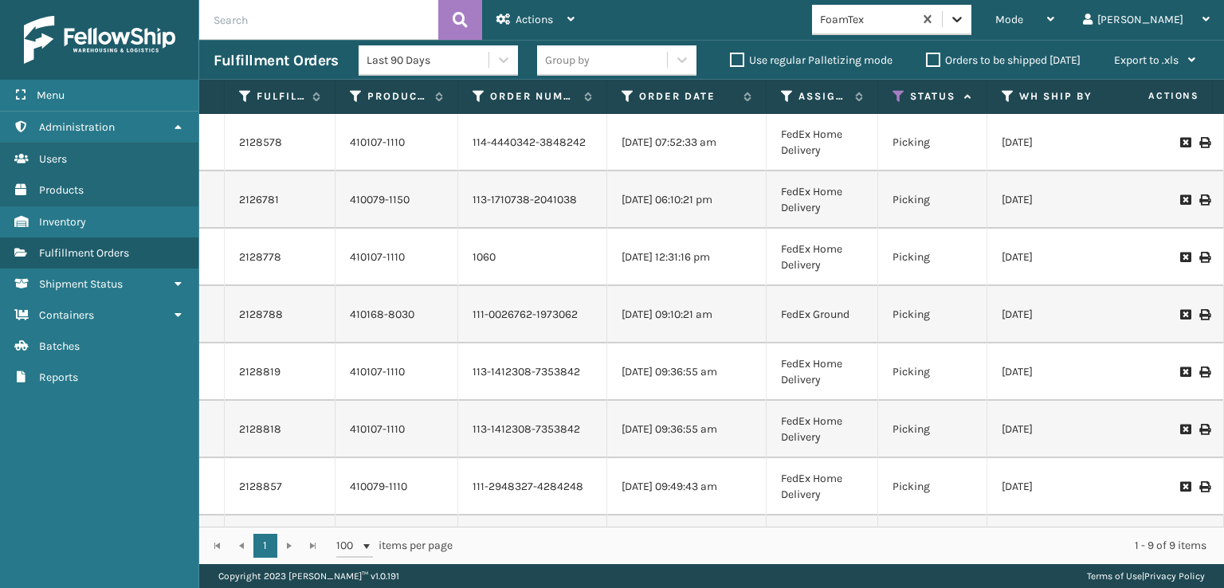
click at [971, 27] on div at bounding box center [957, 19] width 29 height 29
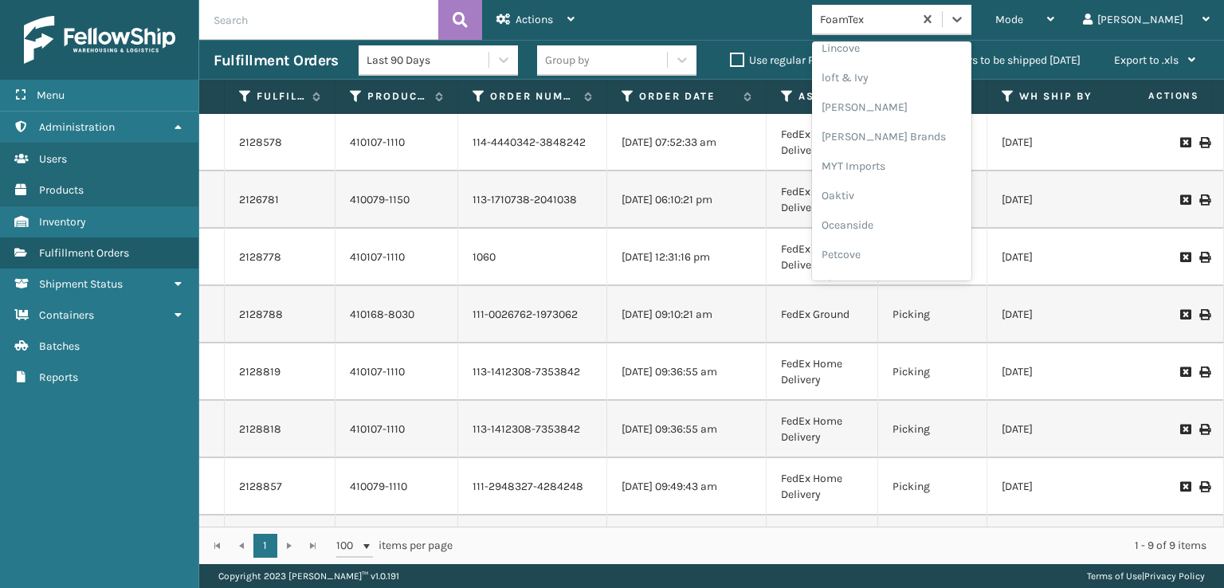
scroll to position [663, 0]
click at [934, 130] on div "[PERSON_NAME] Brands" at bounding box center [891, 133] width 159 height 29
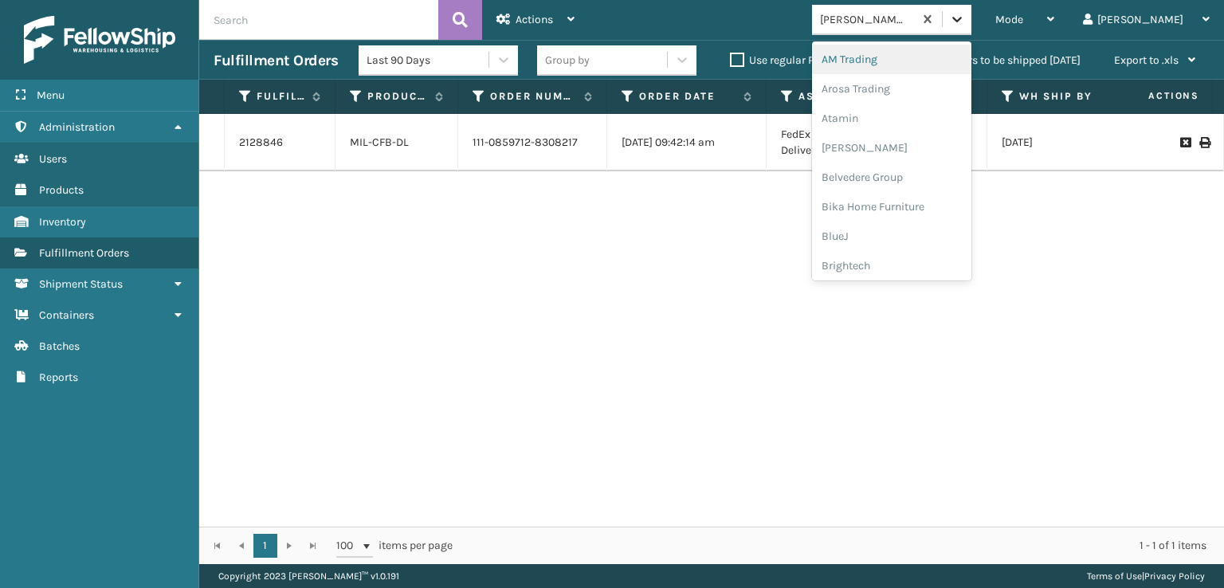
click at [962, 20] on icon at bounding box center [957, 20] width 10 height 6
click at [919, 154] on div "[PERSON_NAME] Brands" at bounding box center [891, 156] width 159 height 29
click at [965, 22] on icon at bounding box center [957, 19] width 16 height 16
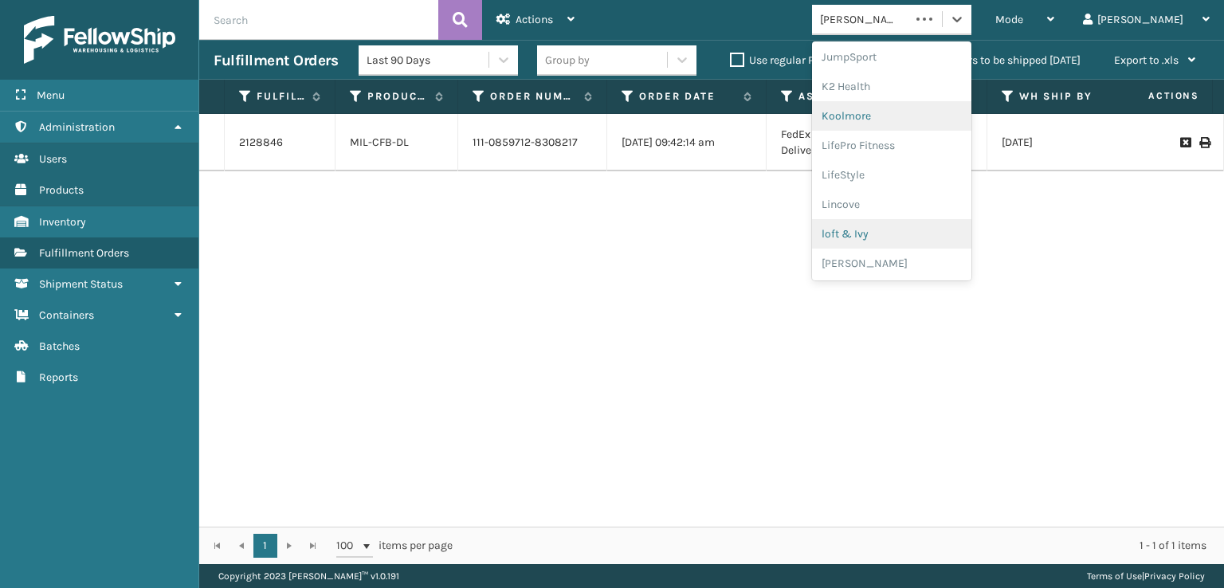
scroll to position [580, 0]
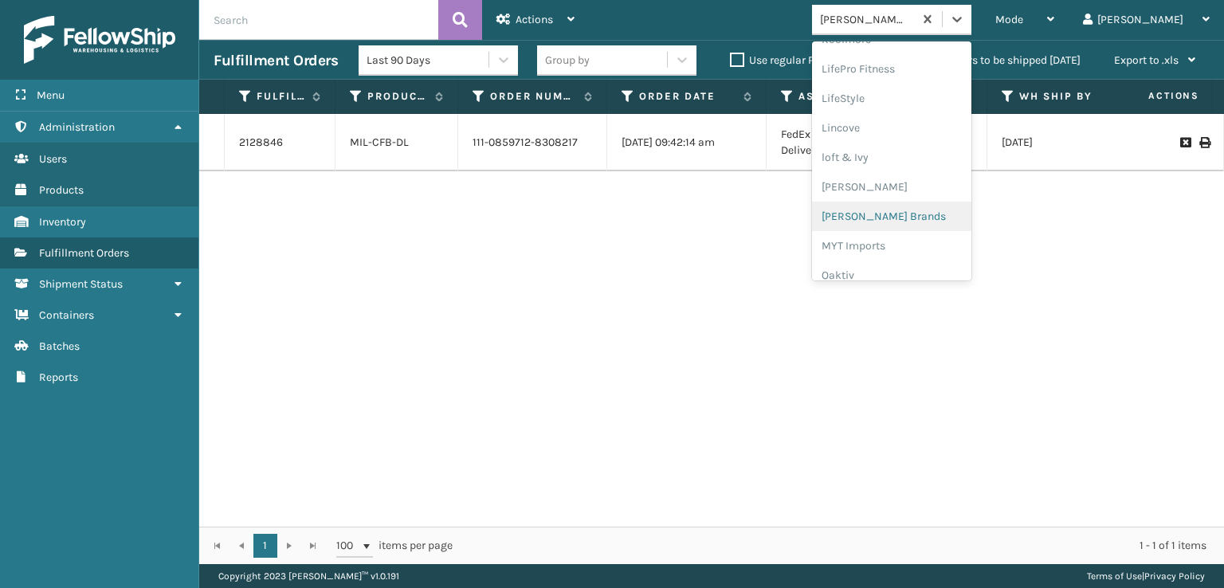
click at [940, 217] on div "[PERSON_NAME] Brands" at bounding box center [891, 216] width 159 height 29
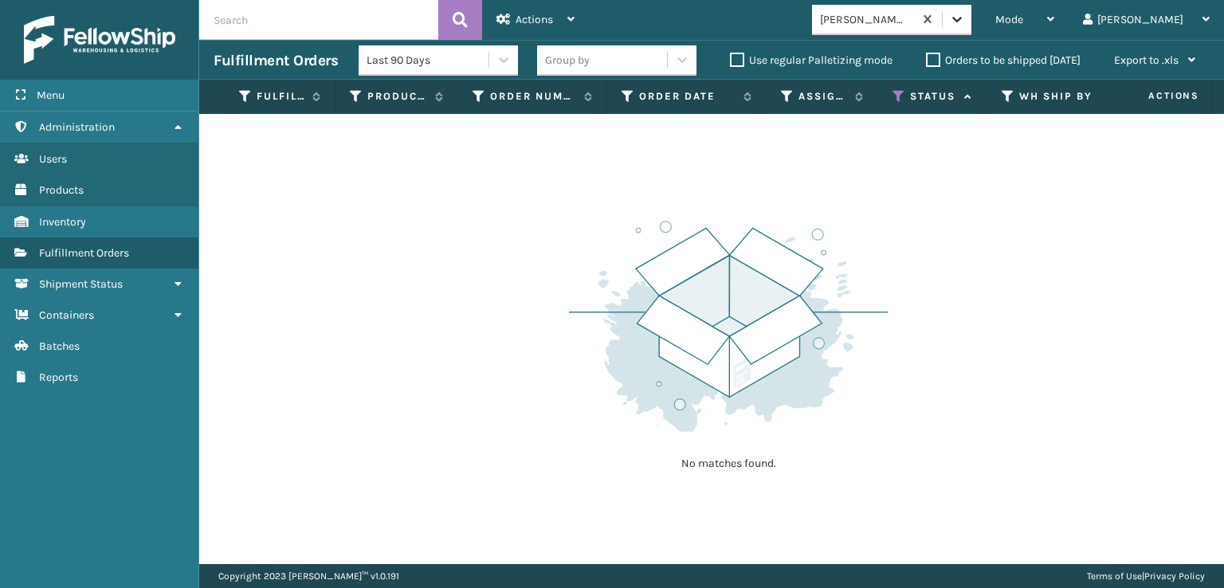
click at [965, 14] on icon at bounding box center [957, 19] width 16 height 16
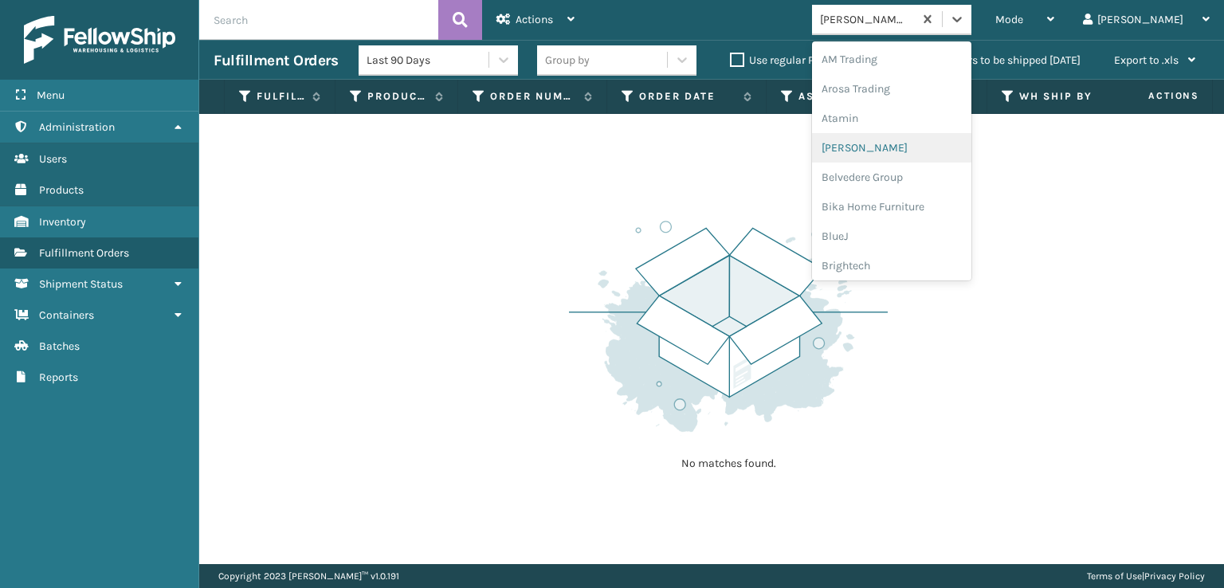
scroll to position [239, 0]
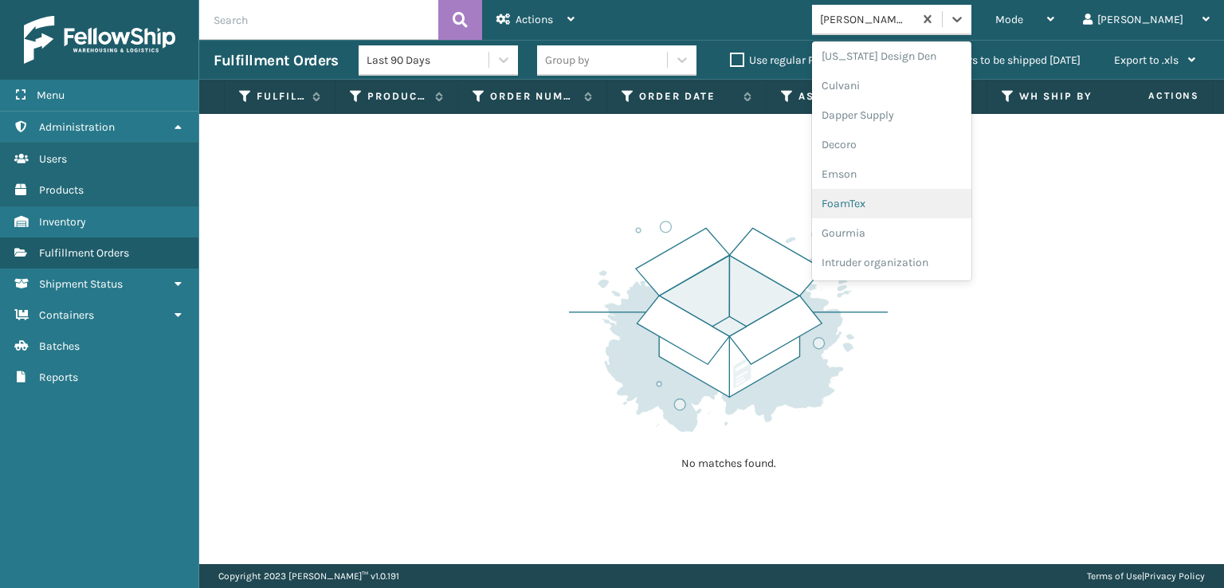
click at [912, 204] on div "FoamTex" at bounding box center [891, 203] width 159 height 29
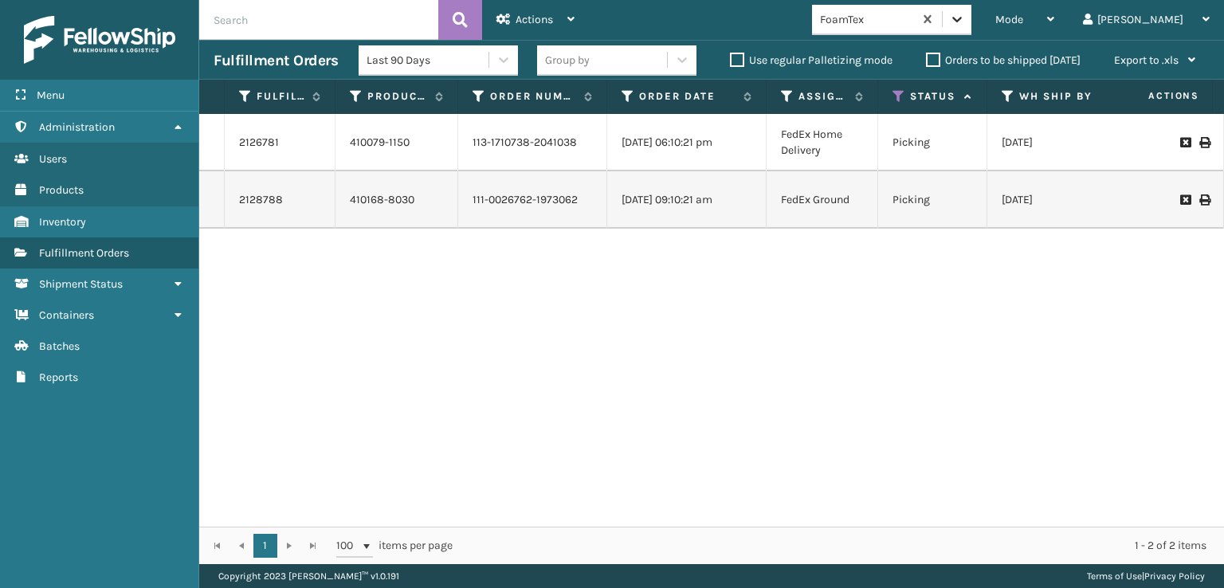
click at [971, 5] on div at bounding box center [957, 19] width 29 height 29
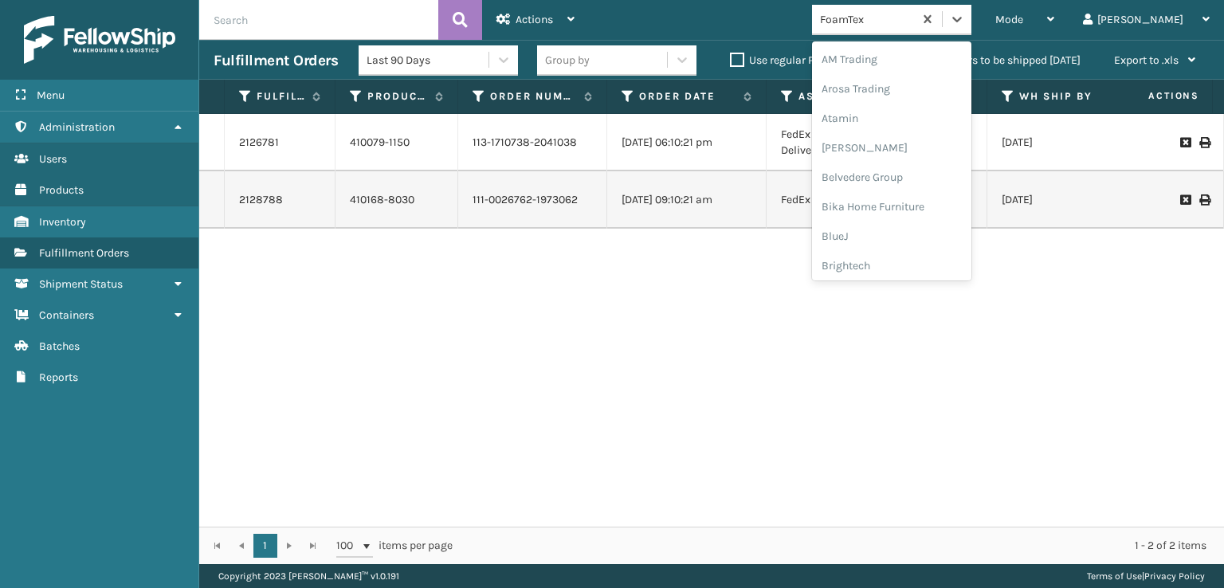
scroll to position [186, 0]
click at [937, 249] on div "FoamTex" at bounding box center [891, 255] width 159 height 29
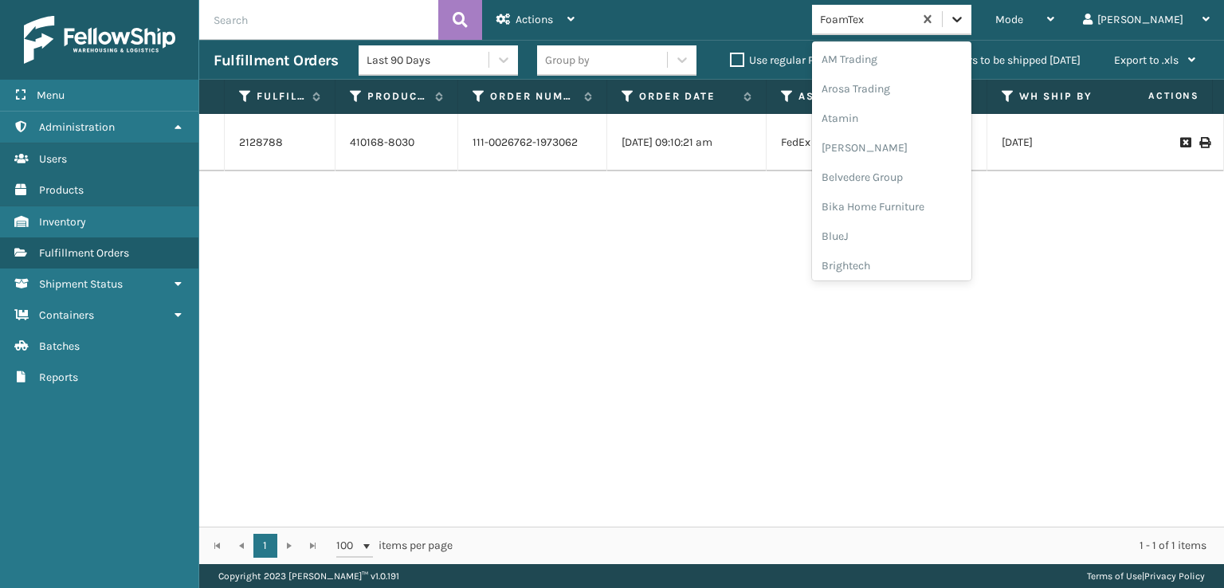
click at [965, 18] on icon at bounding box center [957, 19] width 16 height 16
click at [911, 214] on div "[PERSON_NAME] Brands" at bounding box center [891, 212] width 159 height 29
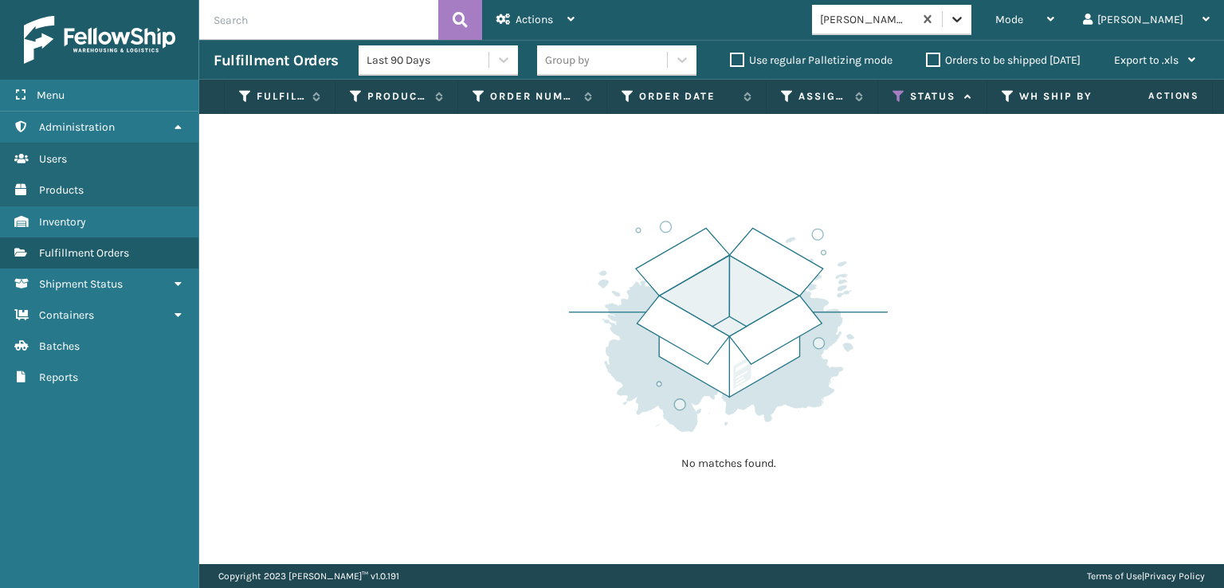
click at [965, 19] on icon at bounding box center [957, 19] width 16 height 16
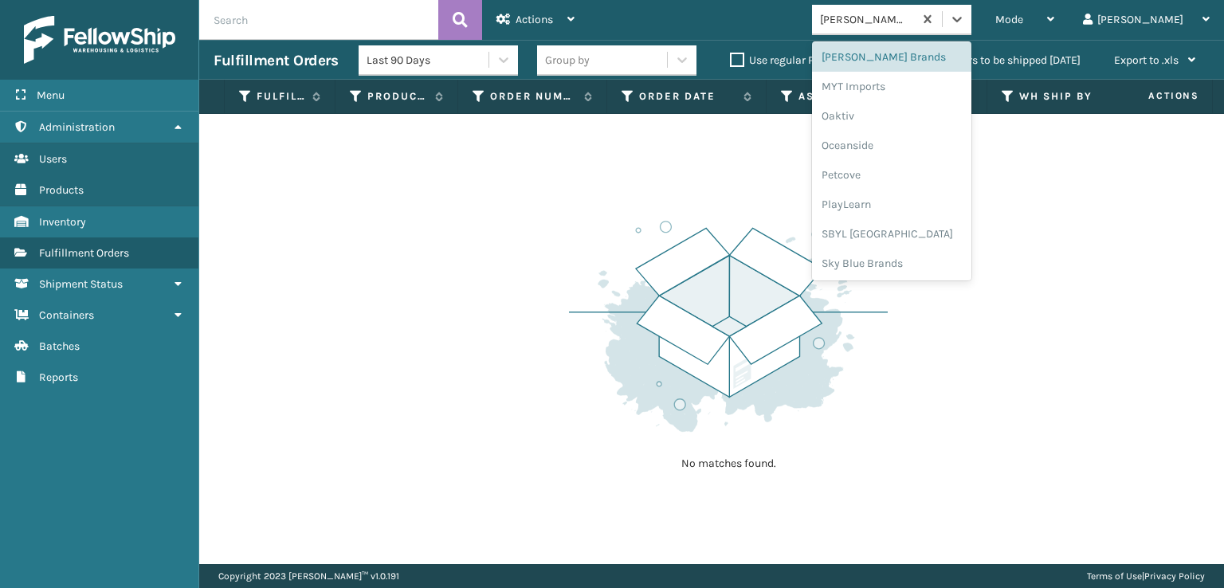
scroll to position [743, 0]
click at [919, 229] on div "SBYL [GEOGRAPHIC_DATA]" at bounding box center [891, 230] width 159 height 29
click at [971, 29] on div at bounding box center [957, 19] width 29 height 29
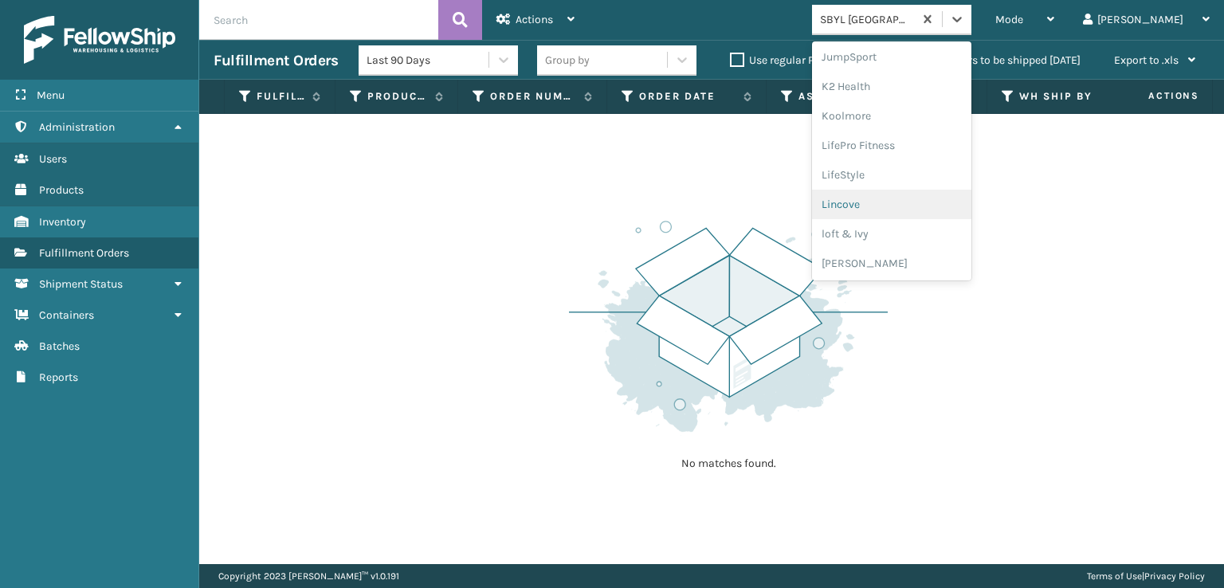
scroll to position [799, 0]
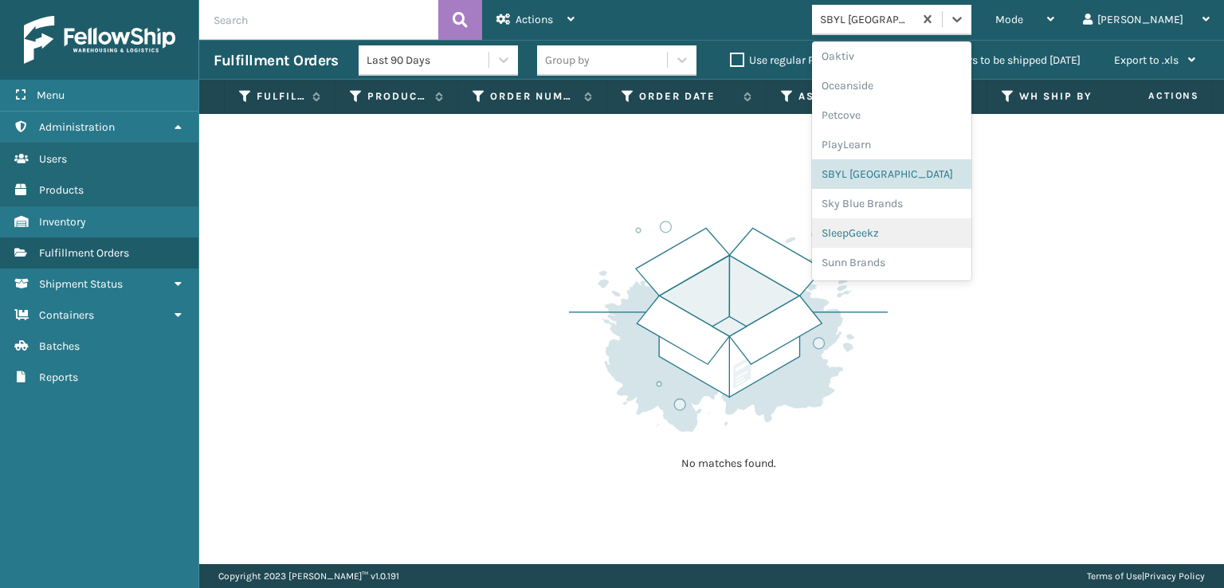
click at [913, 229] on div "SleepGeekz" at bounding box center [891, 232] width 159 height 29
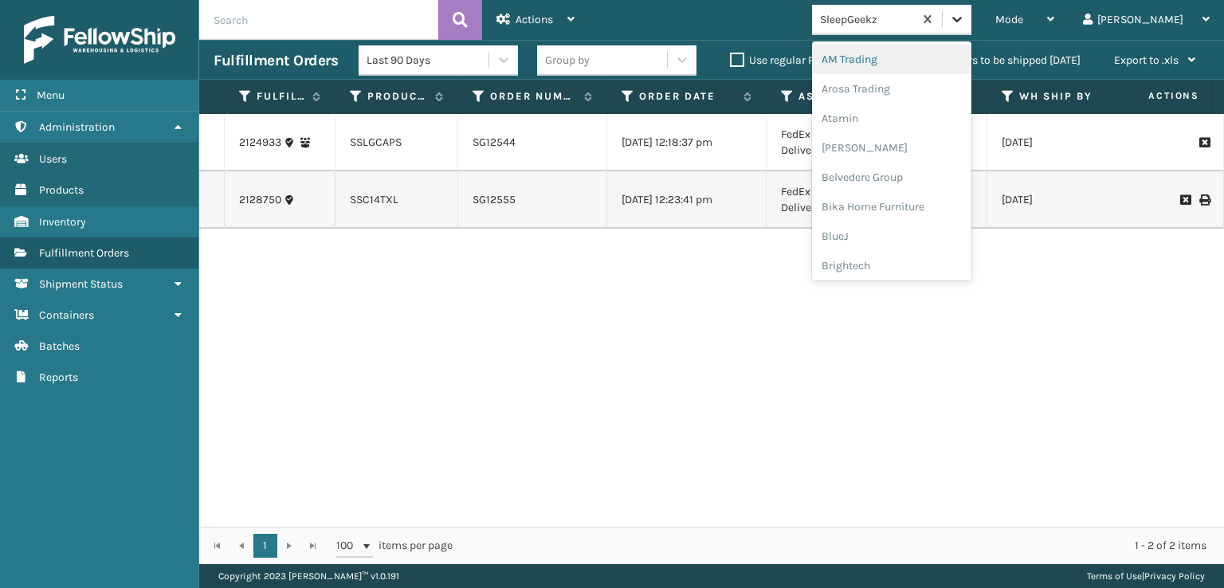
click at [965, 18] on icon at bounding box center [957, 19] width 16 height 16
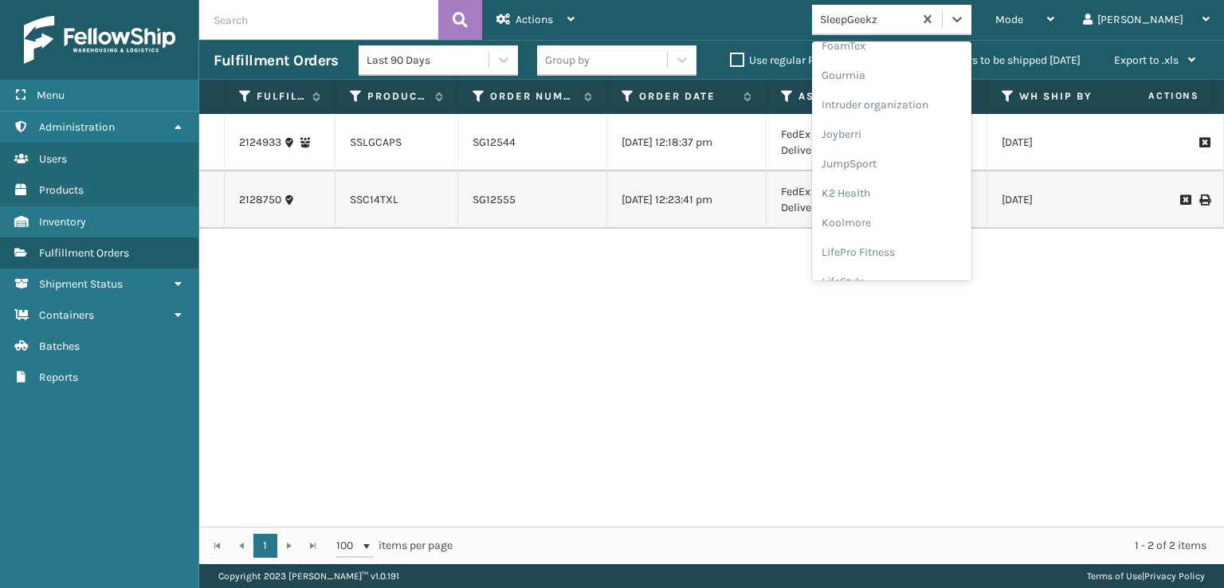
scroll to position [398, 0]
click at [919, 46] on div "FoamTex" at bounding box center [891, 43] width 159 height 29
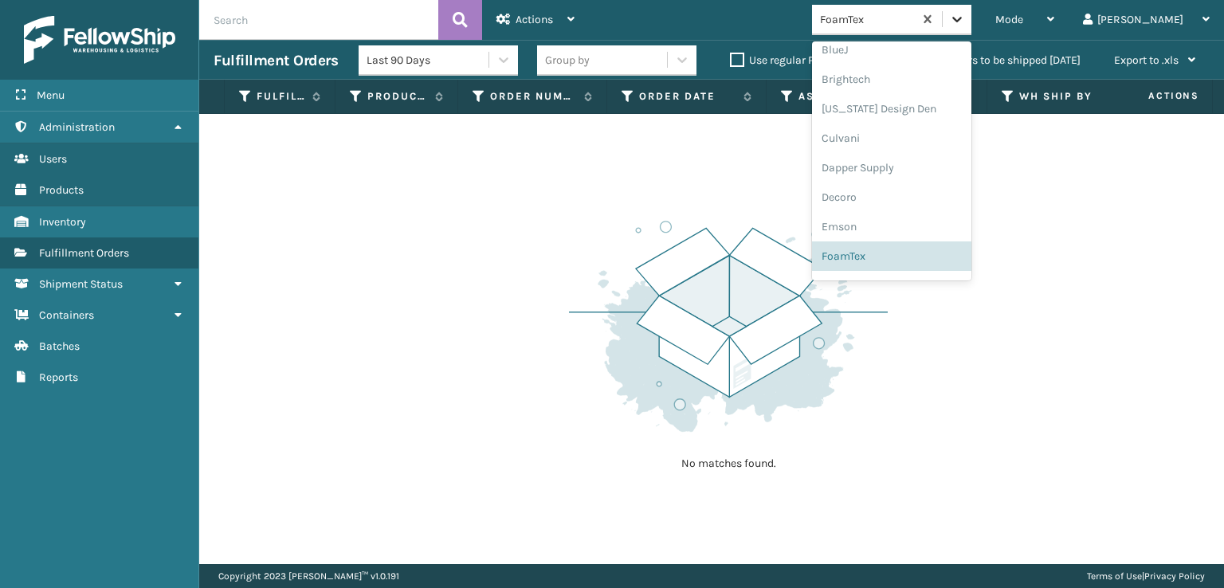
click at [965, 16] on icon at bounding box center [957, 19] width 16 height 16
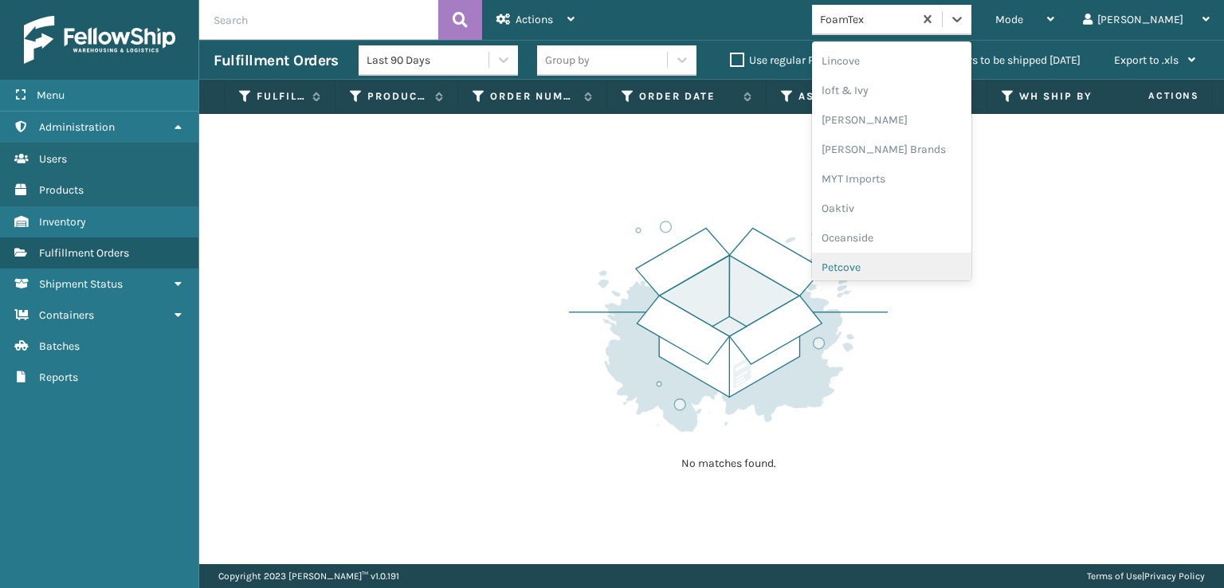
scroll to position [663, 0]
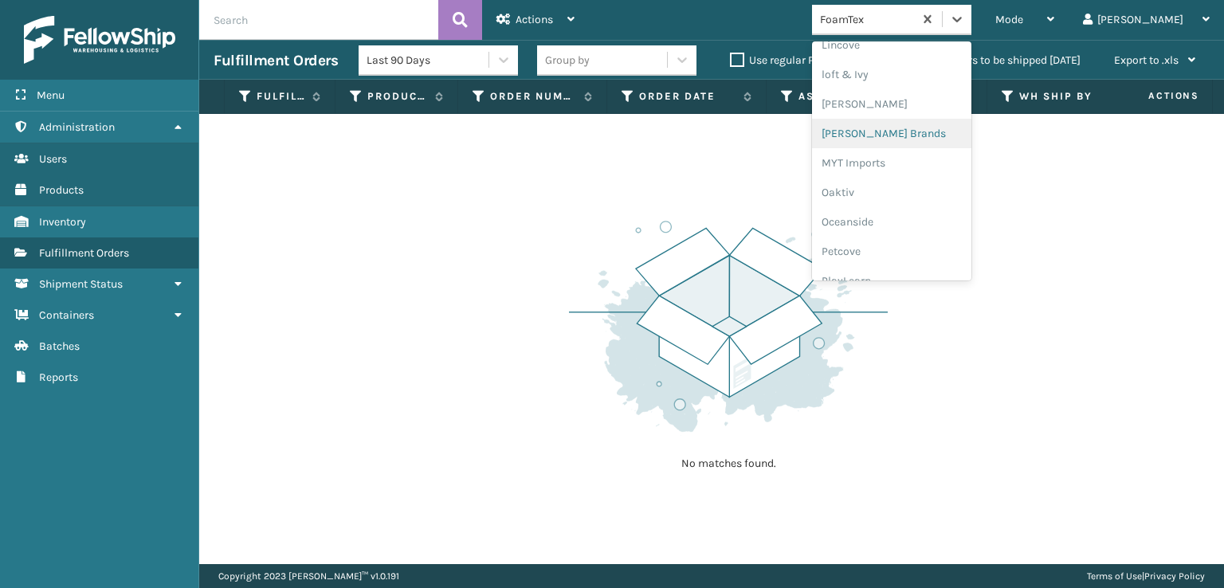
click at [902, 134] on div "[PERSON_NAME] Brands" at bounding box center [891, 133] width 159 height 29
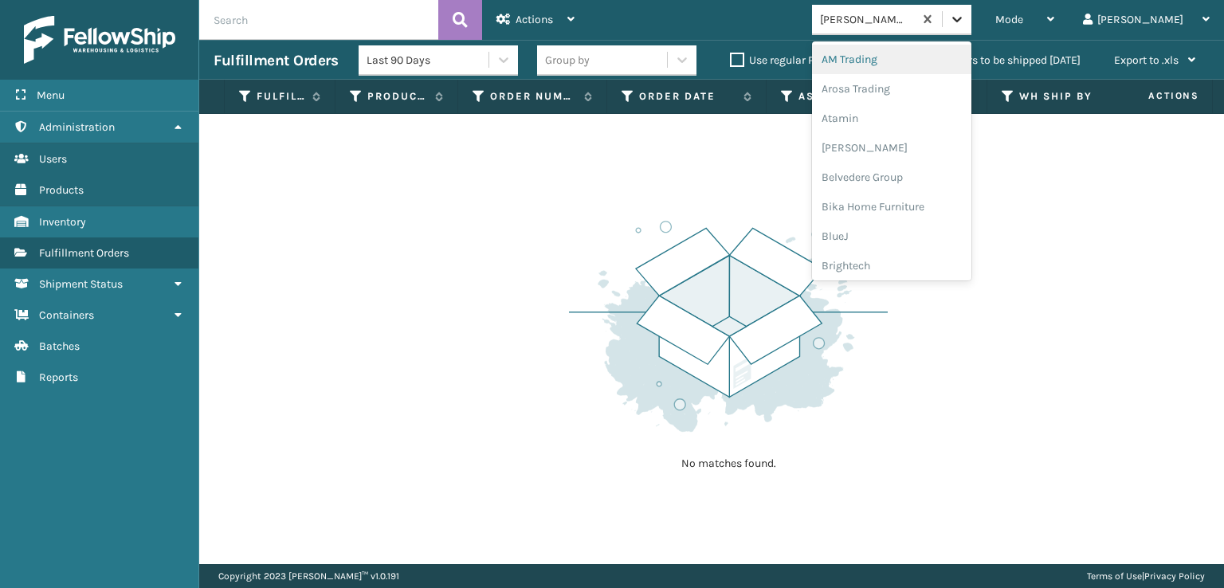
click at [965, 18] on icon at bounding box center [957, 19] width 16 height 16
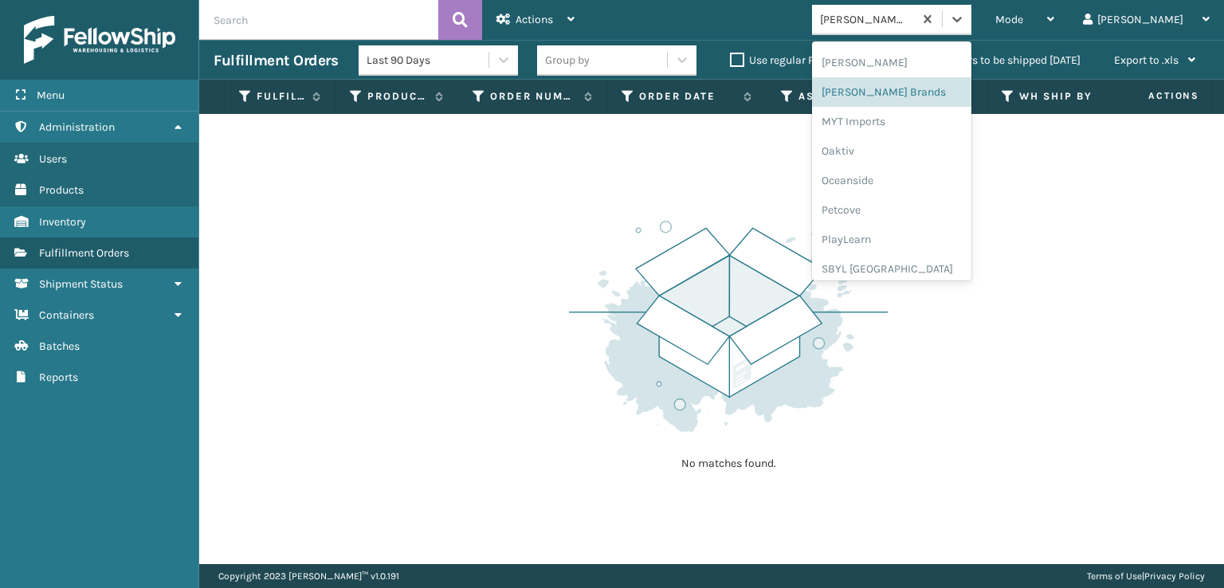
scroll to position [799, 0]
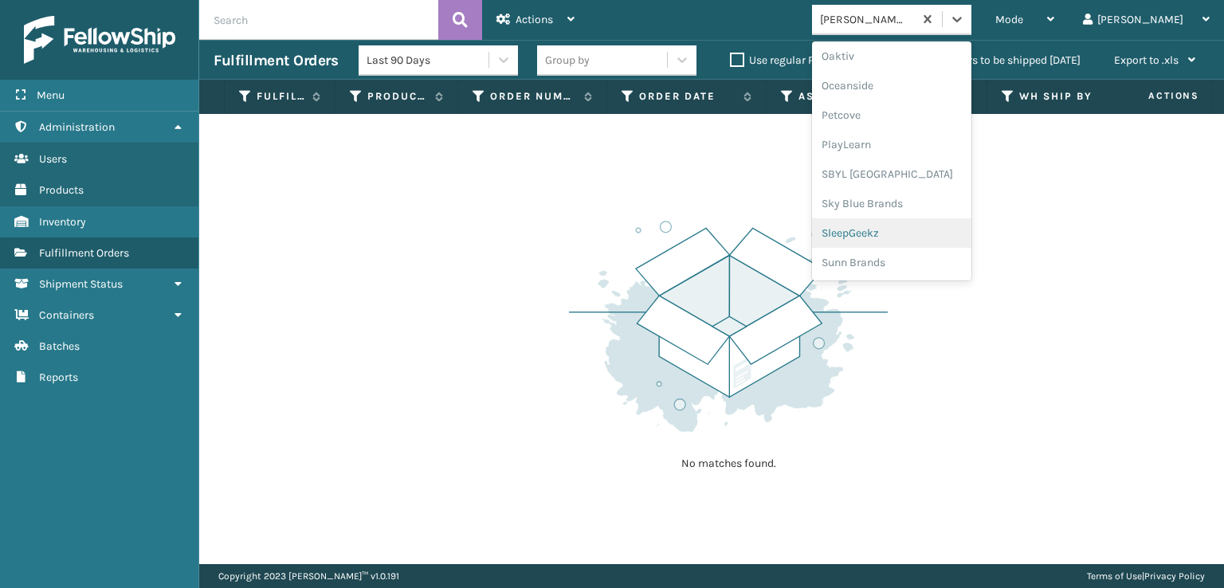
click at [908, 233] on div "SleepGeekz" at bounding box center [891, 232] width 159 height 29
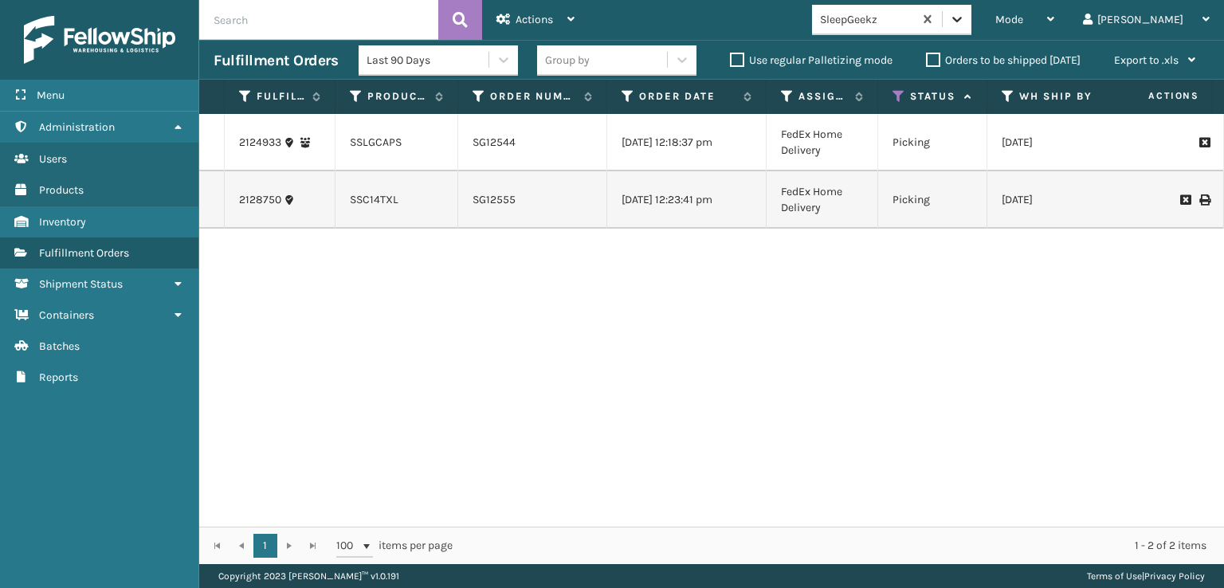
click at [965, 15] on icon at bounding box center [957, 19] width 16 height 16
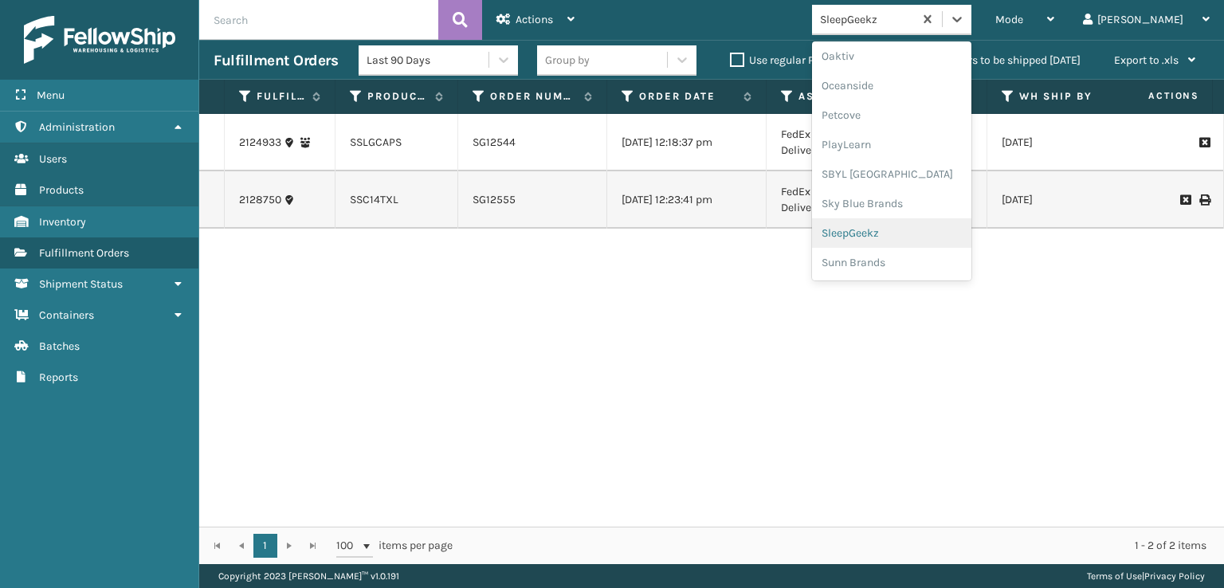
click at [925, 231] on div "SleepGeekz" at bounding box center [891, 232] width 159 height 29
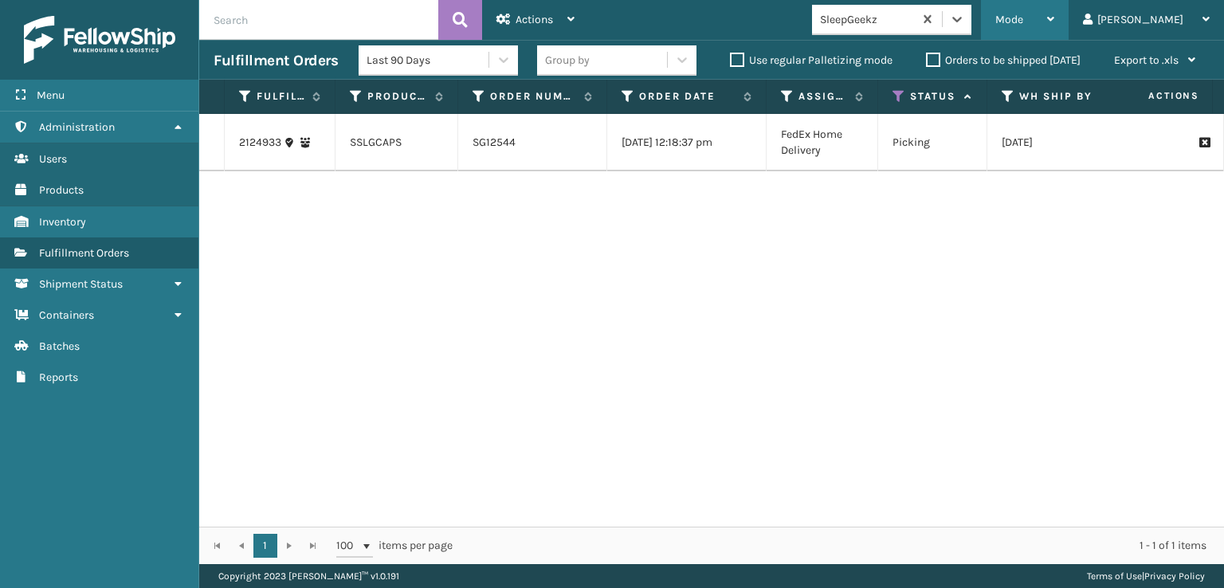
click at [1023, 20] on span "Mode" at bounding box center [1009, 20] width 28 height 14
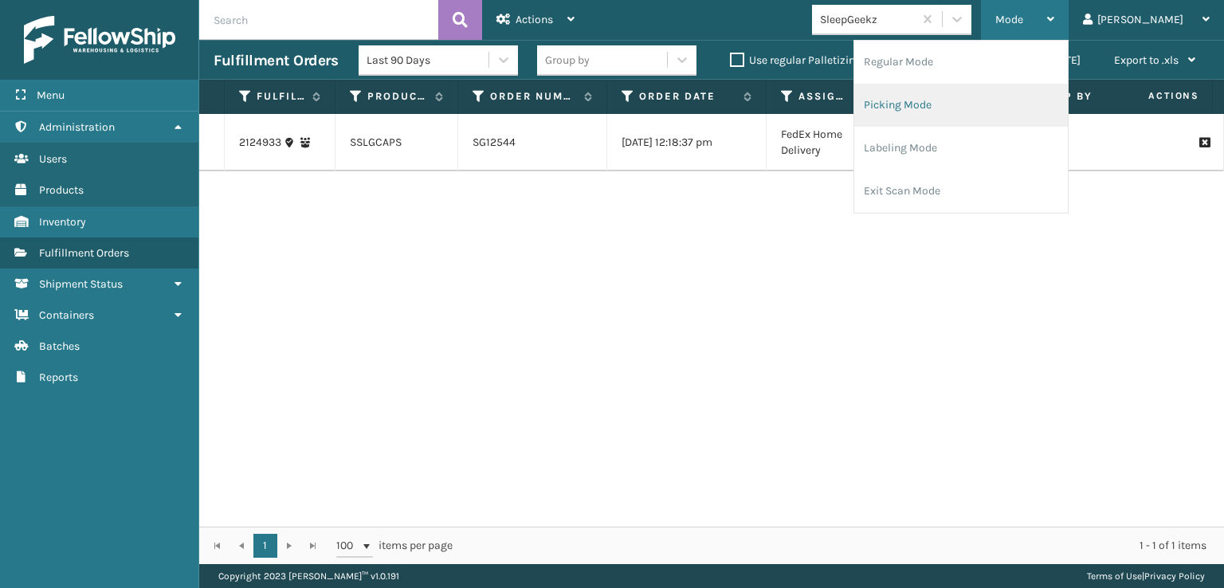
click at [955, 104] on li "Picking Mode" at bounding box center [961, 105] width 214 height 43
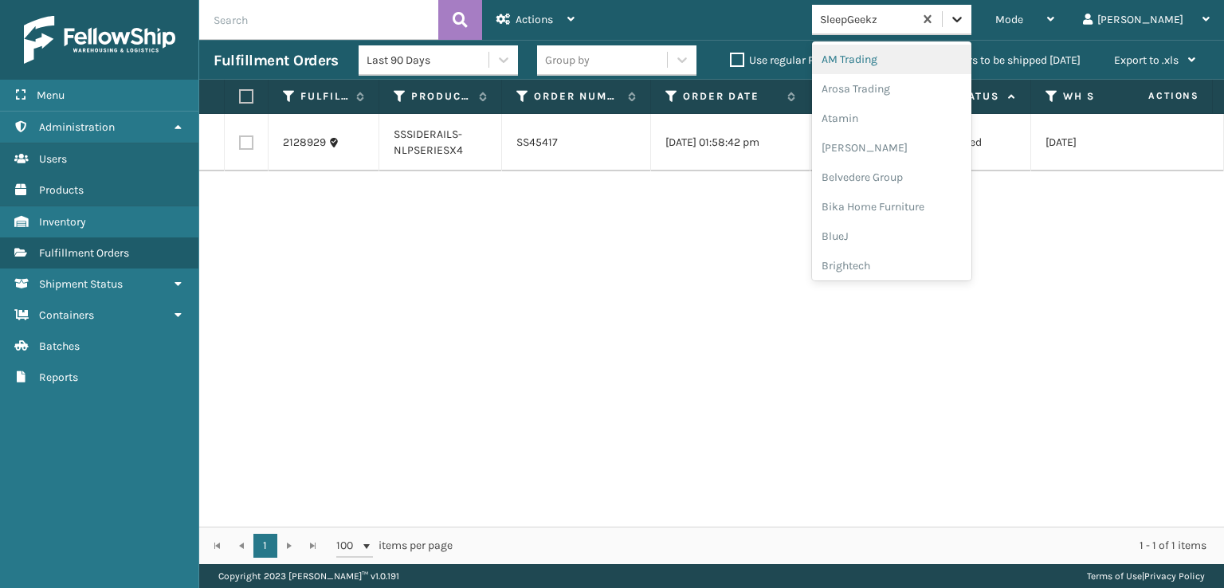
click at [971, 22] on div at bounding box center [957, 19] width 29 height 29
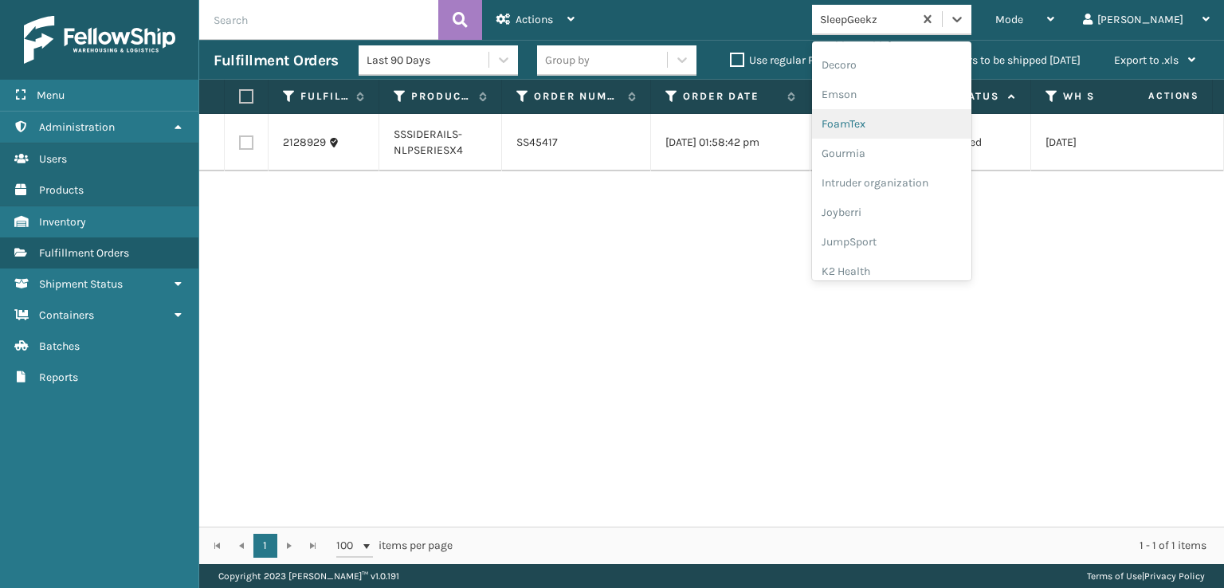
click at [912, 125] on div "FoamTex" at bounding box center [891, 123] width 159 height 29
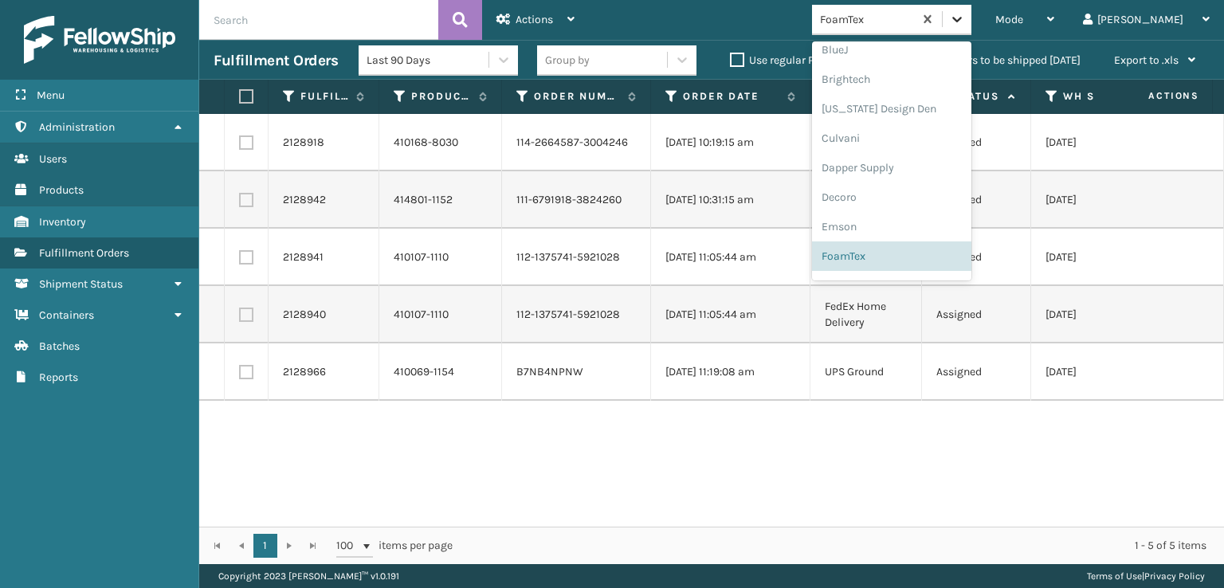
click at [962, 17] on icon at bounding box center [957, 20] width 10 height 6
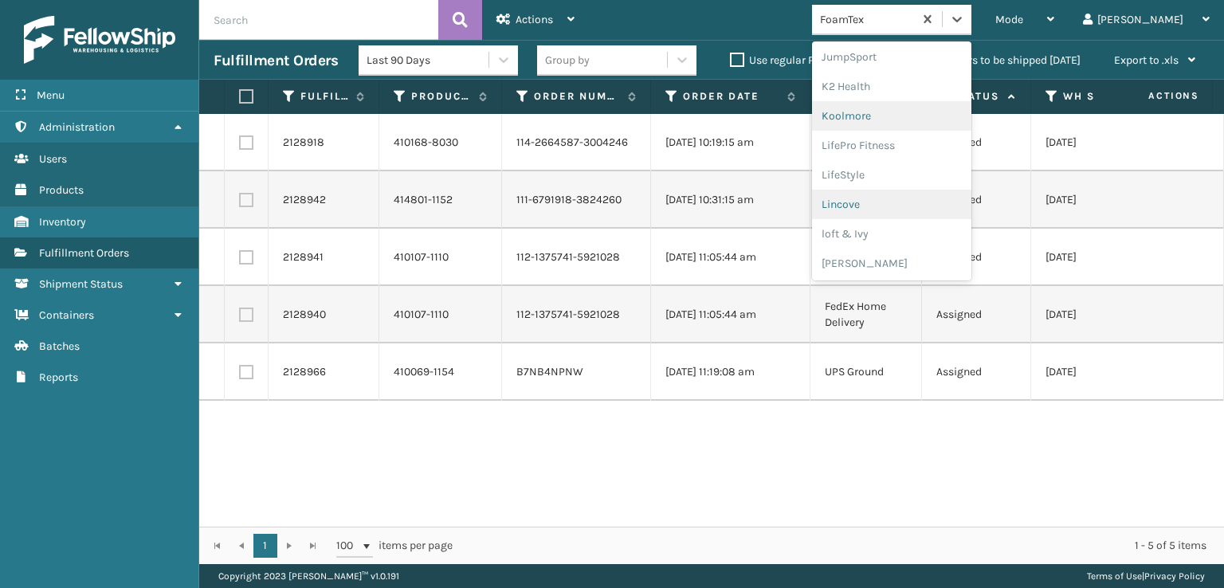
scroll to position [583, 0]
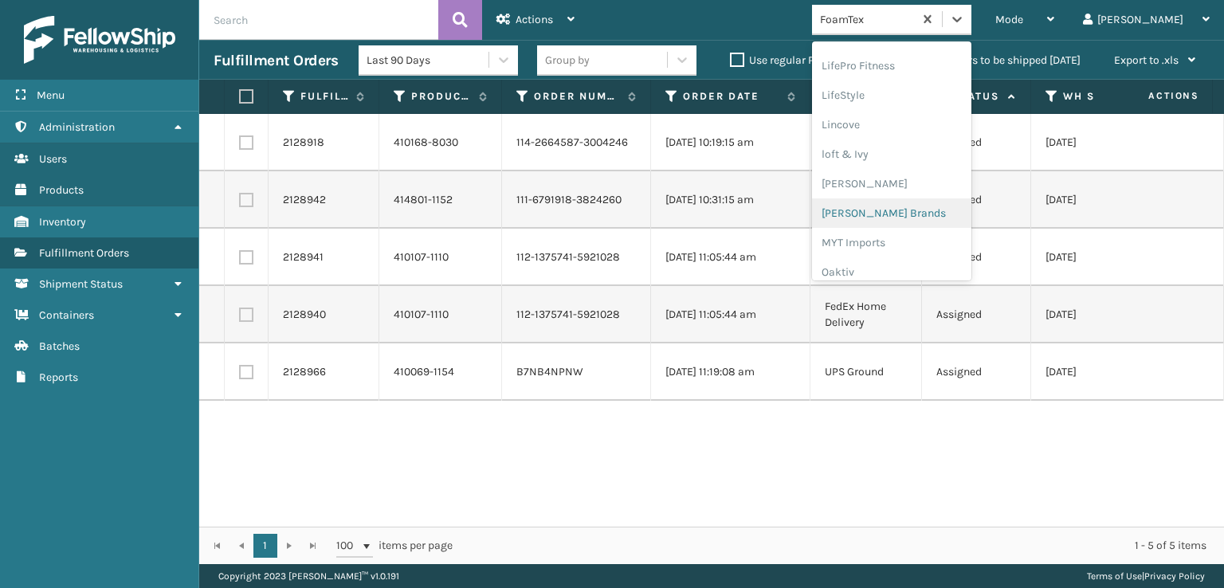
click at [915, 211] on div "[PERSON_NAME] Brands" at bounding box center [891, 212] width 159 height 29
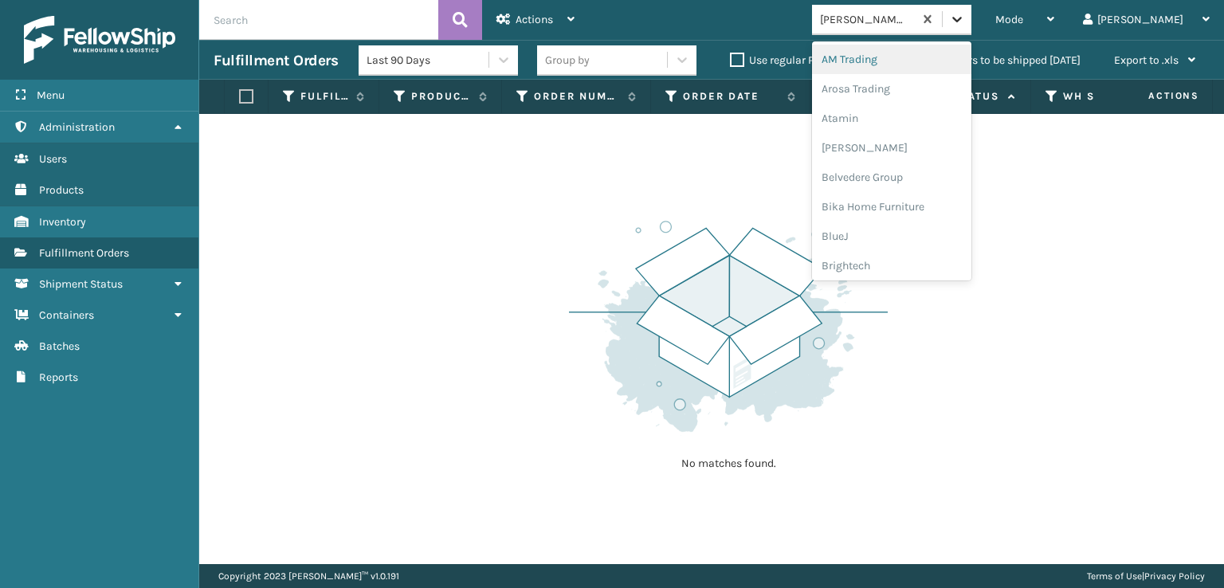
click at [965, 16] on icon at bounding box center [957, 19] width 16 height 16
click at [1054, 13] on div "Mode" at bounding box center [1024, 20] width 59 height 40
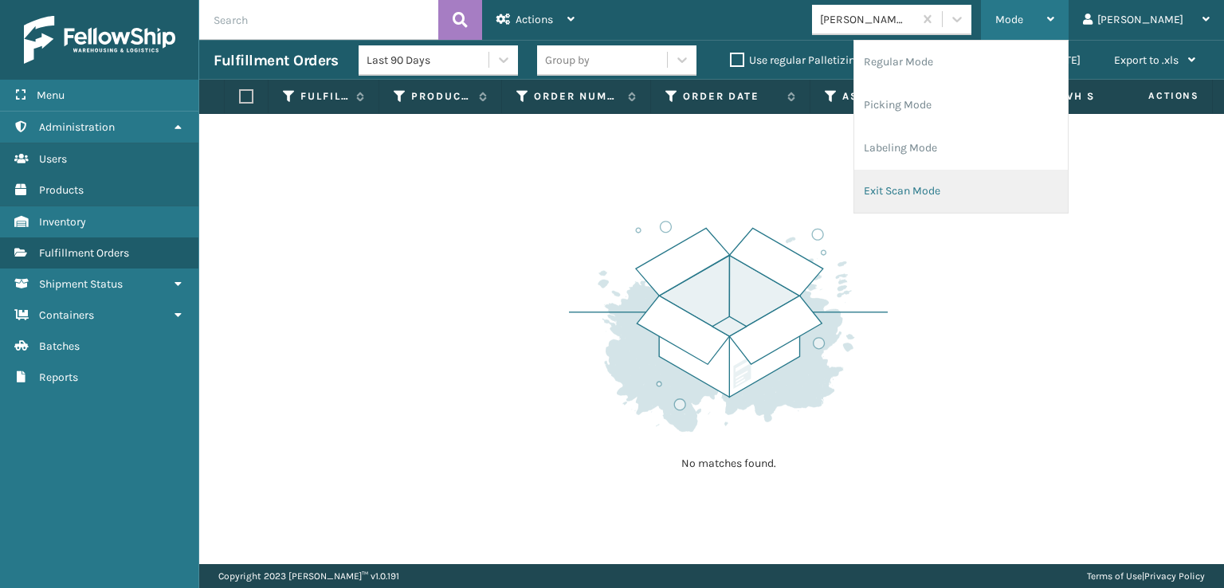
click at [971, 186] on li "Exit Scan Mode" at bounding box center [961, 191] width 214 height 43
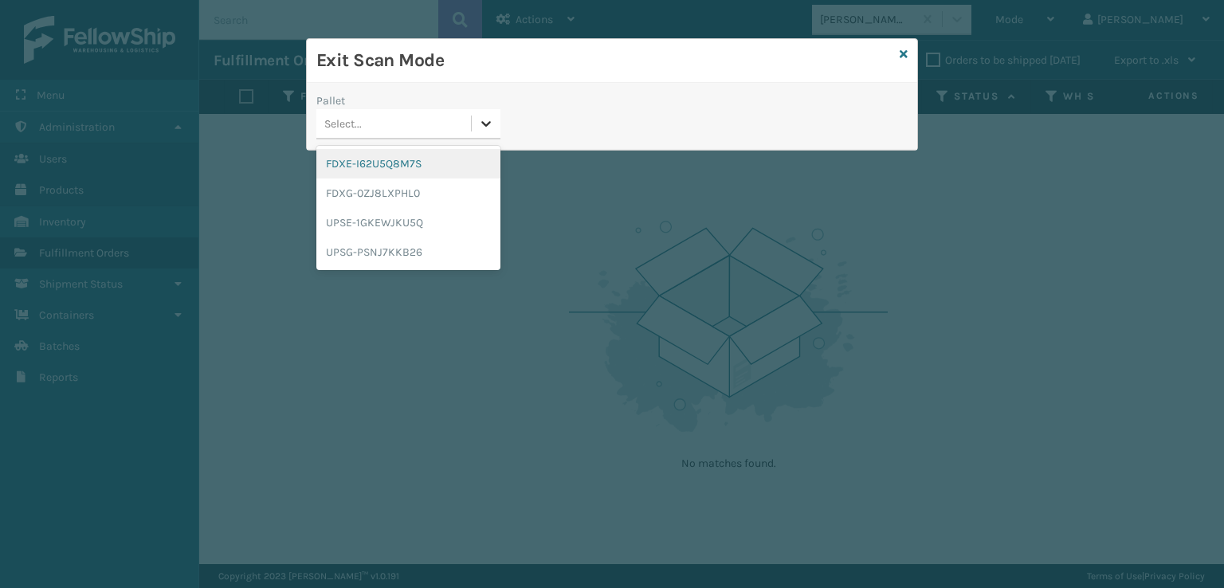
click at [489, 125] on icon at bounding box center [486, 124] width 16 height 16
click at [386, 197] on div "FDXG-0ZJ8LXPHL0" at bounding box center [408, 192] width 184 height 29
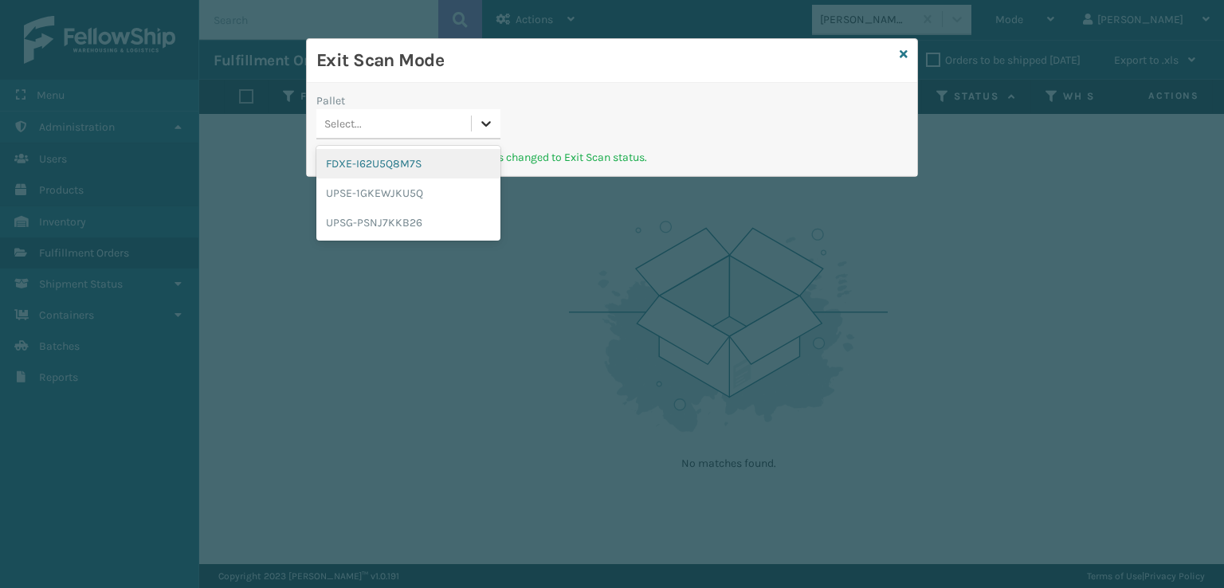
click at [481, 125] on icon at bounding box center [486, 124] width 16 height 16
click at [402, 188] on div "UPSE-1GKEWJKU5Q" at bounding box center [408, 192] width 184 height 29
click at [481, 122] on icon at bounding box center [486, 124] width 16 height 16
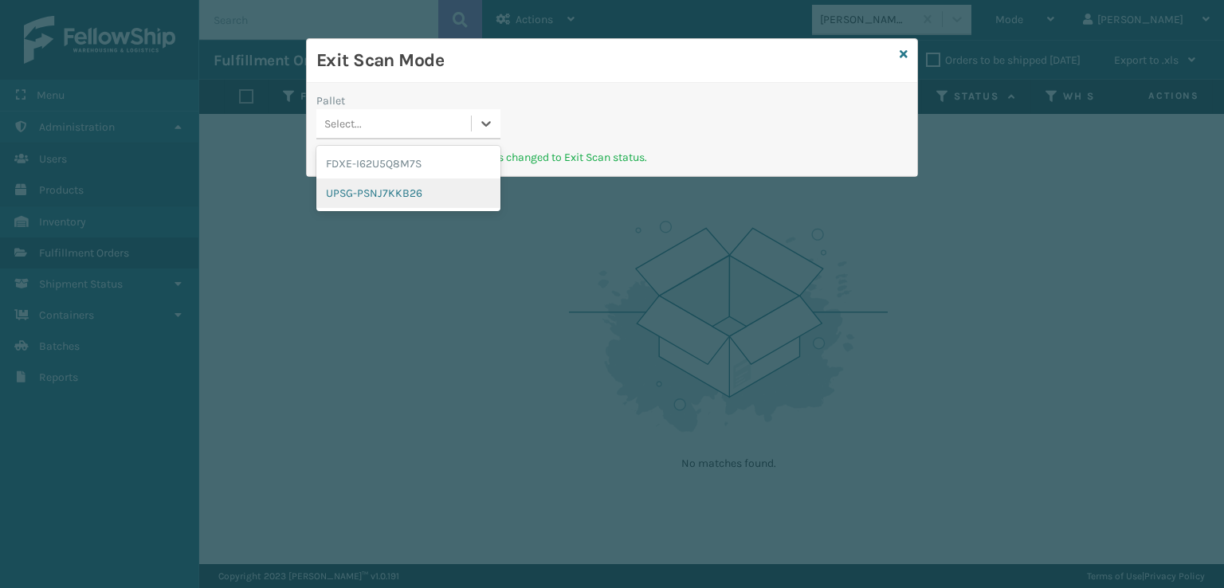
click at [395, 194] on div "UPSG-PSNJ7KKB26" at bounding box center [408, 192] width 184 height 29
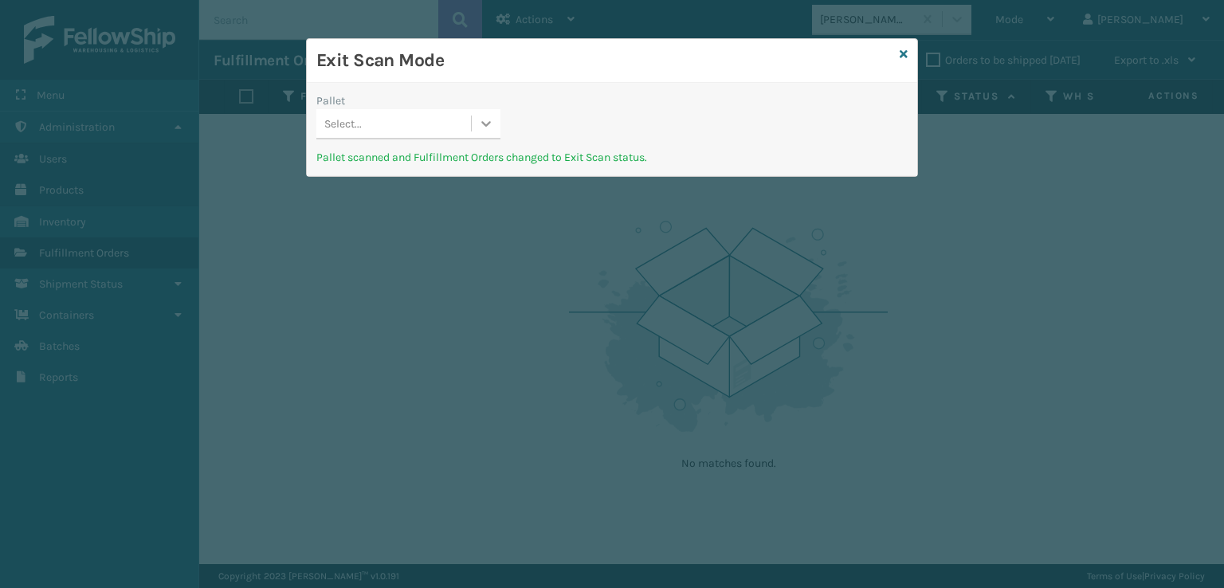
click at [481, 123] on icon at bounding box center [486, 124] width 16 height 16
click at [382, 165] on div "FDXE-I62U5Q8M7S" at bounding box center [408, 163] width 184 height 29
click at [901, 53] on icon at bounding box center [904, 54] width 8 height 11
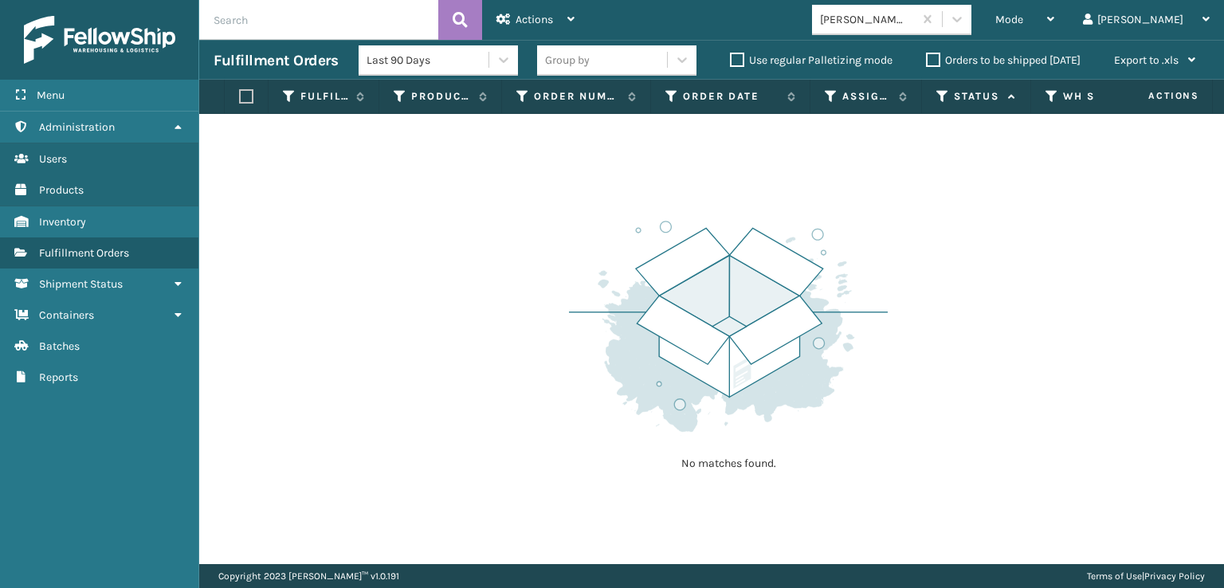
click at [730, 62] on label "Use regular Palletizing mode" at bounding box center [811, 60] width 163 height 14
click at [730, 61] on input "Use regular Palletizing mode" at bounding box center [730, 56] width 1 height 10
click at [1023, 17] on span "Mode" at bounding box center [1009, 20] width 28 height 14
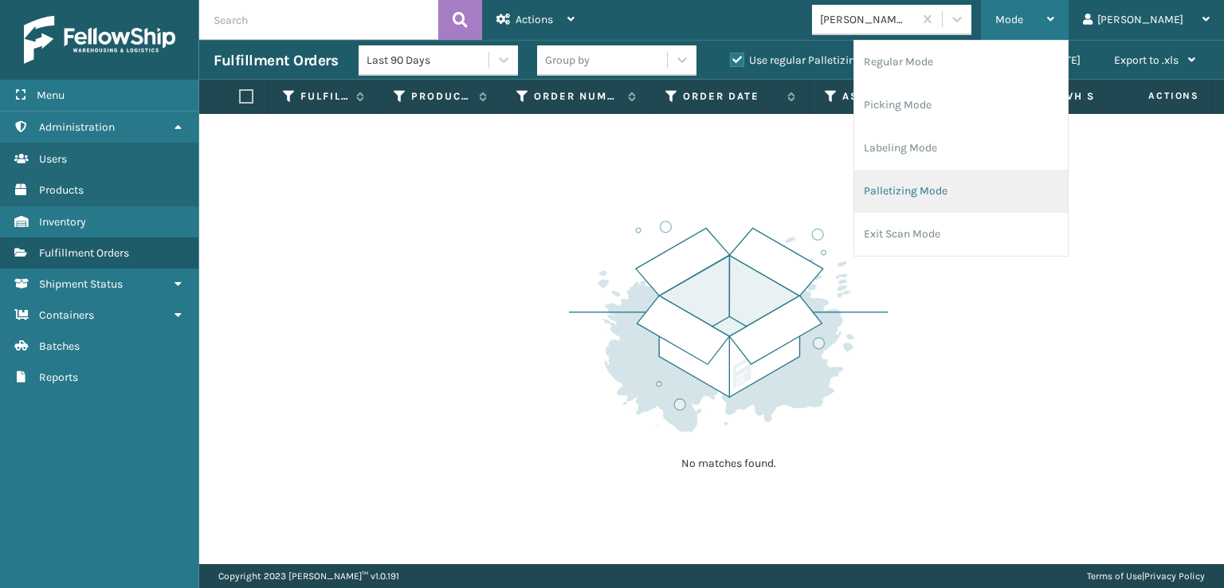
click at [956, 190] on li "Palletizing Mode" at bounding box center [961, 191] width 214 height 43
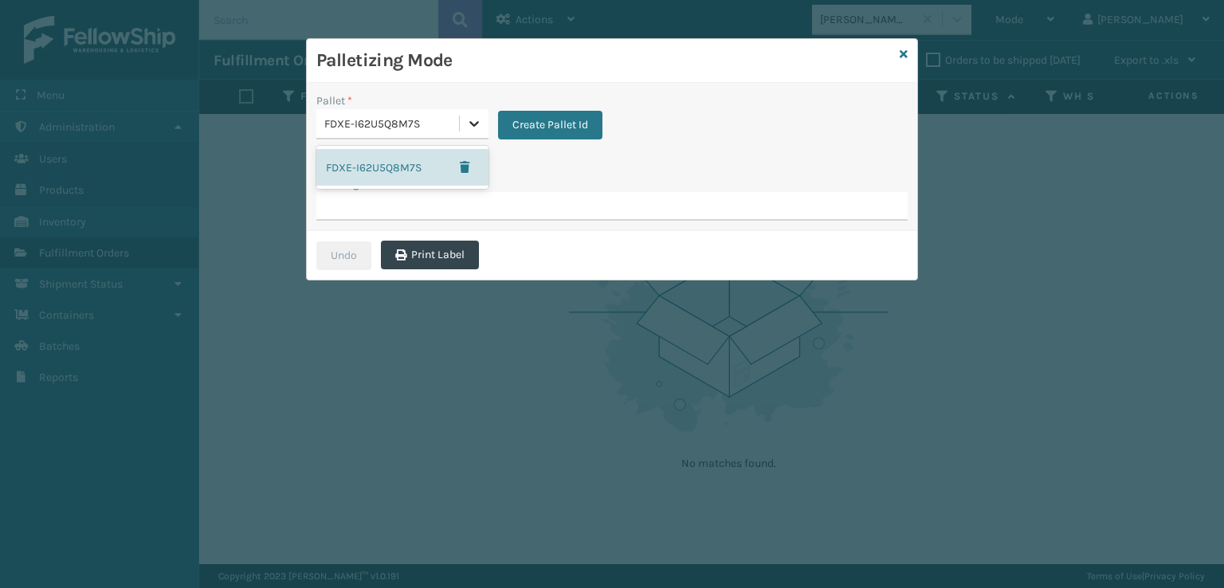
click at [467, 125] on icon at bounding box center [474, 124] width 16 height 16
click at [462, 170] on span "button" at bounding box center [465, 167] width 10 height 11
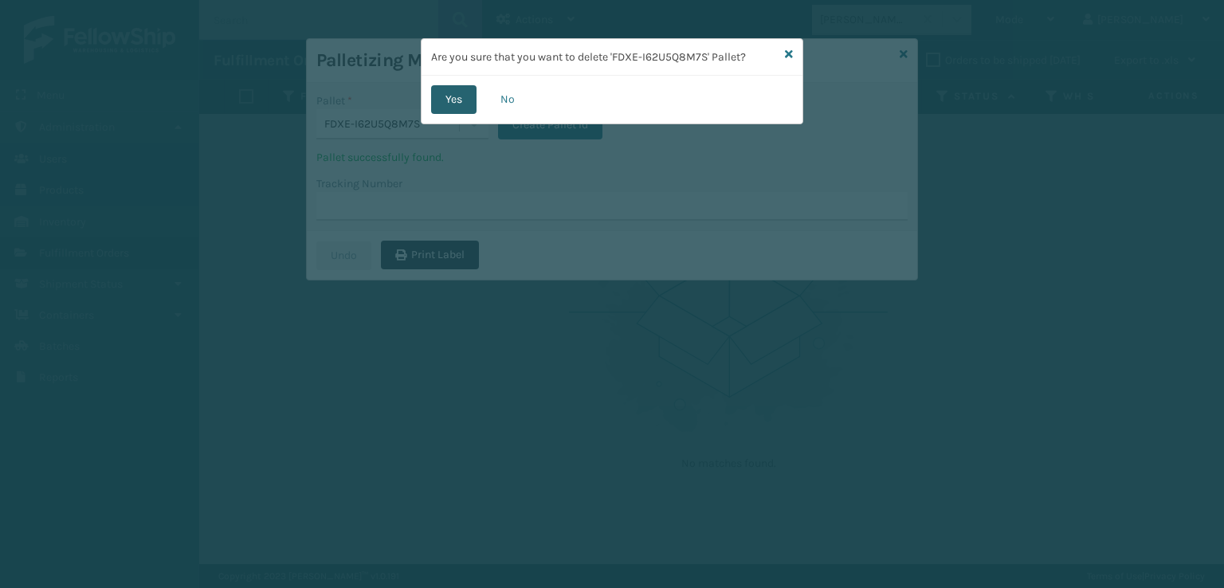
click at [445, 99] on button "Yes" at bounding box center [453, 99] width 45 height 29
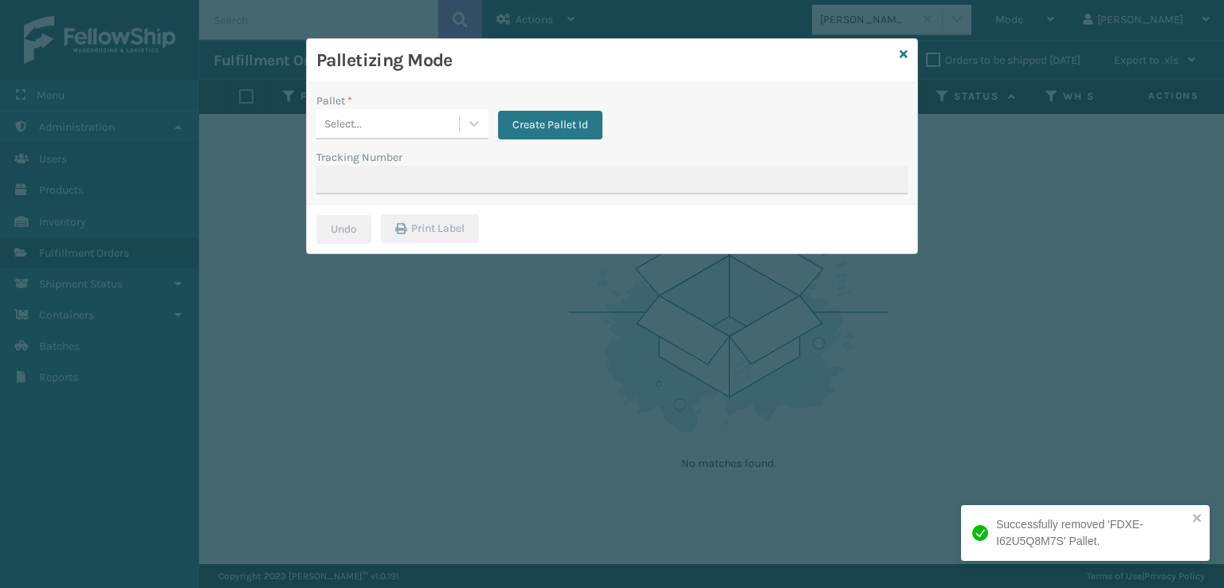
click at [909, 51] on div "Palletizing Mode" at bounding box center [612, 61] width 610 height 44
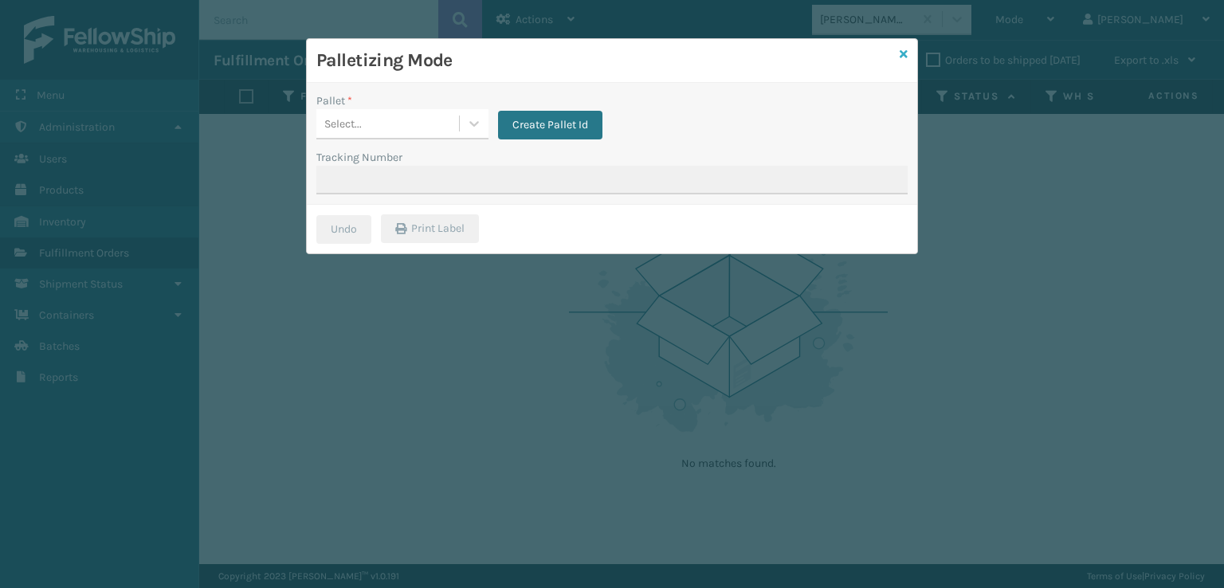
click at [902, 49] on icon at bounding box center [904, 54] width 8 height 11
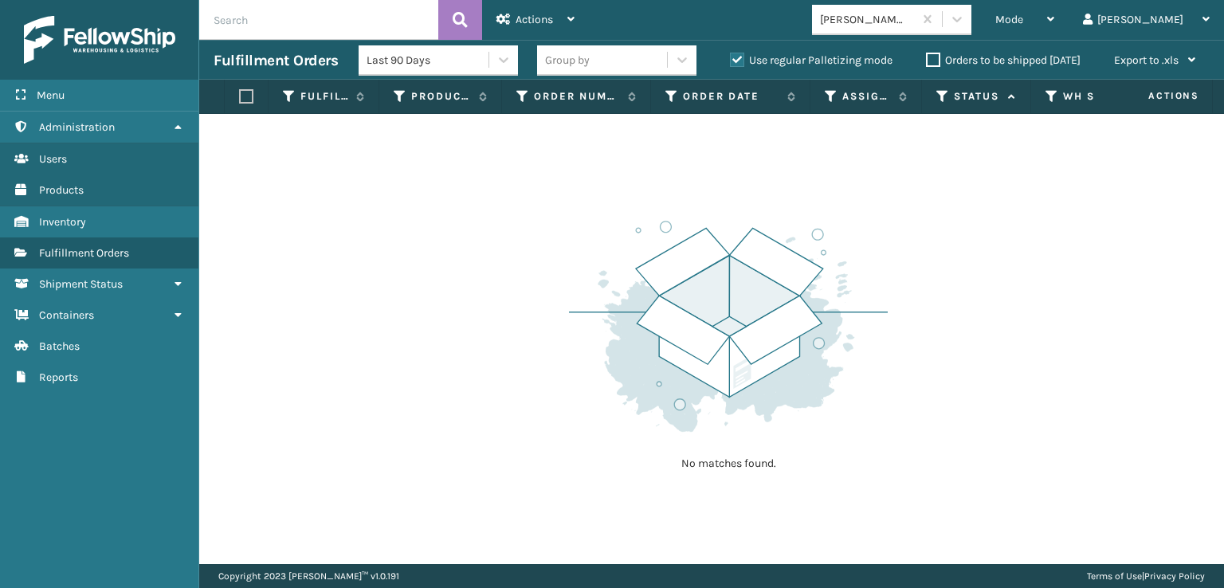
click at [733, 58] on label "Use regular Palletizing mode" at bounding box center [811, 60] width 163 height 14
click at [731, 58] on input "Use regular Palletizing mode" at bounding box center [730, 56] width 1 height 10
checkbox input "false"
click at [962, 19] on icon at bounding box center [957, 20] width 10 height 6
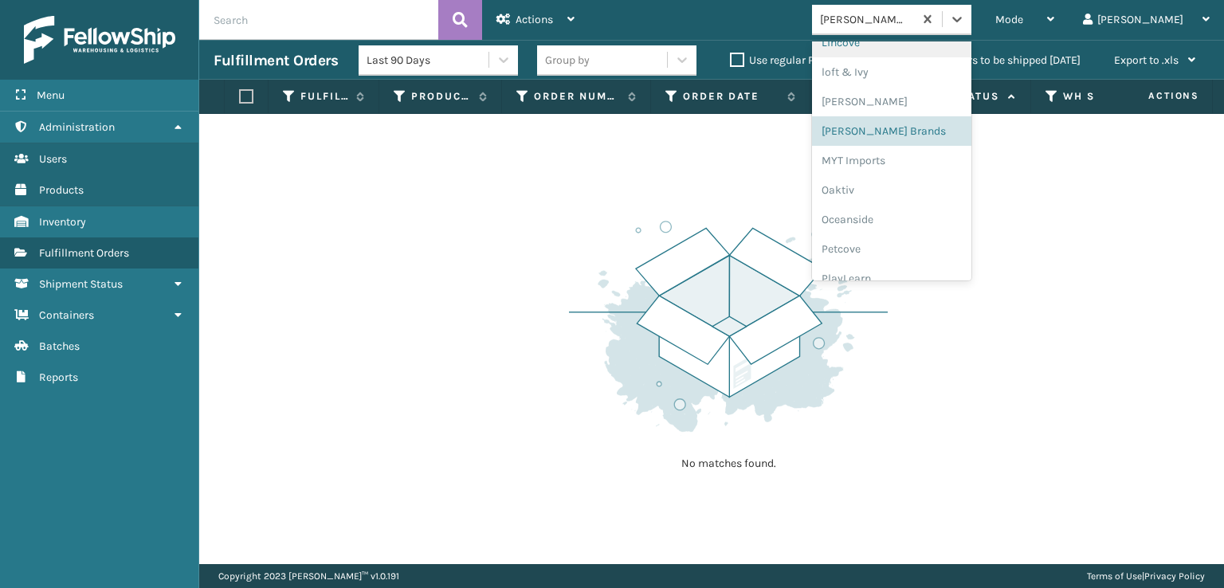
scroll to position [799, 0]
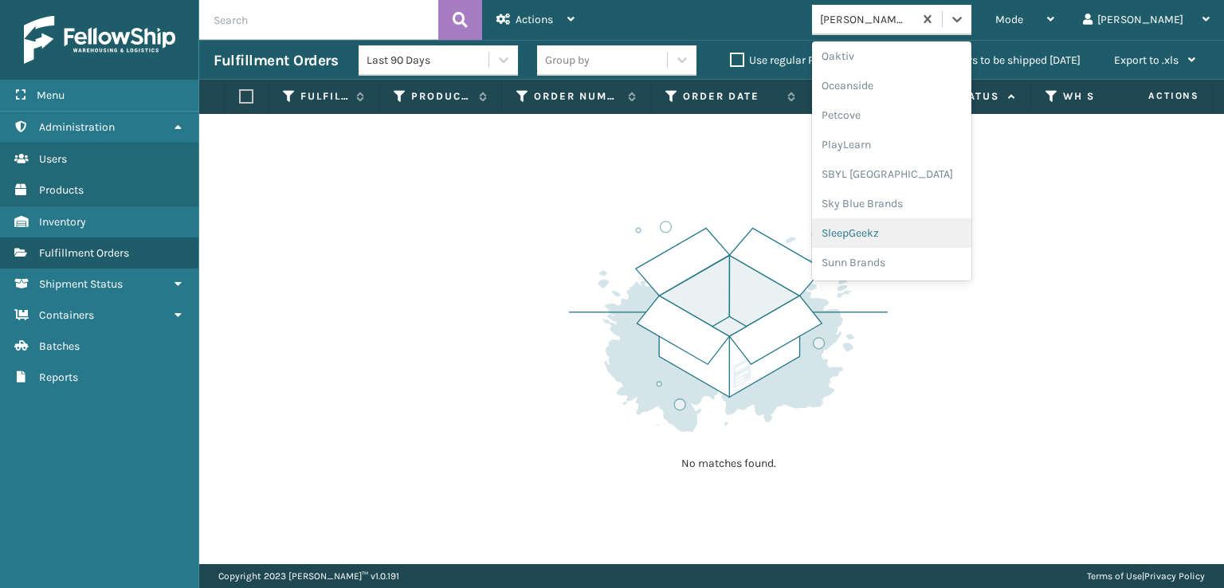
click at [908, 233] on div "SleepGeekz" at bounding box center [891, 232] width 159 height 29
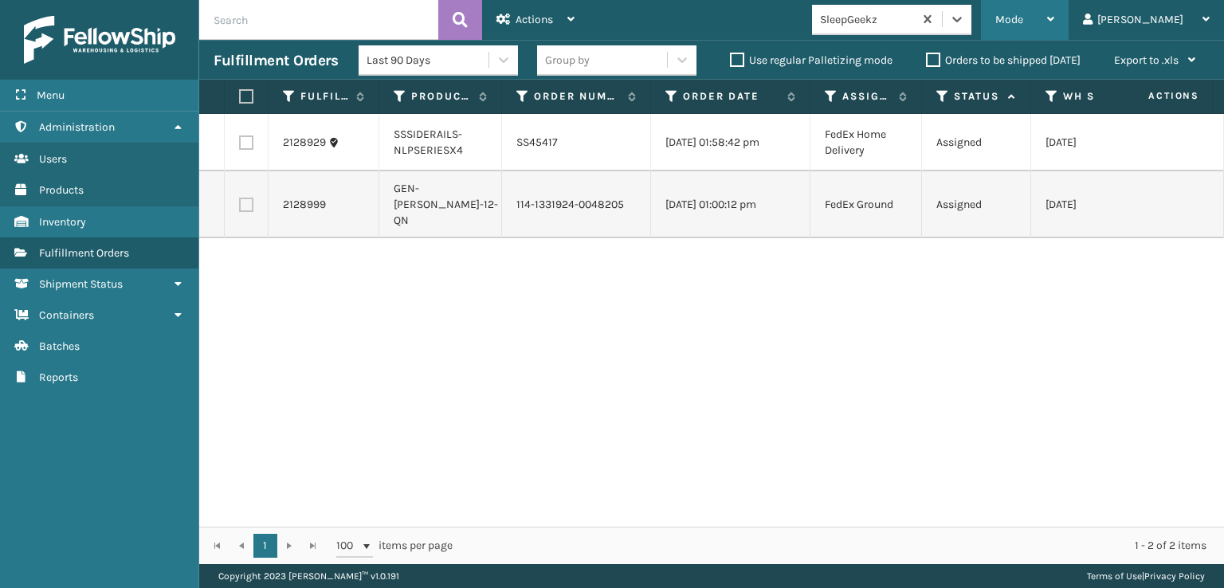
click at [1023, 18] on span "Mode" at bounding box center [1009, 20] width 28 height 14
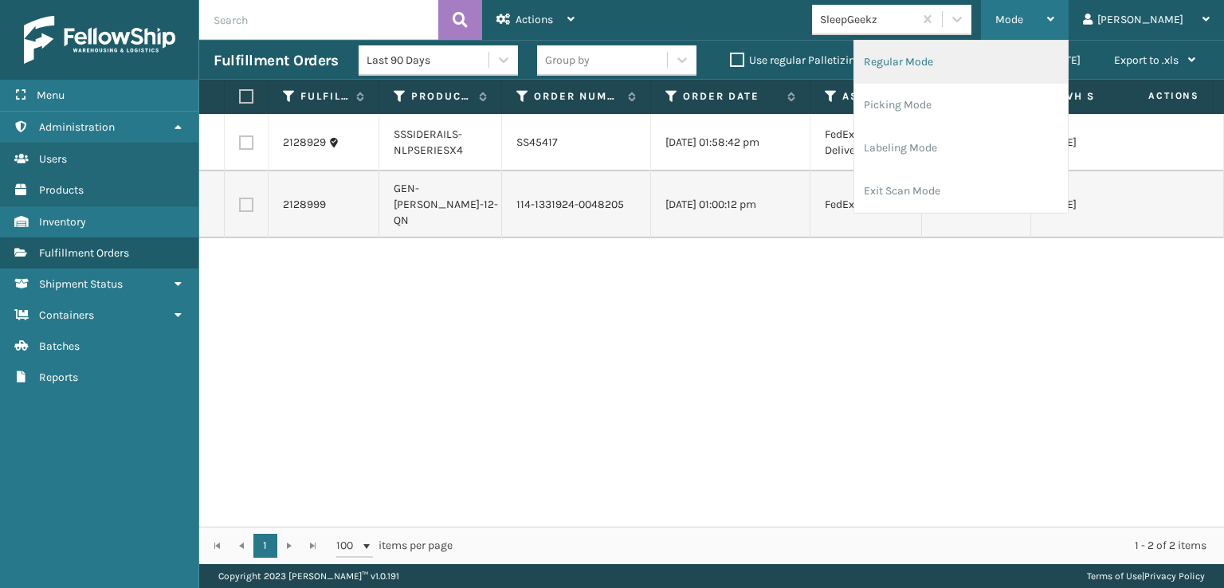
click at [947, 56] on li "Regular Mode" at bounding box center [961, 62] width 214 height 43
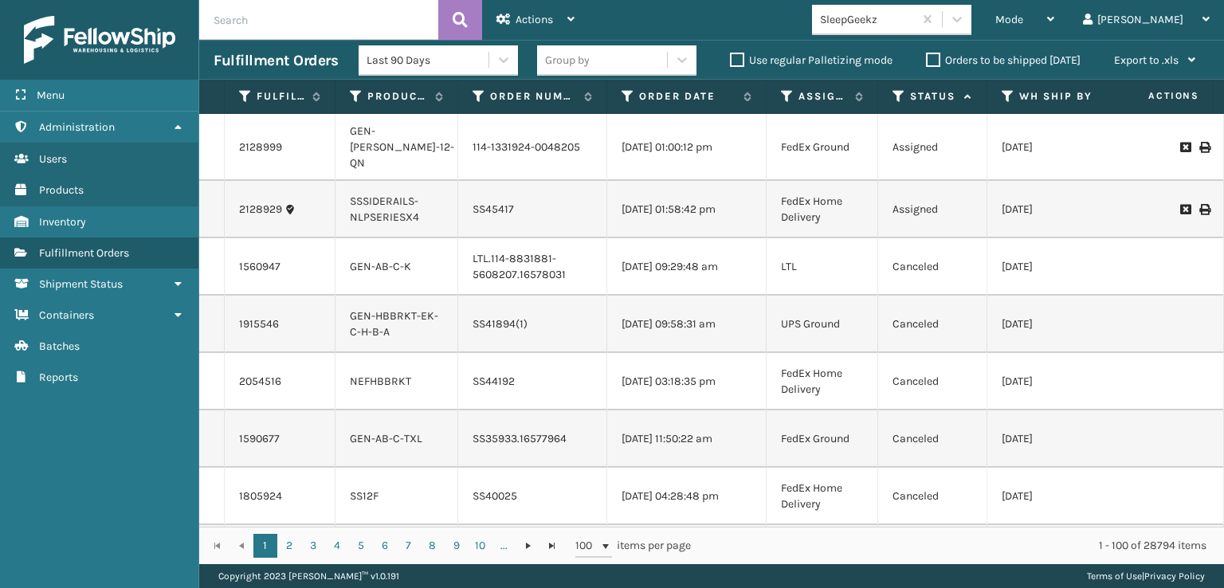
click at [900, 96] on icon at bounding box center [898, 96] width 13 height 14
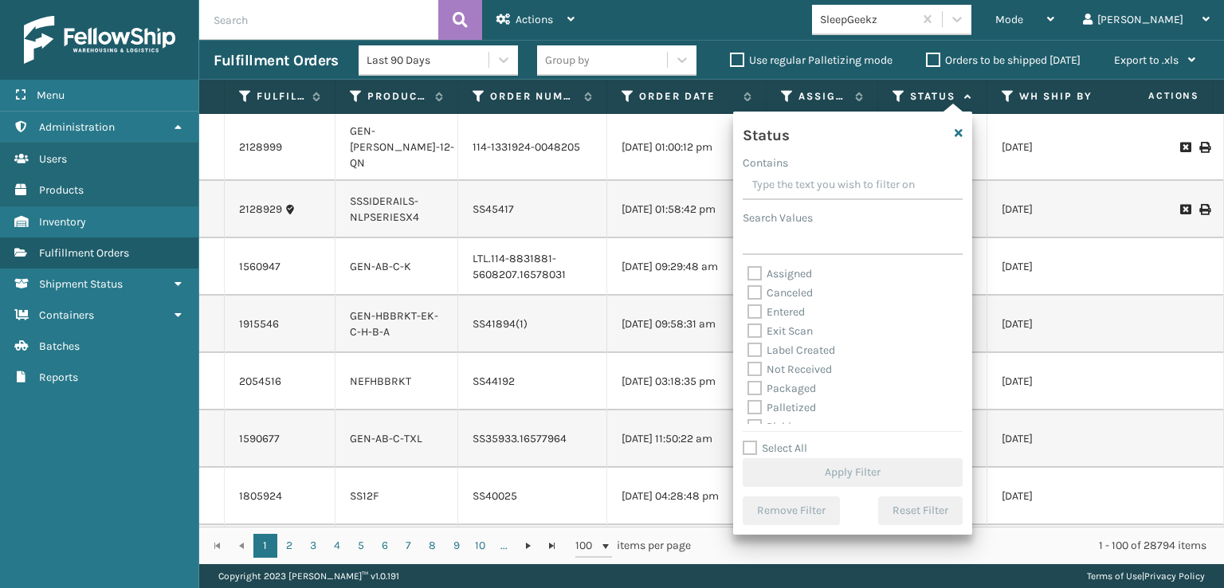
scroll to position [89, 0]
click at [755, 335] on label "Picking" at bounding box center [775, 338] width 57 height 14
click at [748, 335] on input "Picking" at bounding box center [747, 333] width 1 height 10
checkbox input "true"
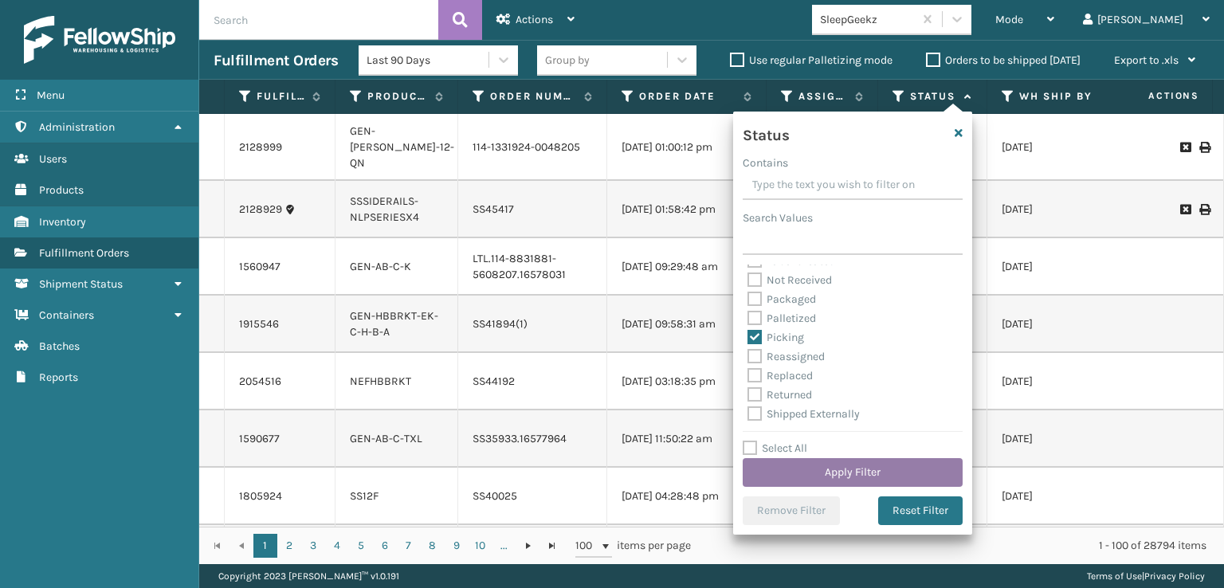
click at [841, 470] on button "Apply Filter" at bounding box center [853, 472] width 220 height 29
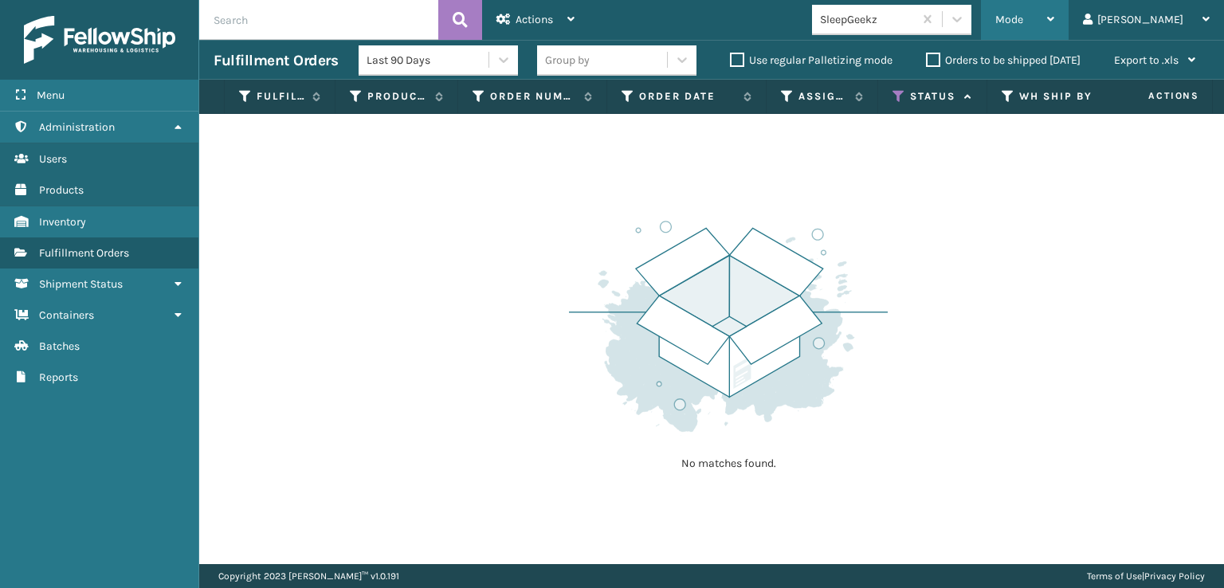
click at [1054, 29] on div "Mode" at bounding box center [1024, 20] width 59 height 40
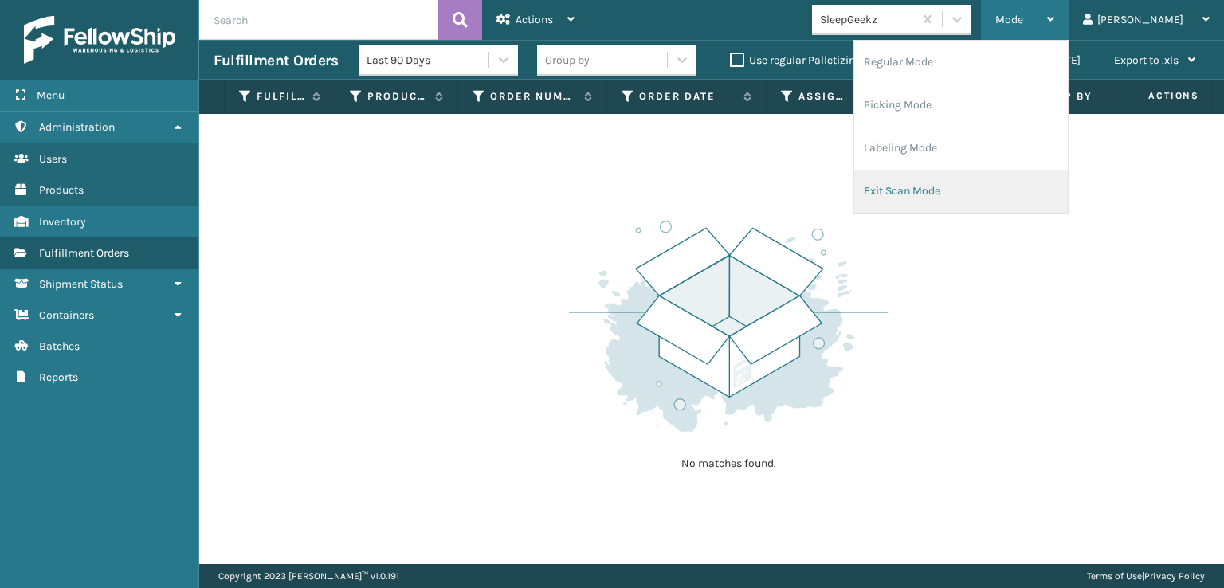
click at [956, 189] on li "Exit Scan Mode" at bounding box center [961, 191] width 214 height 43
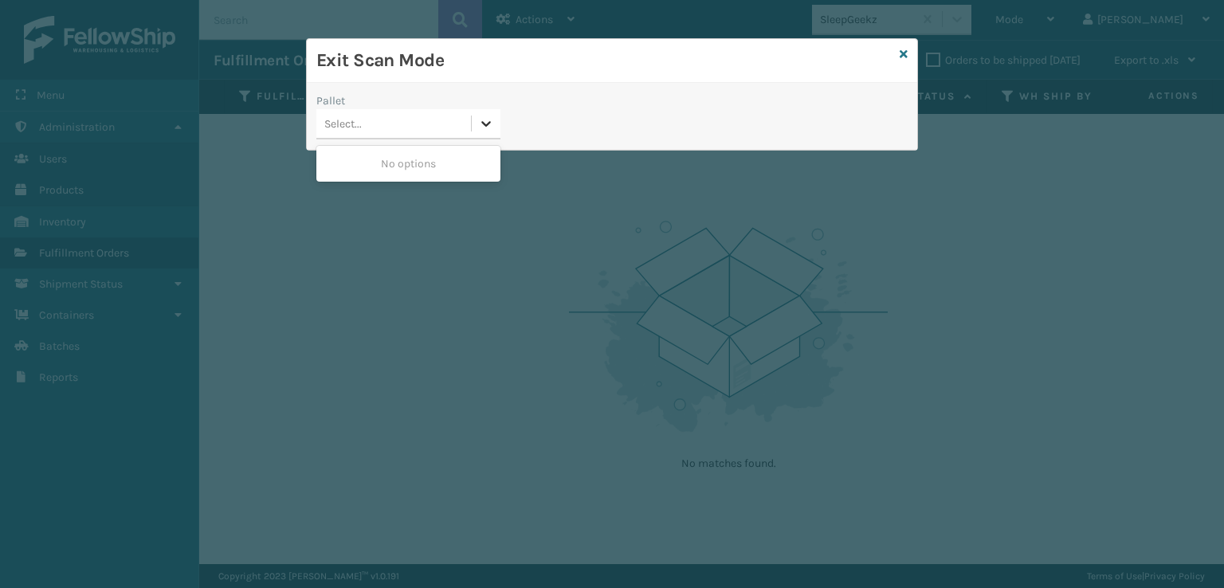
click at [492, 124] on icon at bounding box center [486, 124] width 16 height 16
click at [584, 301] on div "Exit Scan Mode Pallet 0 results available. Select is focused ,type to refine li…" at bounding box center [612, 294] width 1224 height 588
click at [900, 55] on icon at bounding box center [904, 54] width 8 height 11
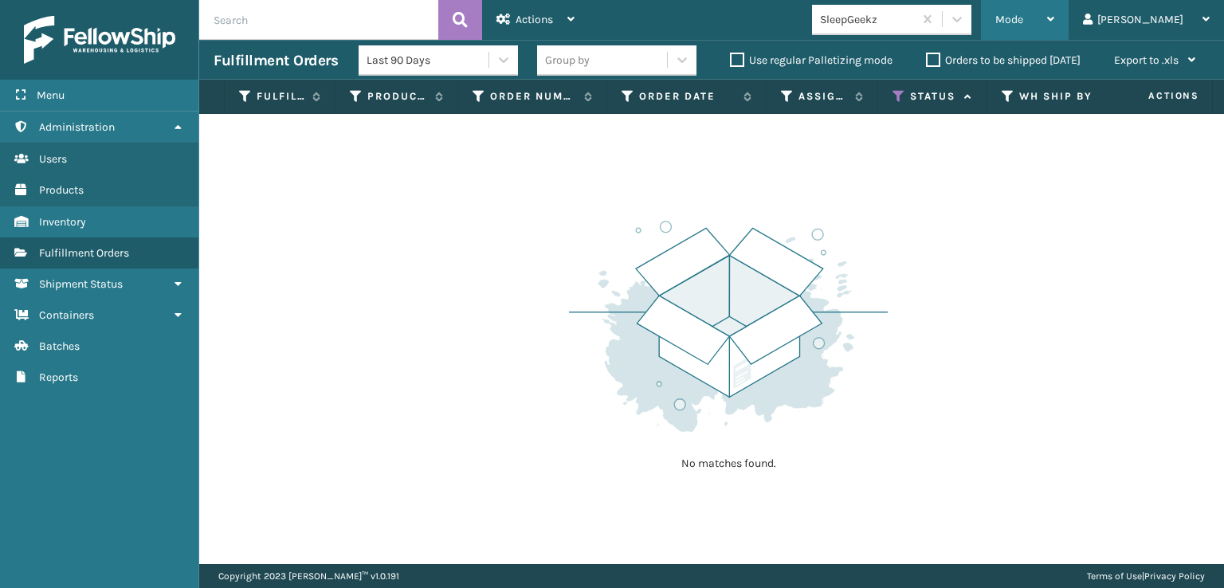
click at [1023, 13] on span "Mode" at bounding box center [1009, 20] width 28 height 14
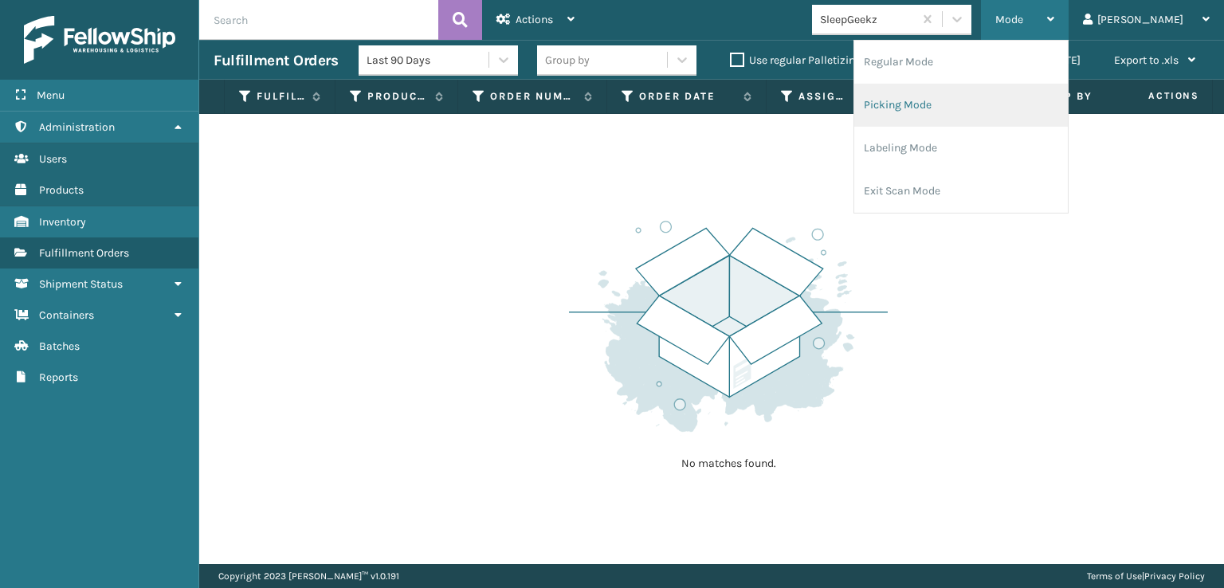
click at [947, 107] on li "Picking Mode" at bounding box center [961, 105] width 214 height 43
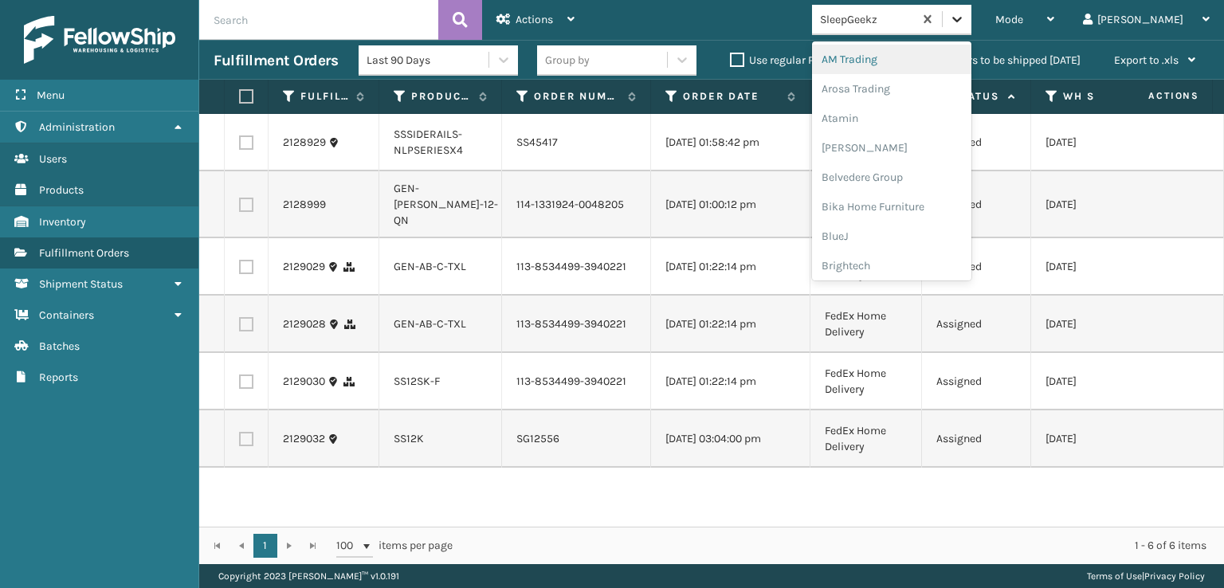
click at [971, 19] on div at bounding box center [957, 19] width 29 height 29
click at [904, 237] on div "SleepGeekz" at bounding box center [891, 232] width 159 height 29
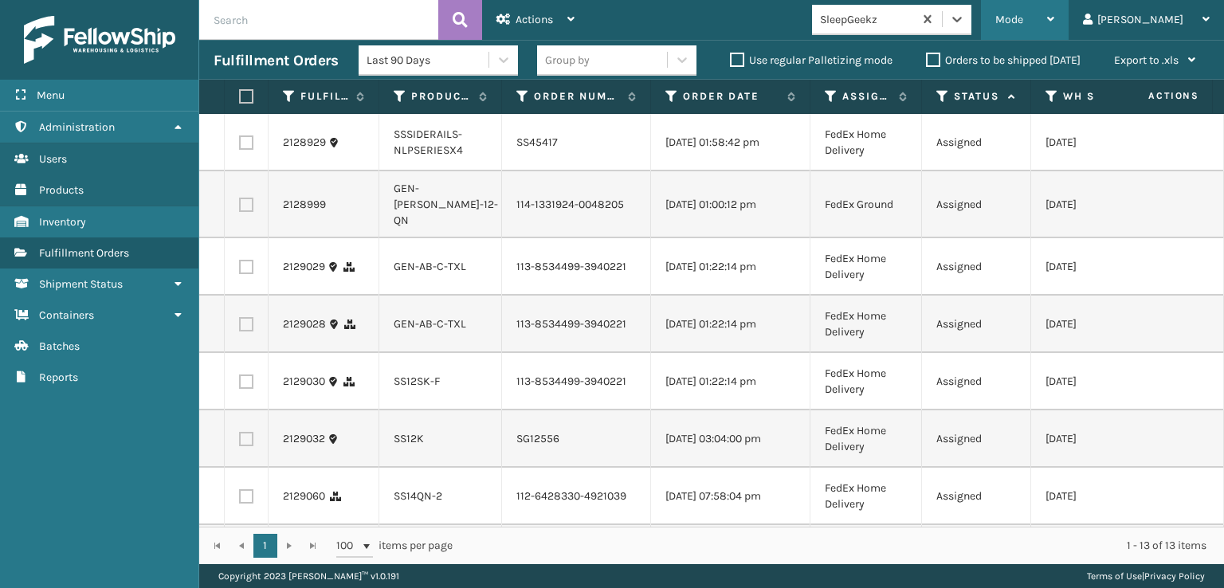
click at [1023, 17] on span "Mode" at bounding box center [1009, 20] width 28 height 14
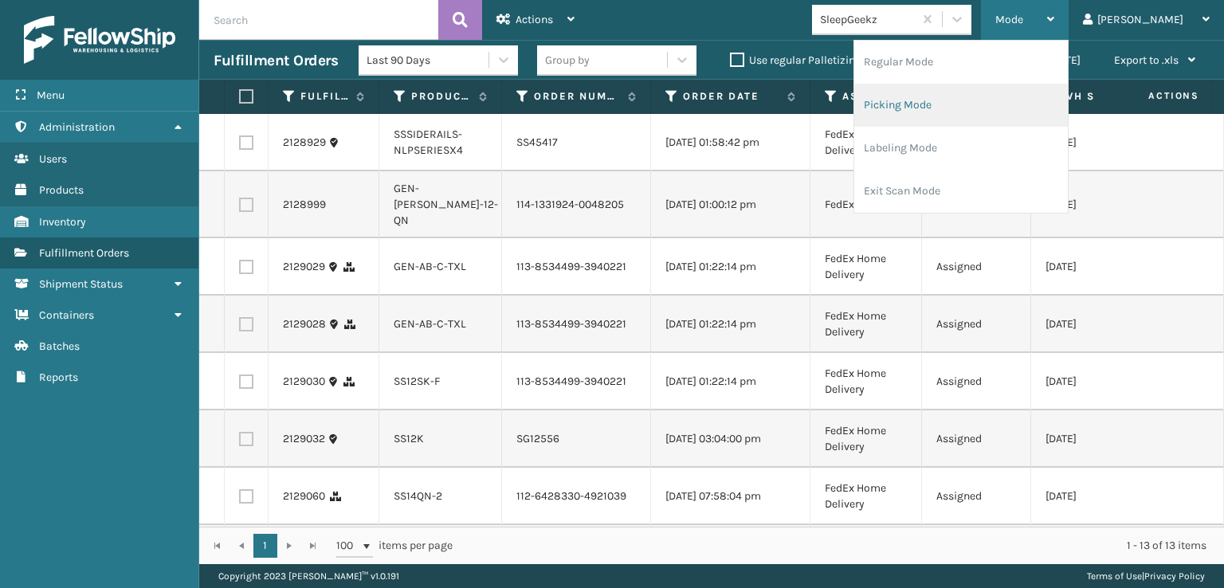
click at [944, 106] on li "Picking Mode" at bounding box center [961, 105] width 214 height 43
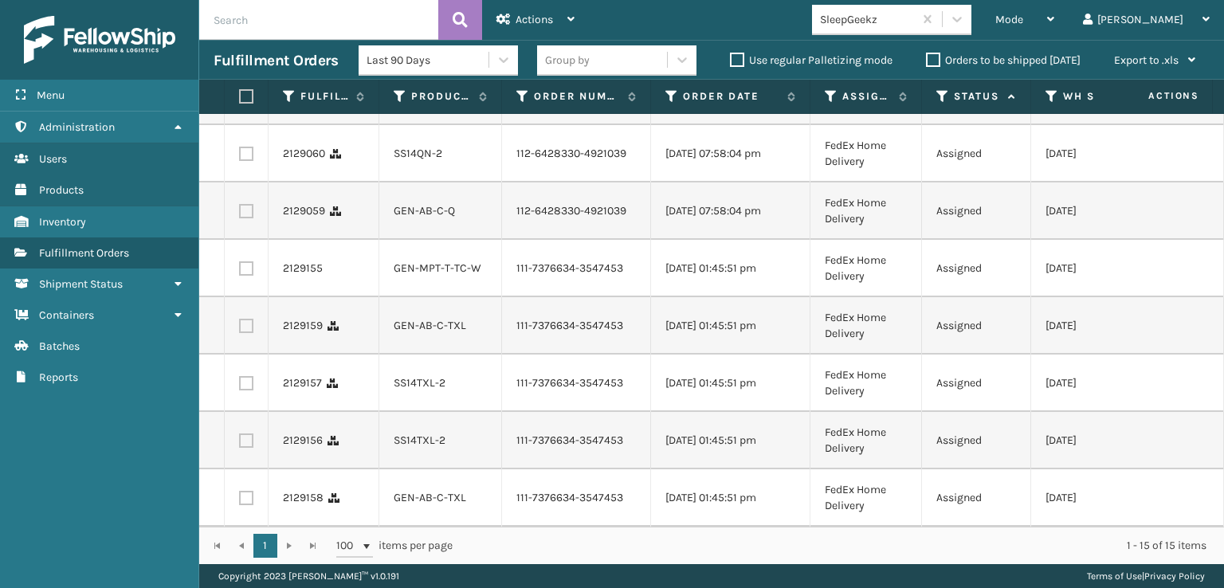
scroll to position [265, 0]
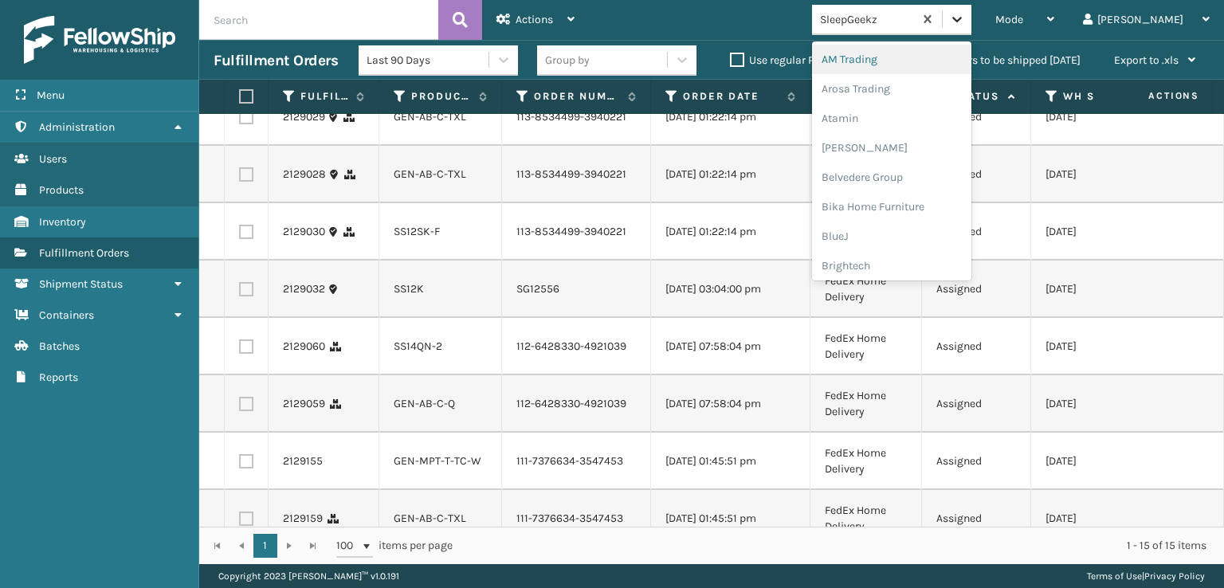
click at [965, 14] on icon at bounding box center [957, 19] width 16 height 16
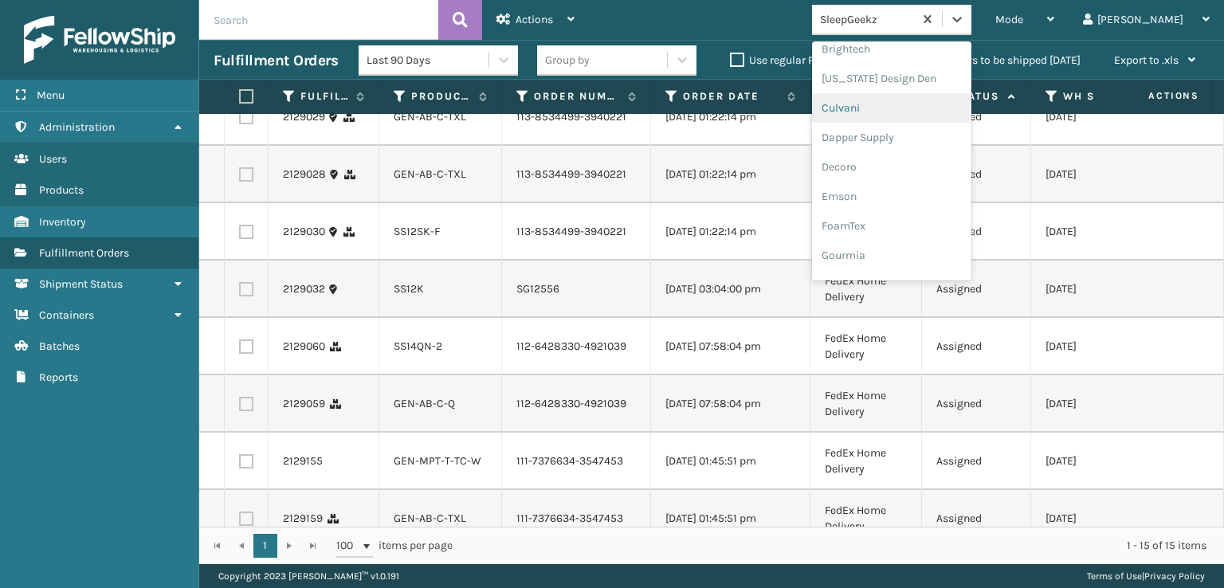
scroll to position [239, 0]
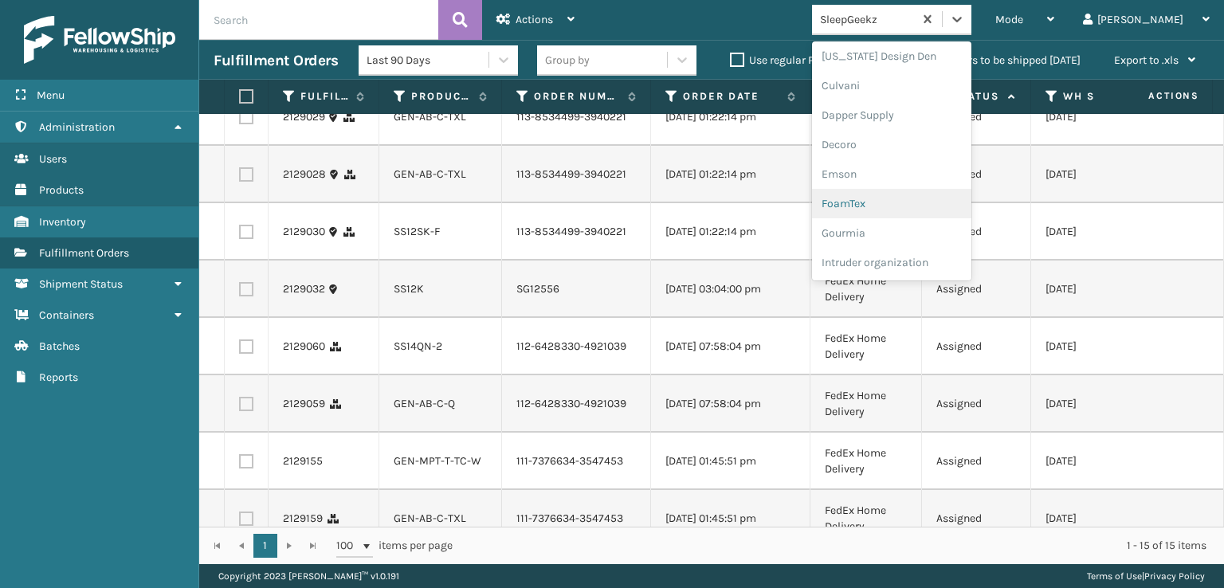
click at [894, 198] on div "FoamTex" at bounding box center [891, 203] width 159 height 29
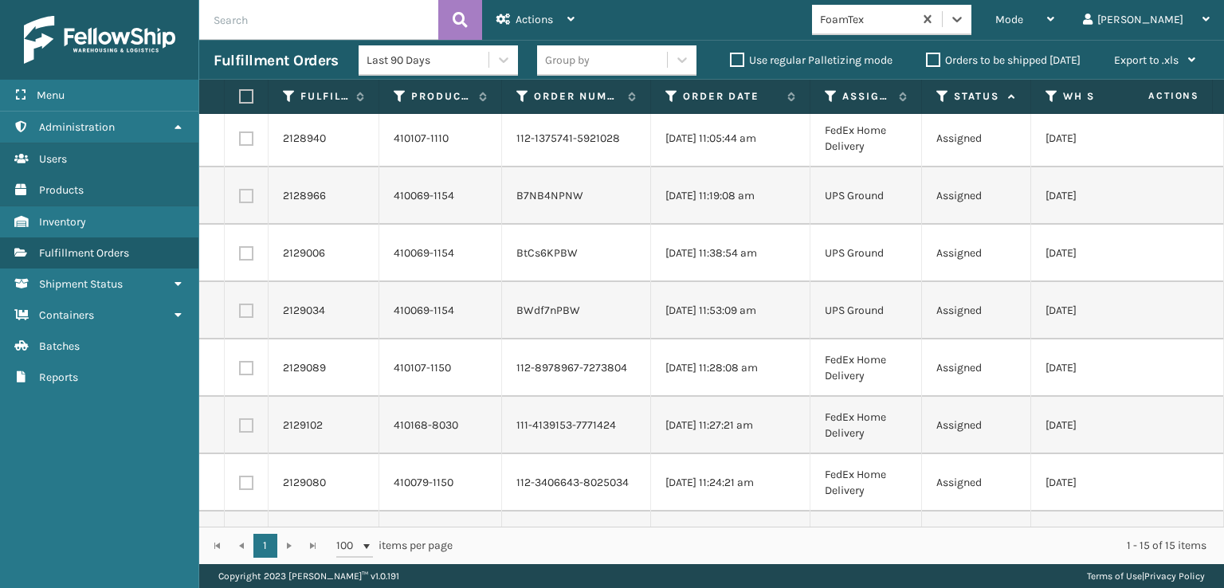
scroll to position [140, 0]
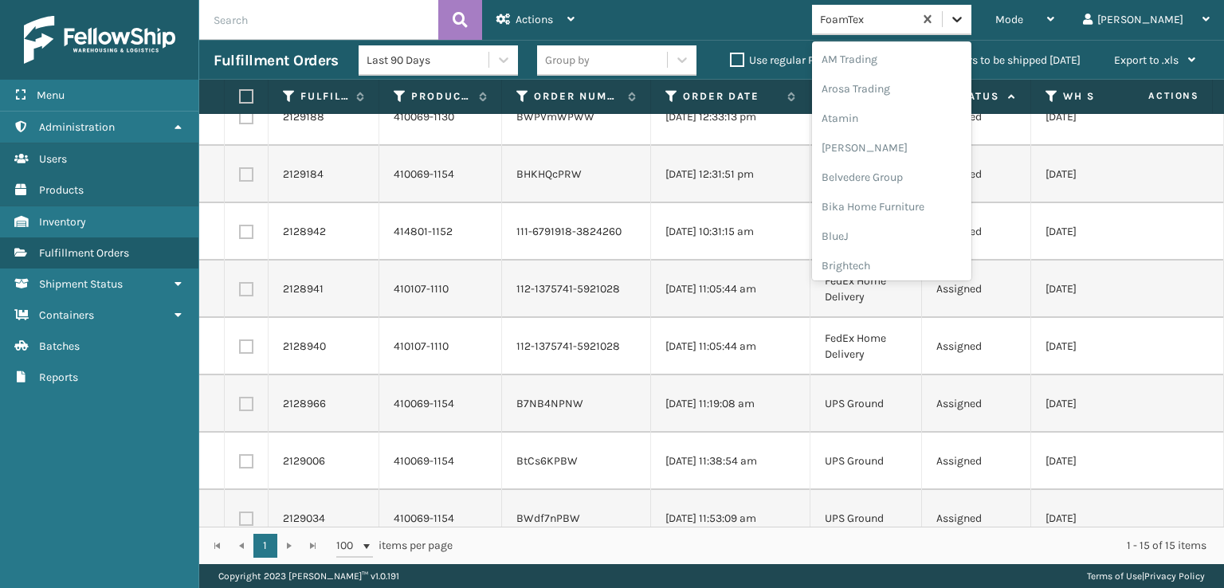
click at [965, 16] on icon at bounding box center [957, 19] width 16 height 16
click at [911, 135] on div "[PERSON_NAME] Brands" at bounding box center [891, 133] width 159 height 29
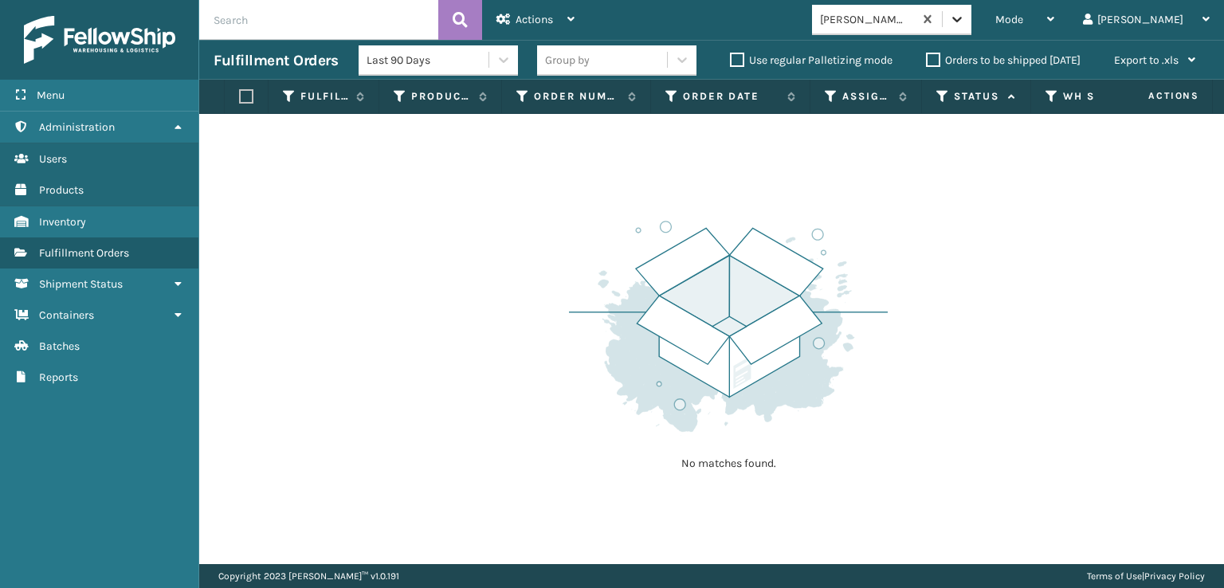
click at [971, 29] on div at bounding box center [957, 19] width 29 height 29
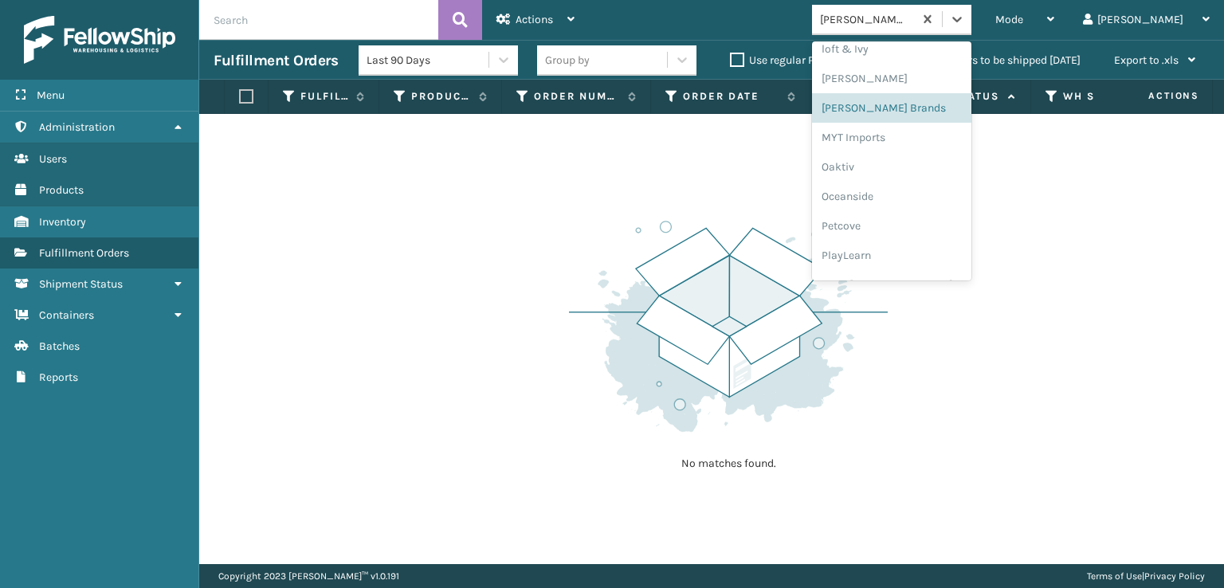
scroll to position [799, 0]
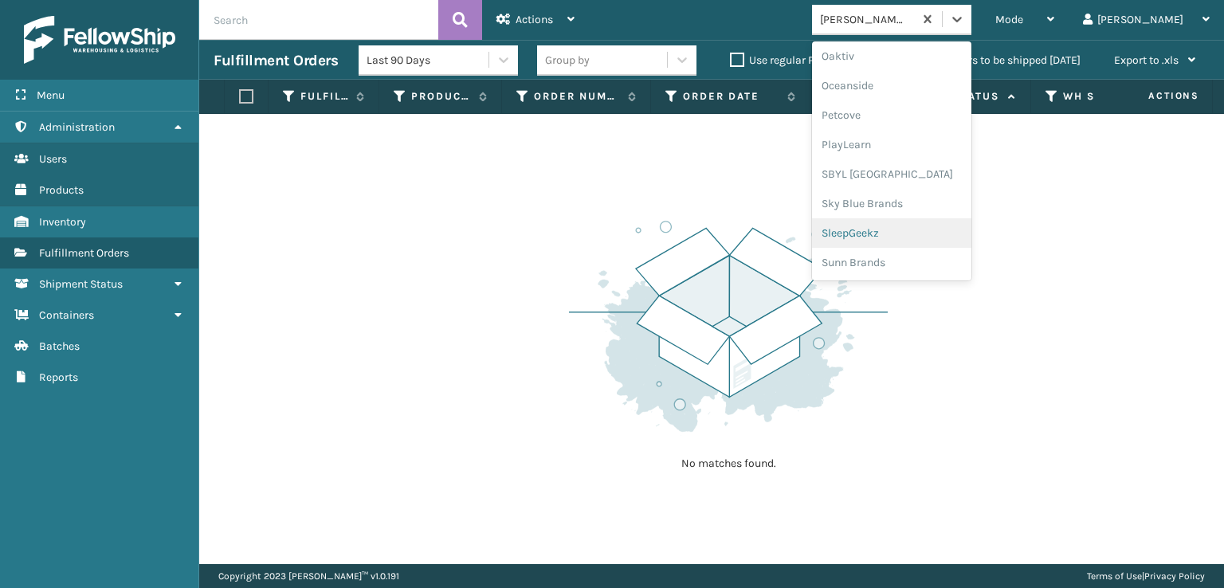
click at [911, 227] on div "SleepGeekz" at bounding box center [891, 232] width 159 height 29
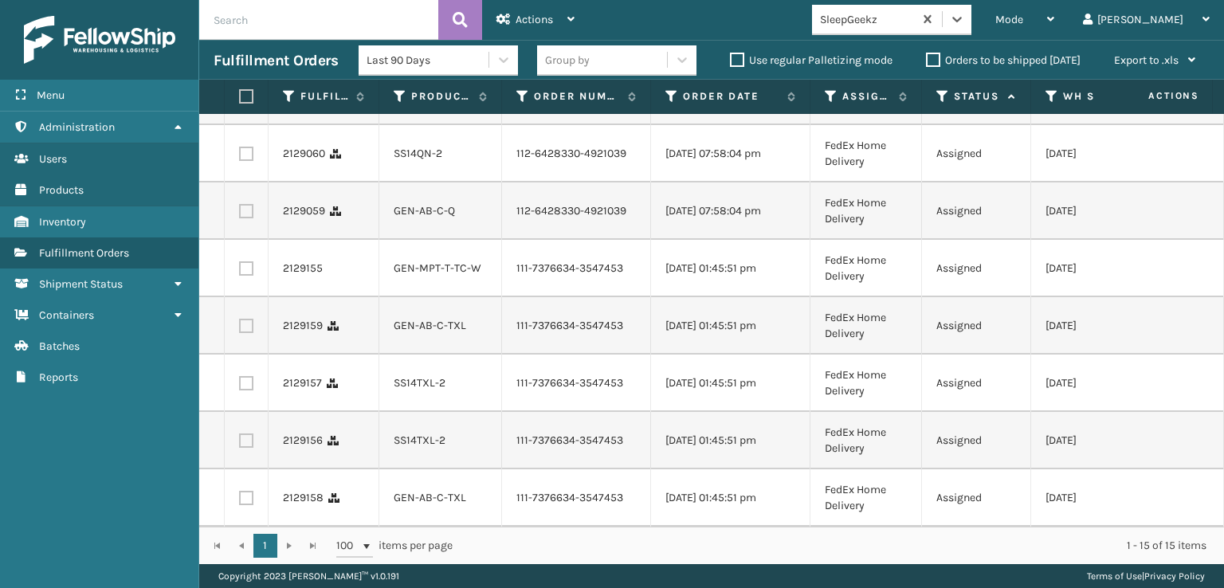
scroll to position [185, 0]
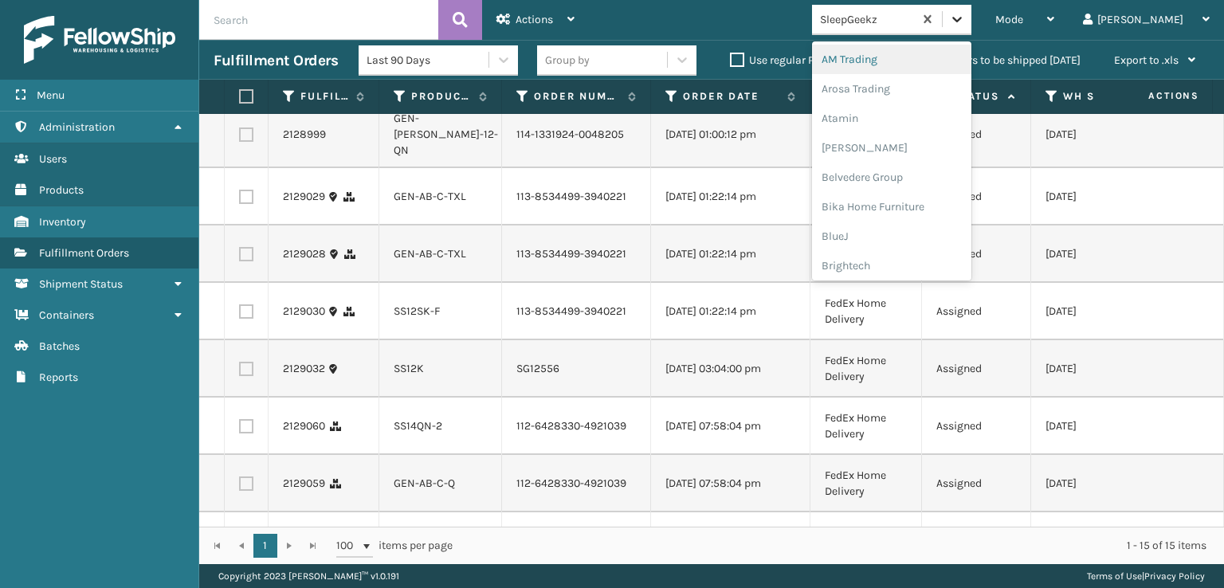
click at [965, 23] on icon at bounding box center [957, 19] width 16 height 16
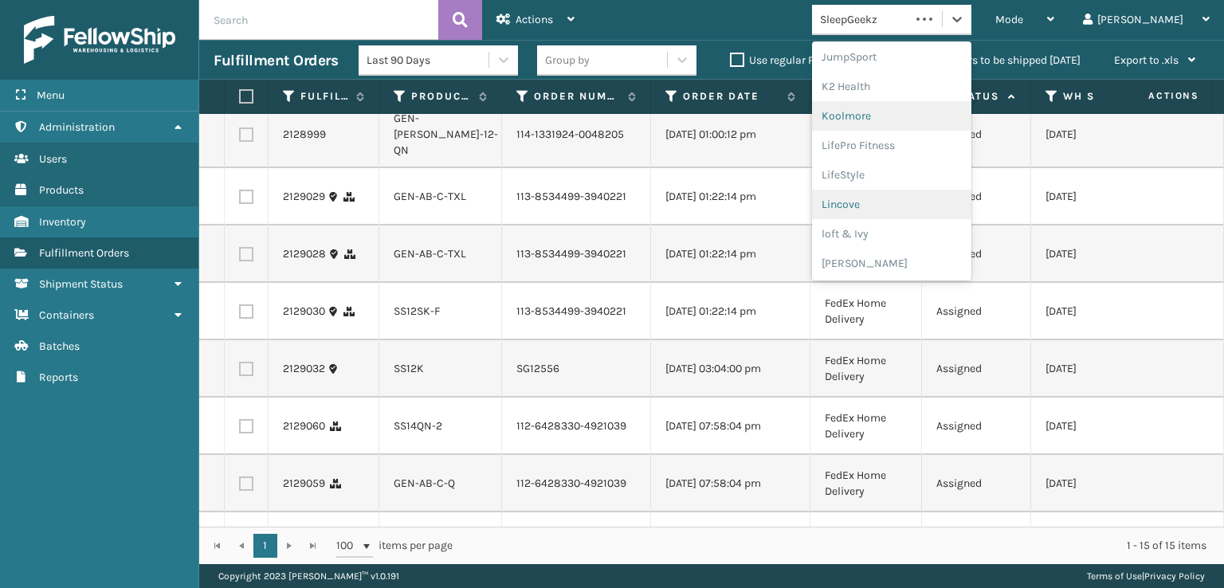
scroll to position [580, 0]
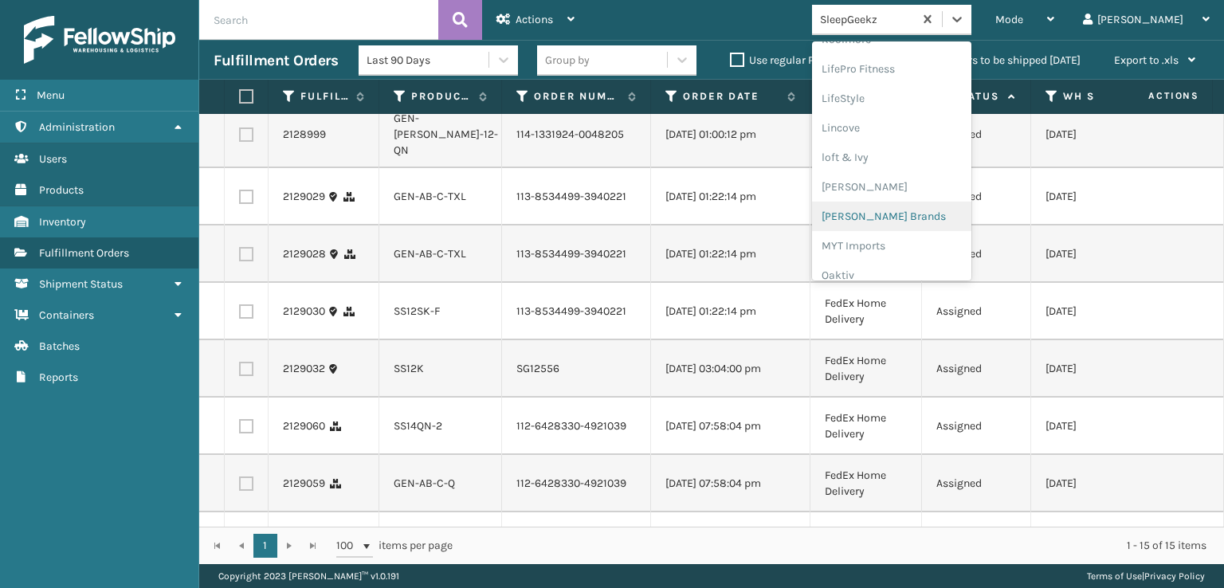
click at [918, 215] on div "[PERSON_NAME] Brands" at bounding box center [891, 216] width 159 height 29
